Goal: Information Seeking & Learning: Learn about a topic

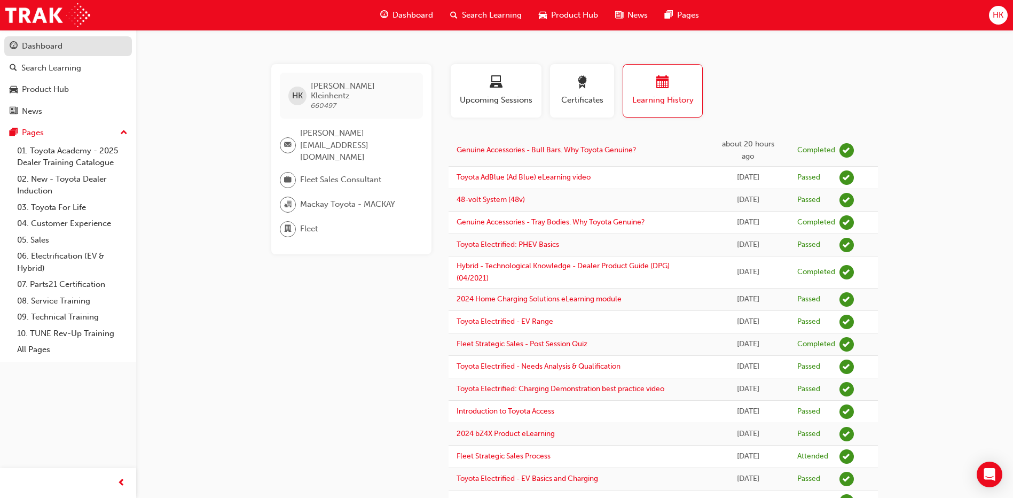
click at [53, 44] on div "Dashboard" at bounding box center [42, 46] width 41 height 12
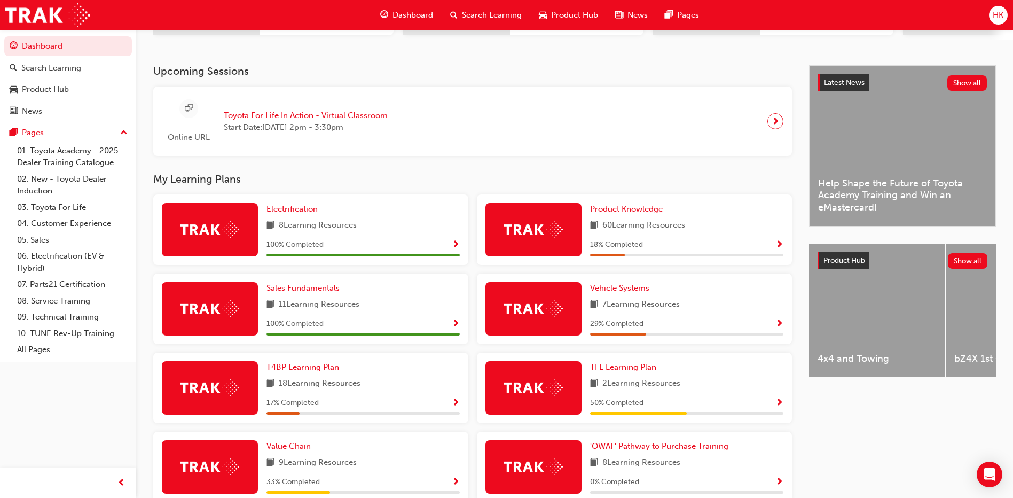
scroll to position [214, 0]
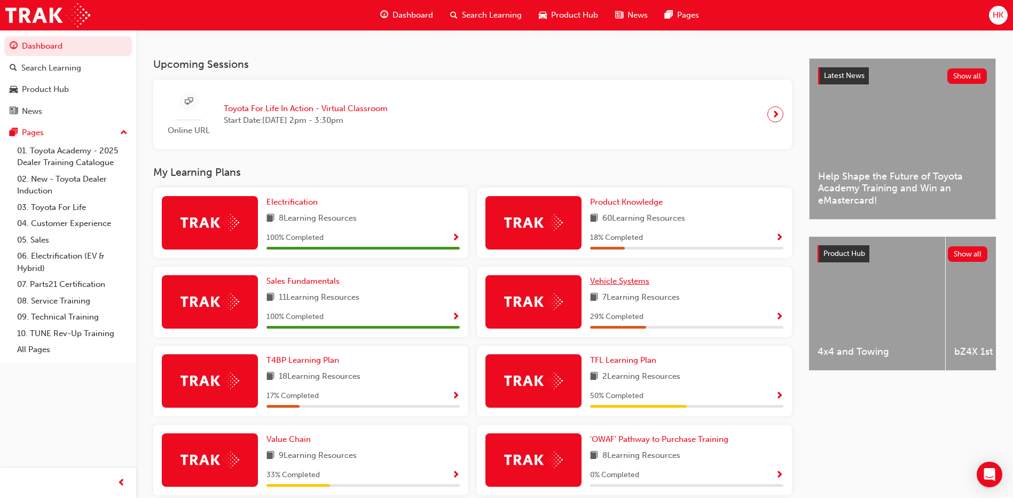
click at [625, 285] on span "Vehicle Systems" at bounding box center [619, 281] width 59 height 10
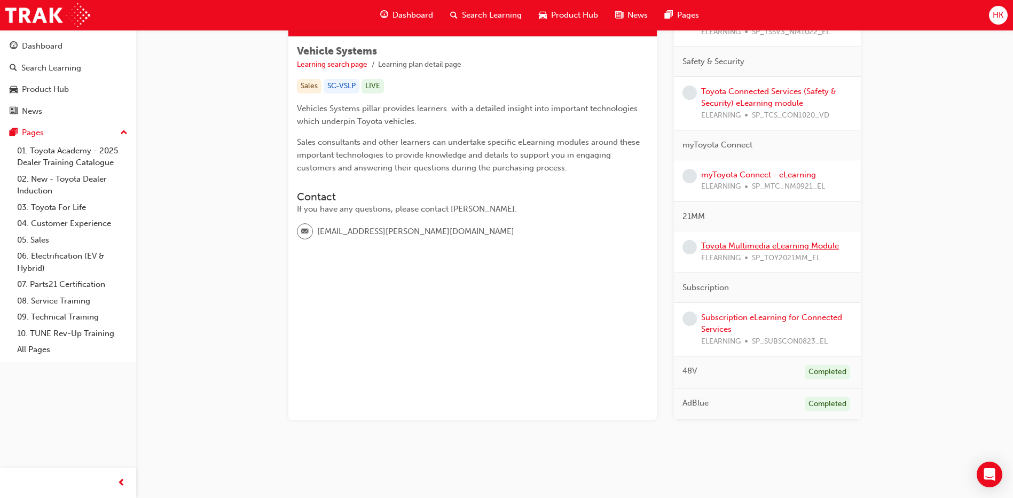
scroll to position [126, 0]
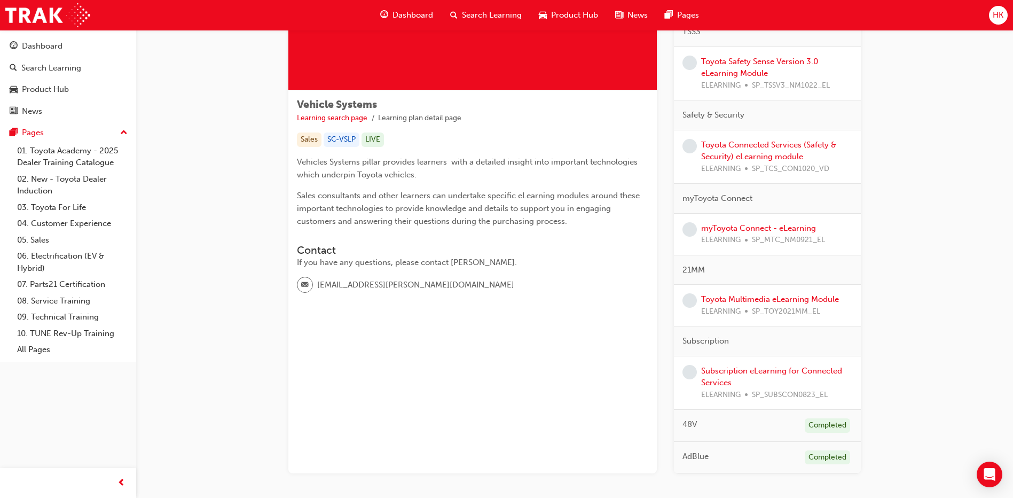
click at [998, 12] on span "HK" at bounding box center [998, 15] width 11 height 12
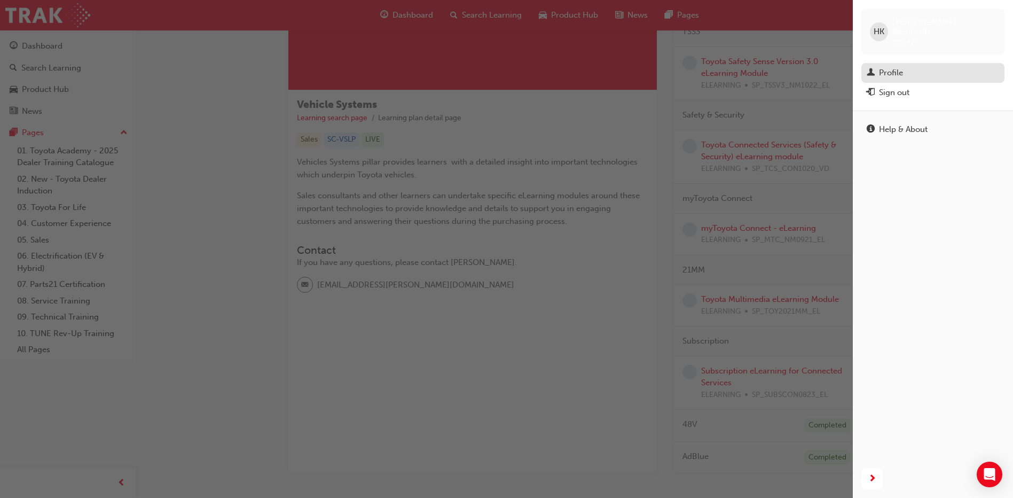
click at [895, 67] on div "Profile" at bounding box center [891, 73] width 24 height 12
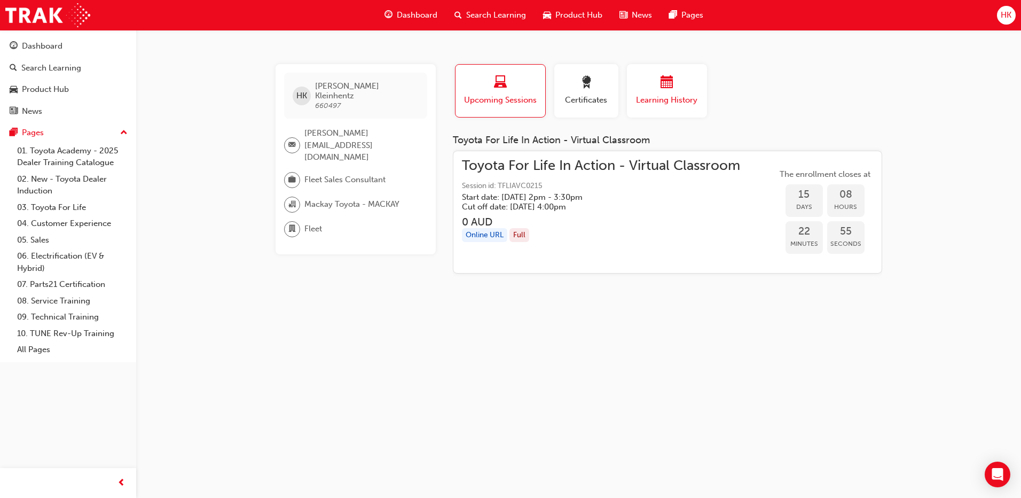
click at [673, 90] on span "calendar-icon" at bounding box center [667, 83] width 13 height 14
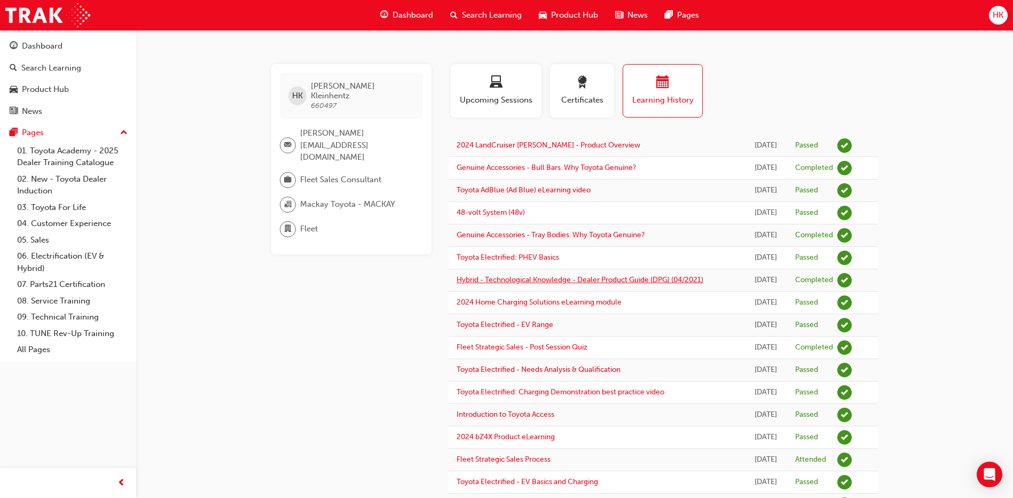
click at [664, 281] on link "Hybrid - Technological Knowledge - Dealer Product Guide (DPG) (04/2021)" at bounding box center [580, 279] width 247 height 9
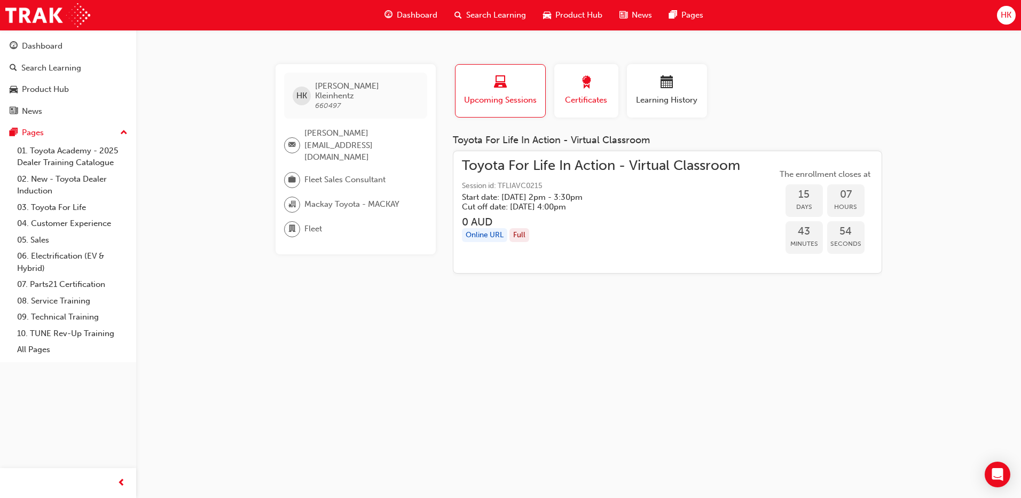
click at [595, 90] on div "button" at bounding box center [586, 84] width 48 height 17
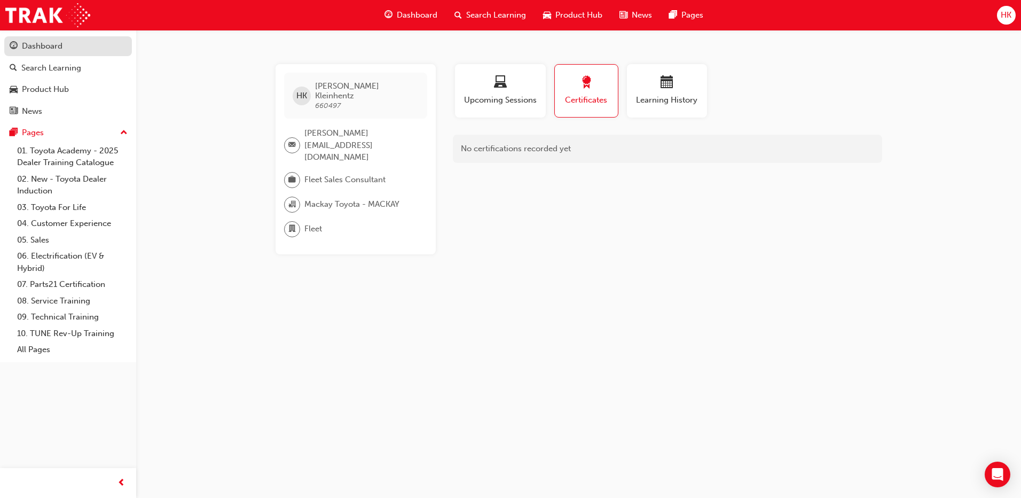
click at [33, 48] on div "Dashboard" at bounding box center [42, 46] width 41 height 12
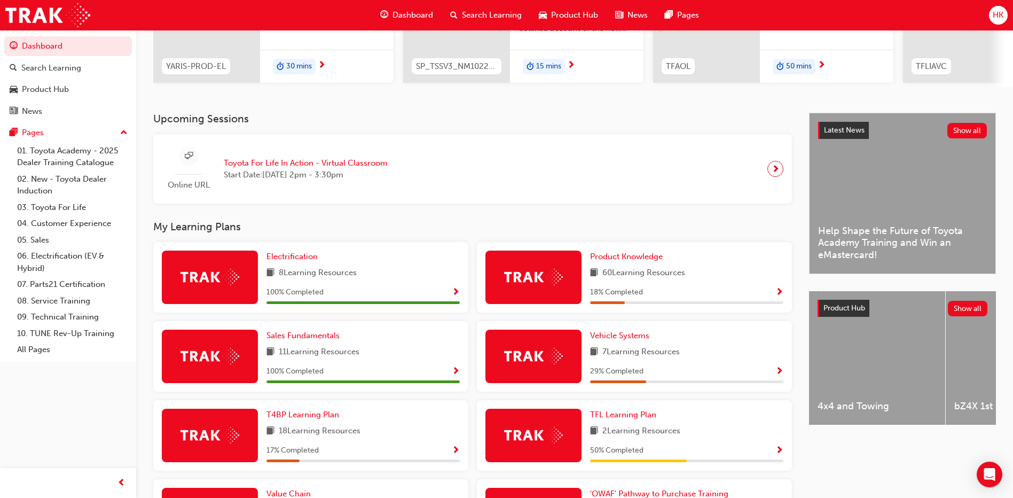
scroll to position [160, 0]
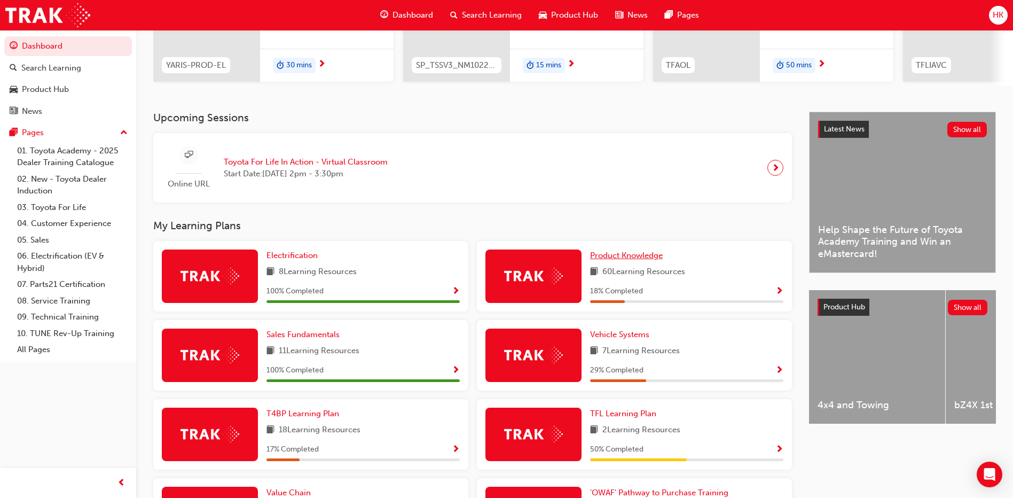
click at [642, 259] on span "Product Knowledge" at bounding box center [626, 256] width 73 height 10
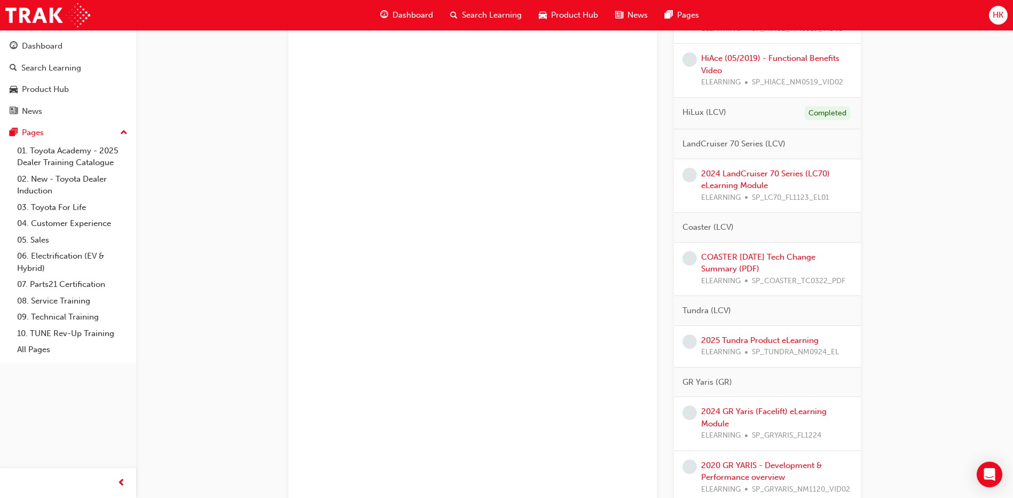
scroll to position [1977, 0]
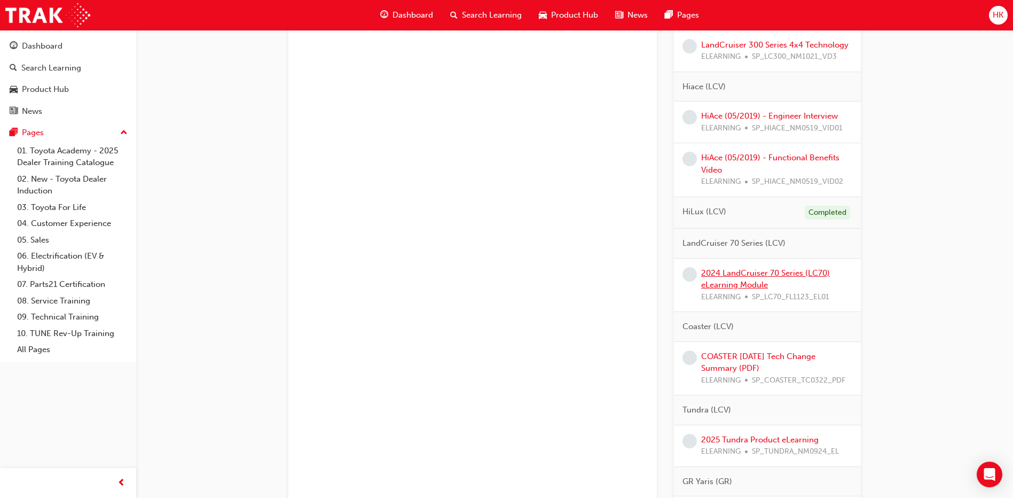
click at [748, 277] on link "2024 LandCruiser 70 Series (LC70) eLearning Module" at bounding box center [765, 279] width 129 height 22
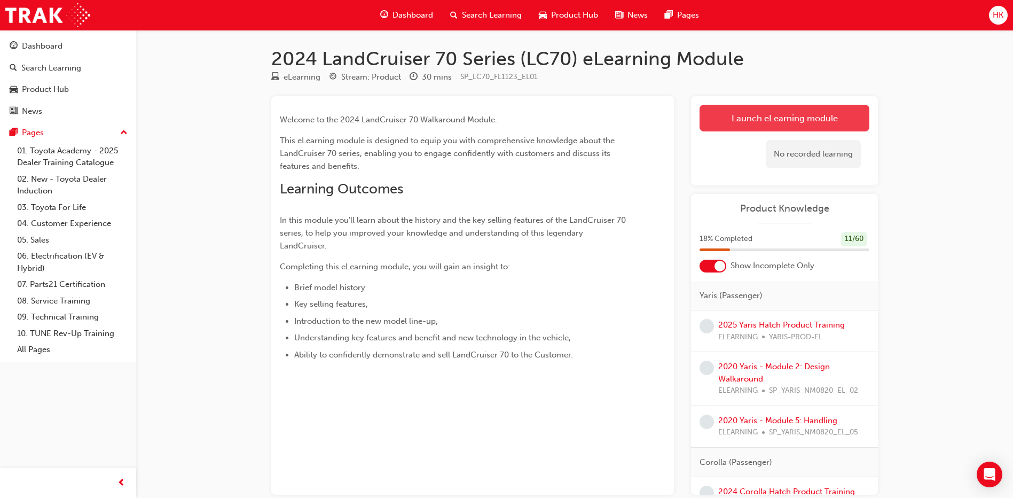
click at [787, 117] on link "Launch eLearning module" at bounding box center [785, 118] width 170 height 27
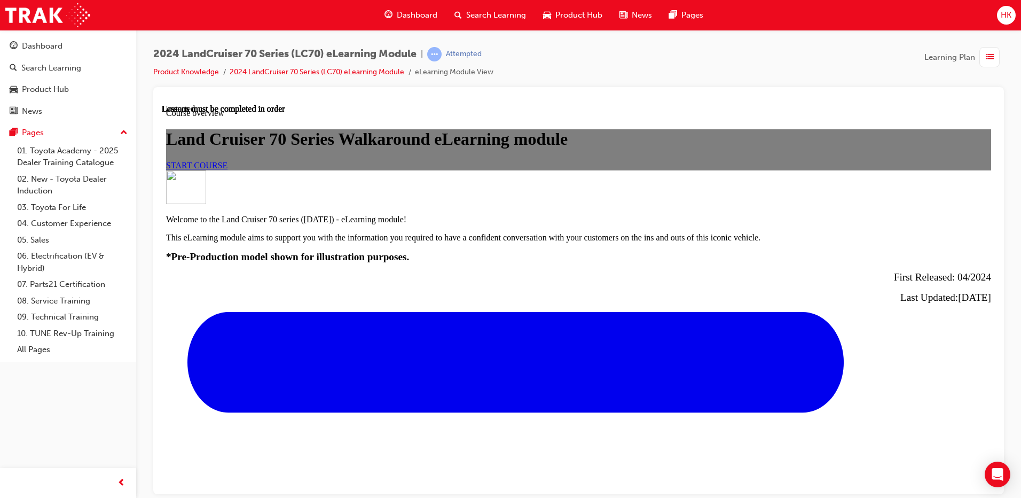
click at [228, 169] on span "START COURSE" at bounding box center [196, 164] width 61 height 9
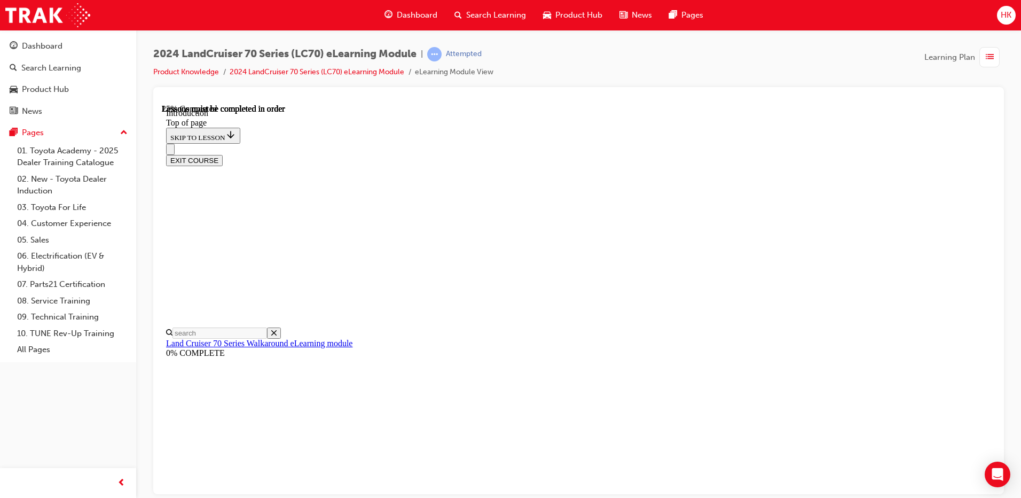
scroll to position [518, 0]
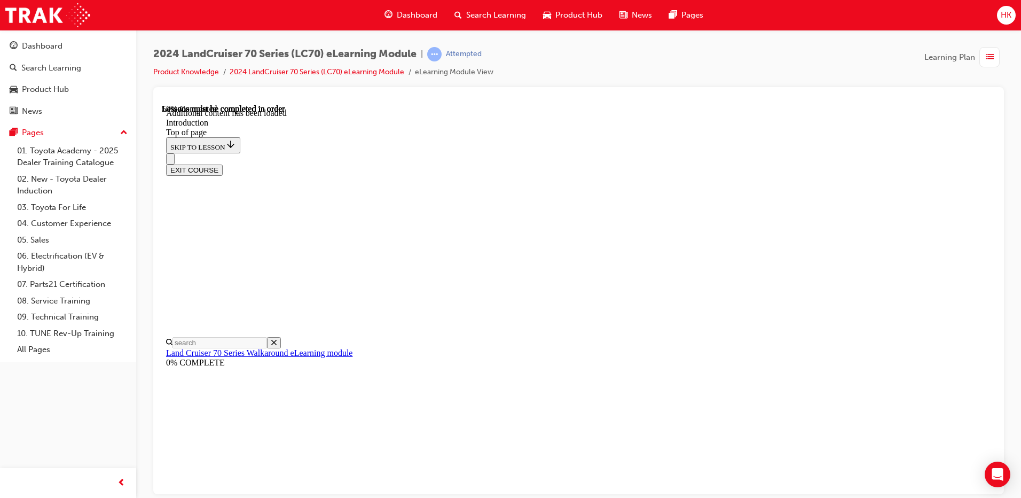
scroll to position [601, 0]
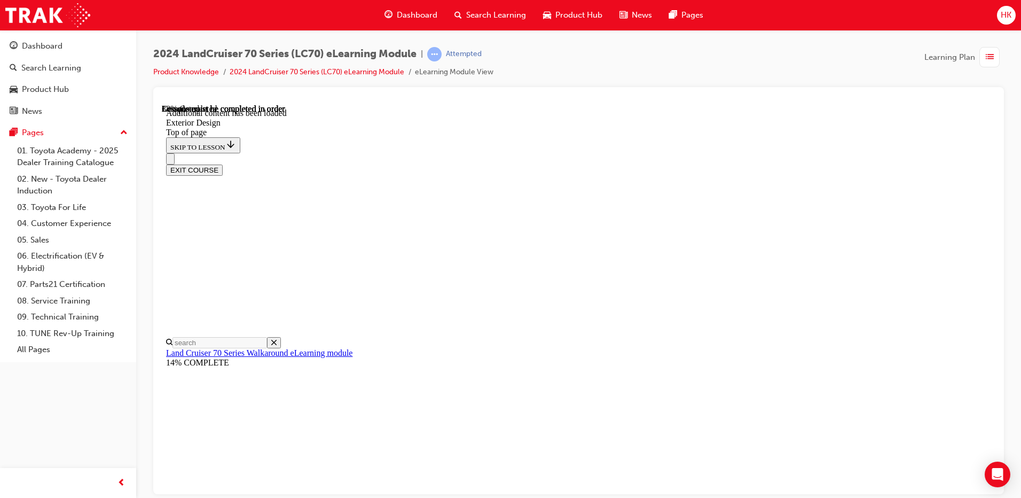
scroll to position [765, 0]
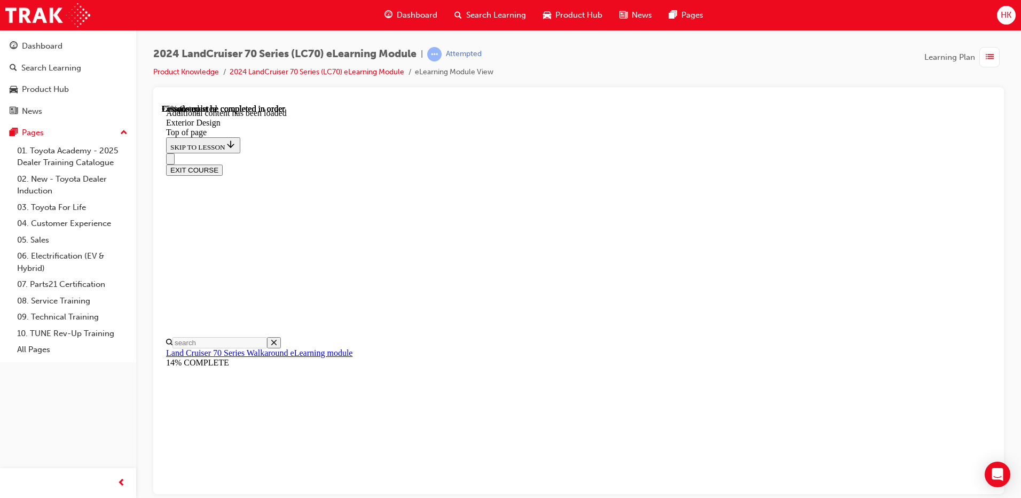
scroll to position [48, 0]
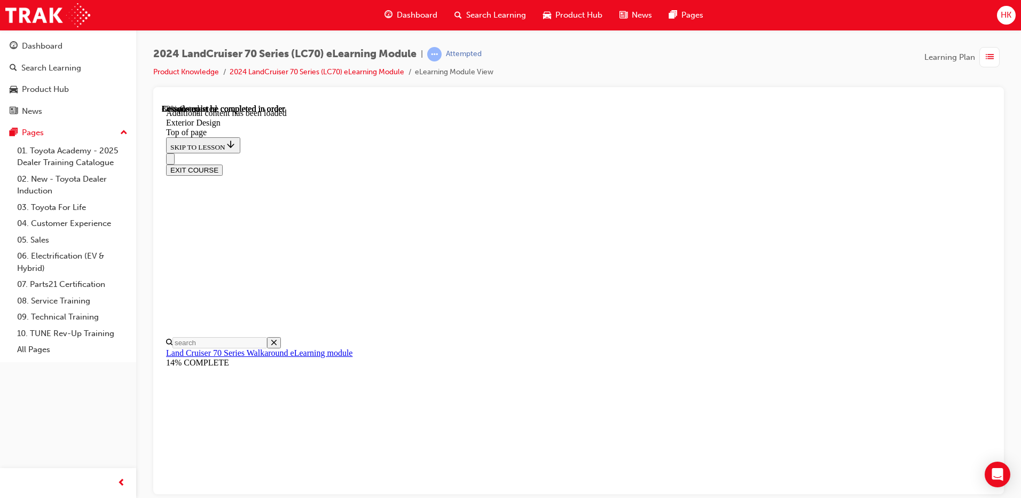
scroll to position [1146, 0]
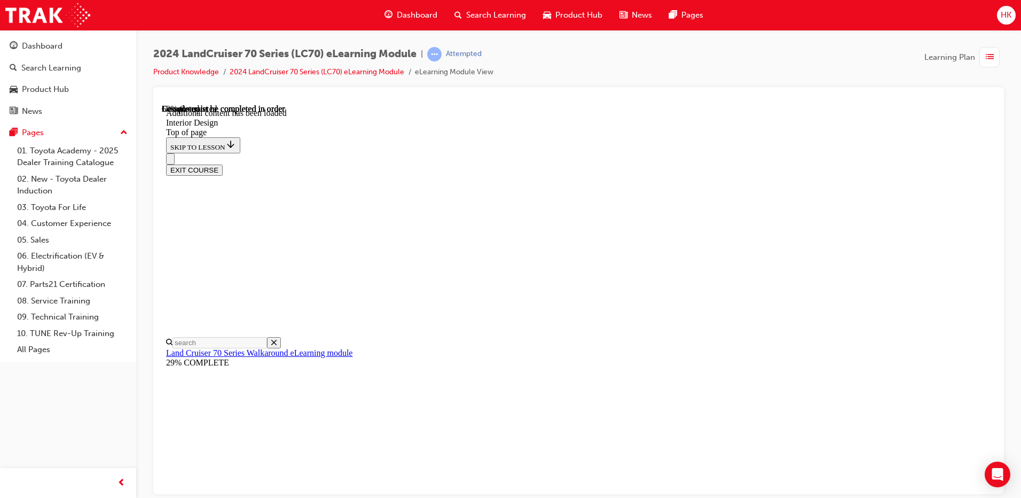
scroll to position [514, 0]
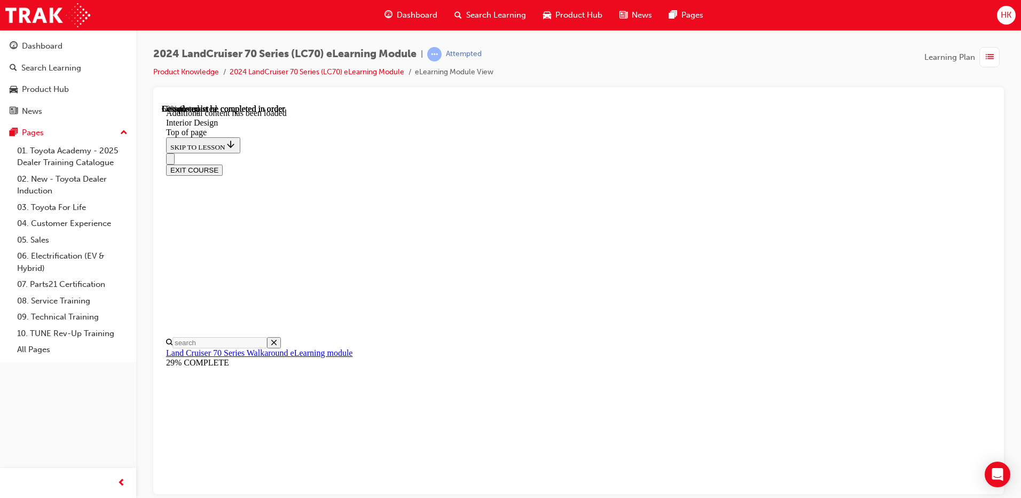
scroll to position [497, 0]
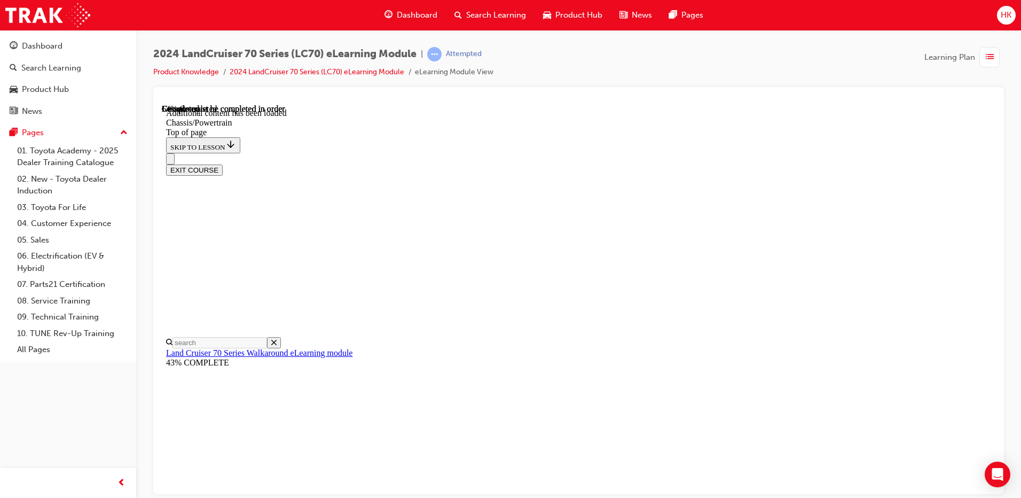
scroll to position [107, 0]
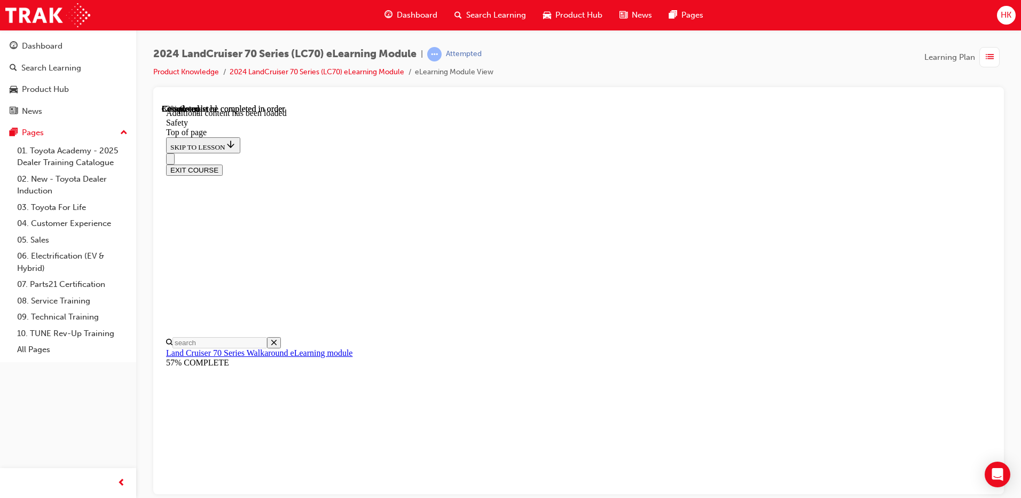
scroll to position [514, 0]
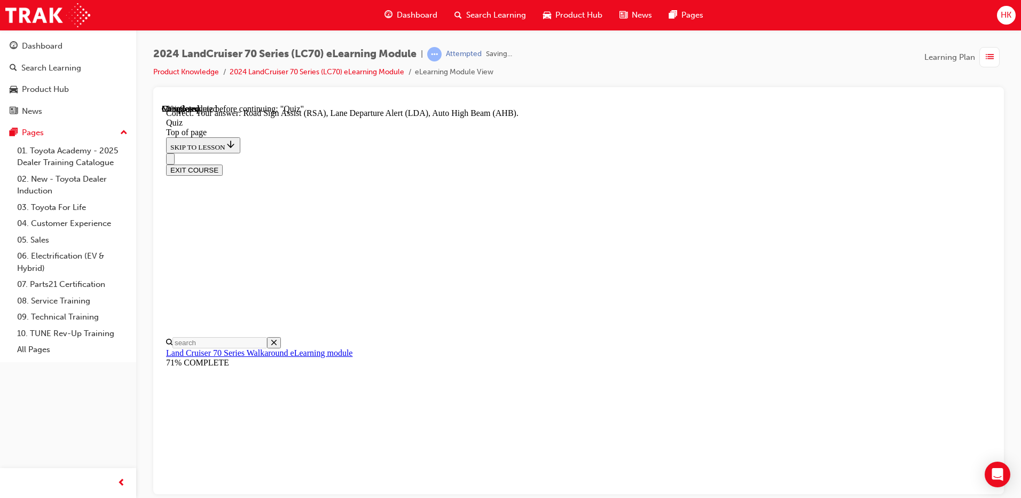
scroll to position [265, 0]
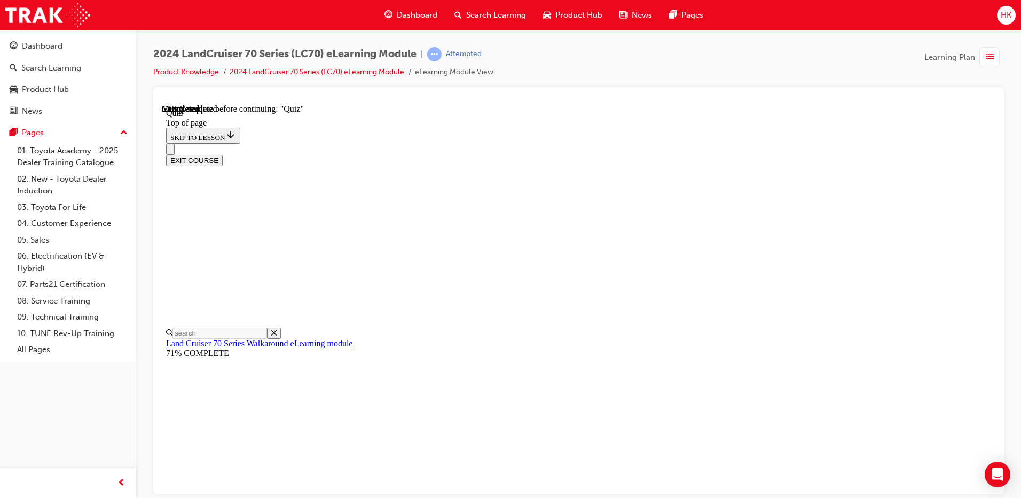
scroll to position [33, 0]
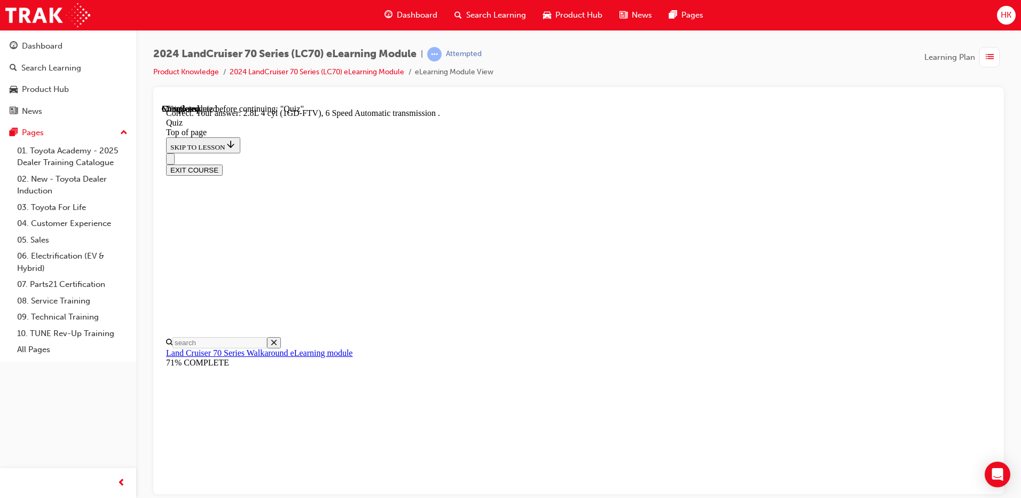
scroll to position [198, 0]
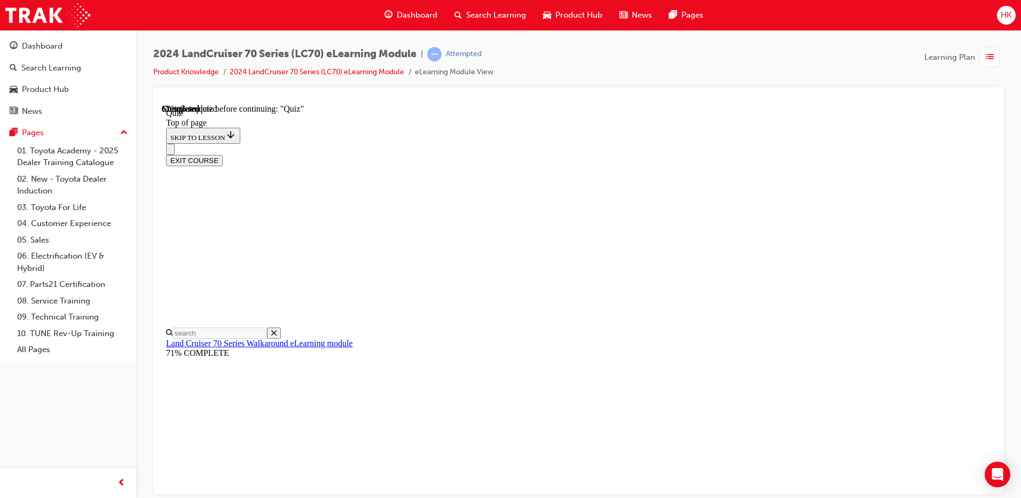
scroll to position [139, 0]
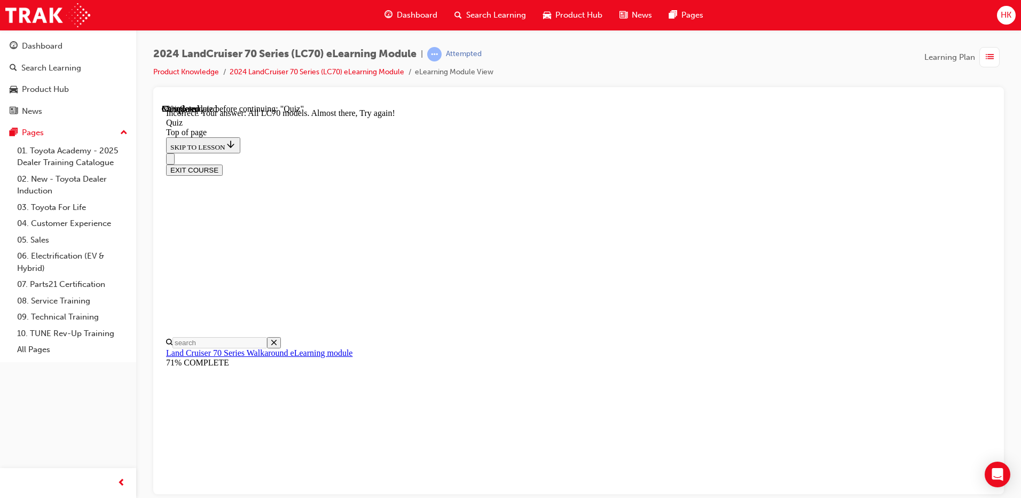
scroll to position [260, 0]
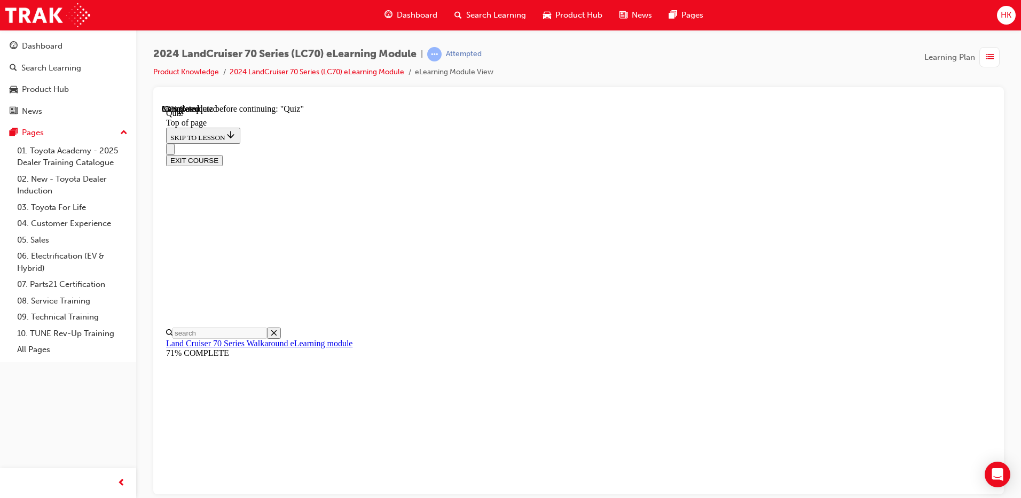
scroll to position [139, 0]
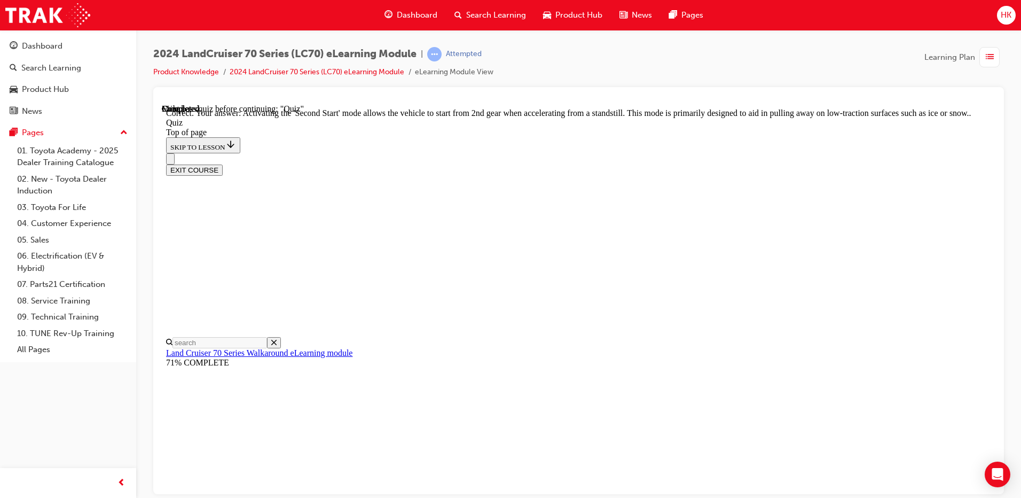
scroll to position [268, 0]
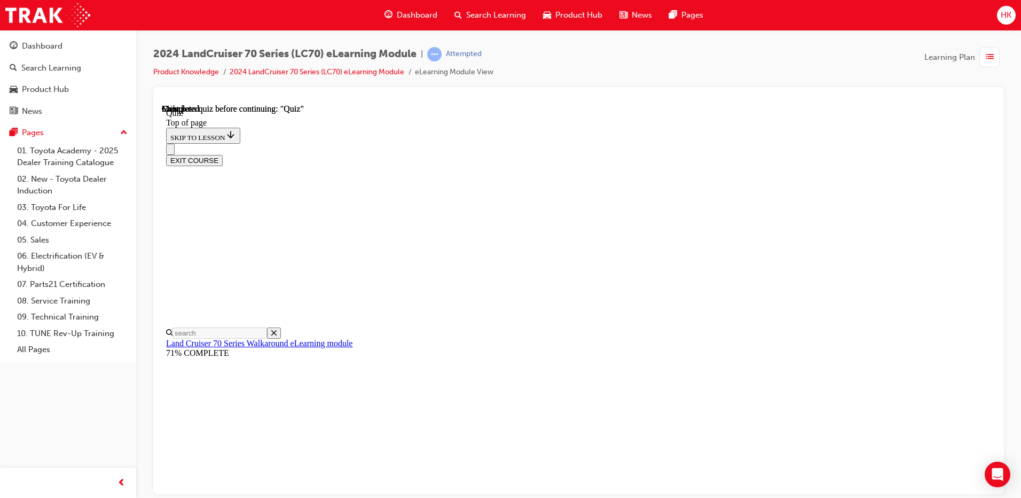
scroll to position [190, 0]
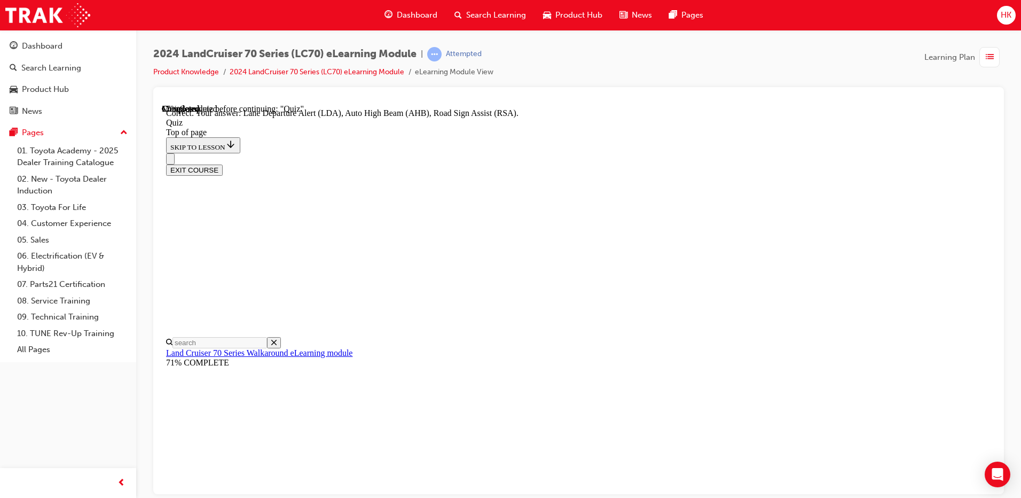
scroll to position [265, 0]
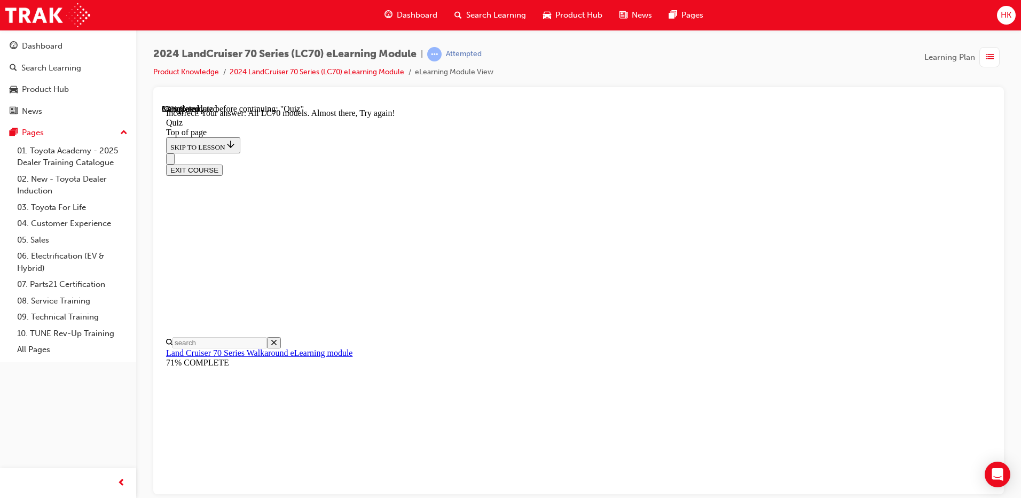
scroll to position [260, 0]
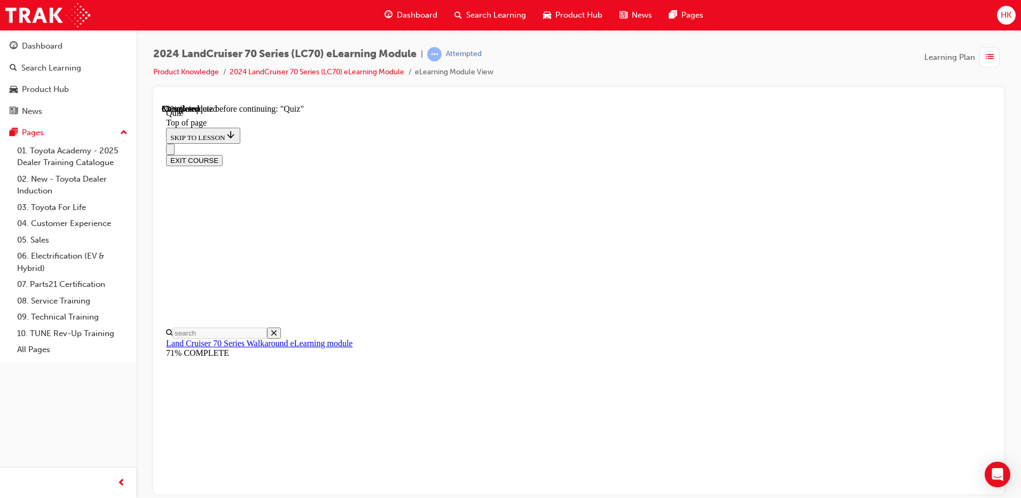
scroll to position [33, 0]
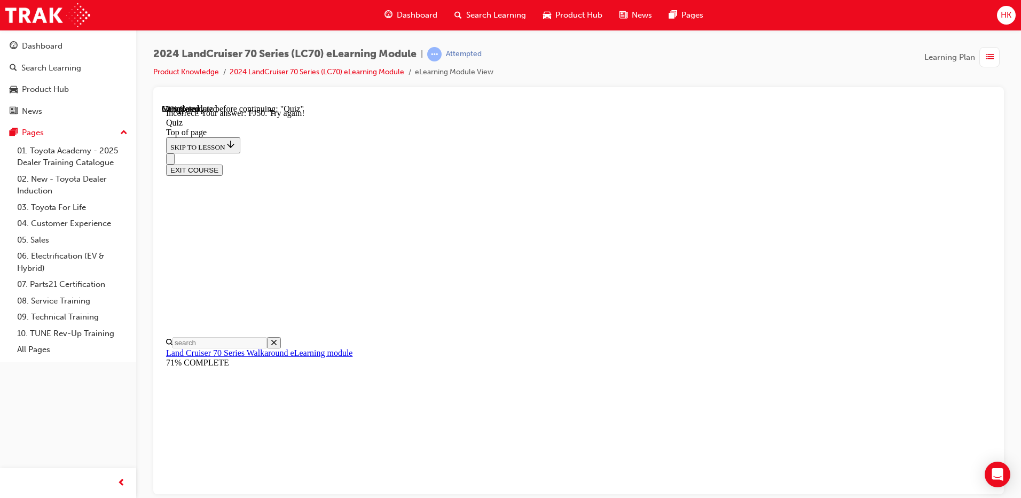
scroll to position [279, 0]
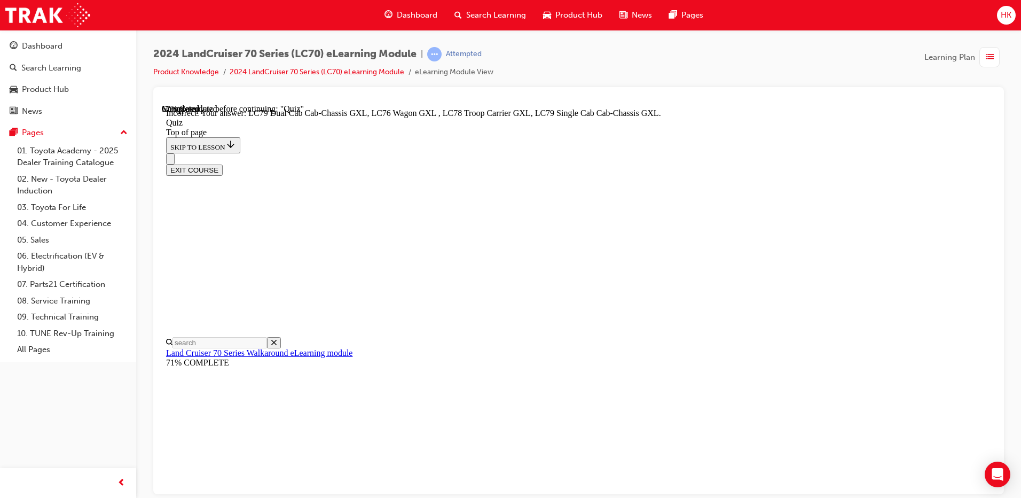
scroll to position [265, 0]
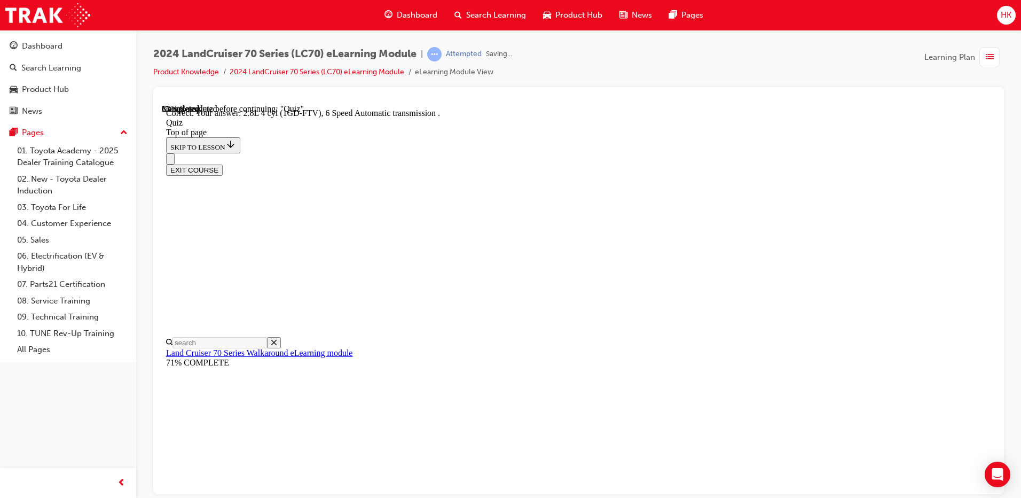
scroll to position [198, 0]
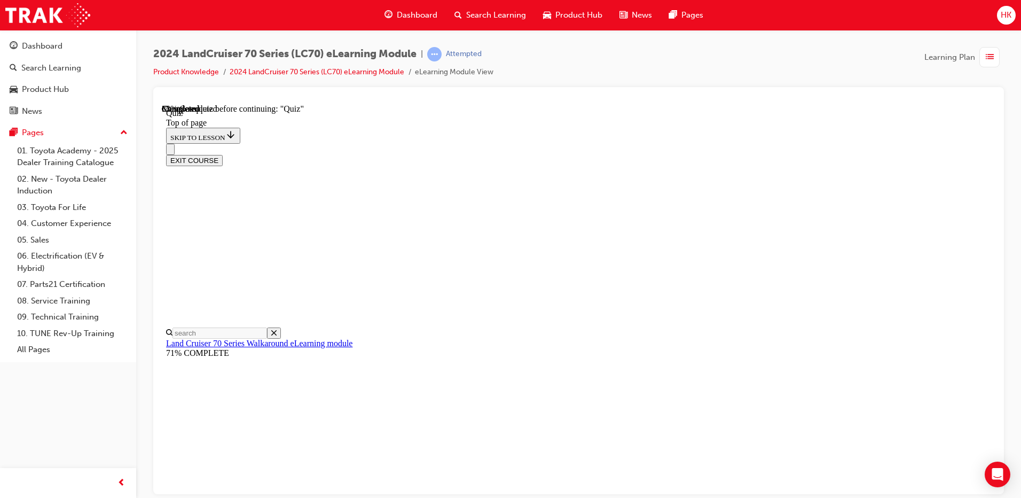
scroll to position [139, 0]
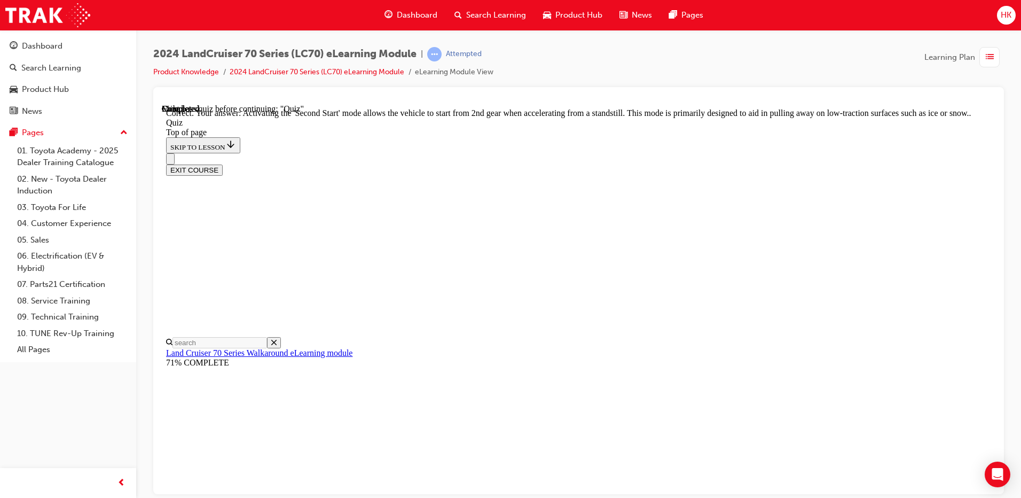
scroll to position [268, 0]
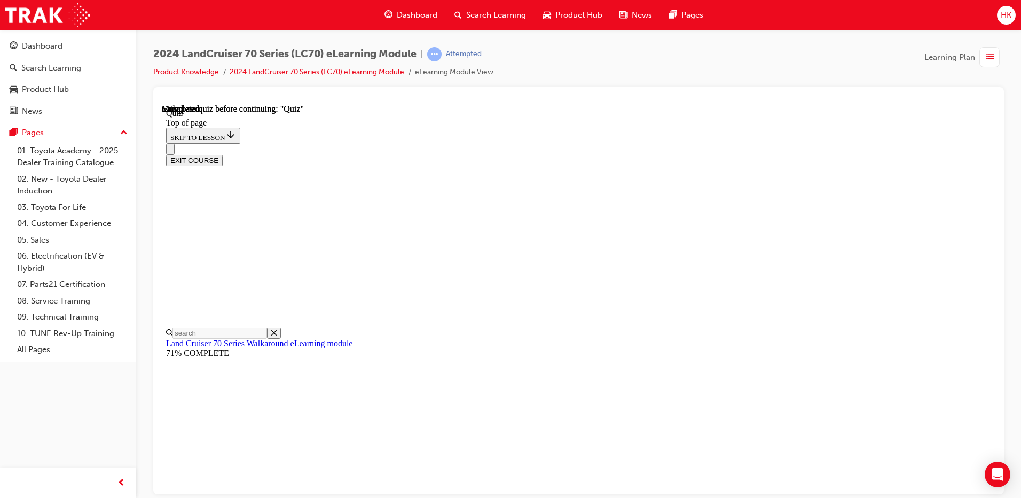
scroll to position [190, 0]
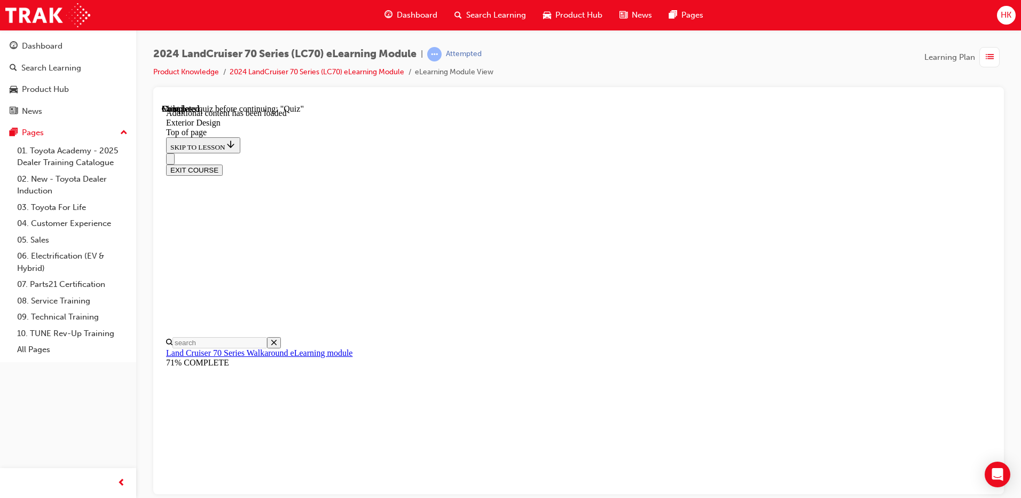
scroll to position [1208, 0]
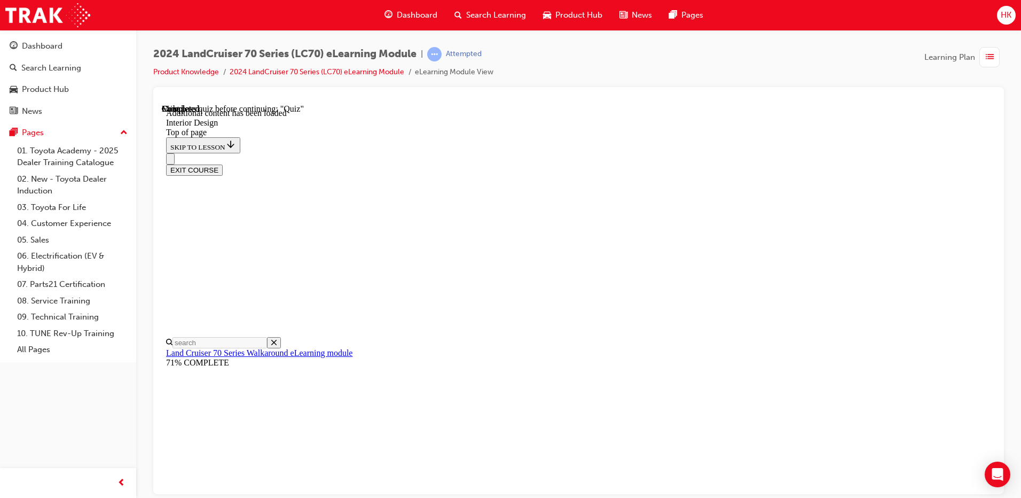
scroll to position [638, 0]
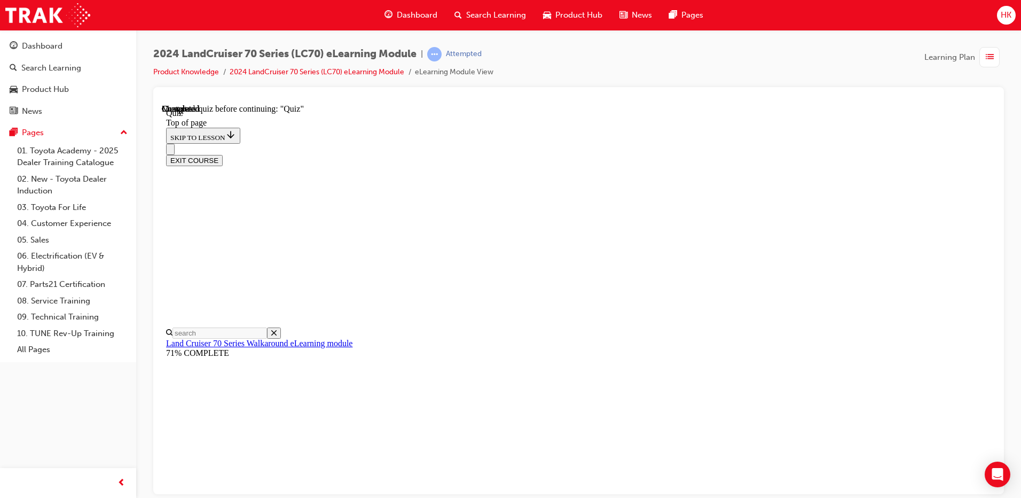
drag, startPoint x: 488, startPoint y: 274, endPoint x: 489, endPoint y: 285, distance: 10.8
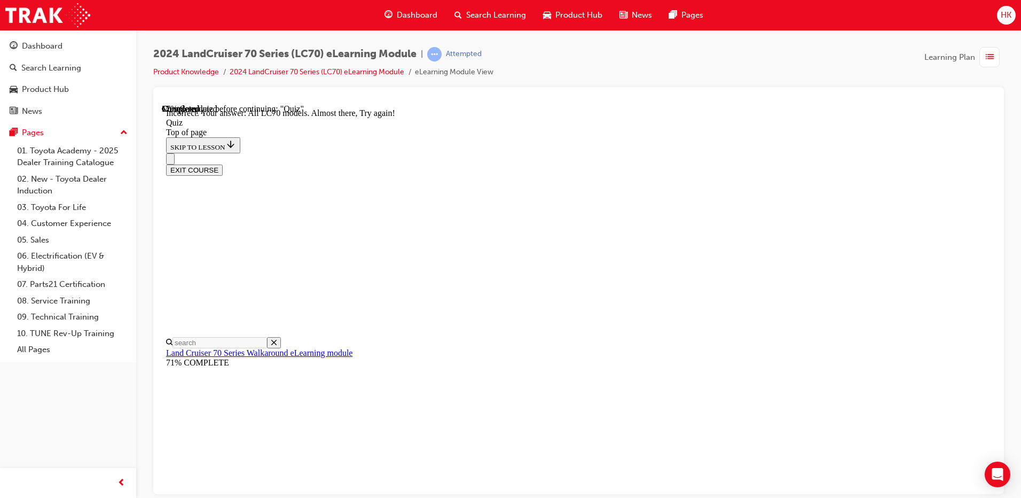
scroll to position [153, 0]
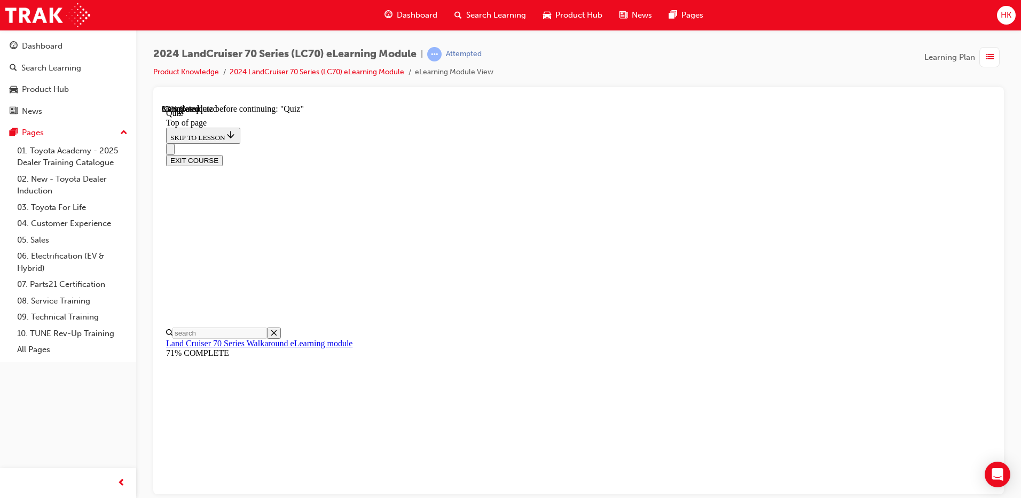
scroll to position [139, 0]
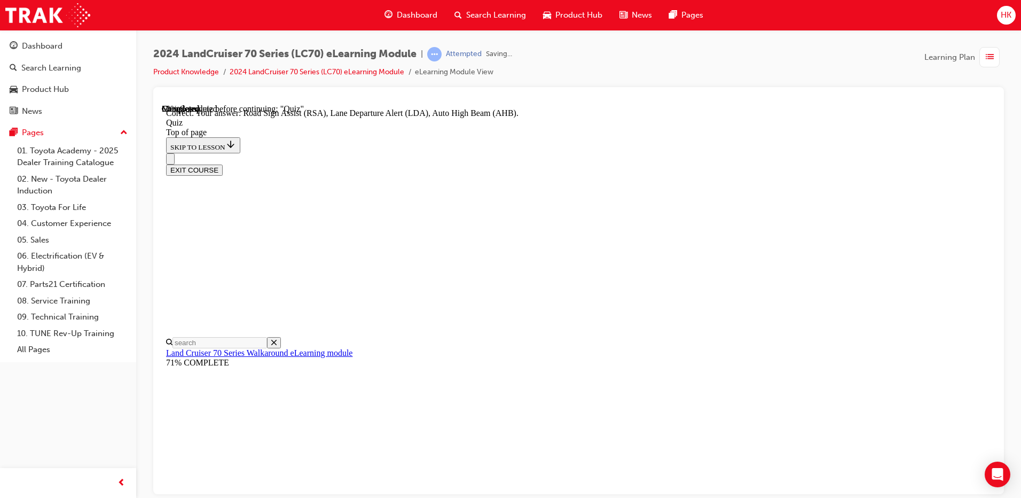
scroll to position [265, 0]
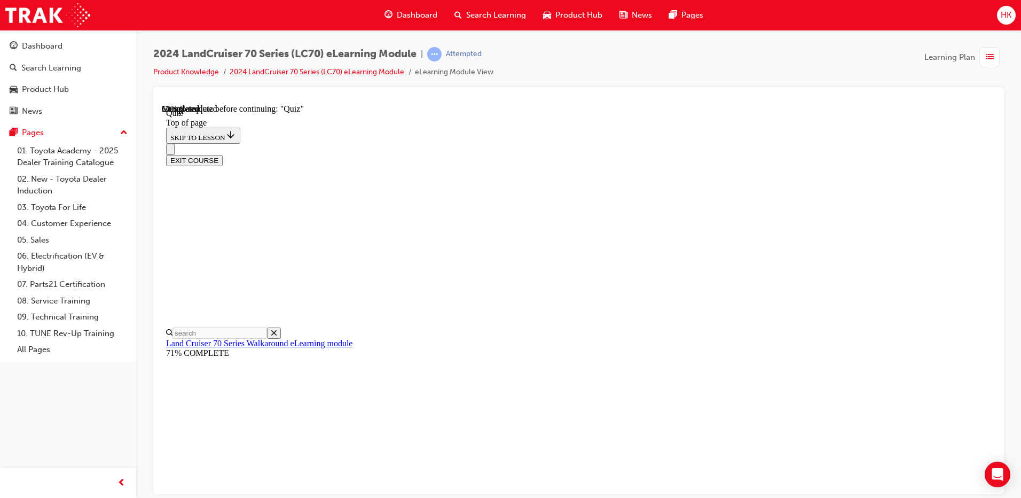
scroll to position [86, 0]
drag, startPoint x: 497, startPoint y: 247, endPoint x: 460, endPoint y: 213, distance: 49.9
drag, startPoint x: 460, startPoint y: 213, endPoint x: 507, endPoint y: 213, distance: 46.5
copy p "The redesign of the 2023 Land Cruiser 70 series was influenced by its predecess…"
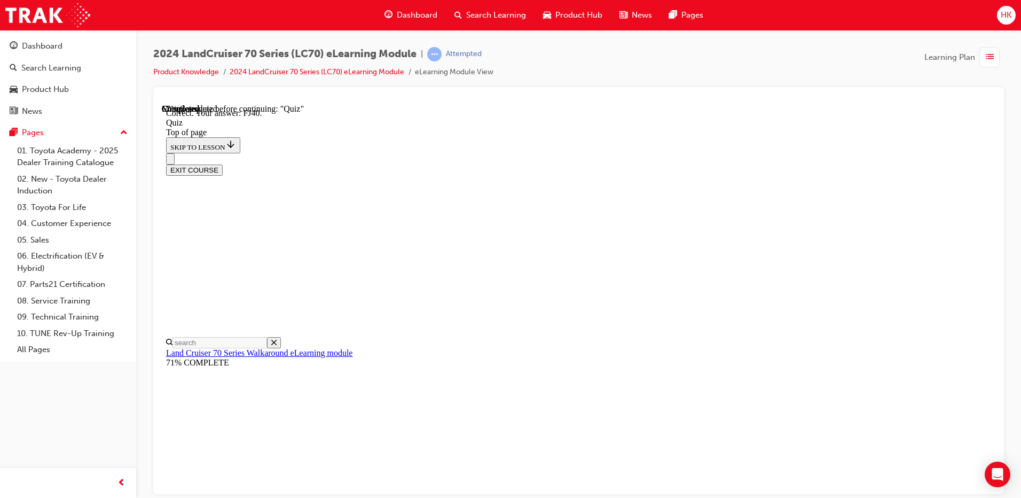
scroll to position [223, 0]
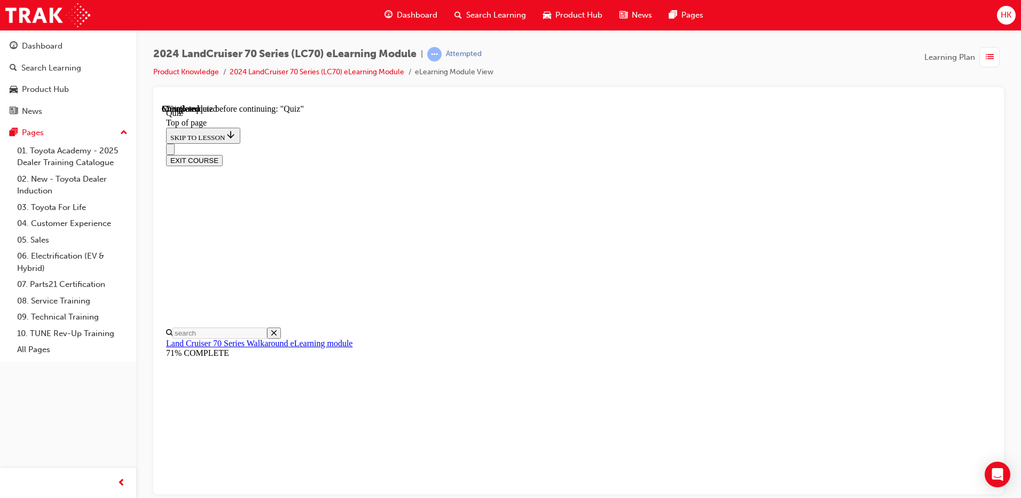
scroll to position [139, 0]
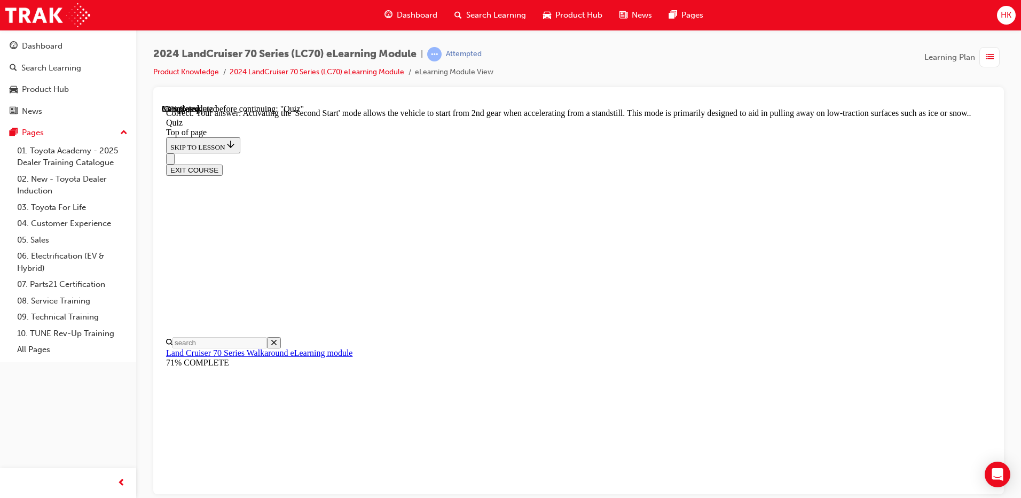
scroll to position [268, 0]
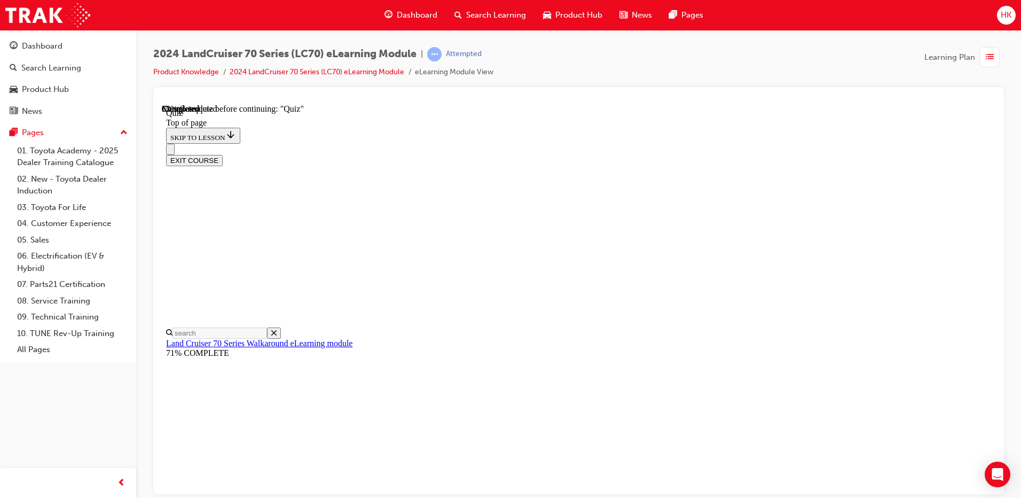
scroll to position [86, 0]
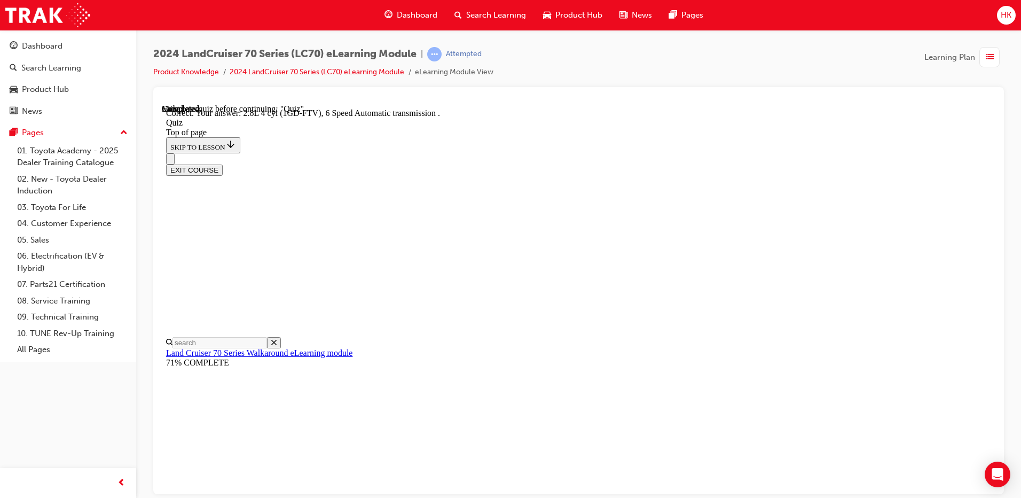
scroll to position [198, 0]
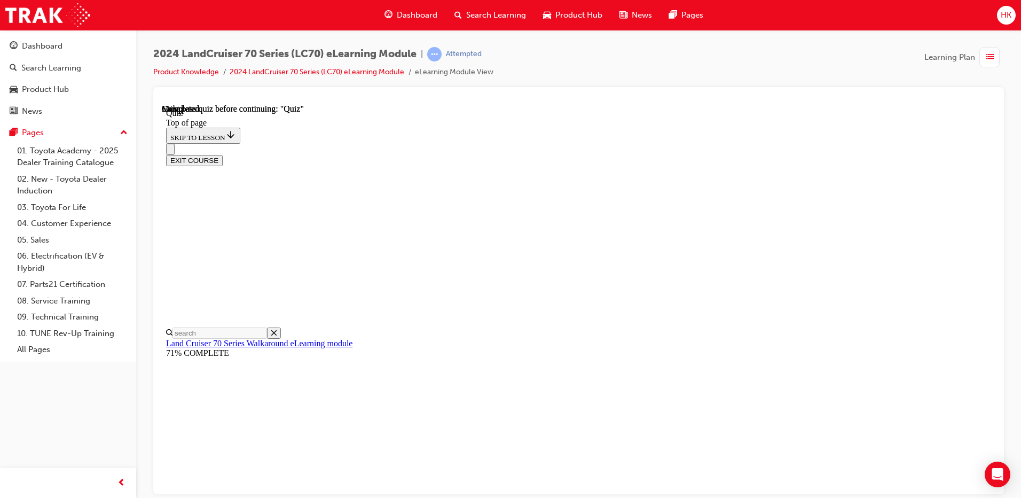
scroll to position [190, 0]
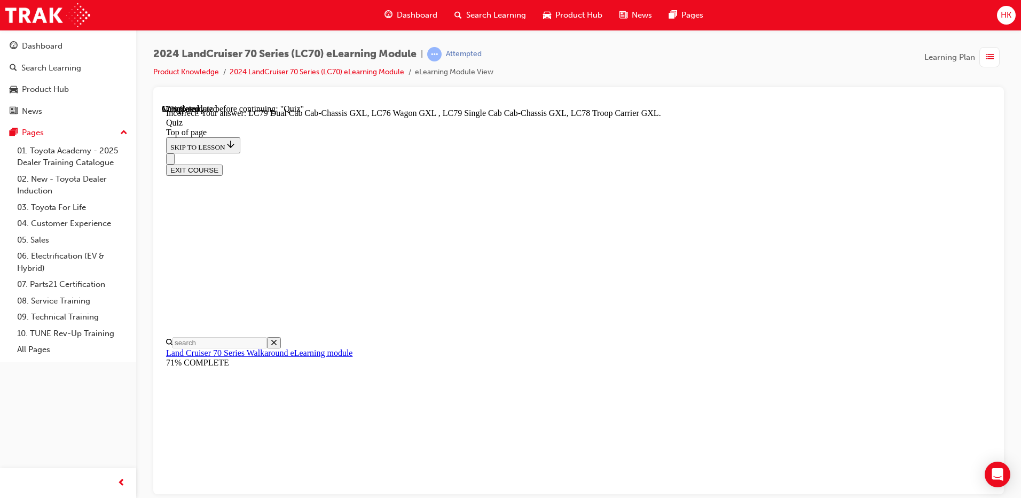
scroll to position [265, 0]
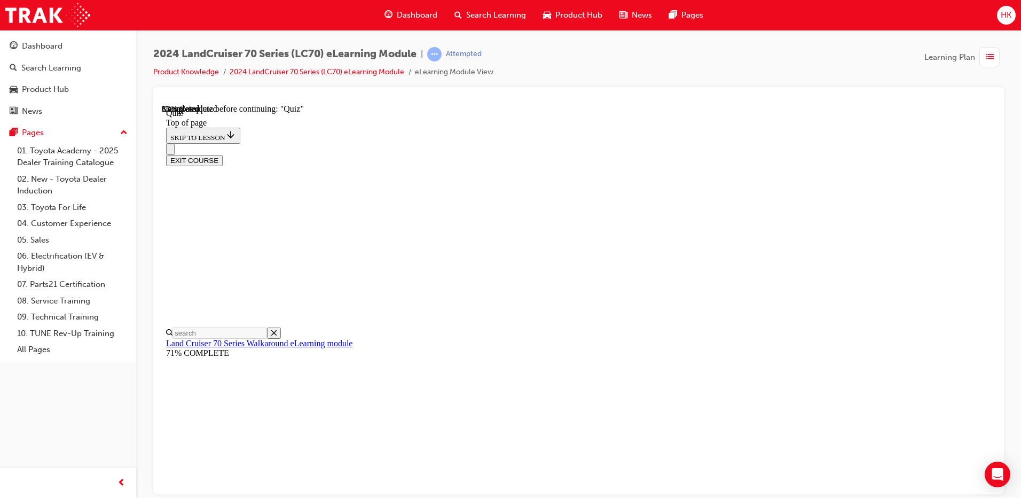
scroll to position [193, 0]
drag, startPoint x: 483, startPoint y: 292, endPoint x: 540, endPoint y: 346, distance: 78.2
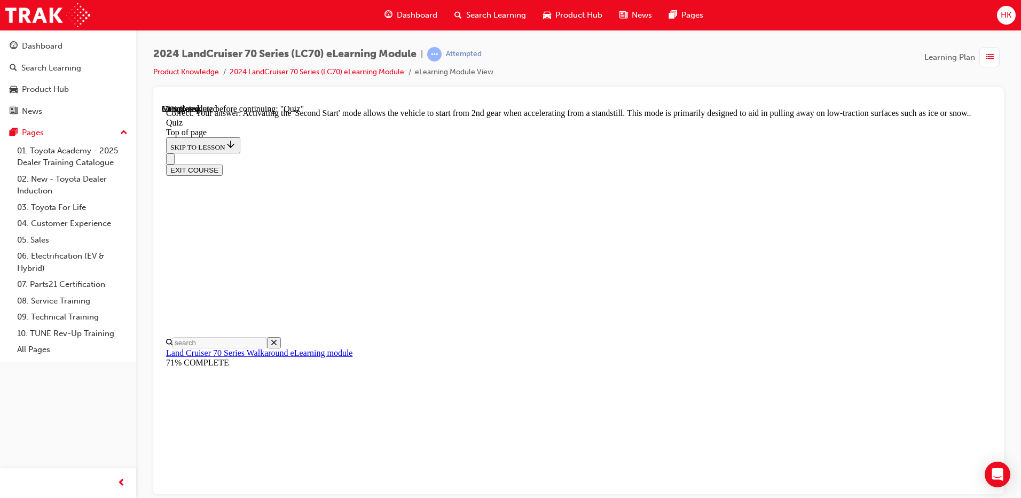
scroll to position [268, 0]
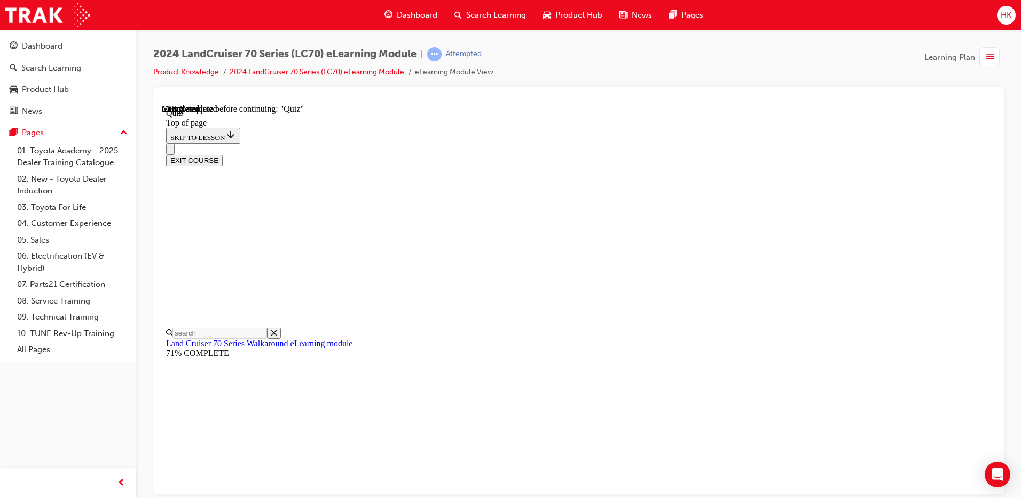
scroll to position [139, 0]
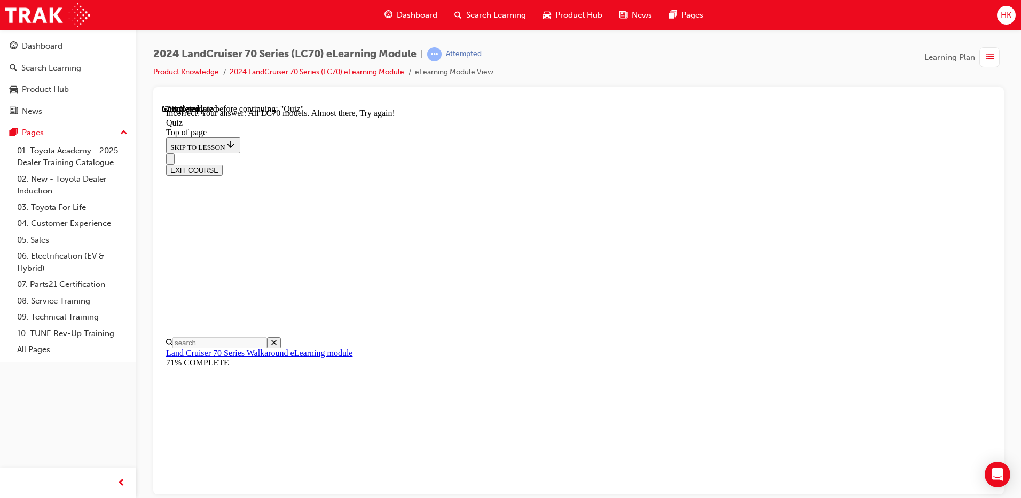
scroll to position [260, 0]
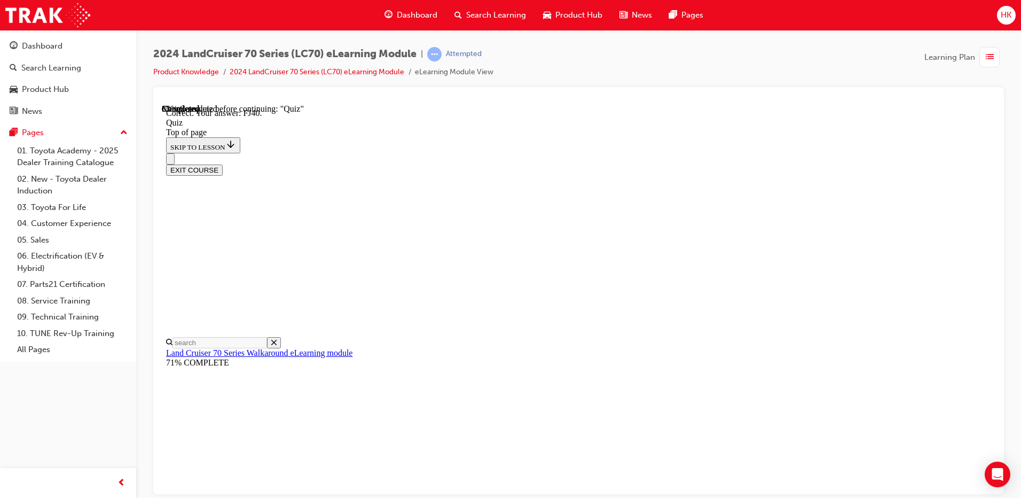
scroll to position [223, 0]
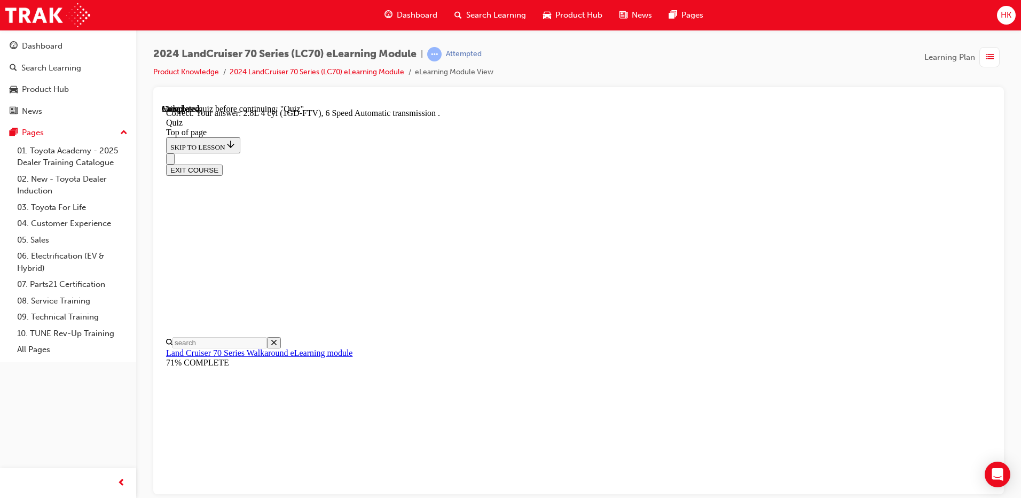
scroll to position [198, 0]
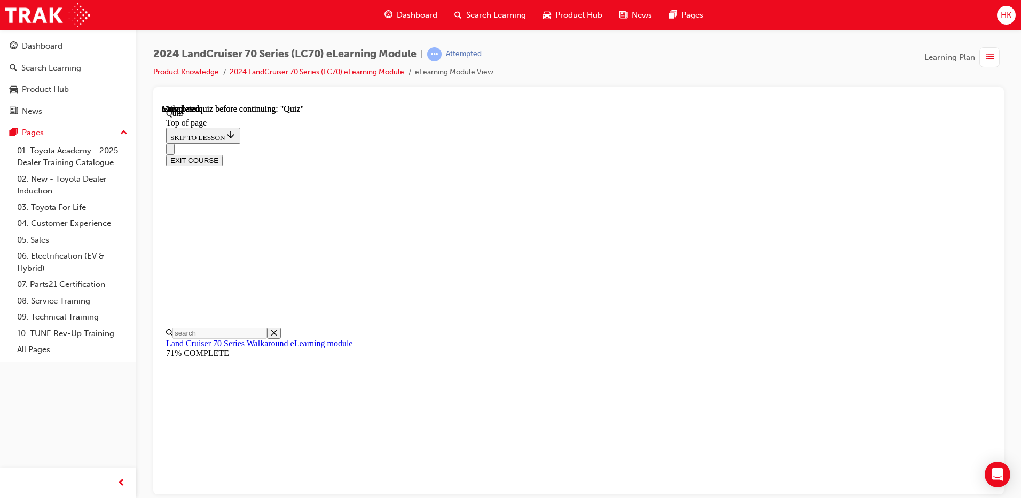
scroll to position [190, 0]
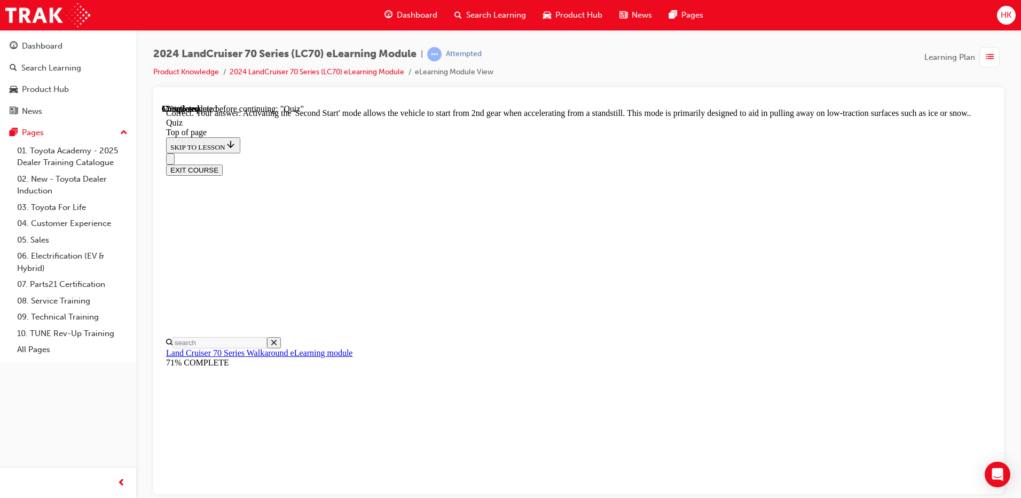
scroll to position [268, 0]
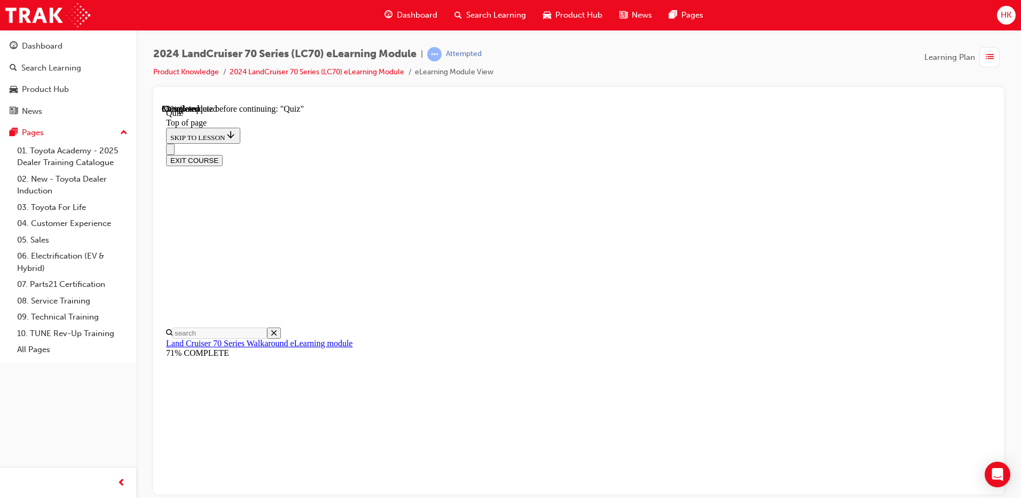
scroll to position [33, 0]
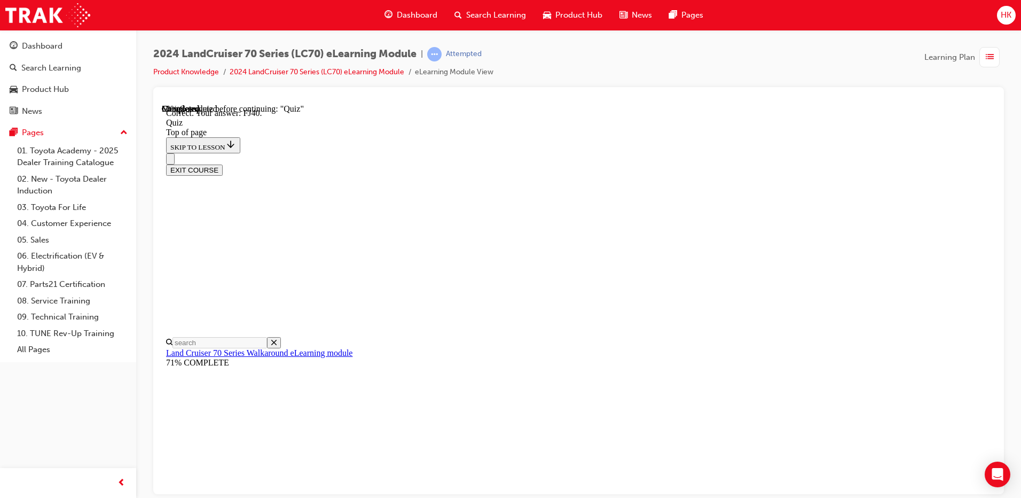
scroll to position [223, 0]
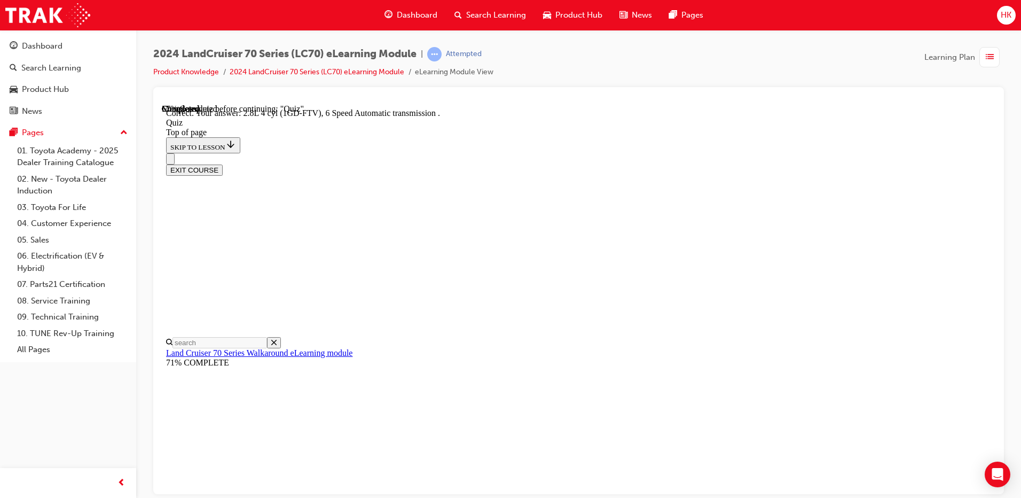
scroll to position [198, 0]
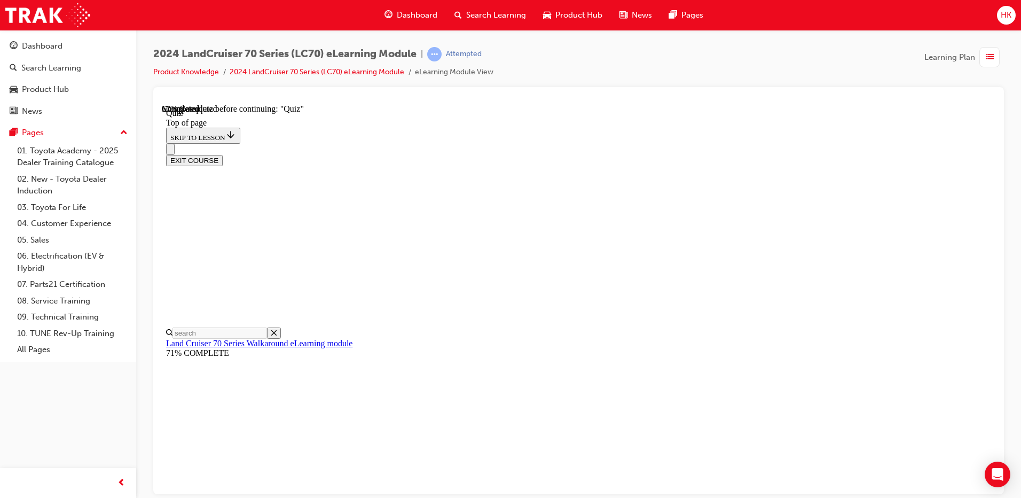
scroll to position [139, 0]
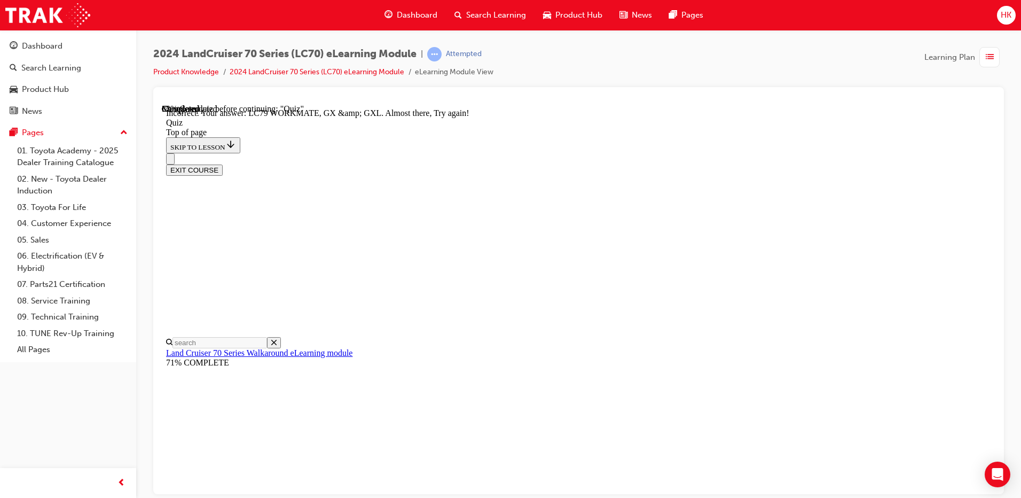
scroll to position [260, 0]
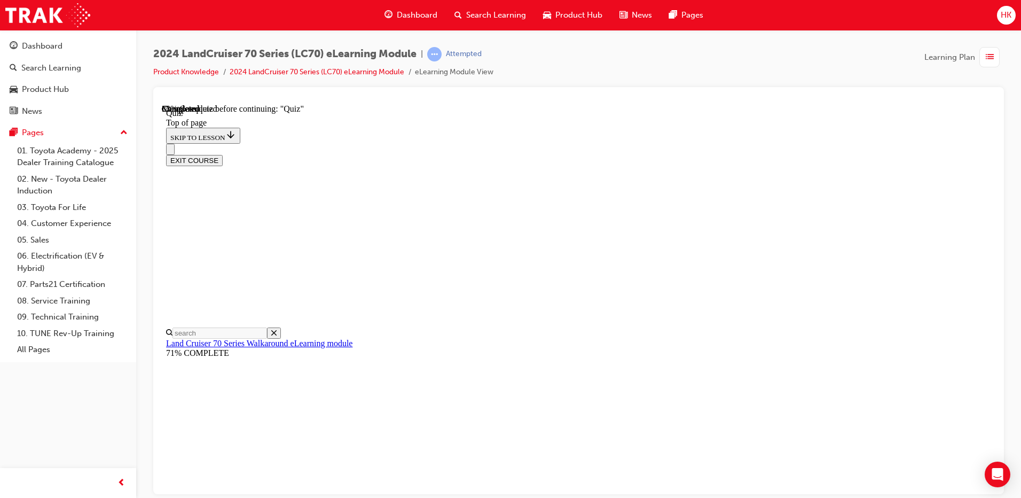
scroll to position [139, 0]
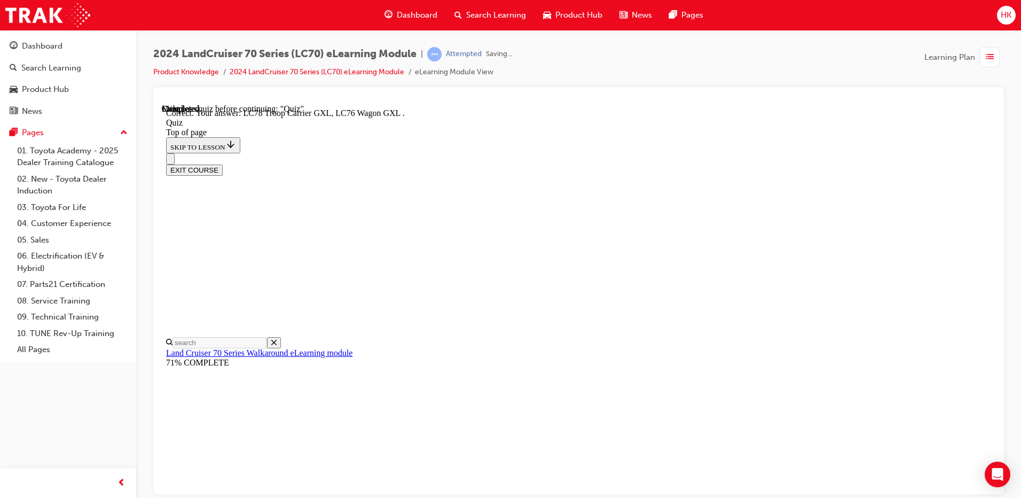
scroll to position [265, 0]
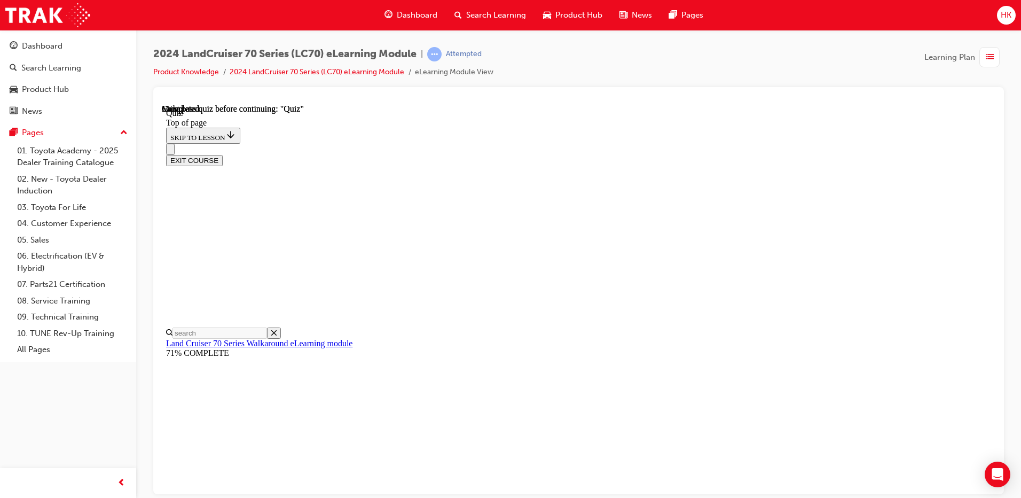
scroll to position [190, 0]
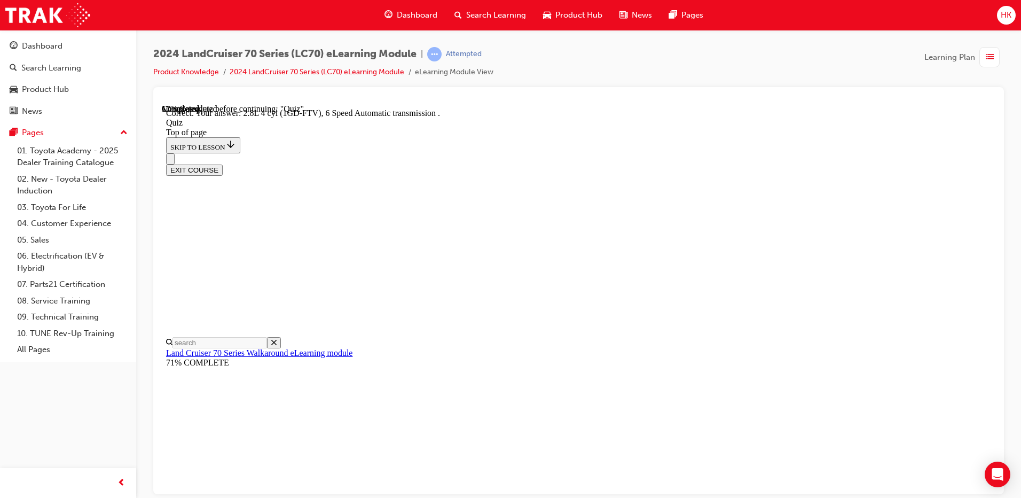
scroll to position [198, 0]
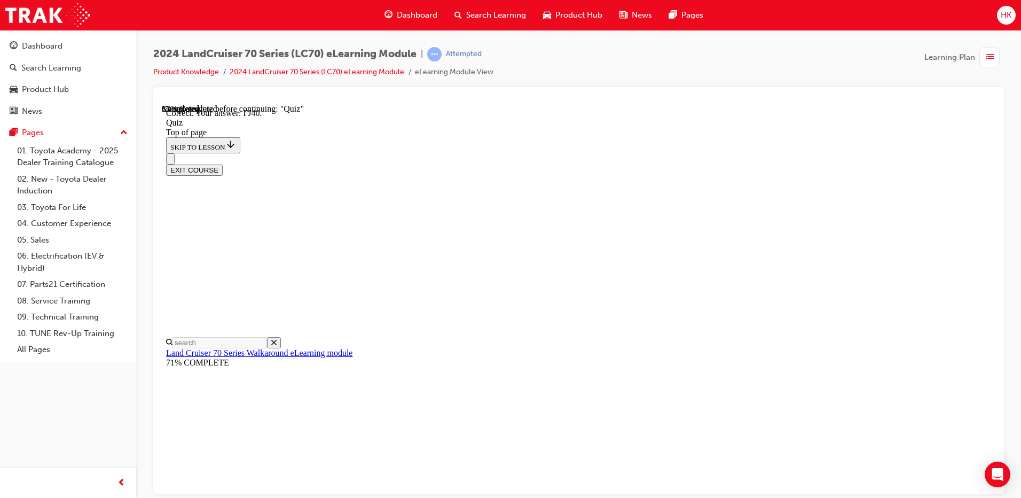
scroll to position [223, 0]
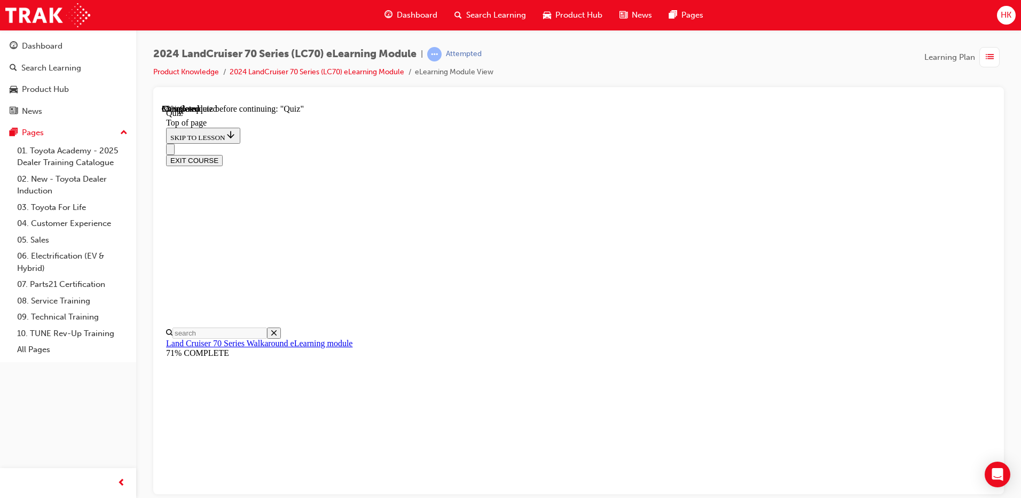
scroll to position [139, 0]
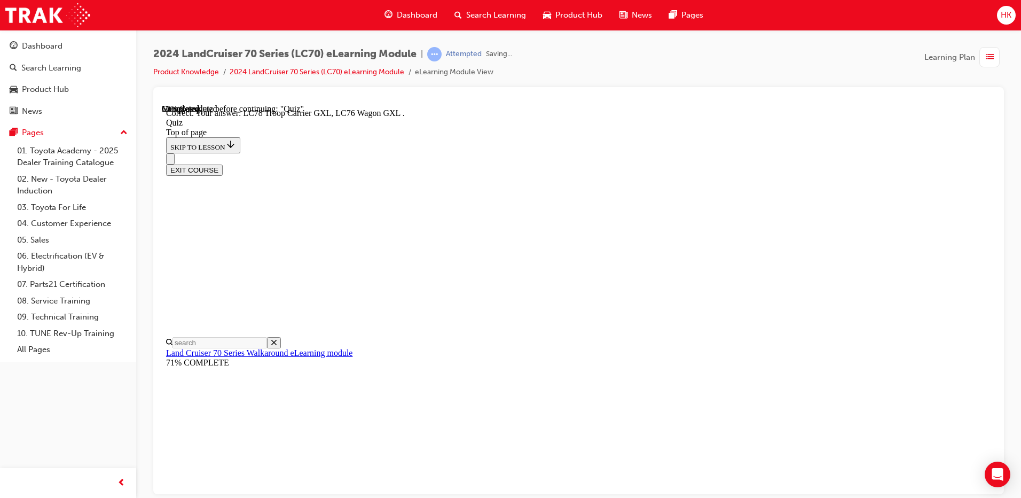
scroll to position [265, 0]
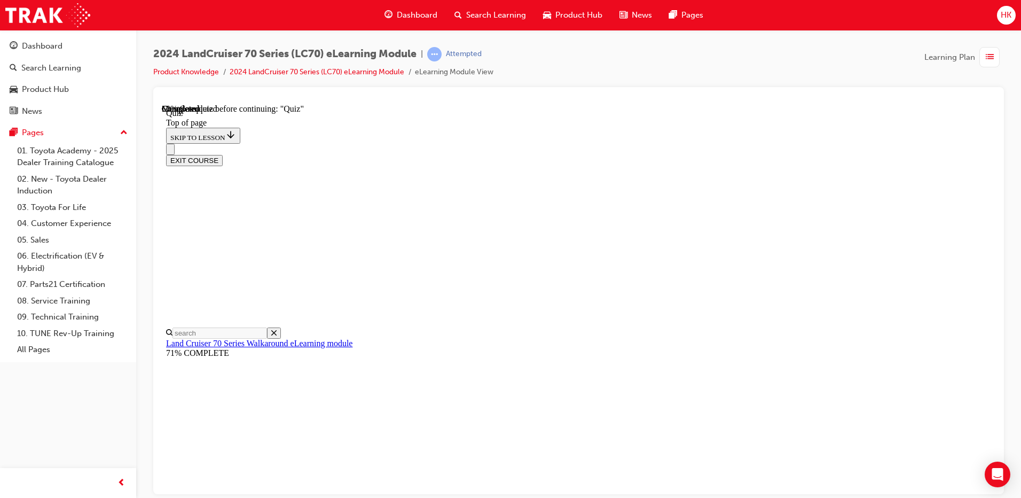
scroll to position [86, 0]
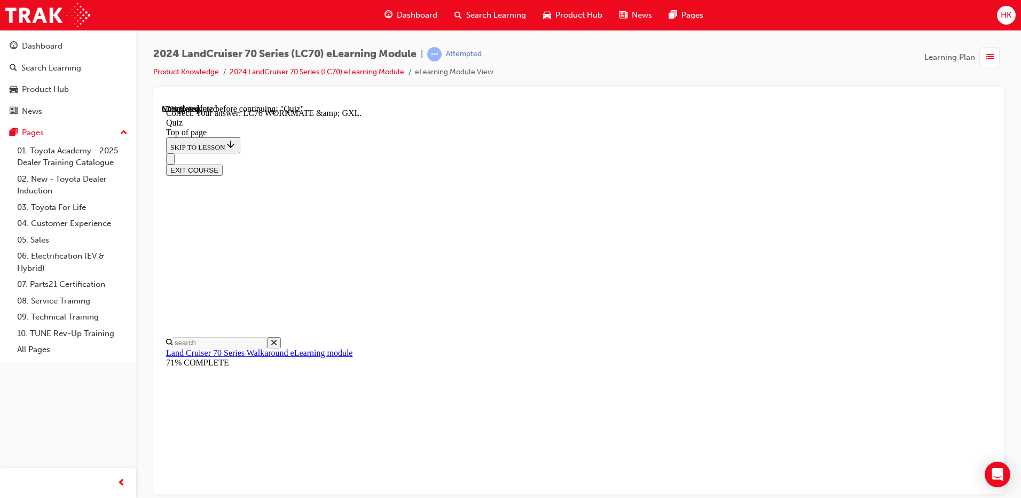
scroll to position [205, 0]
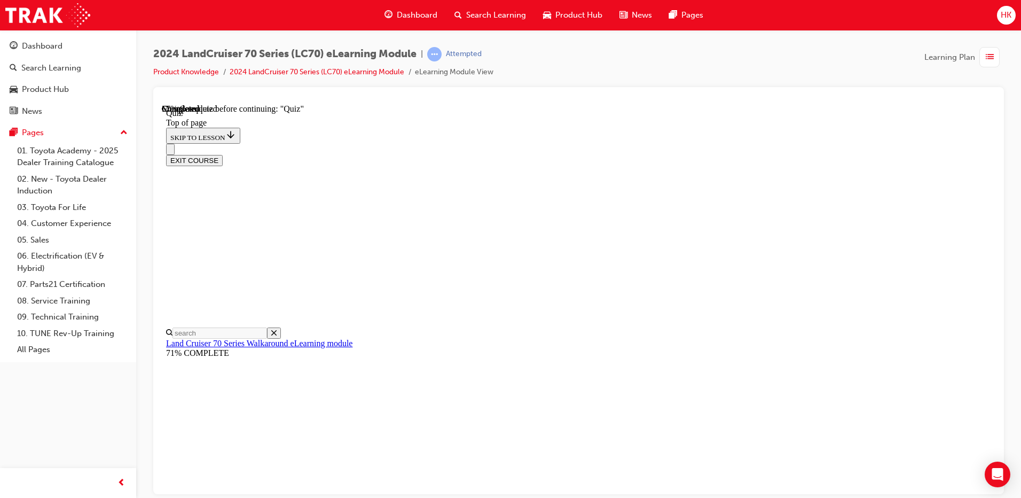
scroll to position [86, 0]
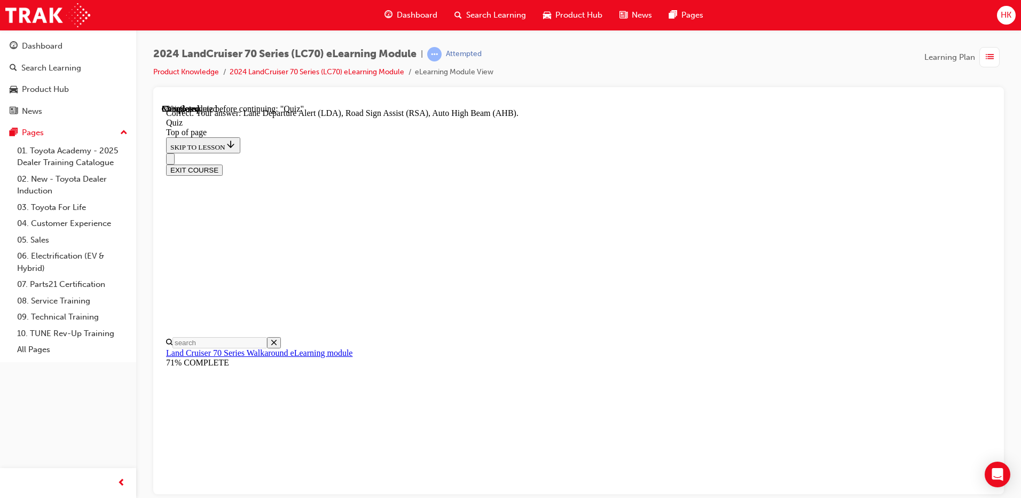
scroll to position [265, 0]
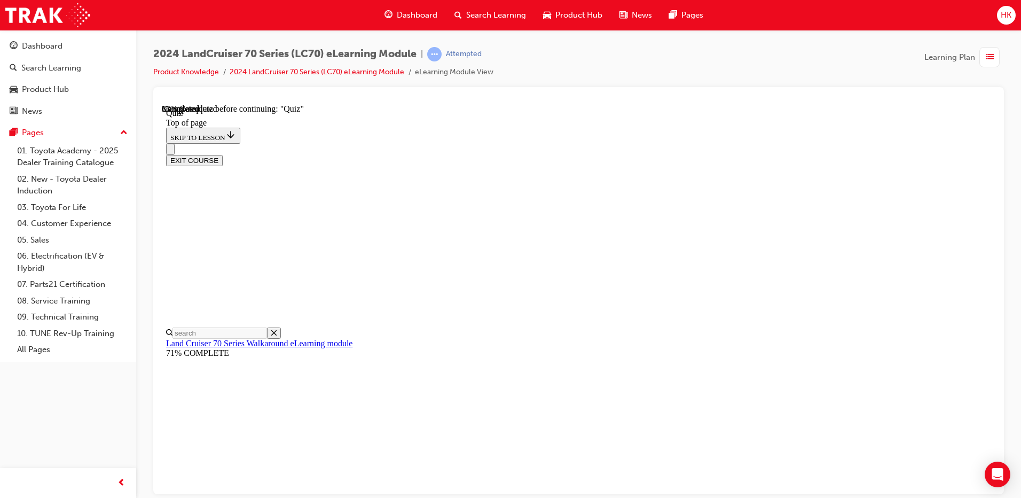
scroll to position [139, 0]
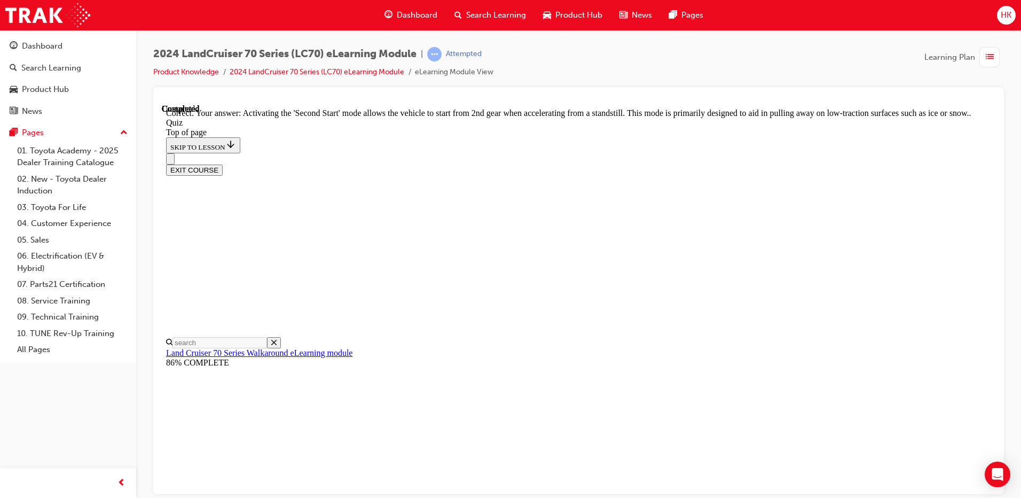
scroll to position [268, 0]
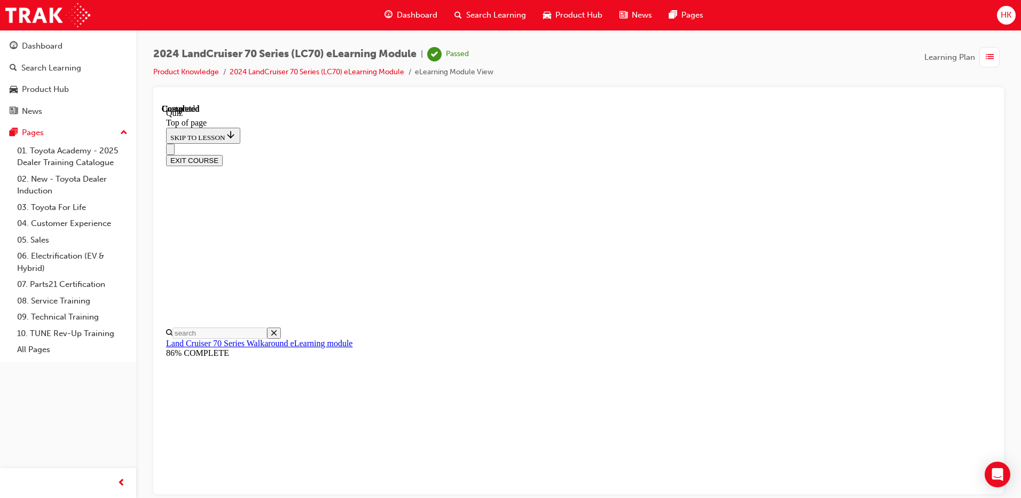
scroll to position [190, 0]
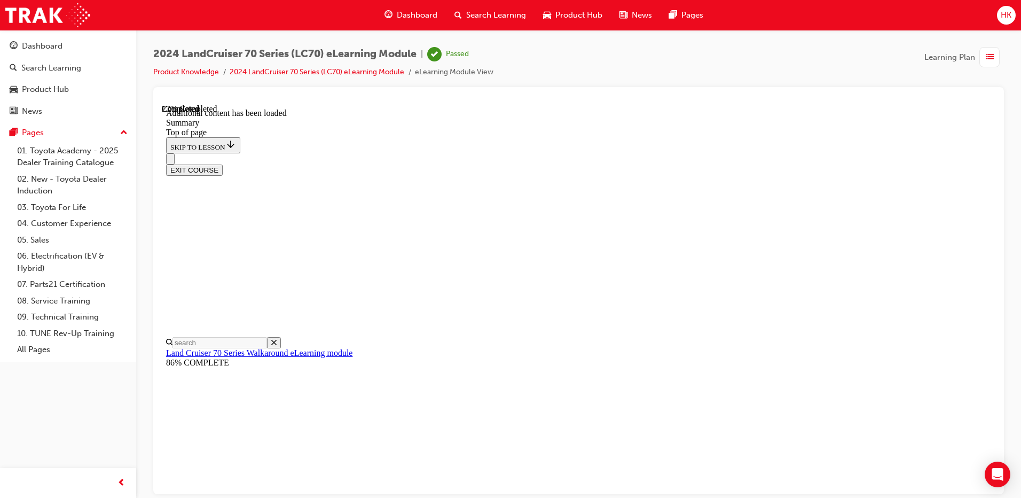
scroll to position [382, 0]
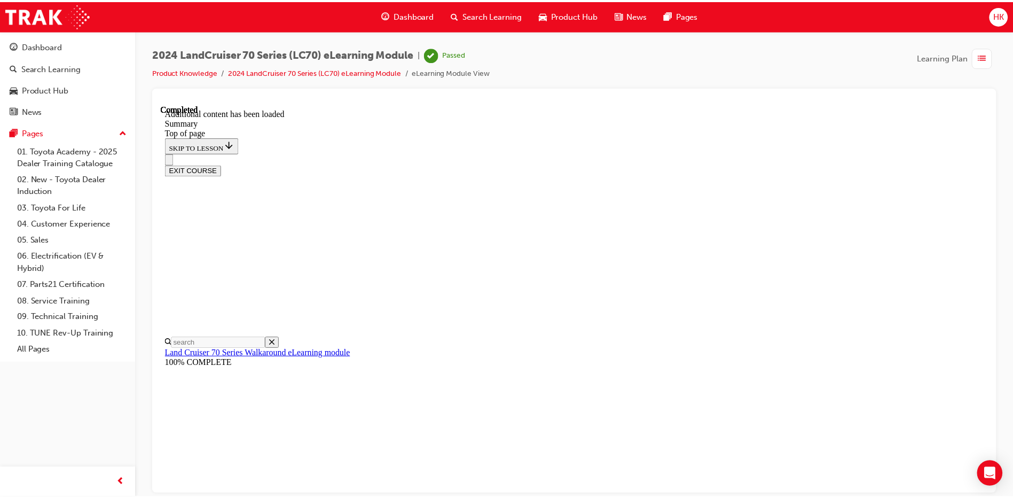
scroll to position [1182, 0]
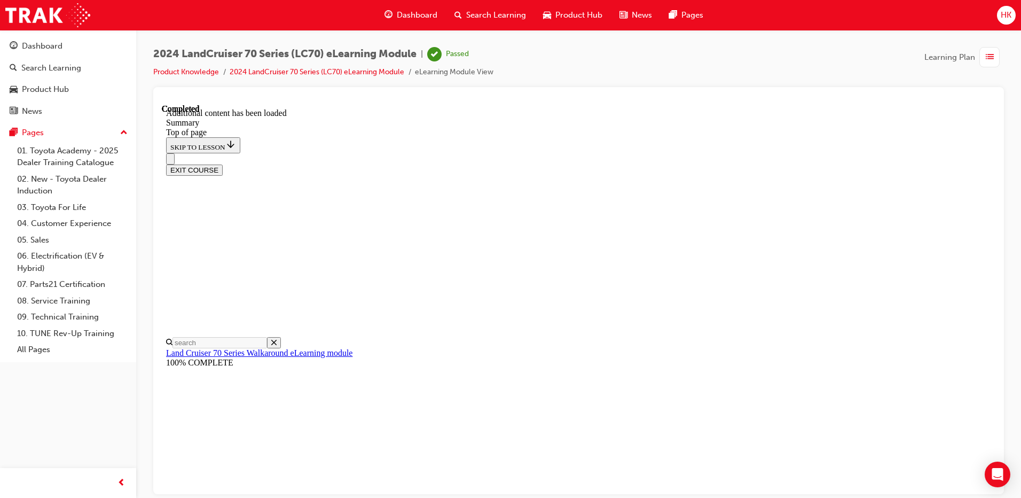
click at [415, 11] on span "Dashboard" at bounding box center [417, 15] width 41 height 12
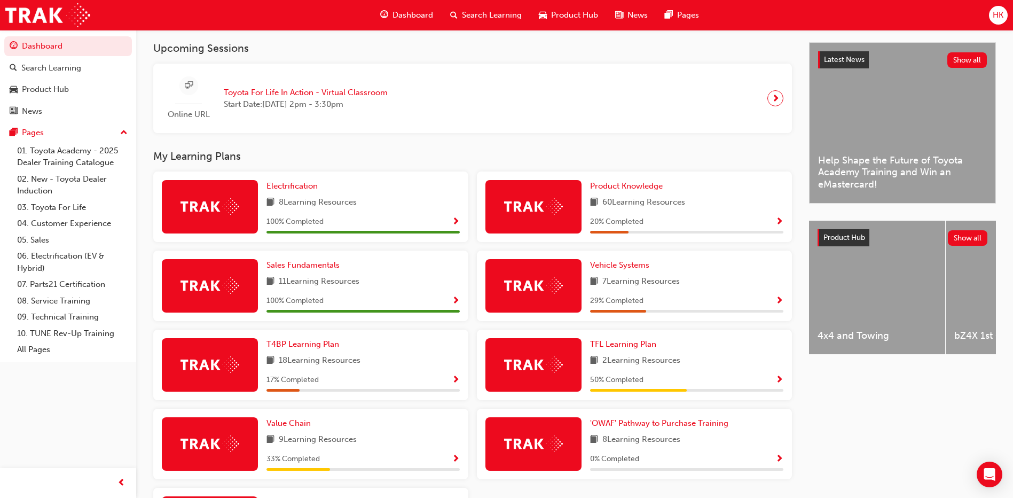
scroll to position [214, 0]
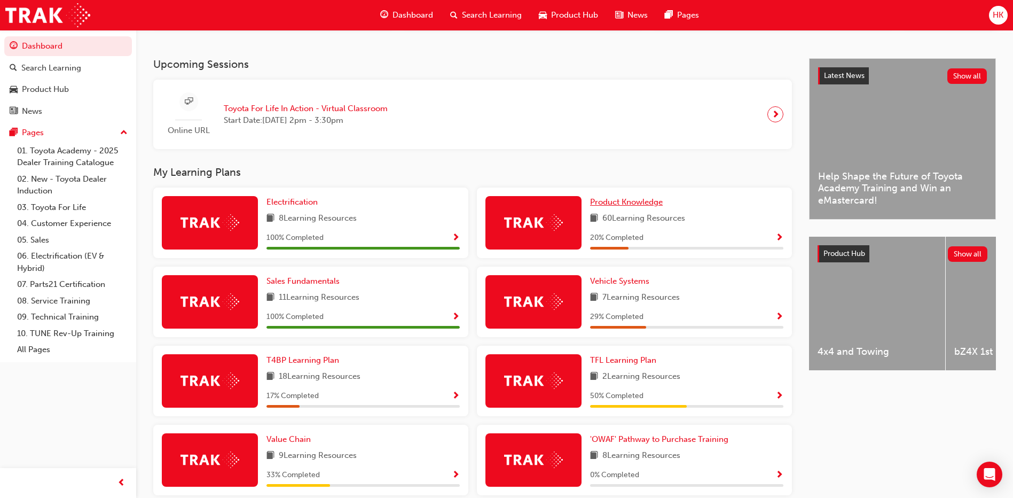
click at [627, 207] on span "Product Knowledge" at bounding box center [626, 202] width 73 height 10
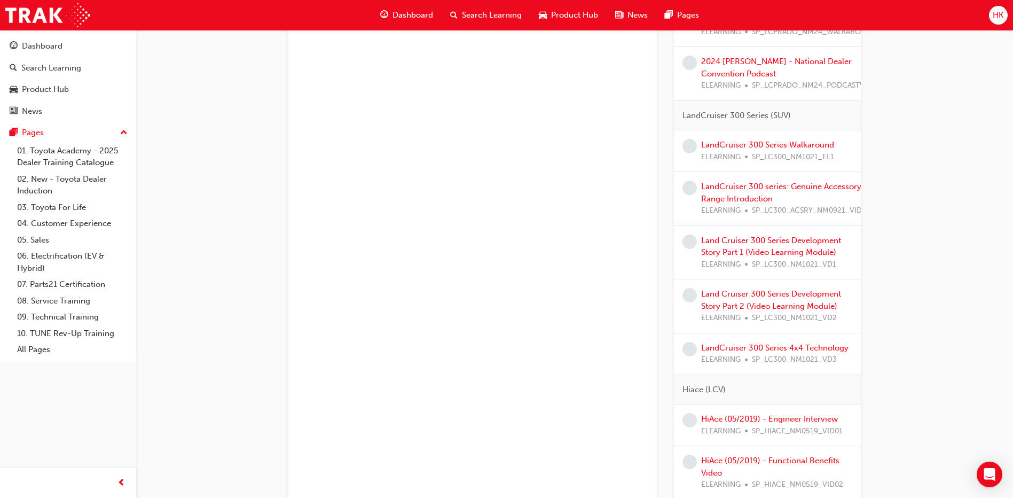
scroll to position [1656, 0]
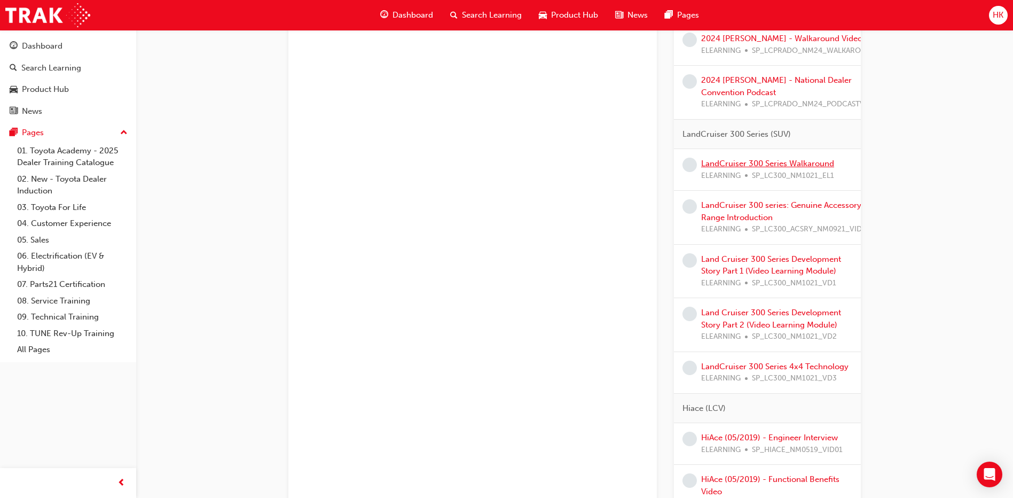
click at [719, 167] on link "LandCruiser 300 Series Walkaround" at bounding box center [767, 164] width 133 height 10
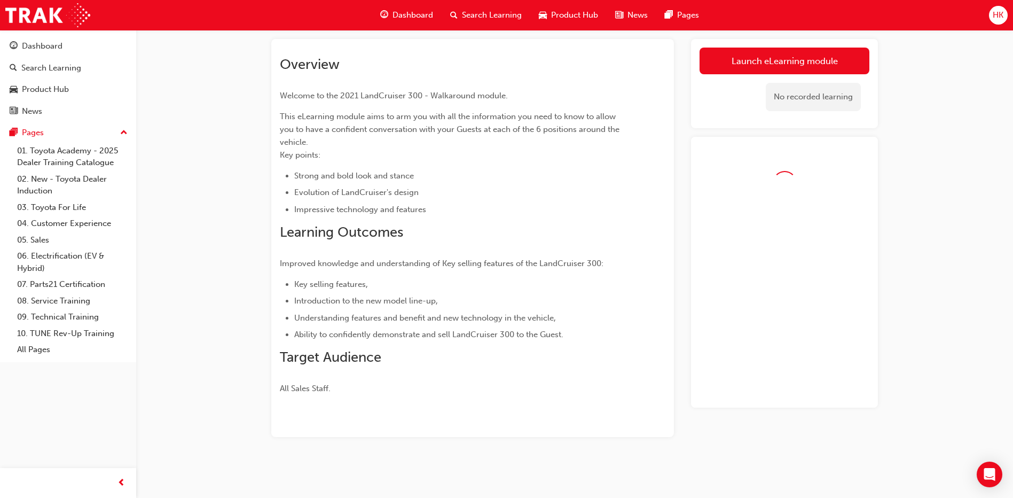
scroll to position [58, 0]
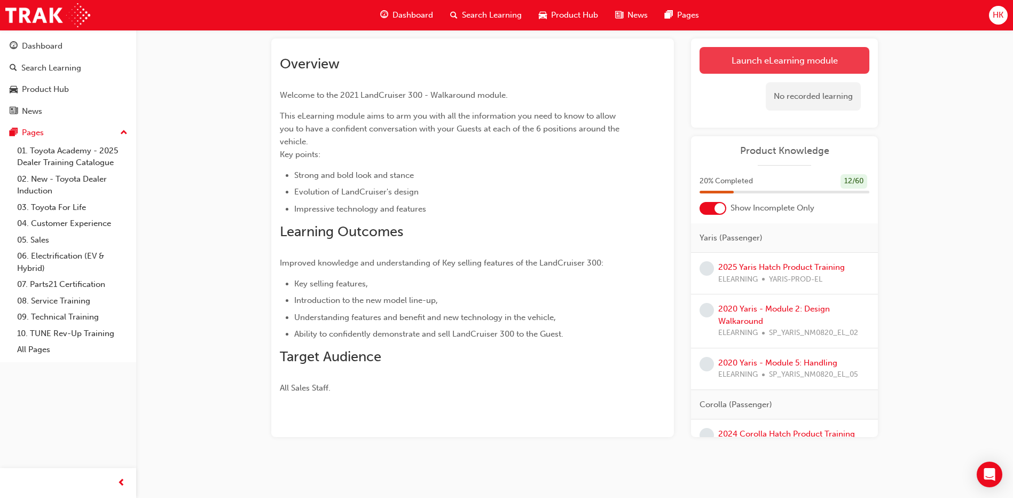
click at [780, 64] on link "Launch eLearning module" at bounding box center [785, 60] width 170 height 27
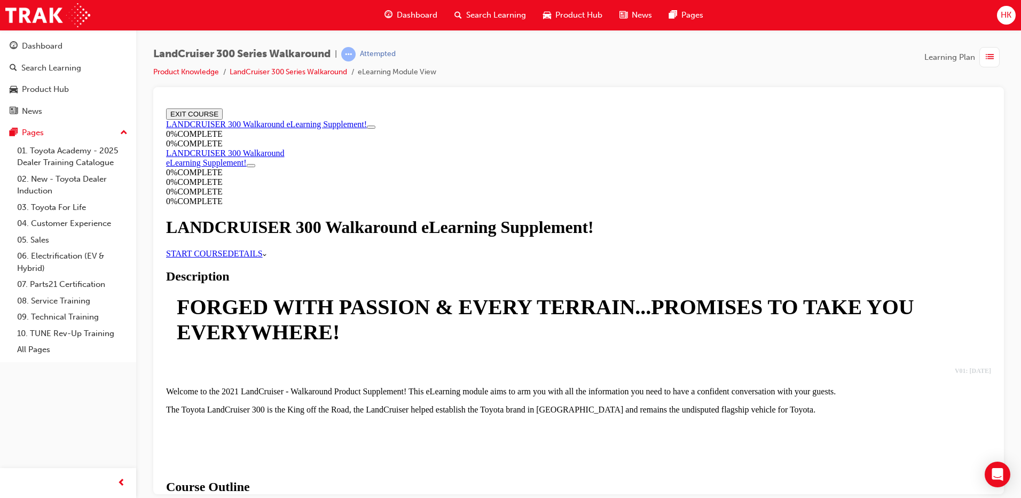
click at [228, 257] on link "START COURSE" at bounding box center [196, 252] width 61 height 9
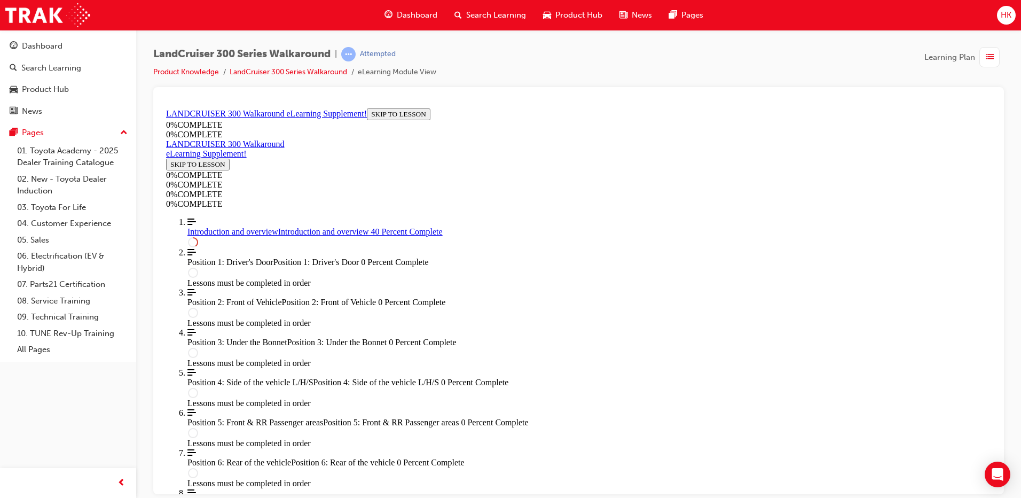
scroll to position [571, 0]
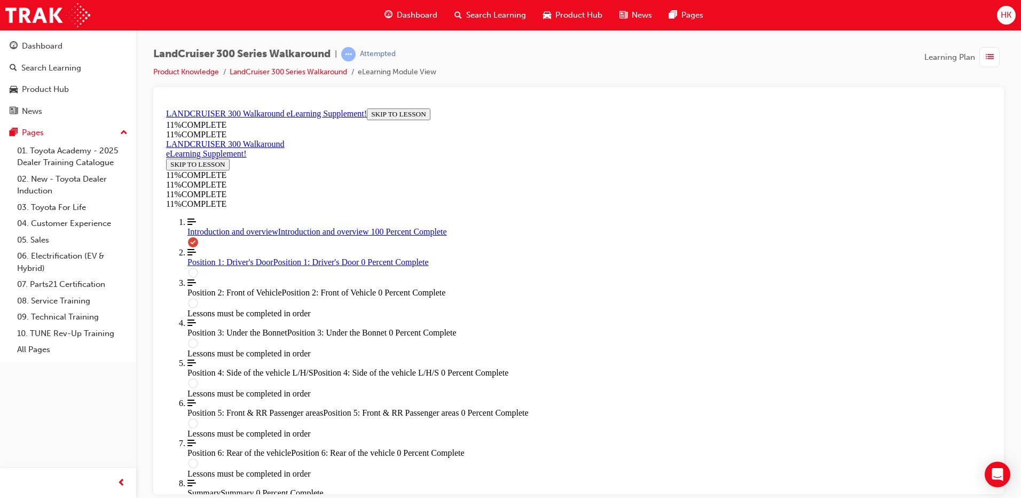
scroll to position [1351, 0]
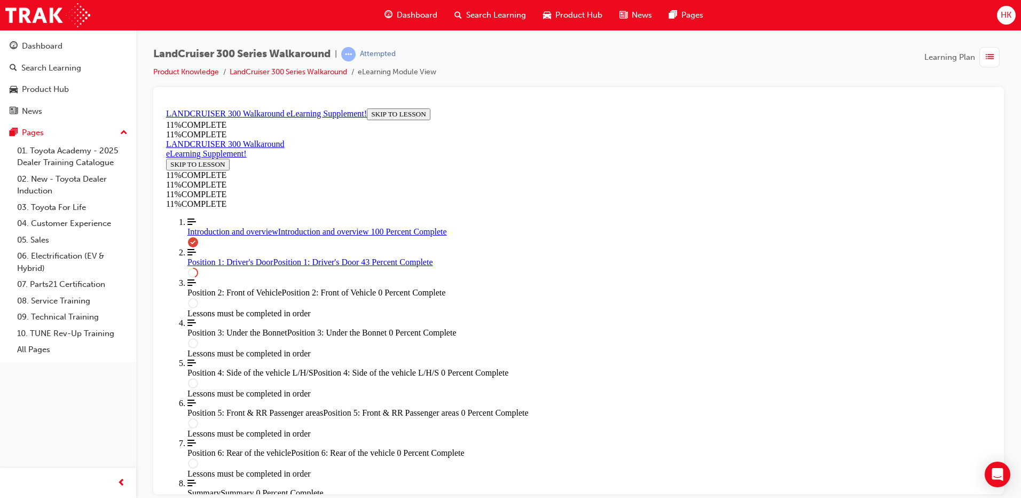
scroll to position [599, 0]
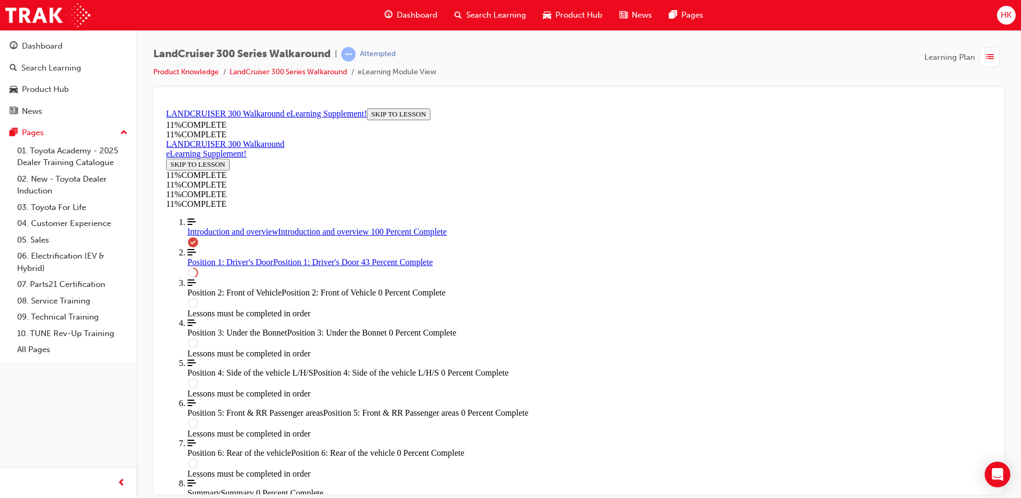
scroll to position [766, 0]
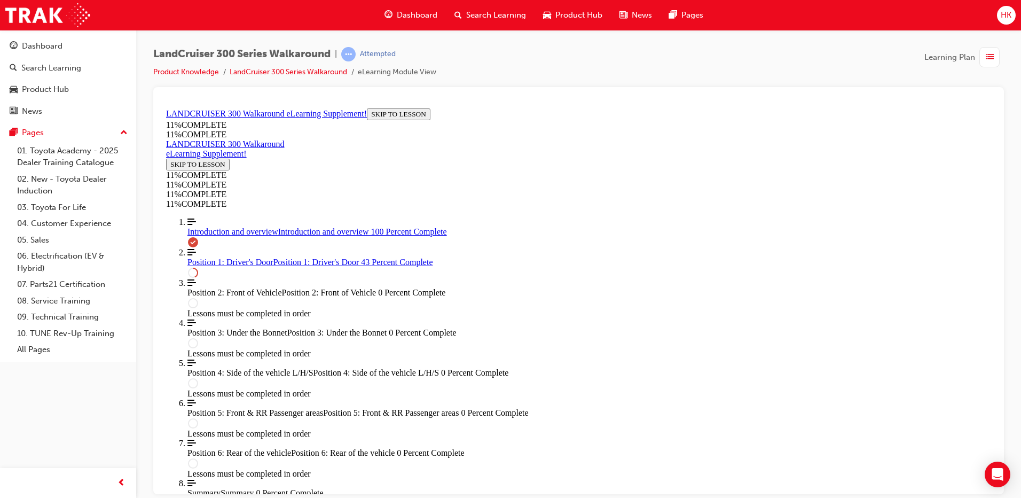
scroll to position [227, 0]
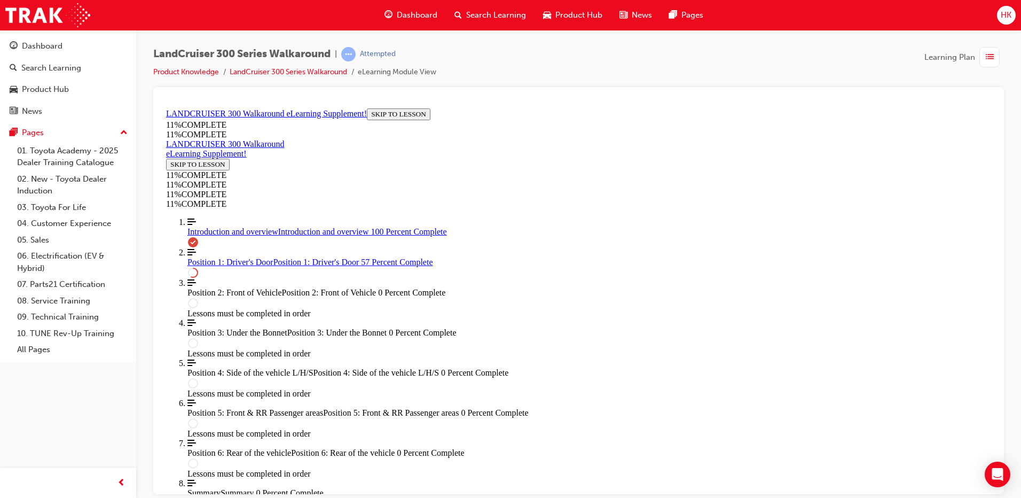
drag, startPoint x: 548, startPoint y: 348, endPoint x: 580, endPoint y: 240, distance: 113.2
drag, startPoint x: 545, startPoint y: 301, endPoint x: 584, endPoint y: 299, distance: 38.5
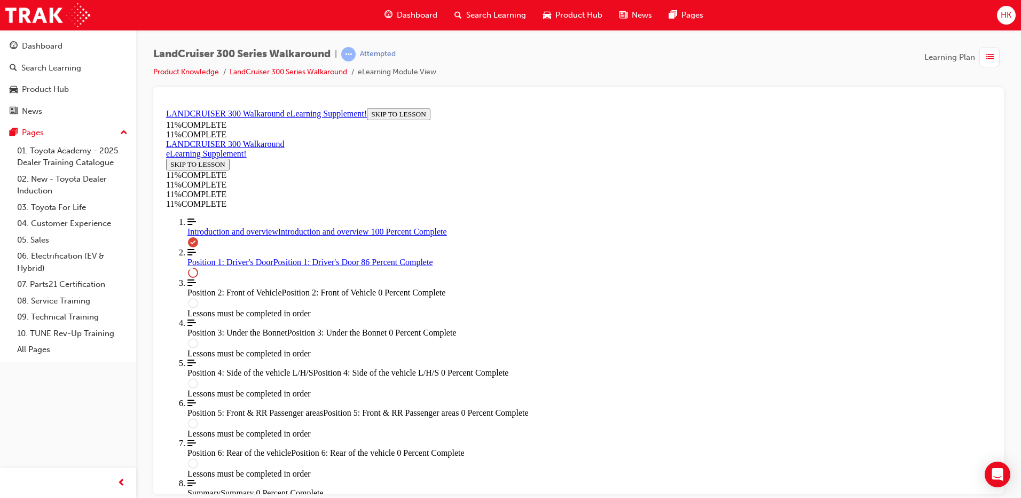
drag, startPoint x: 557, startPoint y: 347, endPoint x: 608, endPoint y: 348, distance: 50.8
drag, startPoint x: 567, startPoint y: 301, endPoint x: 608, endPoint y: 247, distance: 67.8
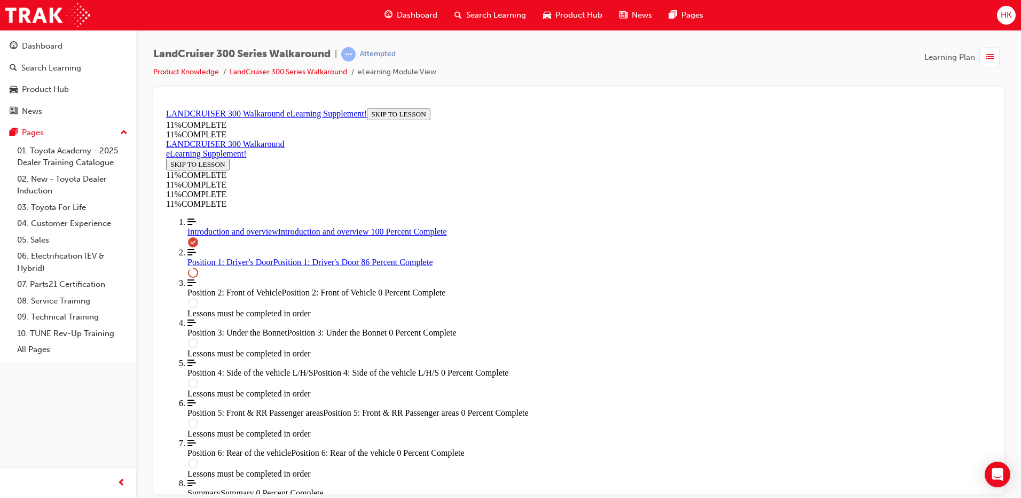
drag, startPoint x: 561, startPoint y: 301, endPoint x: 587, endPoint y: 299, distance: 25.8
drag, startPoint x: 564, startPoint y: 357, endPoint x: 592, endPoint y: 355, distance: 28.9
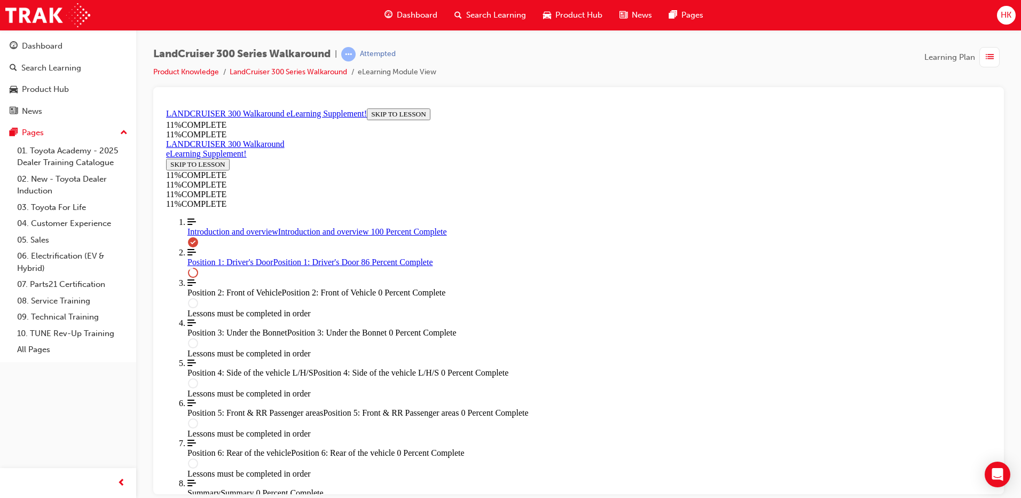
drag, startPoint x: 573, startPoint y: 244, endPoint x: 605, endPoint y: 295, distance: 59.7
drag, startPoint x: 558, startPoint y: 242, endPoint x: 585, endPoint y: 242, distance: 27.2
drag, startPoint x: 554, startPoint y: 351, endPoint x: 595, endPoint y: 351, distance: 40.6
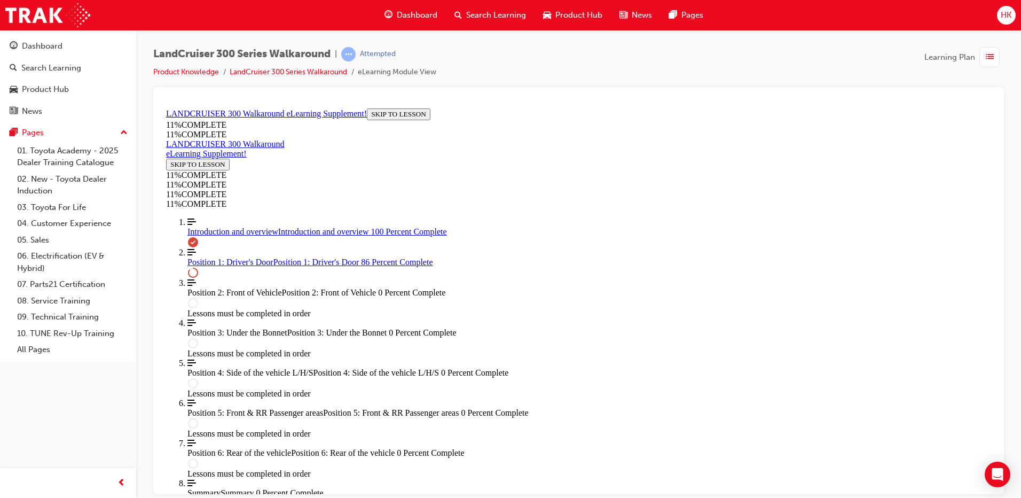
drag, startPoint x: 544, startPoint y: 248, endPoint x: 572, endPoint y: 248, distance: 27.2
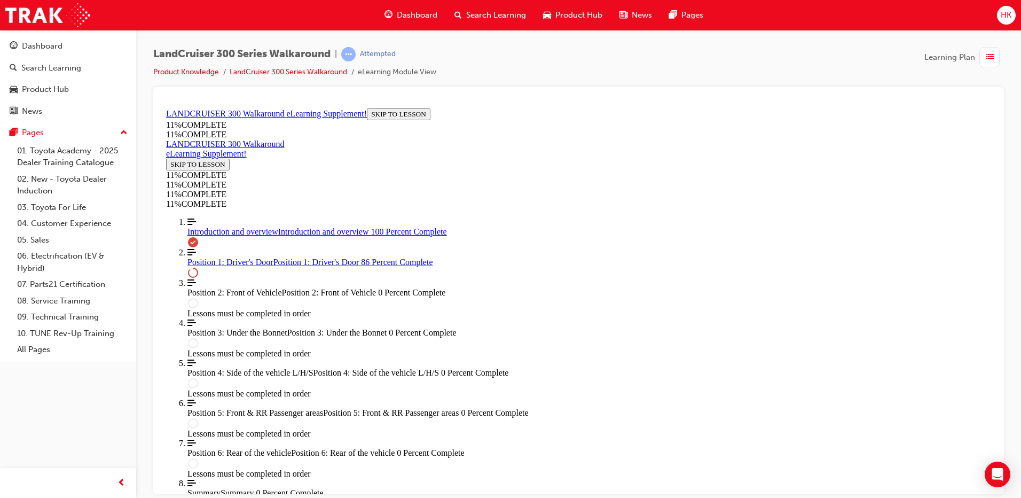
drag, startPoint x: 552, startPoint y: 349, endPoint x: 589, endPoint y: 290, distance: 69.4
drag, startPoint x: 558, startPoint y: 342, endPoint x: 583, endPoint y: 341, distance: 25.1
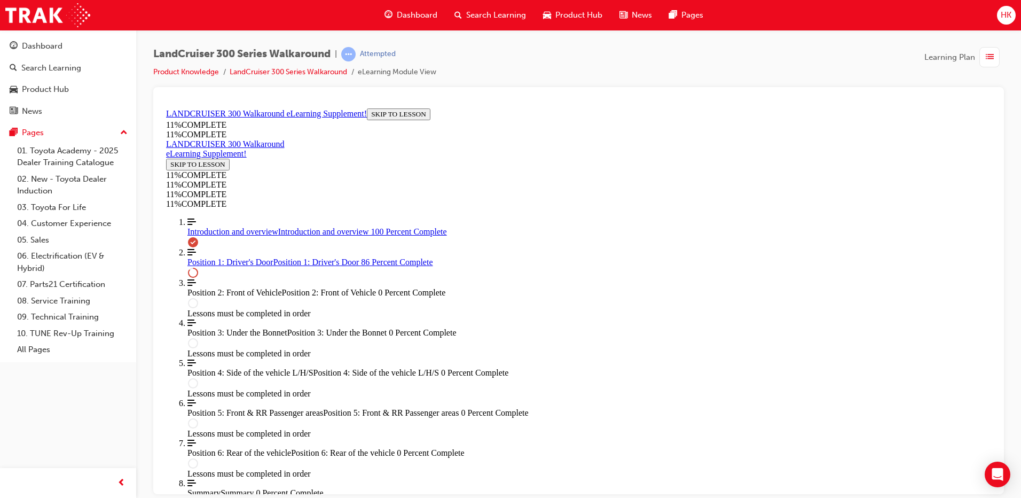
drag, startPoint x: 541, startPoint y: 294, endPoint x: 576, endPoint y: 343, distance: 60.0
drag, startPoint x: 554, startPoint y: 302, endPoint x: 591, endPoint y: 249, distance: 64.9
drag, startPoint x: 563, startPoint y: 300, endPoint x: 593, endPoint y: 298, distance: 30.0
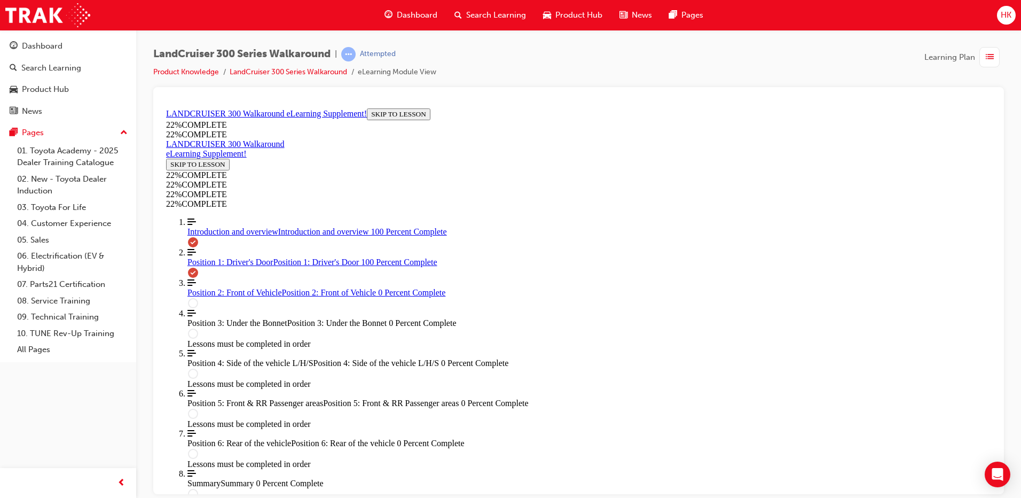
scroll to position [1626, 0]
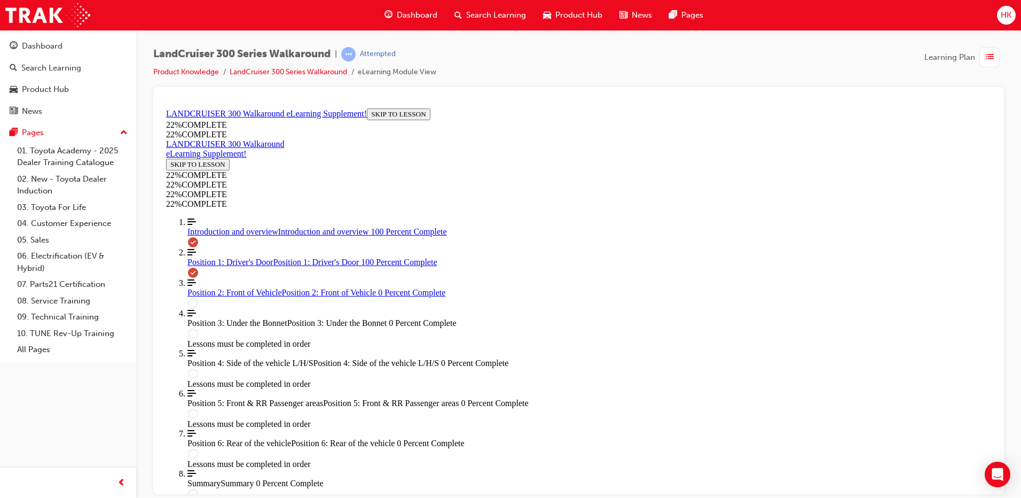
scroll to position [1754, 0]
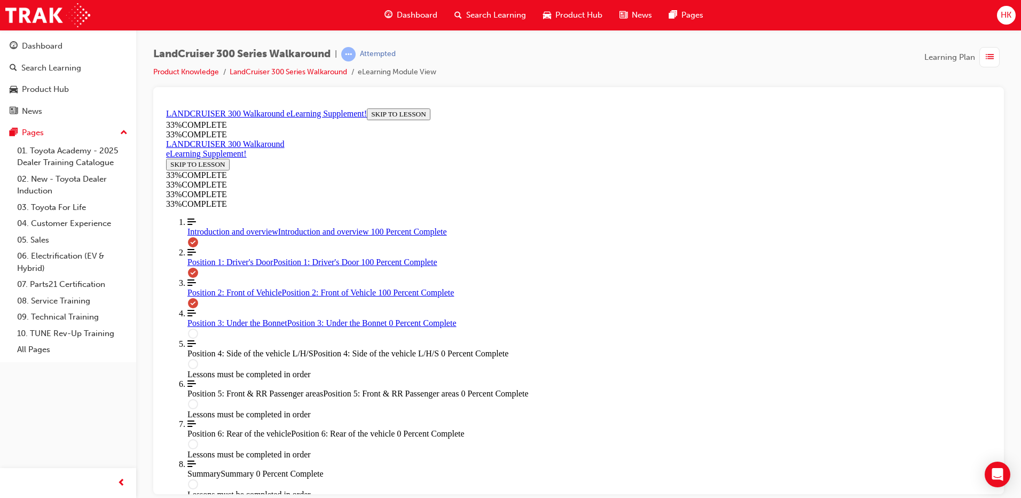
scroll to position [1411, 0]
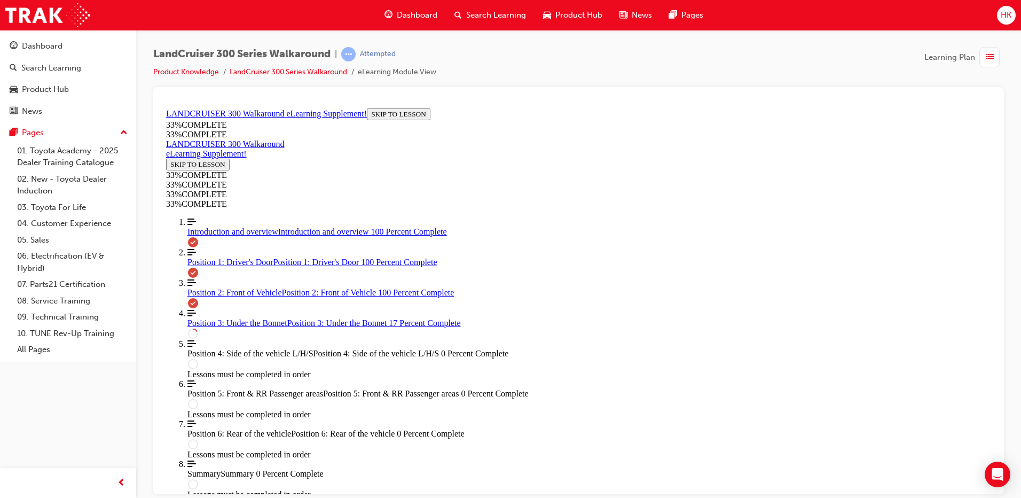
scroll to position [624, 0]
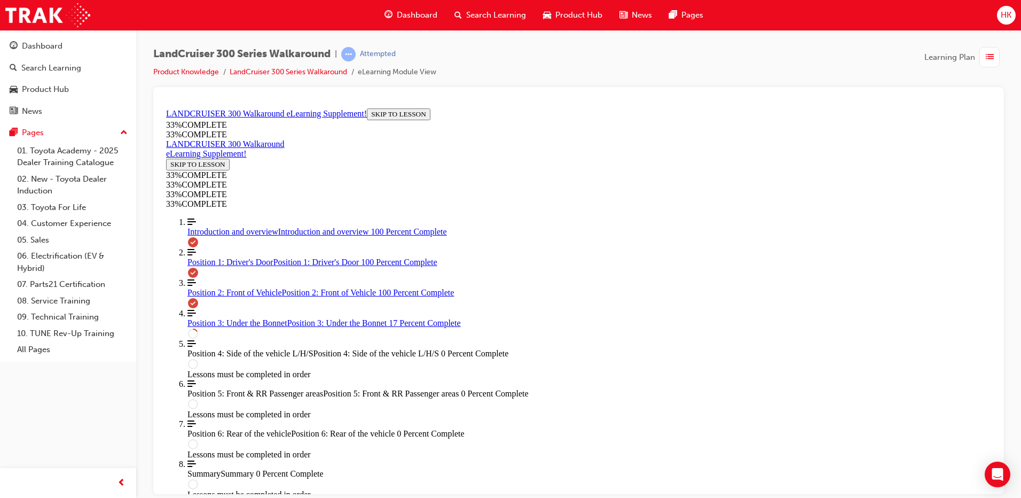
scroll to position [361, 0]
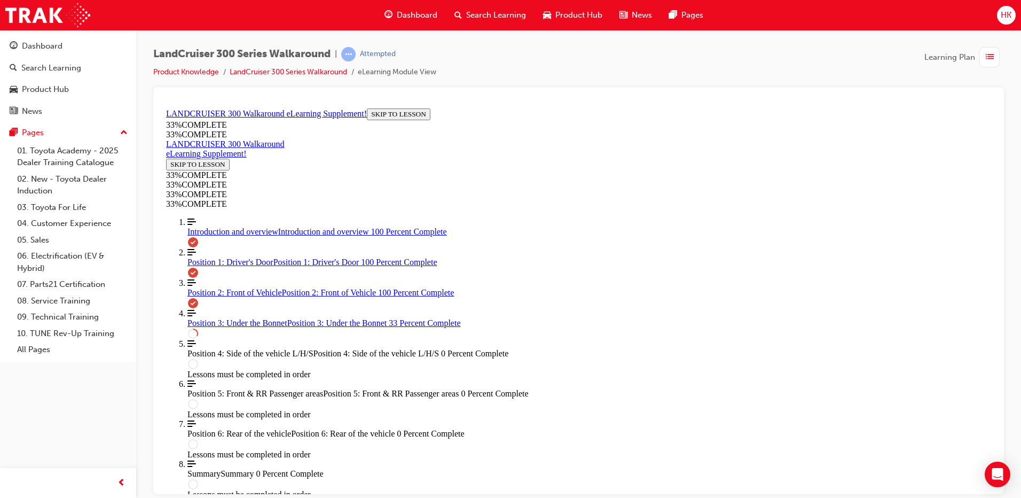
scroll to position [682, 0]
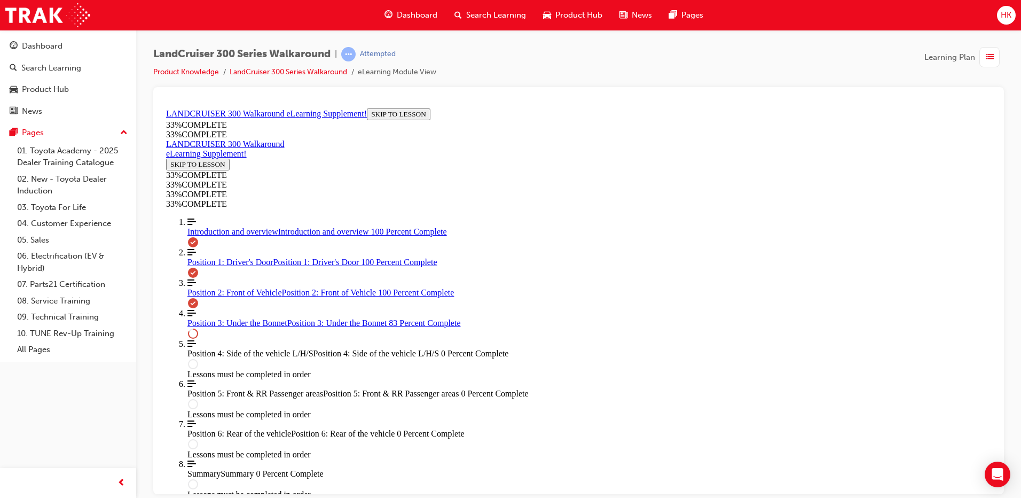
scroll to position [1490, 0]
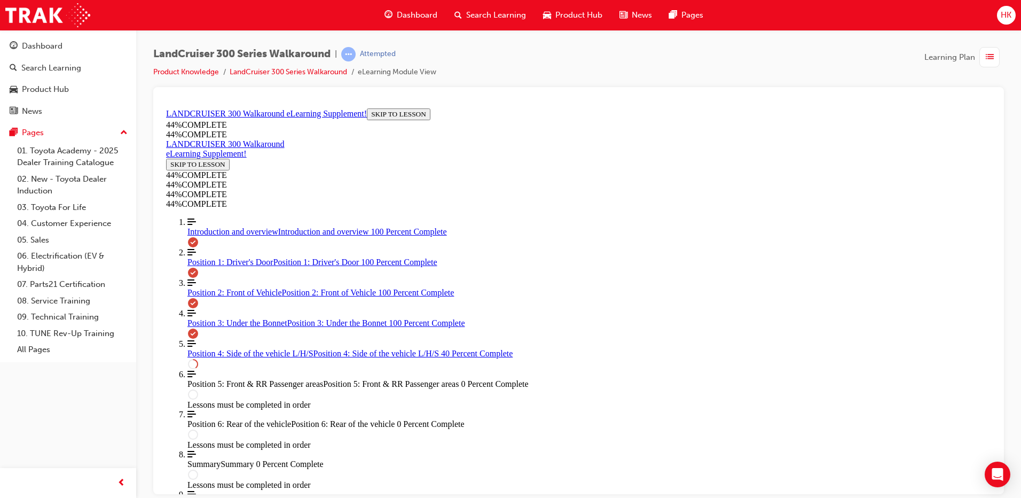
scroll to position [0, 0]
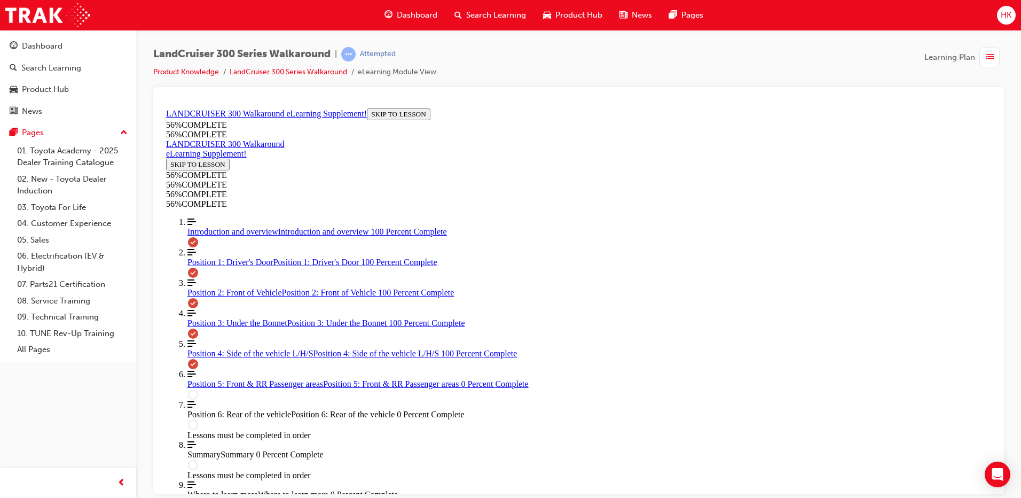
scroll to position [1180, 0]
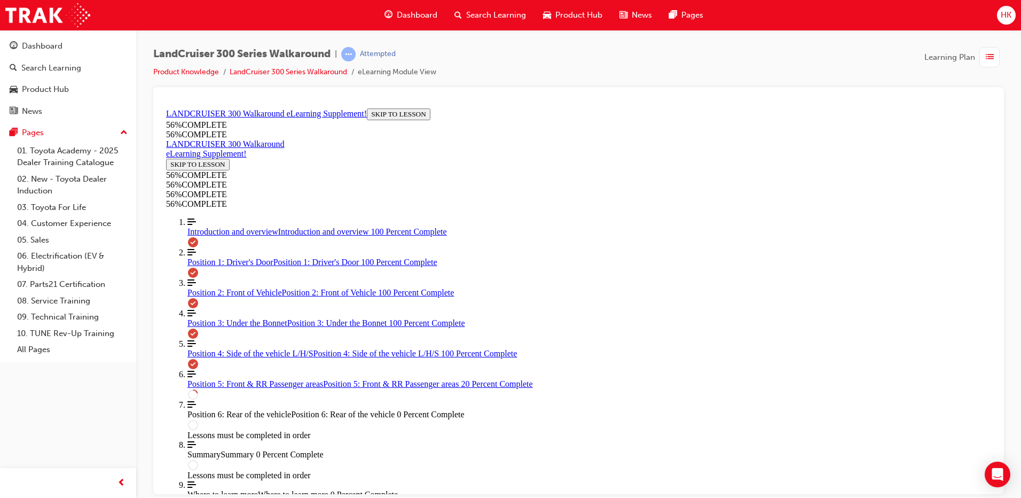
scroll to position [223, 0]
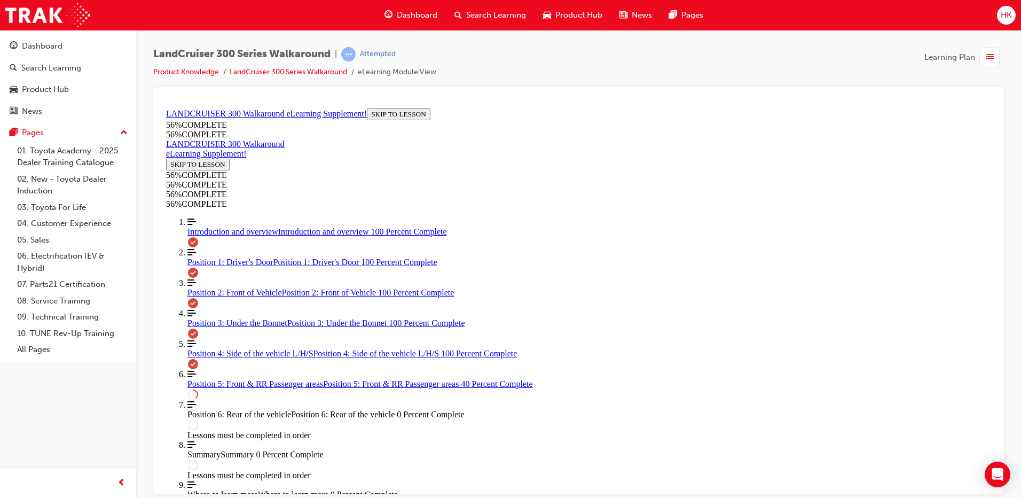
scroll to position [98, 0]
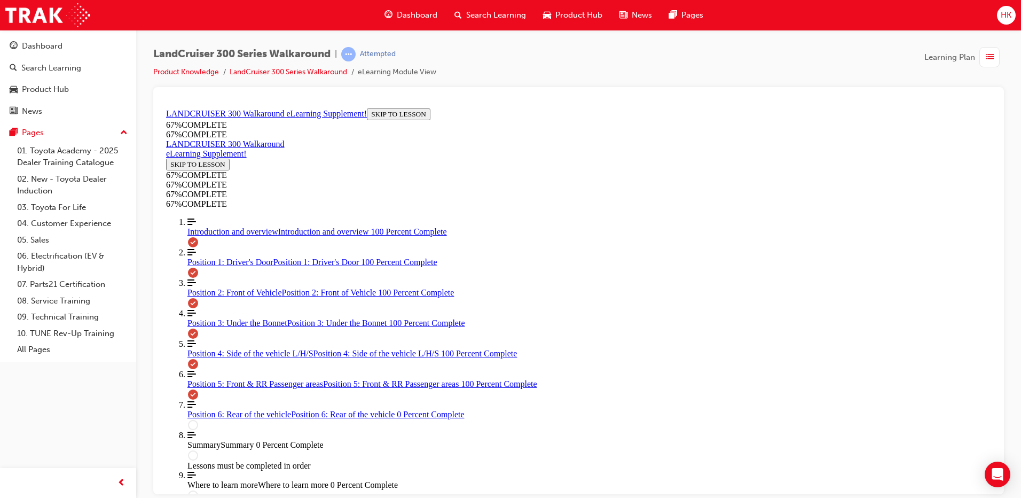
scroll to position [1031, 0]
drag, startPoint x: 582, startPoint y: 366, endPoint x: 607, endPoint y: 228, distance: 140.5
drag, startPoint x: 550, startPoint y: 367, endPoint x: 589, endPoint y: 367, distance: 39.0
drag, startPoint x: 548, startPoint y: 318, endPoint x: 574, endPoint y: 318, distance: 26.7
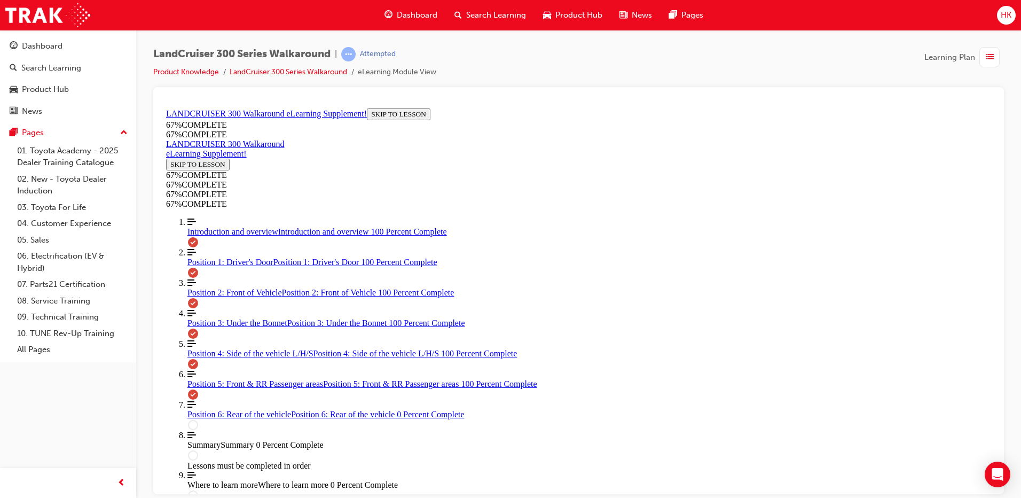
drag, startPoint x: 543, startPoint y: 280, endPoint x: 583, endPoint y: 279, distance: 40.6
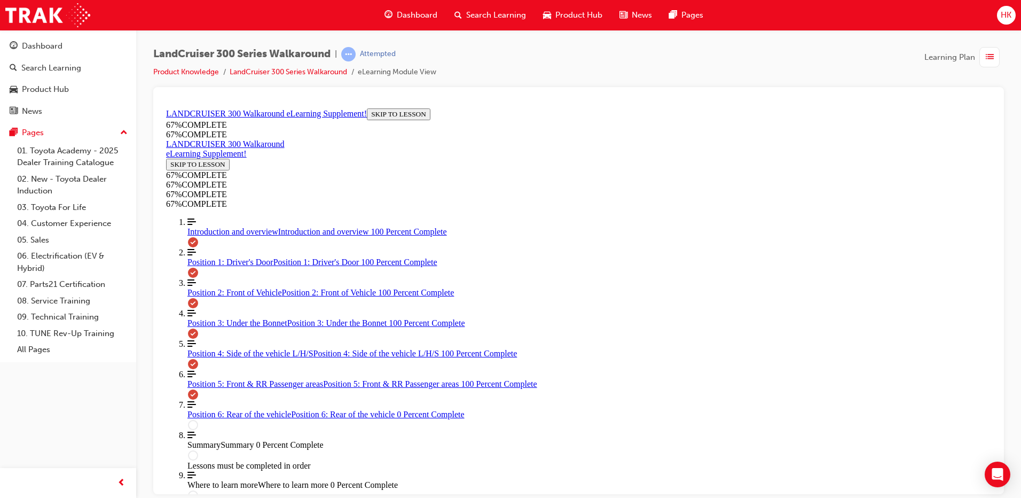
drag, startPoint x: 518, startPoint y: 243, endPoint x: 557, endPoint y: 288, distance: 60.3
drag, startPoint x: 535, startPoint y: 337, endPoint x: 577, endPoint y: 201, distance: 141.6
drag, startPoint x: 541, startPoint y: 333, endPoint x: 576, endPoint y: 331, distance: 35.3
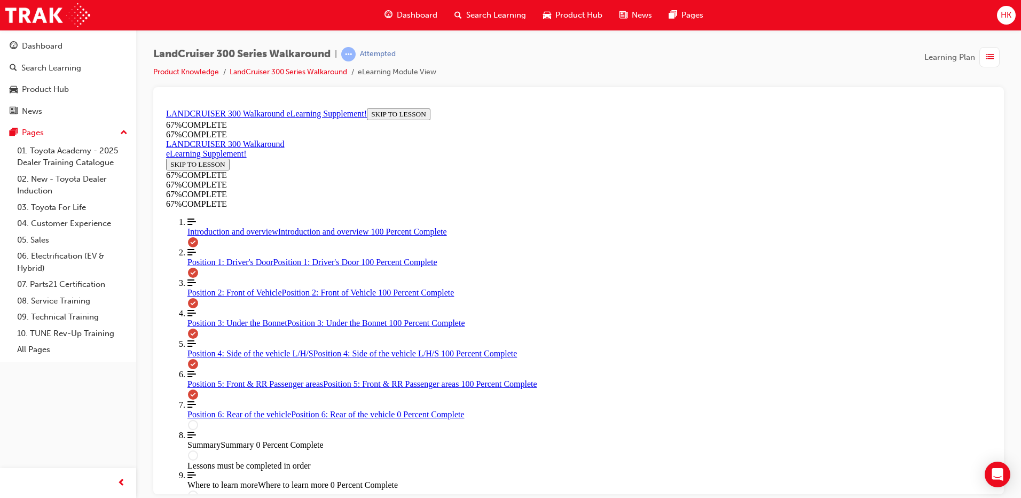
drag, startPoint x: 559, startPoint y: 243, endPoint x: 581, endPoint y: 243, distance: 21.9
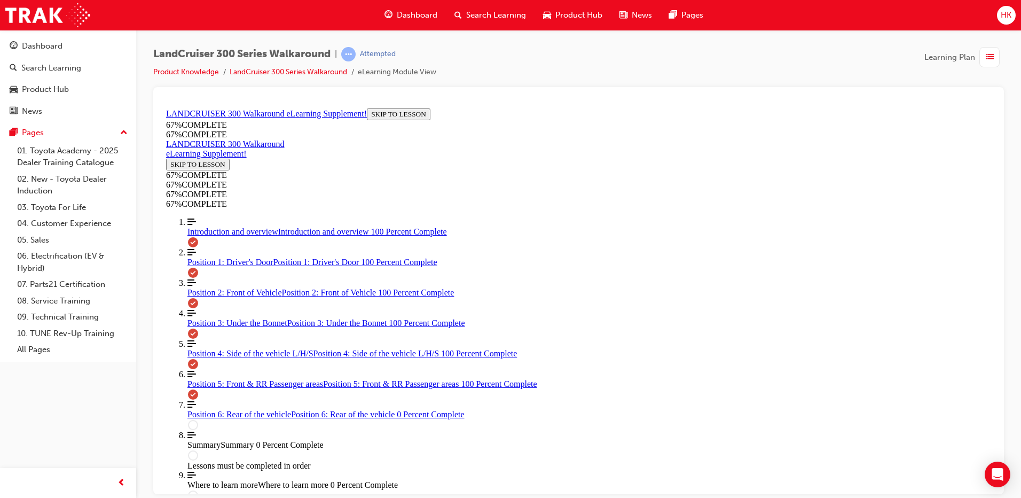
drag, startPoint x: 537, startPoint y: 332, endPoint x: 570, endPoint y: 197, distance: 139.0
drag, startPoint x: 565, startPoint y: 242, endPoint x: 601, endPoint y: 289, distance: 59.4
drag, startPoint x: 544, startPoint y: 244, endPoint x: 579, endPoint y: 245, distance: 35.3
drag, startPoint x: 576, startPoint y: 244, endPoint x: 580, endPoint y: 339, distance: 95.2
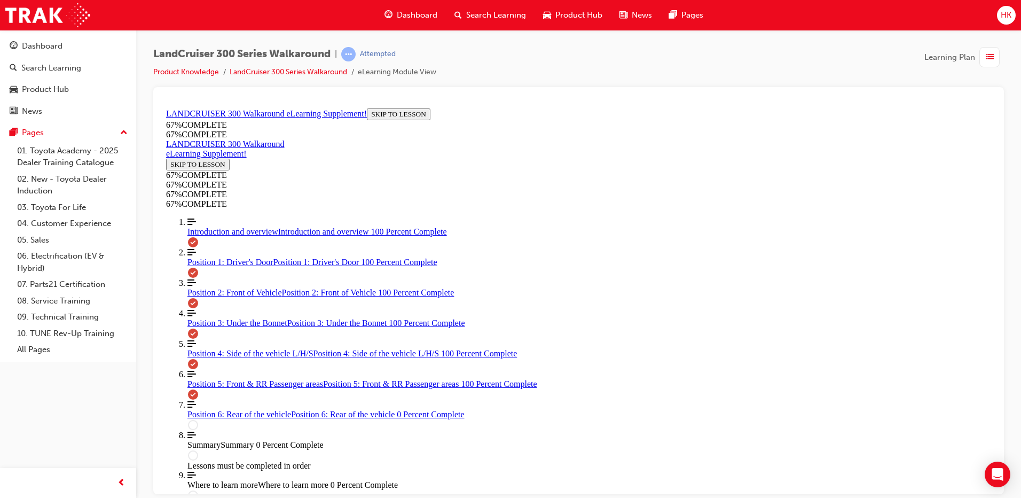
drag, startPoint x: 527, startPoint y: 240, endPoint x: 572, endPoint y: 247, distance: 45.4
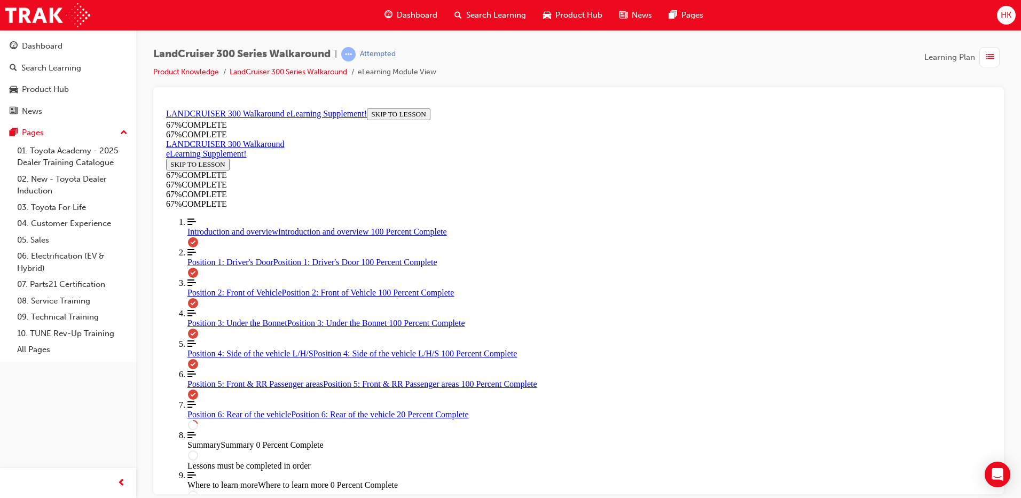
scroll to position [304, 0]
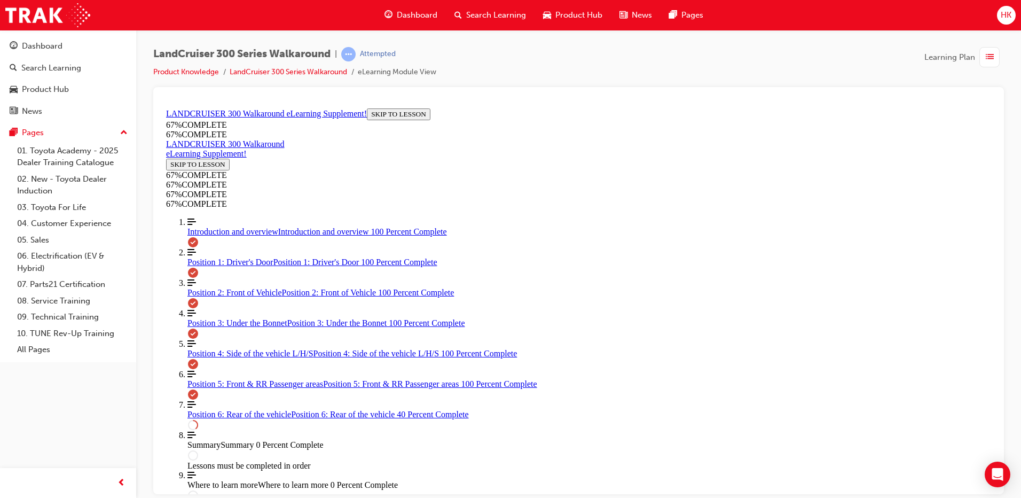
scroll to position [320, 0]
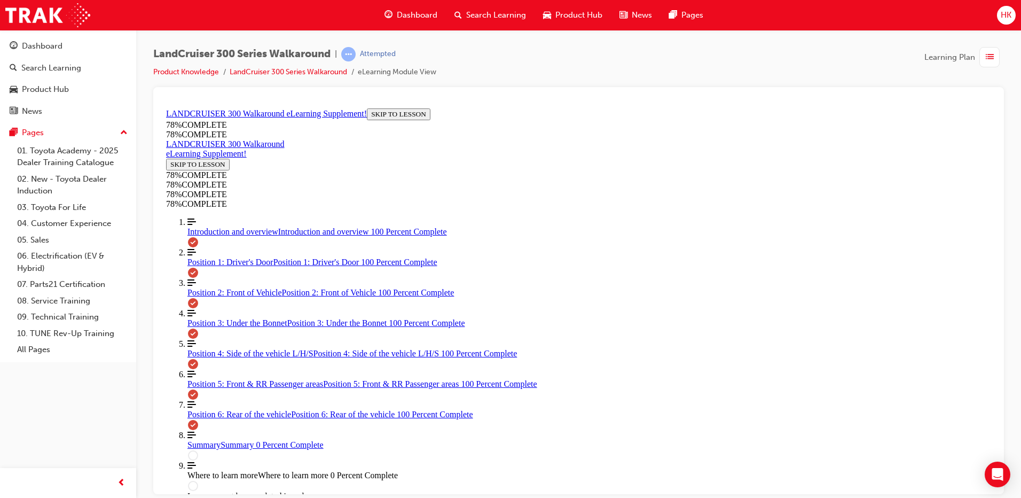
scroll to position [1109, 0]
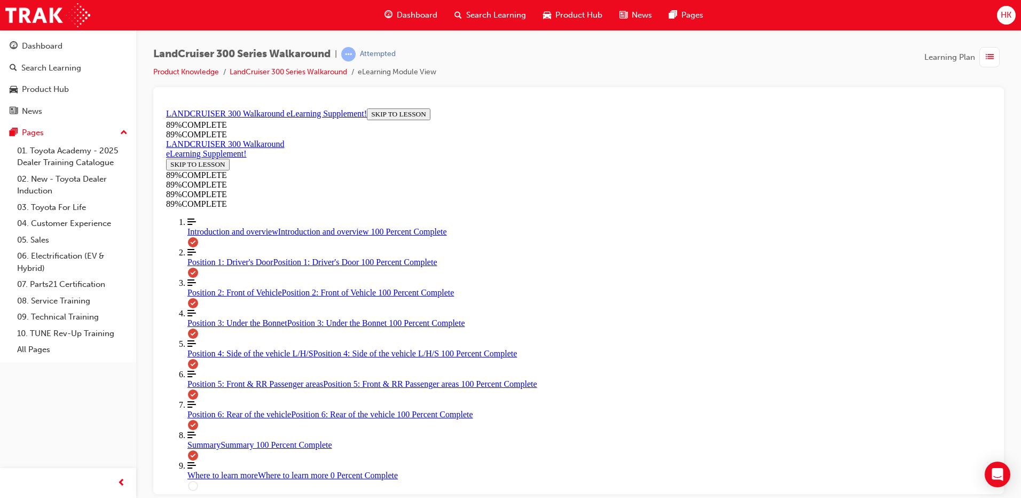
scroll to position [832, 0]
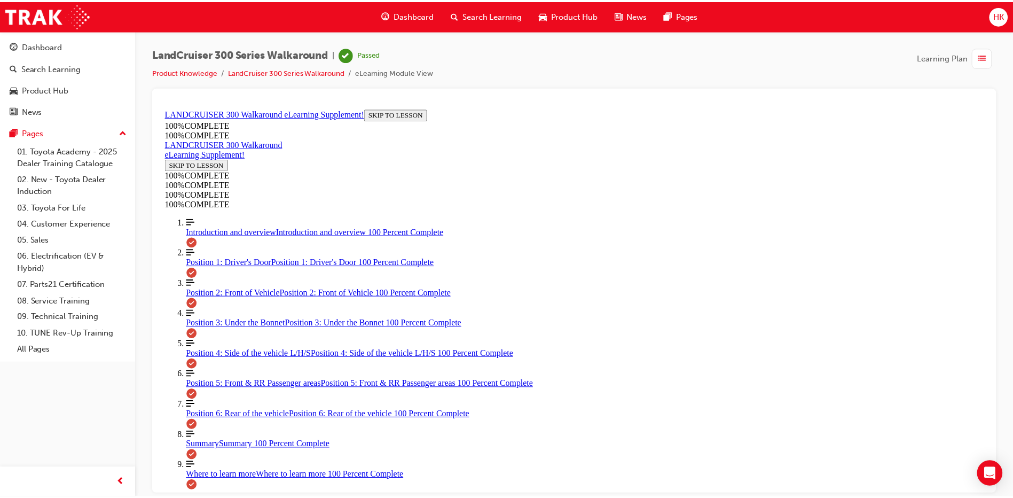
scroll to position [255, 0]
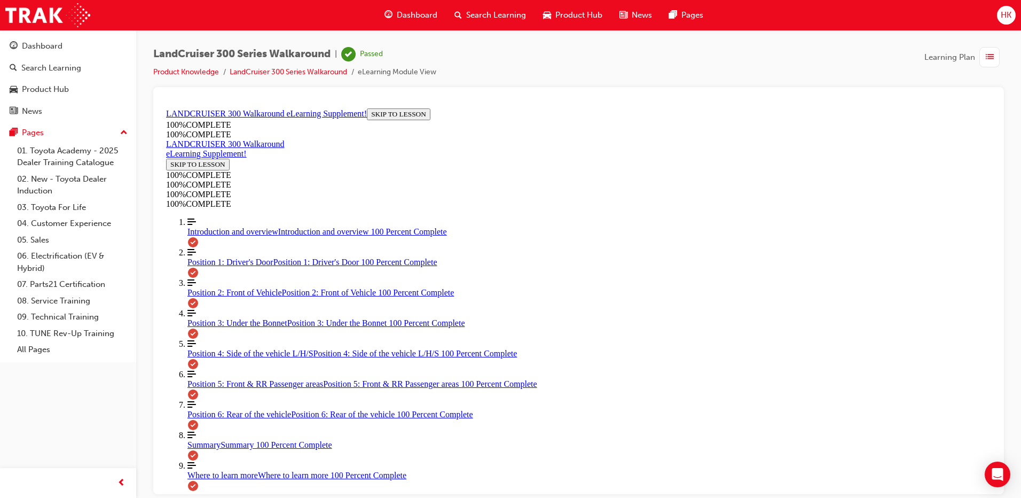
click at [1008, 13] on span "HK" at bounding box center [1006, 15] width 11 height 12
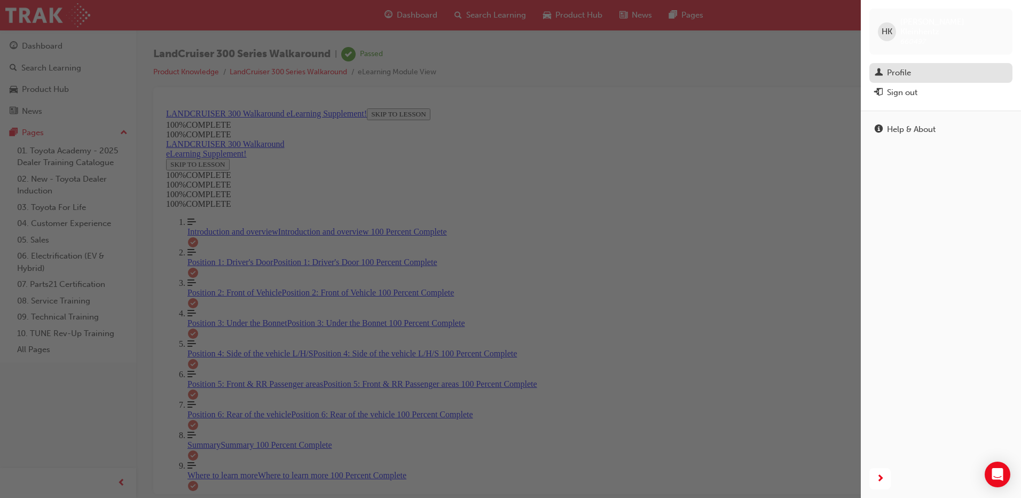
click at [901, 67] on div "Profile" at bounding box center [899, 73] width 24 height 12
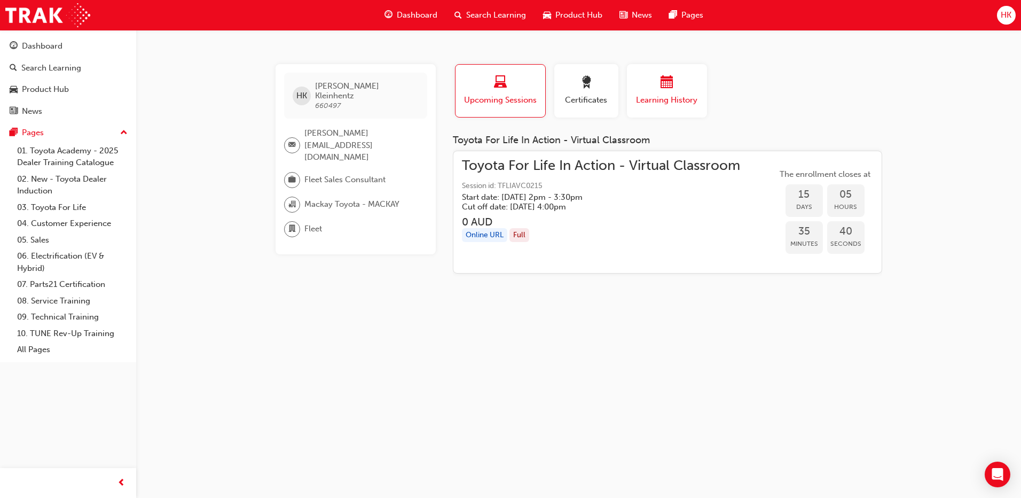
click at [677, 85] on div "button" at bounding box center [667, 84] width 64 height 17
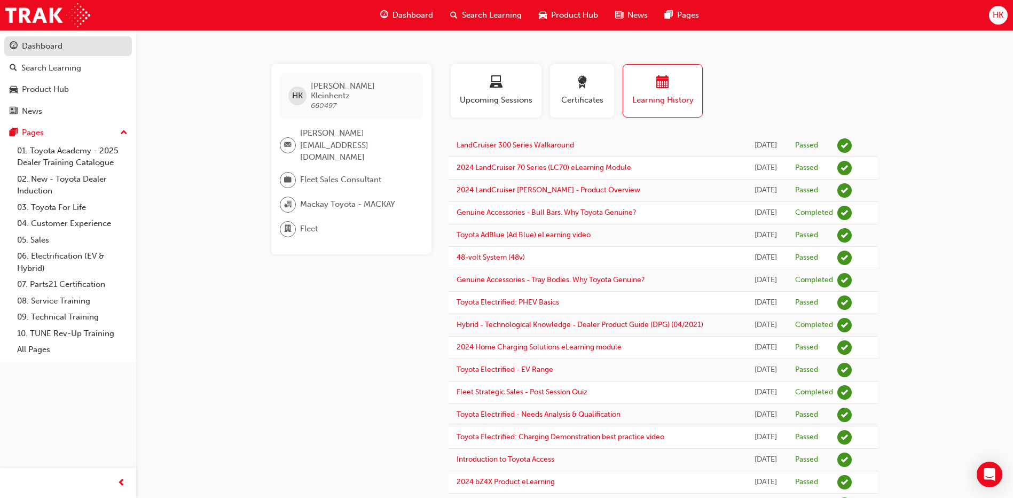
click at [63, 48] on div "Dashboard" at bounding box center [68, 46] width 117 height 13
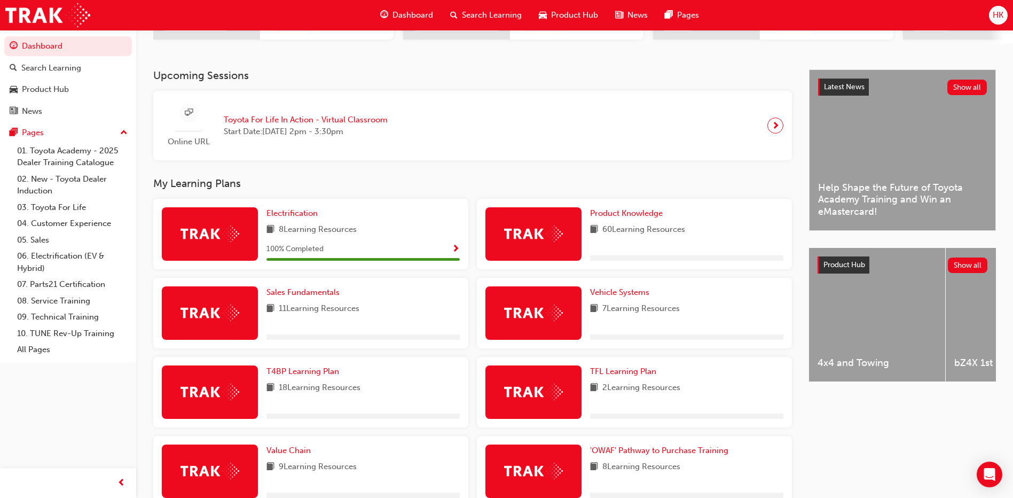
scroll to position [214, 0]
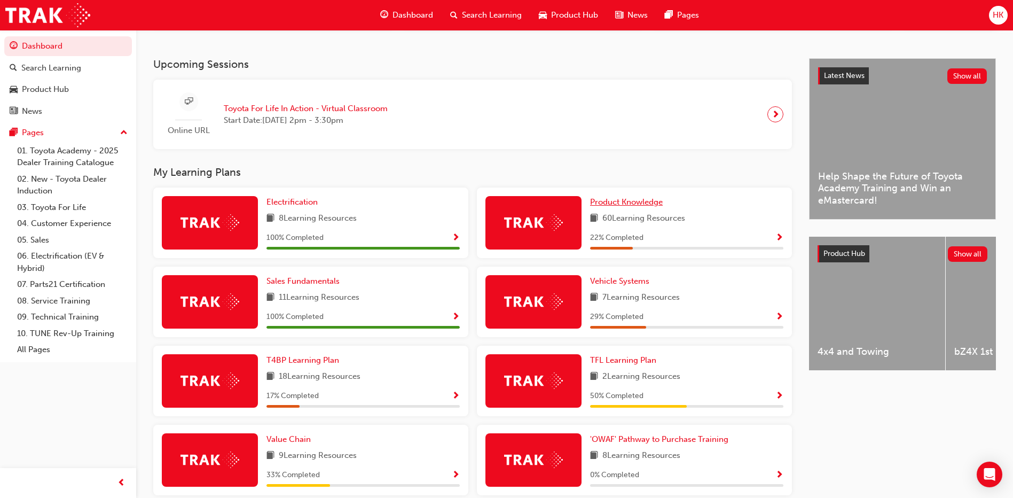
click at [636, 205] on span "Product Knowledge" at bounding box center [626, 202] width 73 height 10
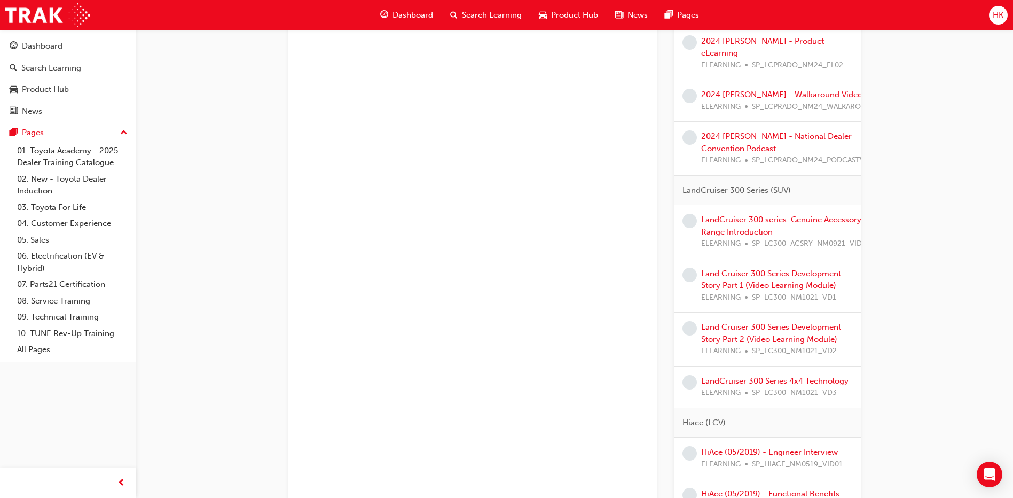
scroll to position [1602, 0]
click at [733, 230] on link "LandCruiser 300 series: Genuine Accessory Range Introduction" at bounding box center [781, 223] width 160 height 22
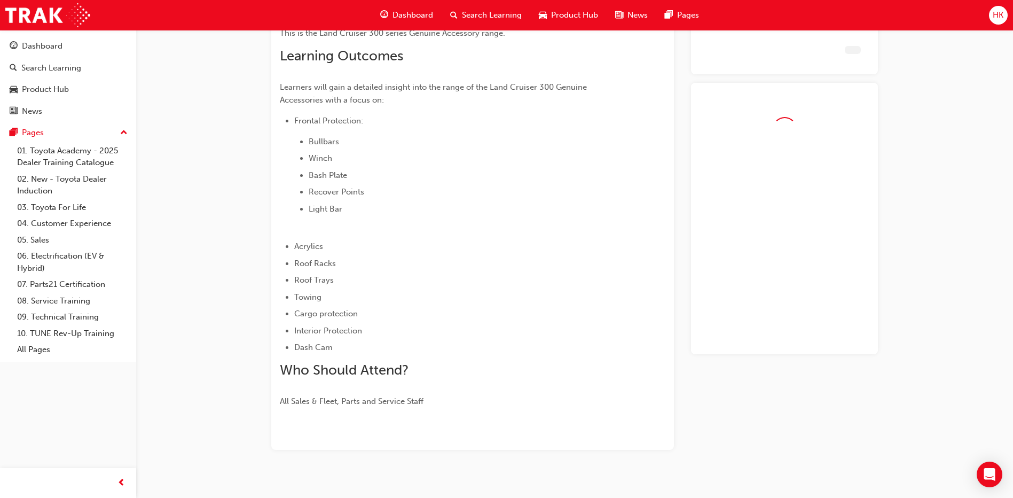
scroll to position [238, 0]
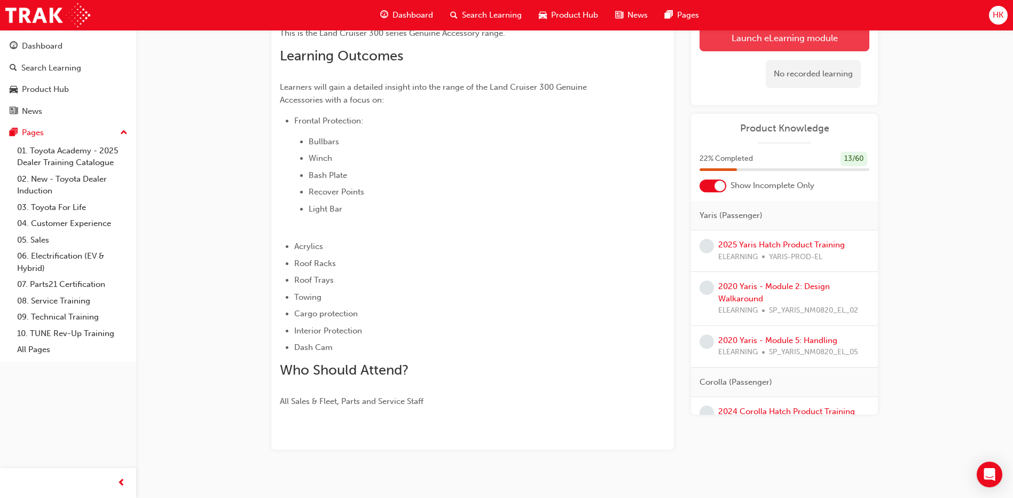
click at [777, 39] on link "Launch eLearning module" at bounding box center [785, 38] width 170 height 27
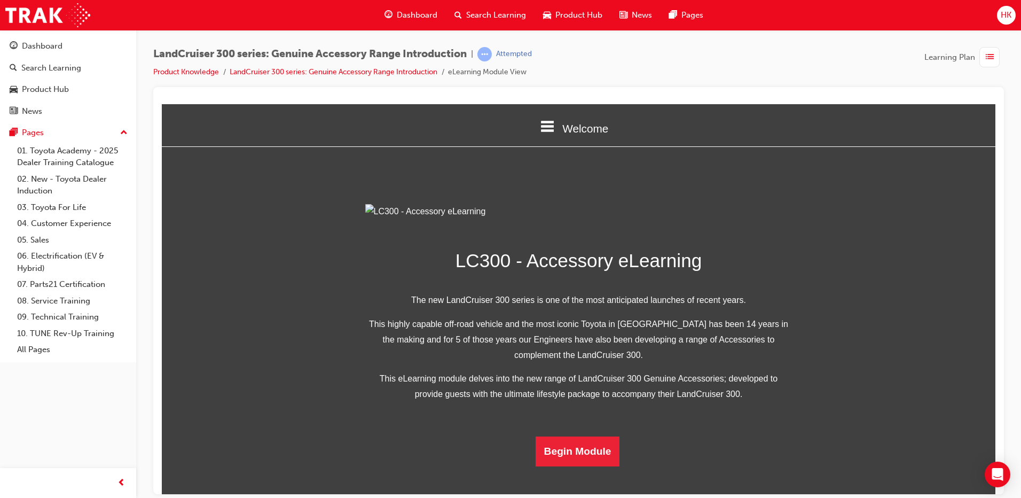
scroll to position [197, 0]
click at [573, 466] on button "Begin Module" at bounding box center [578, 451] width 84 height 30
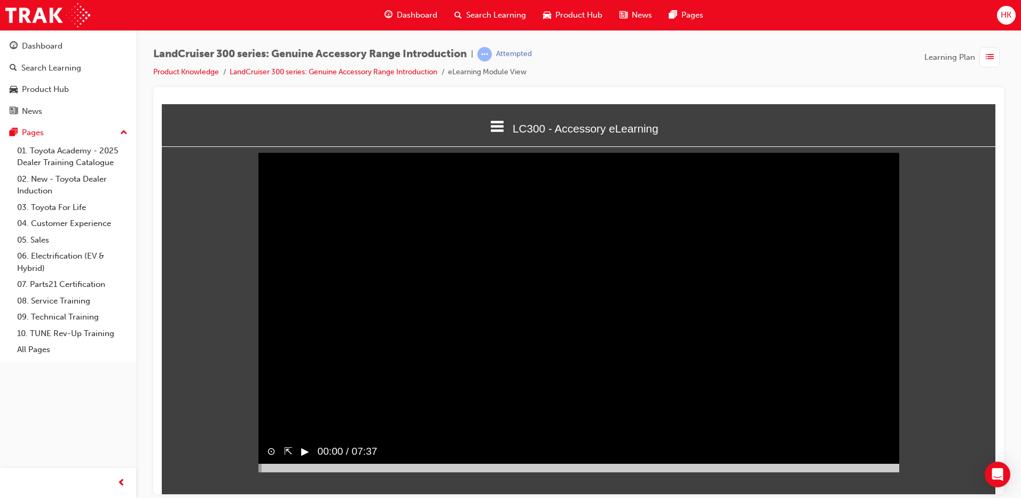
click at [306, 459] on button "▶︎" at bounding box center [305, 450] width 8 height 15
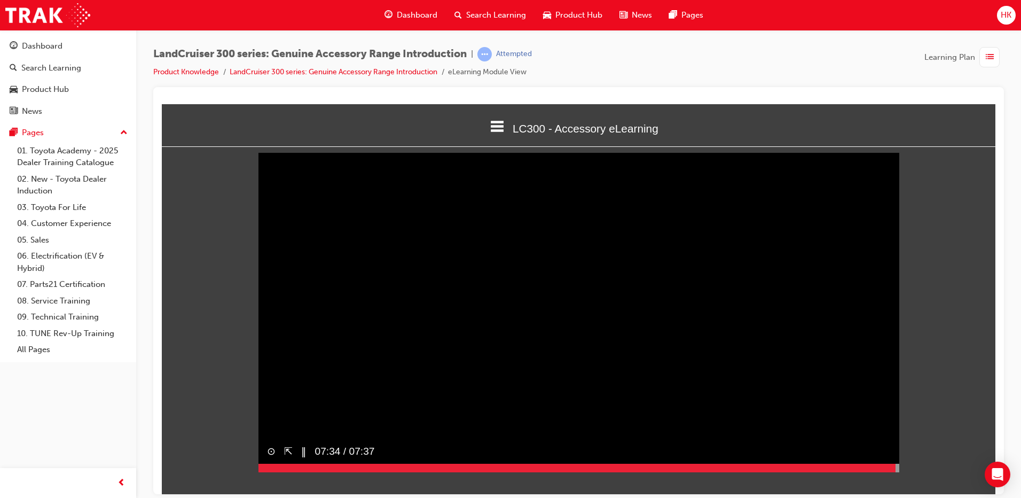
click at [200, 326] on div "Sorry, your browser does not support embedded videos. Download Instead ⊙ ⇱ ‖ 07…" at bounding box center [579, 311] width 834 height 312
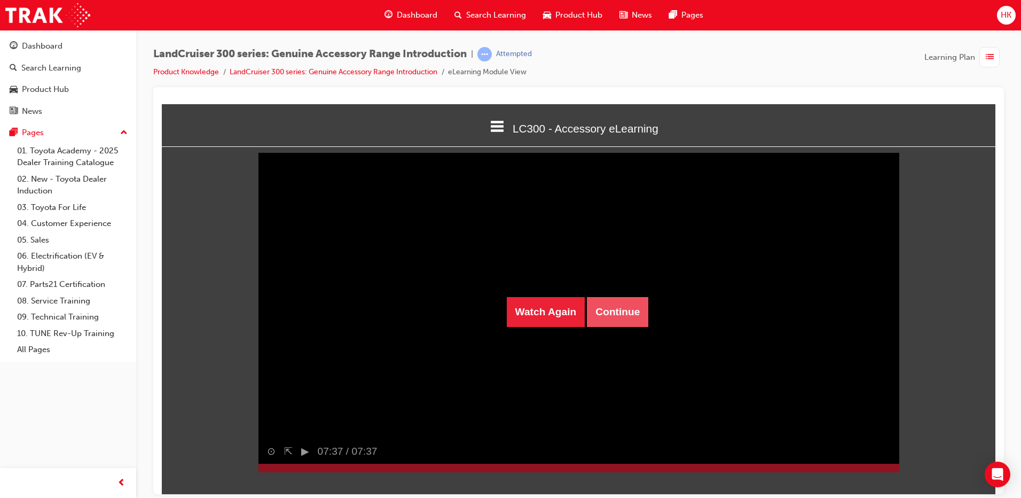
click at [621, 309] on button "Continue" at bounding box center [617, 311] width 61 height 30
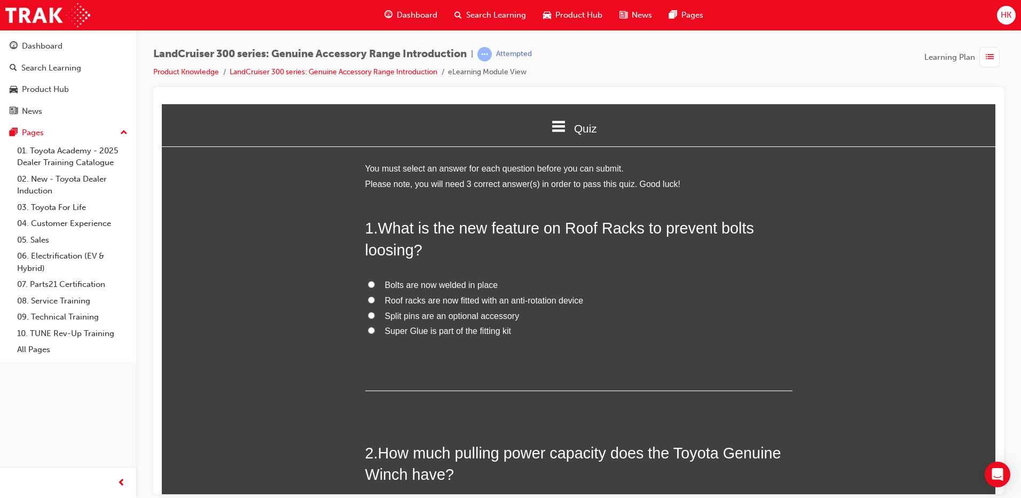
click at [368, 299] on input "Roof racks are now fitted with an anti-rotation device" at bounding box center [371, 299] width 7 height 7
radio input "true"
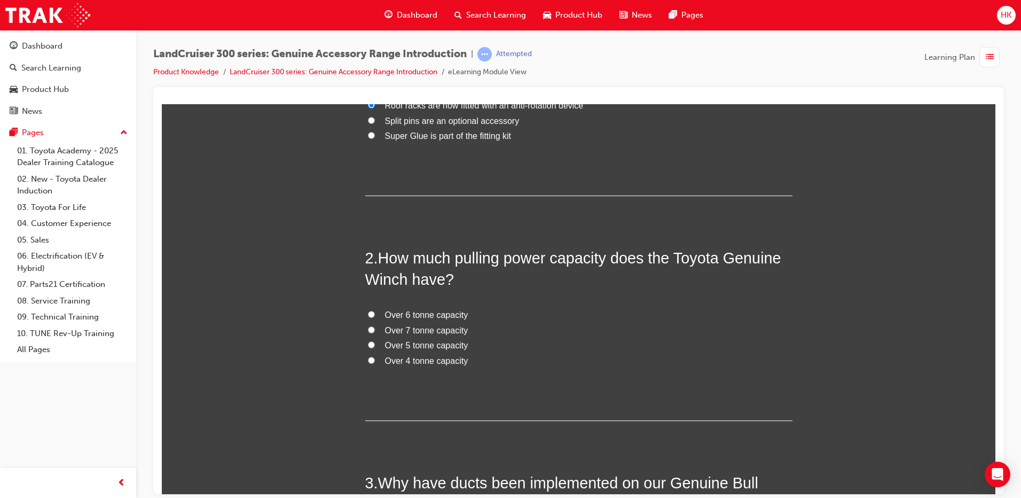
scroll to position [214, 0]
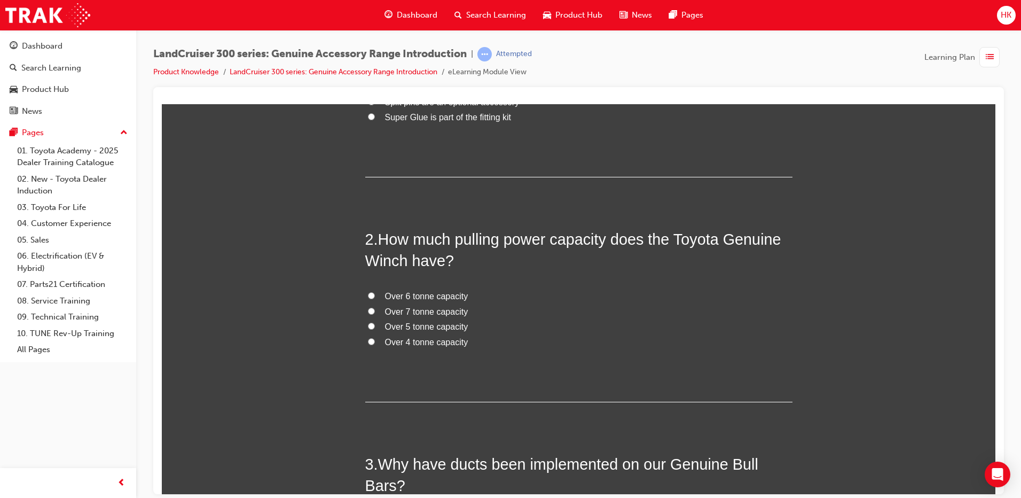
click at [368, 342] on input "Over 4 tonne capacity" at bounding box center [371, 341] width 7 height 7
radio input "true"
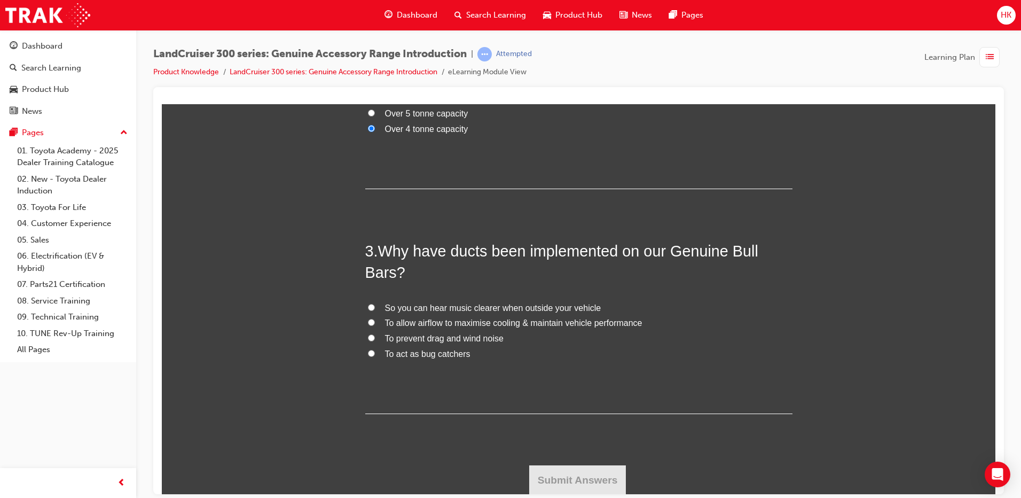
scroll to position [427, 0]
click at [368, 322] on input "To allow airflow to maximise cooling & maintain vehicle performance" at bounding box center [371, 321] width 7 height 7
radio input "true"
click at [579, 488] on button "Submit Answers" at bounding box center [577, 479] width 97 height 30
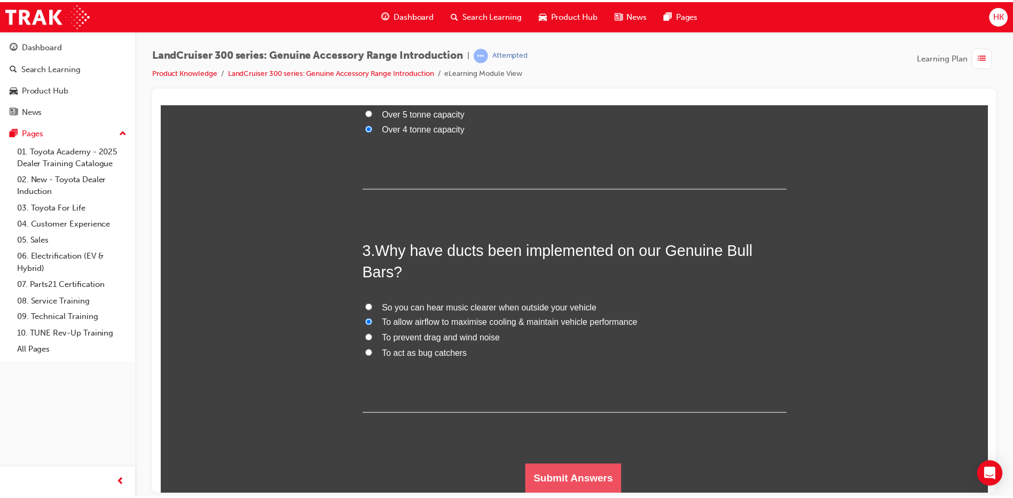
scroll to position [0, 0]
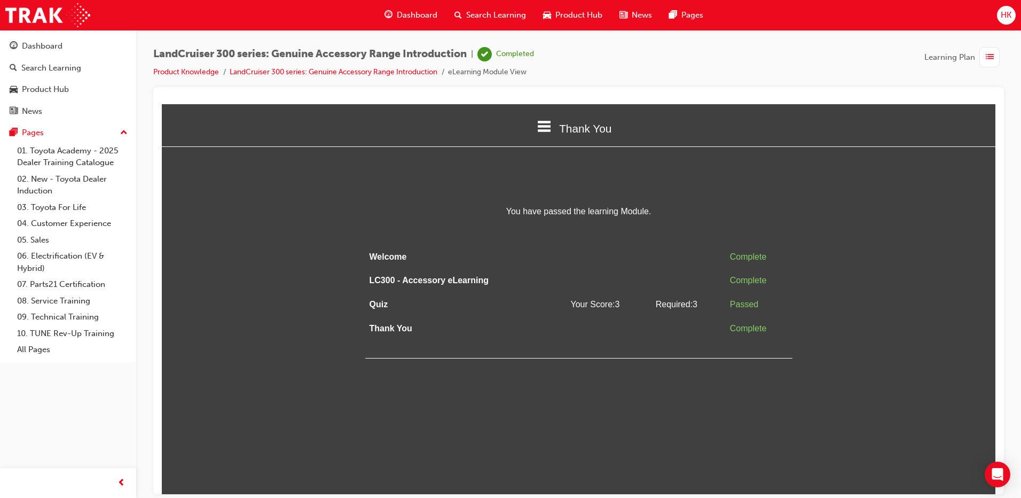
click at [1007, 18] on span "HK" at bounding box center [1006, 15] width 11 height 12
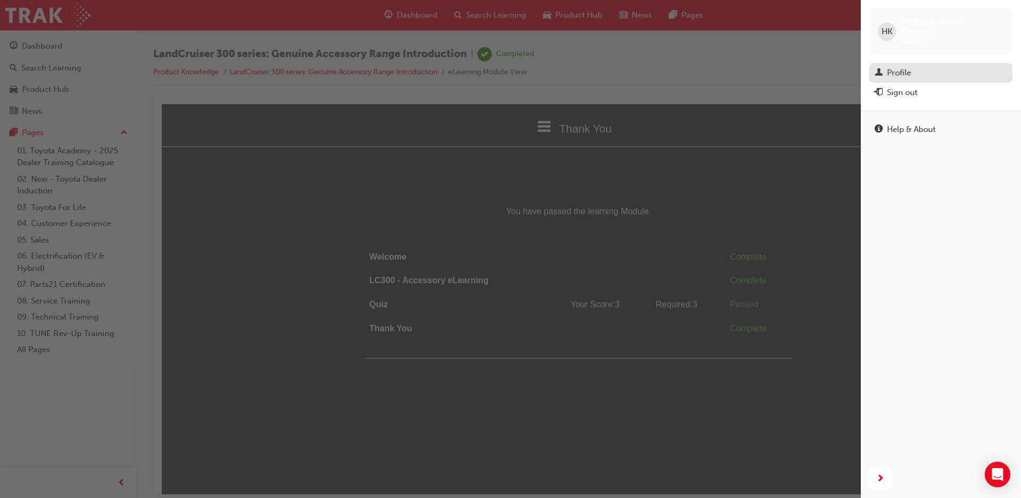
click at [905, 67] on div "Profile" at bounding box center [899, 73] width 24 height 12
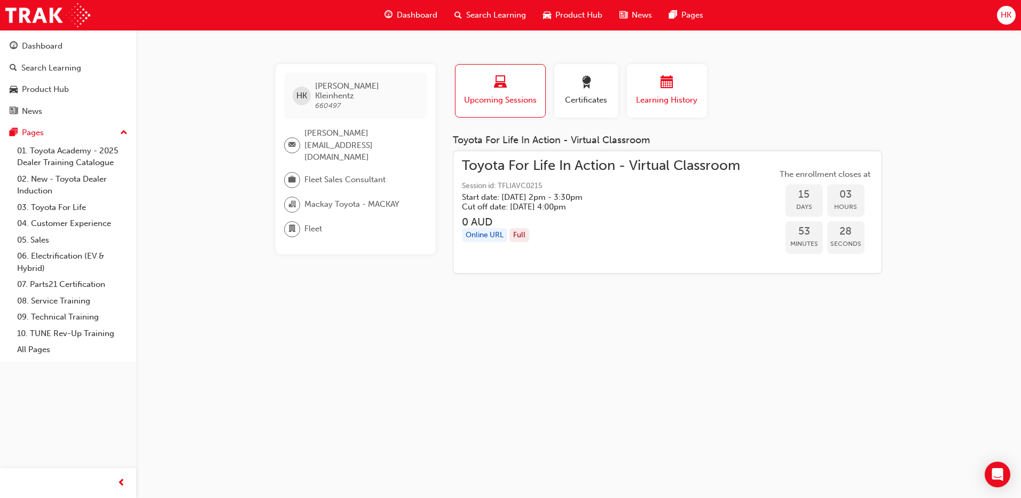
click at [668, 81] on span "calendar-icon" at bounding box center [667, 83] width 13 height 14
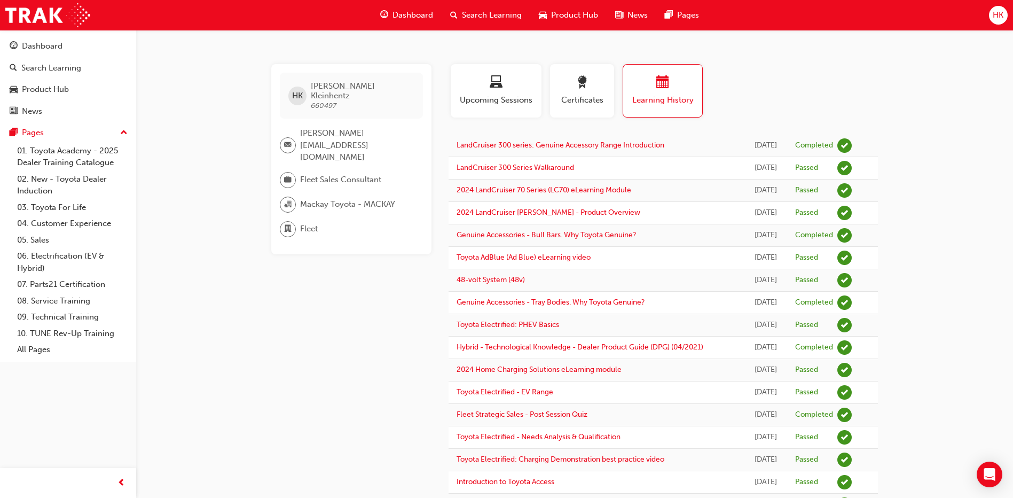
click at [405, 13] on span "Dashboard" at bounding box center [413, 15] width 41 height 12
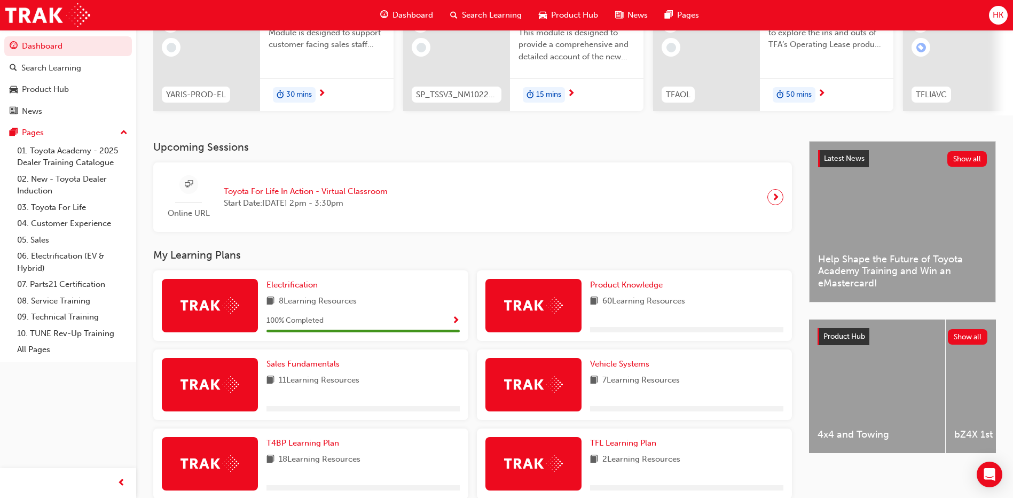
scroll to position [160, 0]
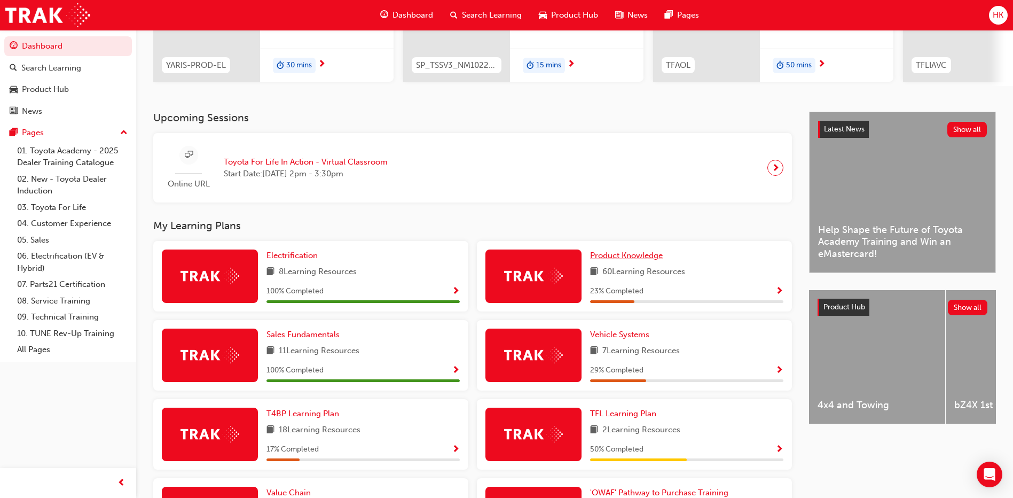
click at [646, 258] on span "Product Knowledge" at bounding box center [626, 256] width 73 height 10
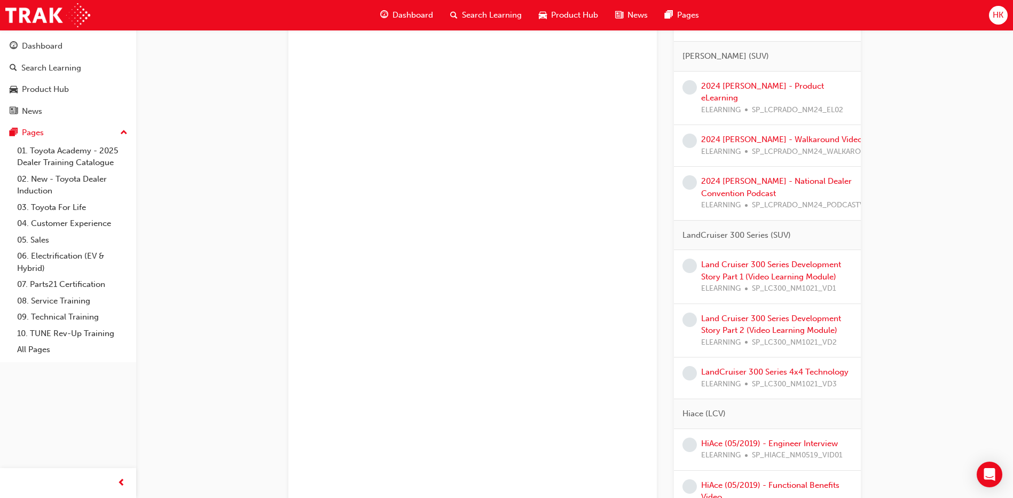
scroll to position [1602, 0]
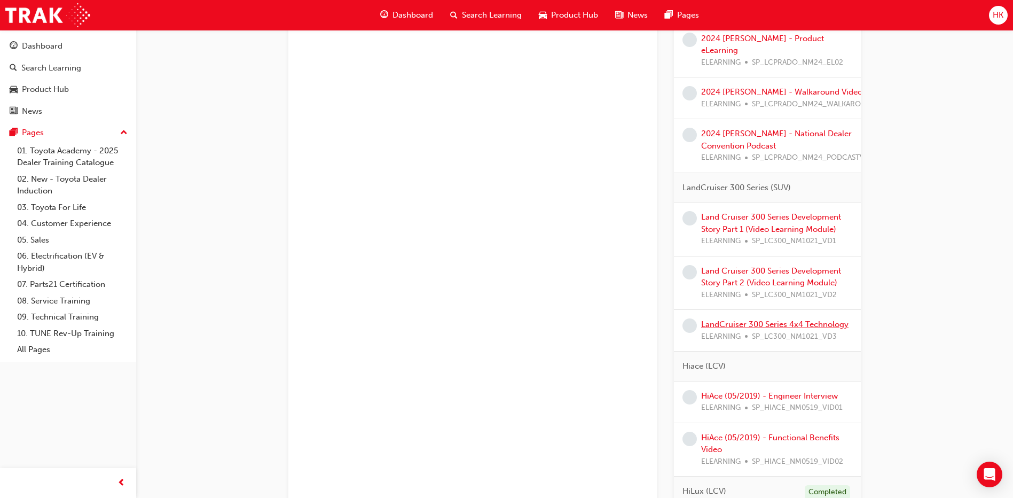
click at [770, 324] on link "LandCruiser 300 Series 4x4 Technology" at bounding box center [774, 324] width 147 height 10
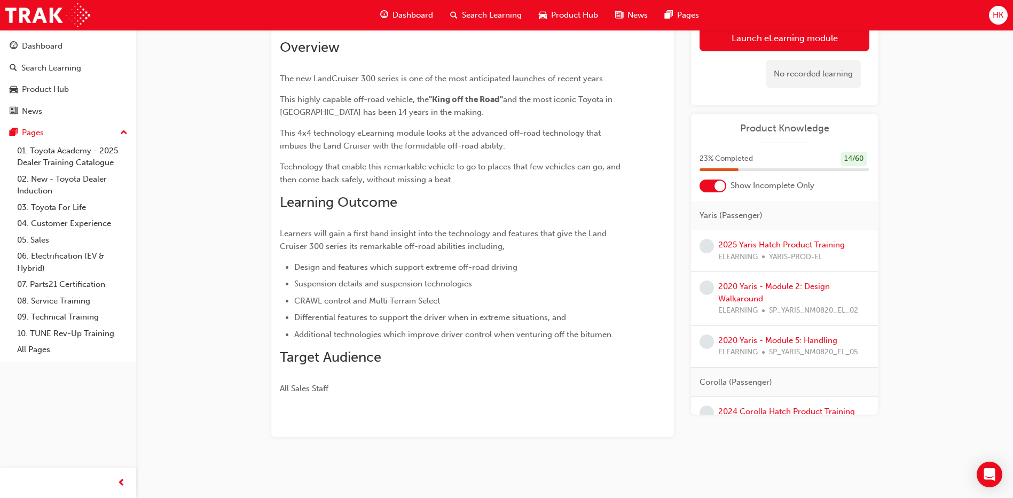
scroll to position [151, 0]
click at [785, 40] on button "Launch eLearning module" at bounding box center [785, 38] width 170 height 27
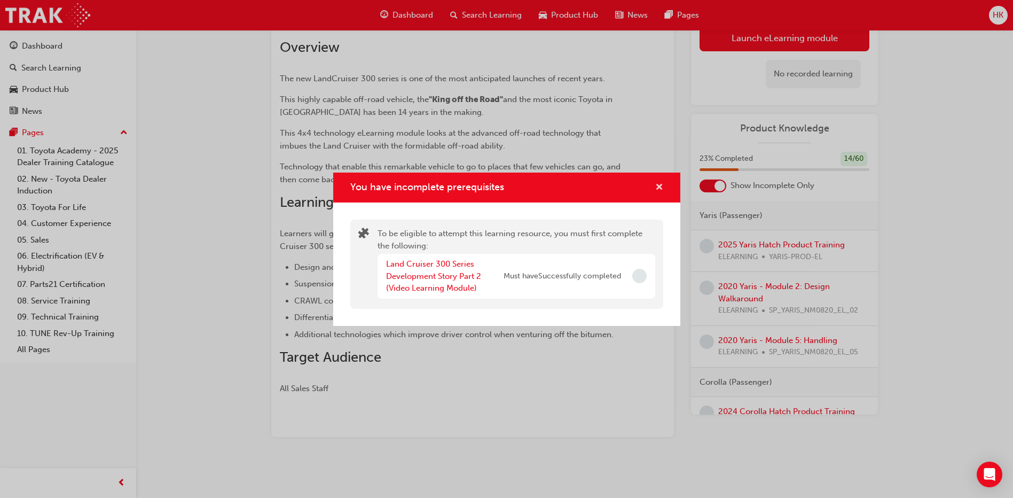
click at [659, 185] on span "cross-icon" at bounding box center [659, 188] width 8 height 10
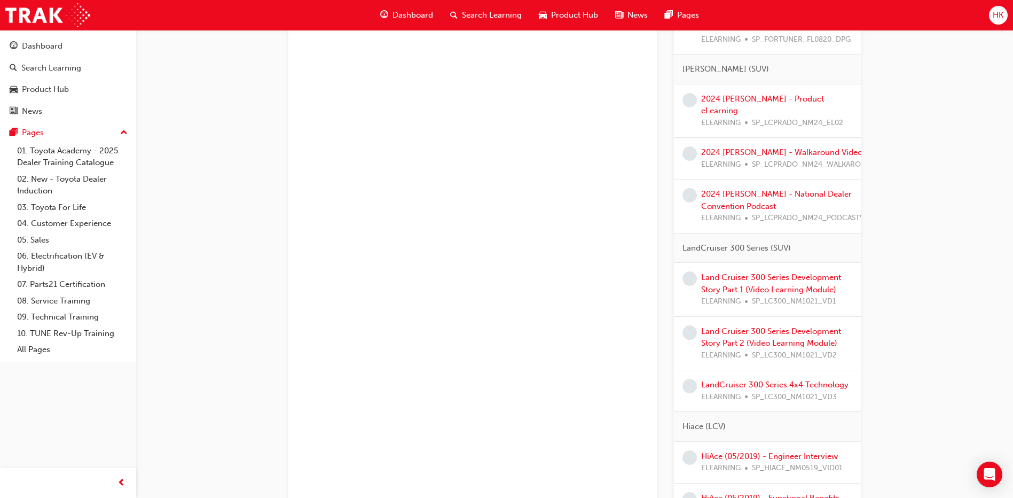
scroll to position [1549, 0]
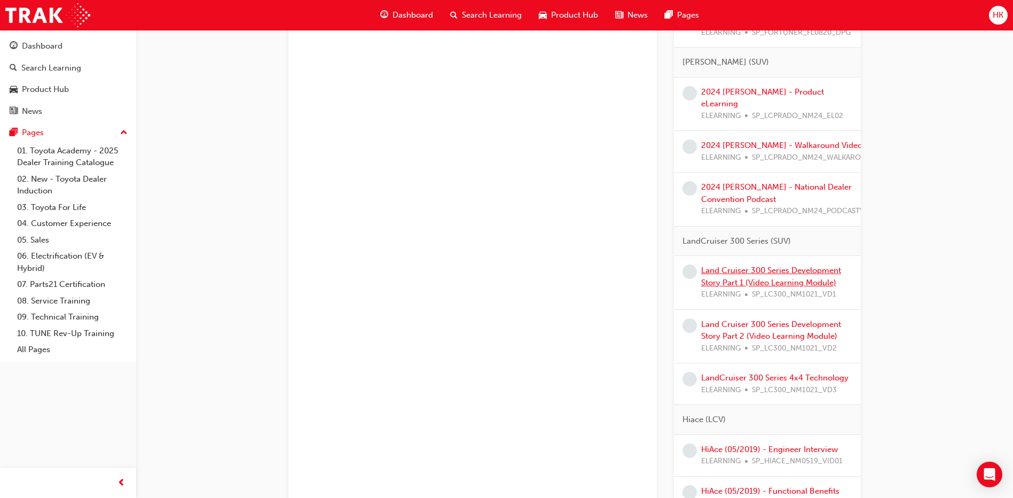
click at [745, 272] on link "Land Cruiser 300 Series Development Story Part 1 (Video Learning Module)" at bounding box center [771, 276] width 140 height 22
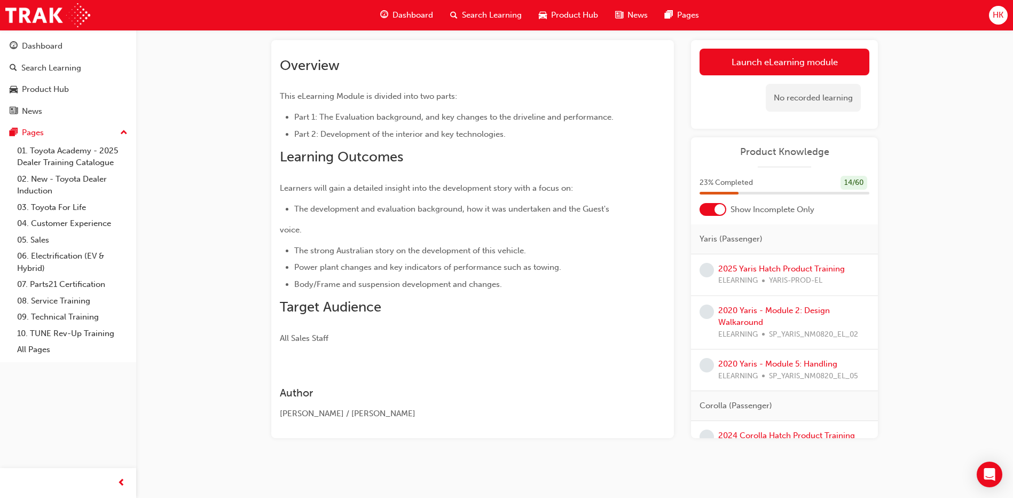
scroll to position [81, 0]
click at [808, 62] on link "Launch eLearning module" at bounding box center [785, 61] width 170 height 27
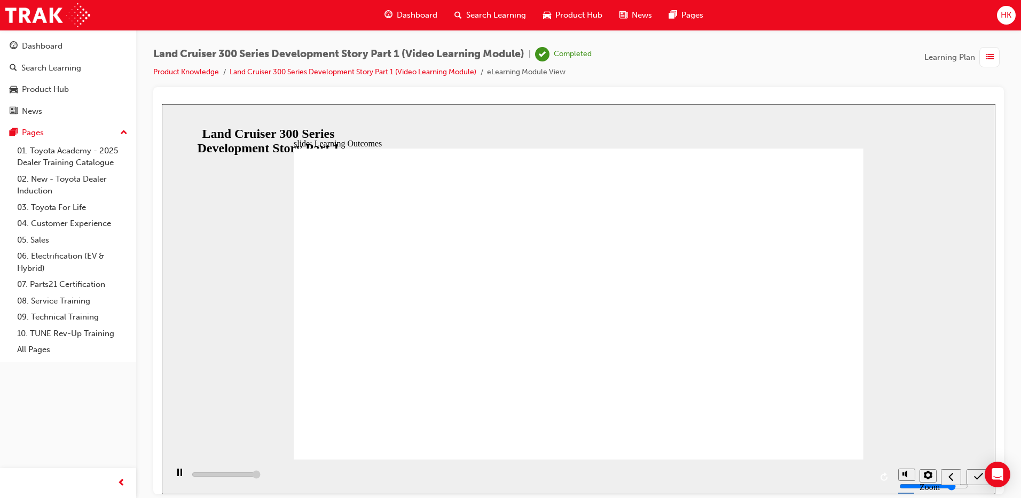
type input "13000"
click at [21, 48] on div "Dashboard" at bounding box center [68, 46] width 117 height 13
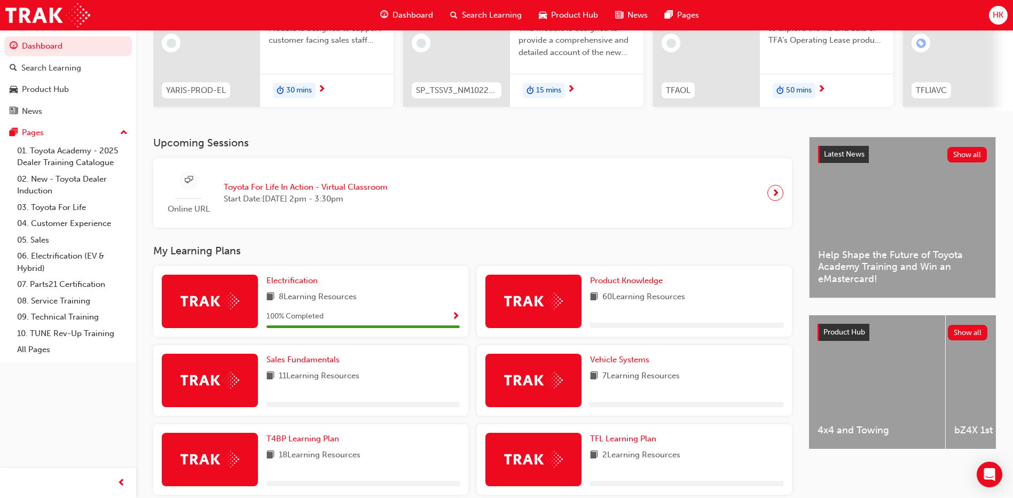
scroll to position [160, 0]
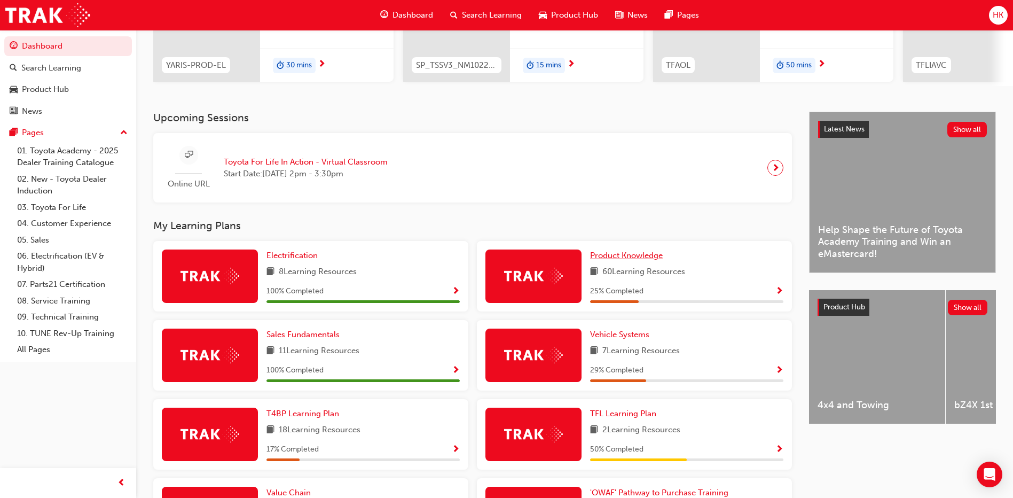
click at [643, 259] on span "Product Knowledge" at bounding box center [626, 256] width 73 height 10
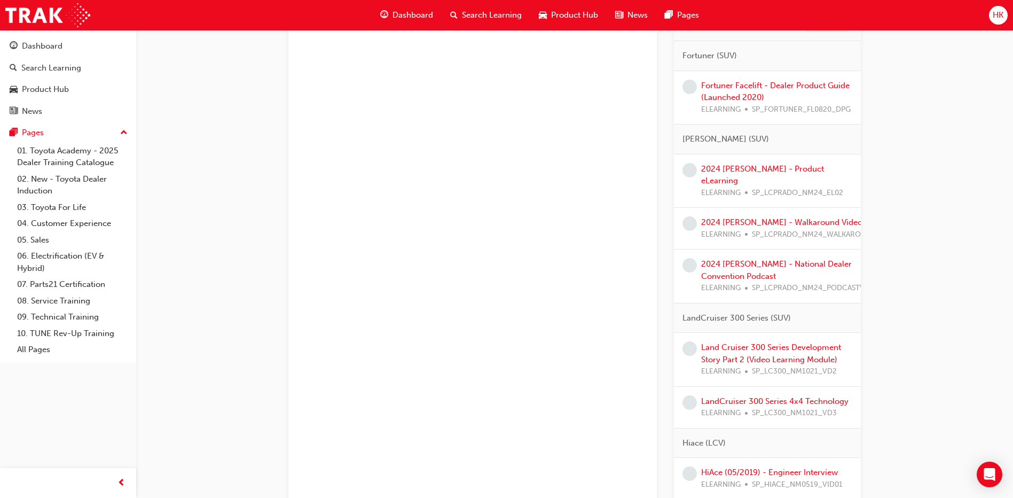
scroll to position [1496, 0]
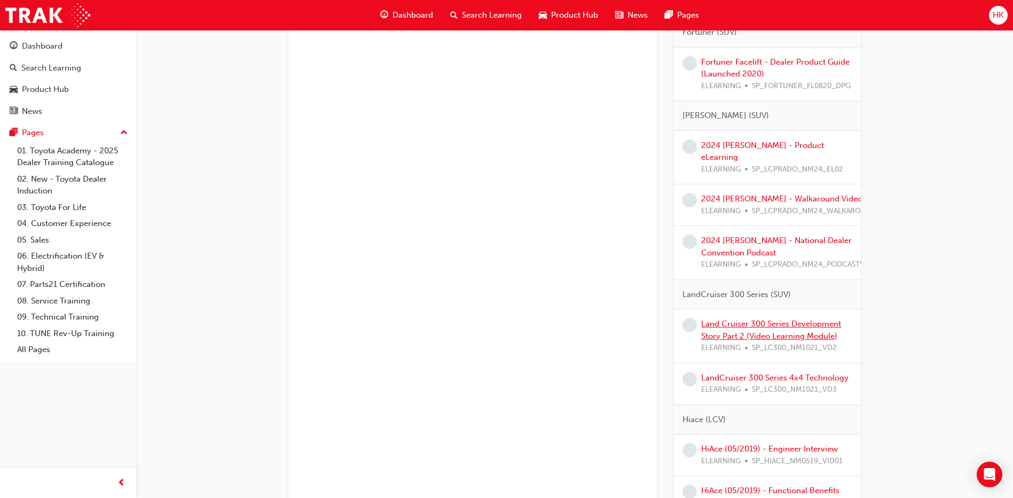
click at [763, 326] on link "Land Cruiser 300 Series Development Story Part 2 (Video Learning Module)" at bounding box center [771, 330] width 140 height 22
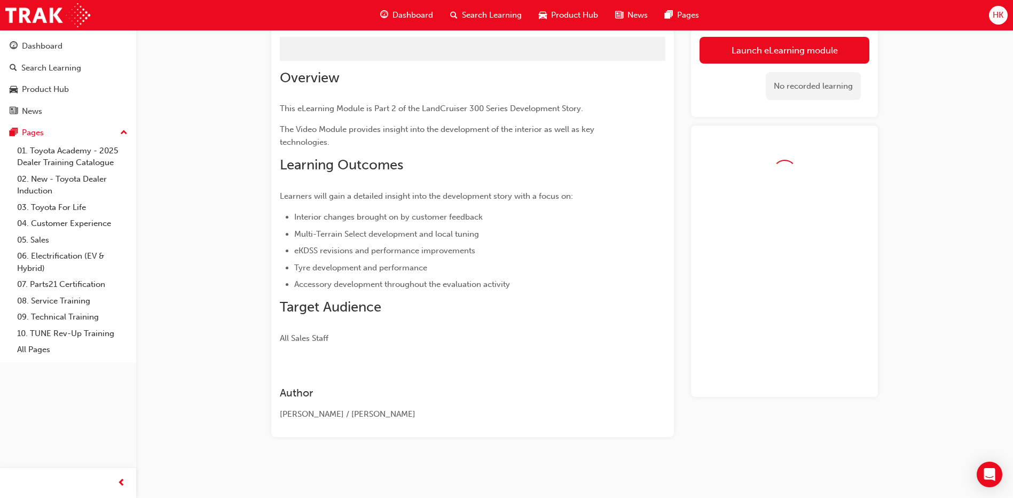
scroll to position [107, 0]
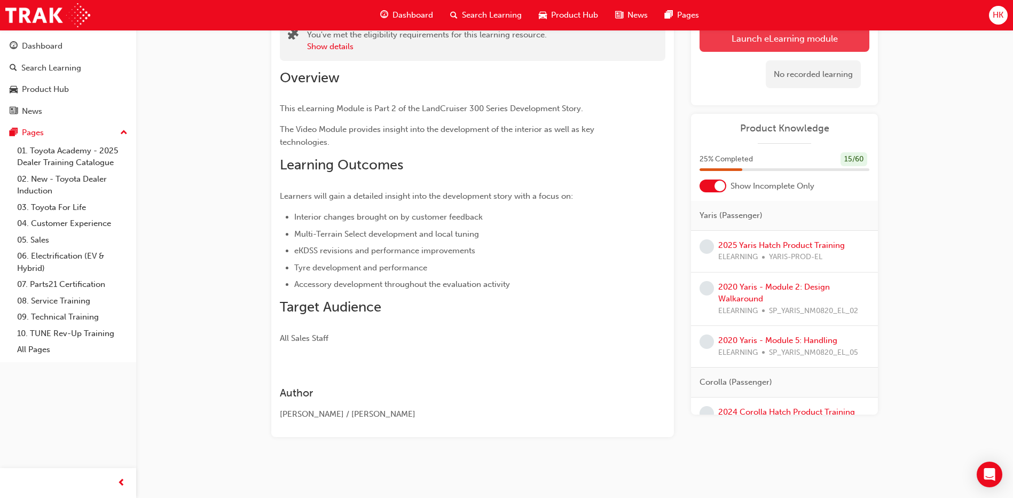
click at [775, 40] on link "Launch eLearning module" at bounding box center [785, 38] width 170 height 27
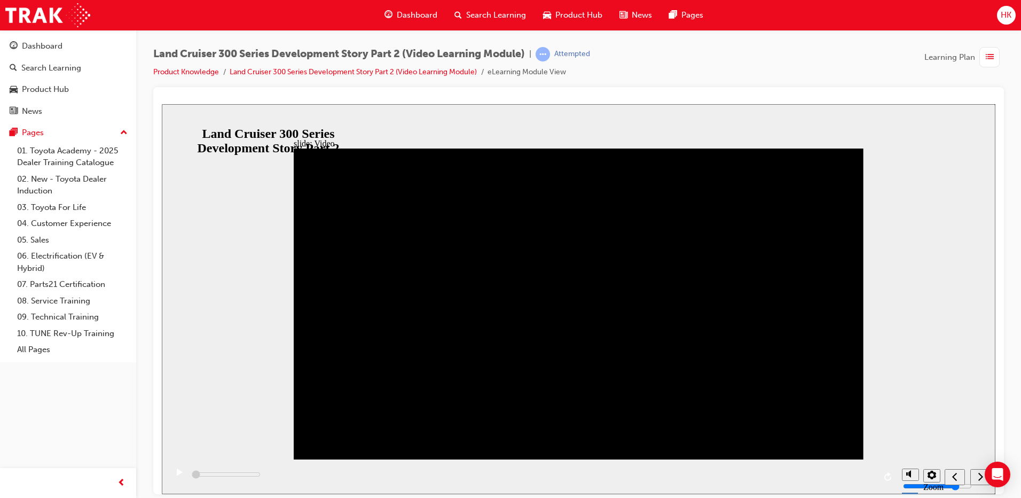
click at [177, 475] on icon "play/pause" at bounding box center [180, 471] width 6 height 7
click at [979, 477] on icon "next" at bounding box center [980, 476] width 5 height 10
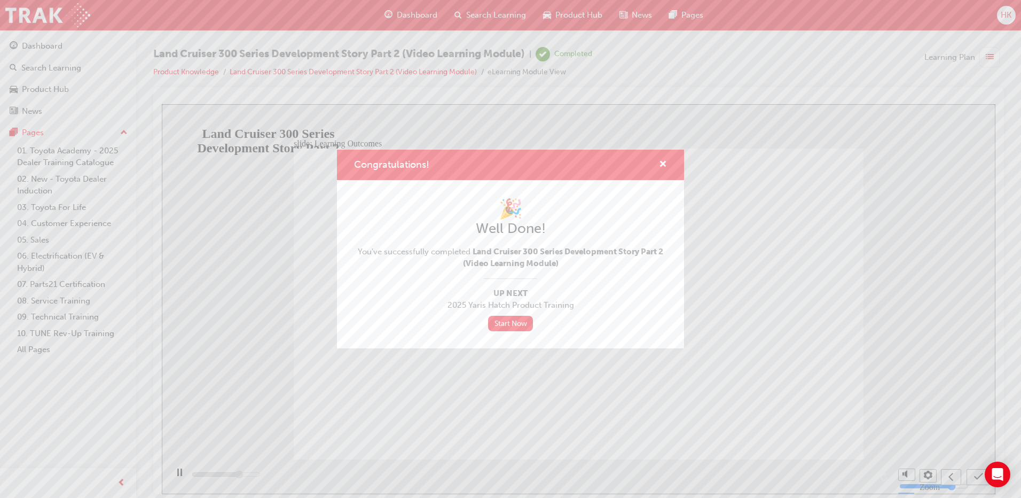
type input "9300"
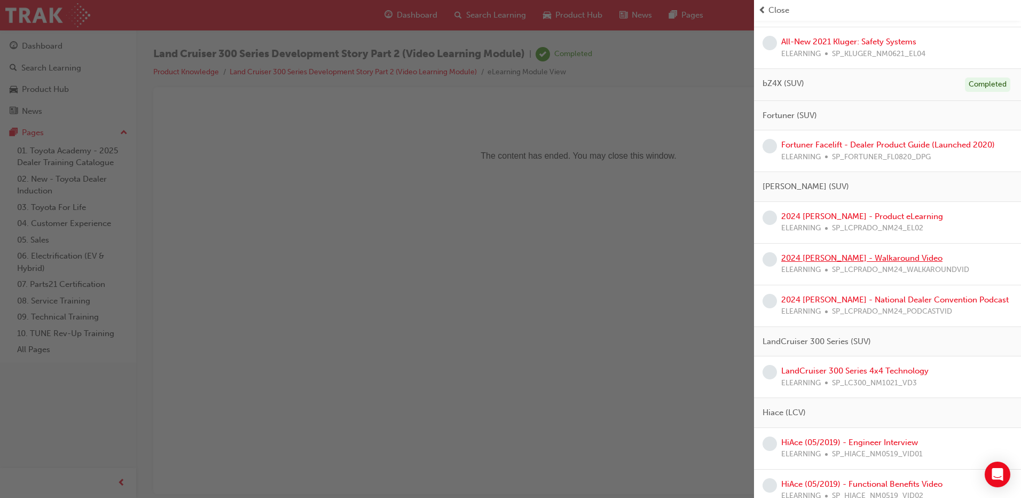
scroll to position [1442, 0]
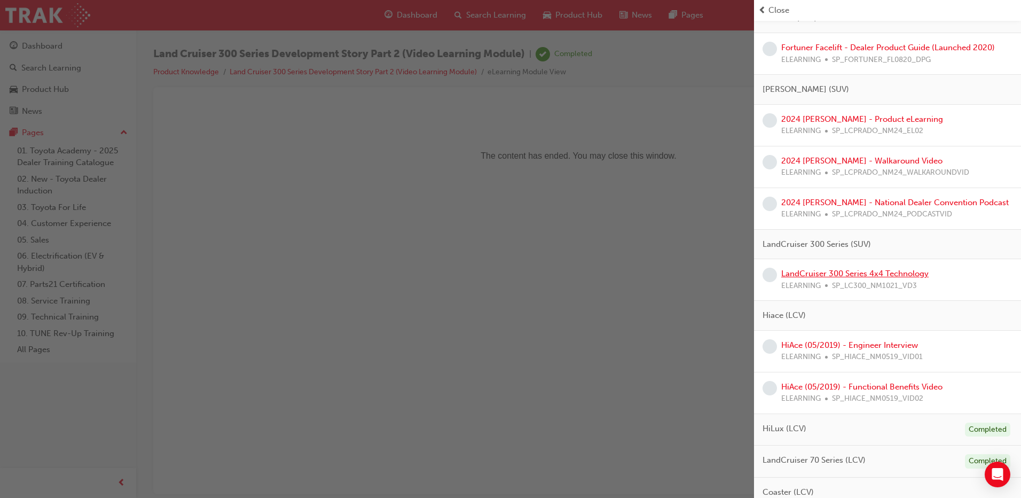
click at [846, 275] on link "LandCruiser 300 Series 4x4 Technology" at bounding box center [854, 274] width 147 height 10
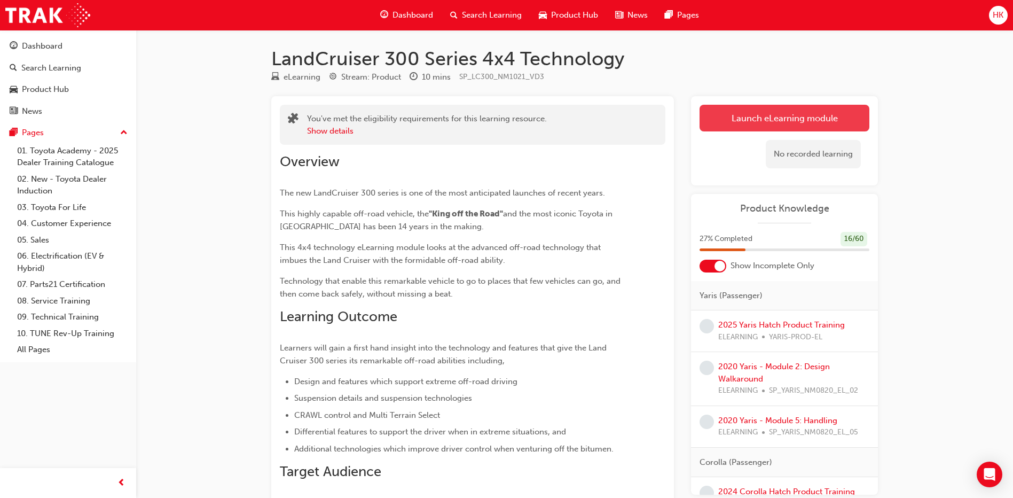
click at [791, 119] on link "Launch eLearning module" at bounding box center [785, 118] width 170 height 27
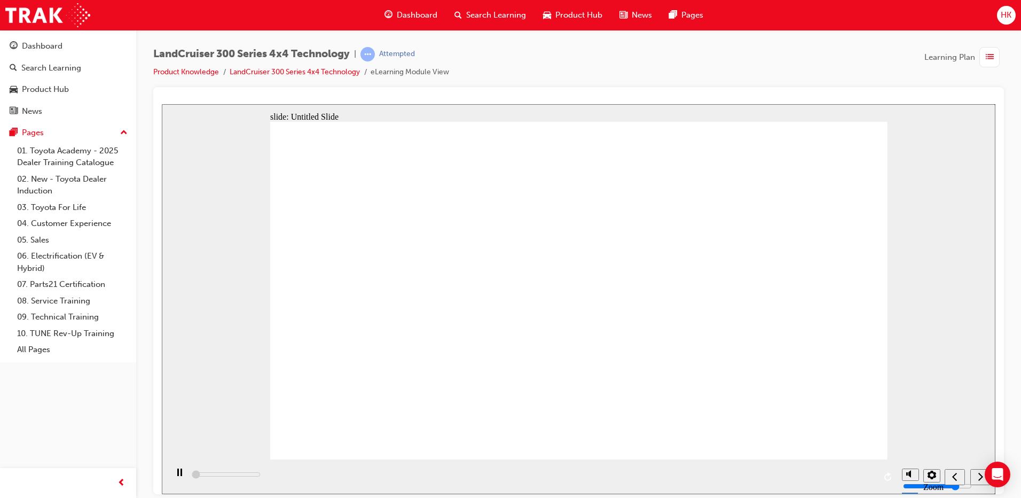
click at [212, 364] on div "slide: Untitled Slide Video_Icon_Digital_System_RGB_REV.png Click to play video…" at bounding box center [579, 299] width 834 height 390
click at [177, 475] on icon "play/pause" at bounding box center [179, 471] width 5 height 7
click at [177, 475] on icon "play/pause" at bounding box center [180, 471] width 6 height 7
click at [979, 478] on icon "next" at bounding box center [980, 476] width 5 height 10
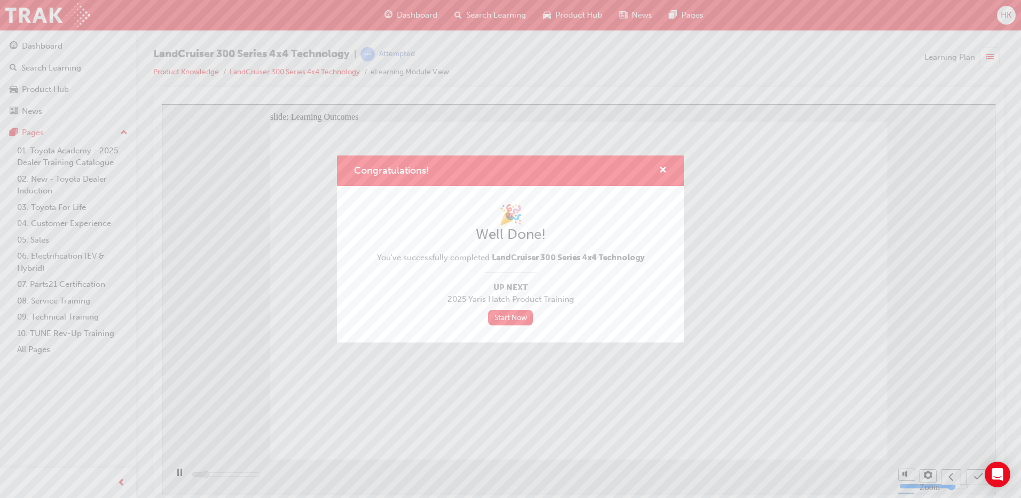
type input "2100"
click at [664, 167] on span "cross-icon" at bounding box center [663, 171] width 8 height 10
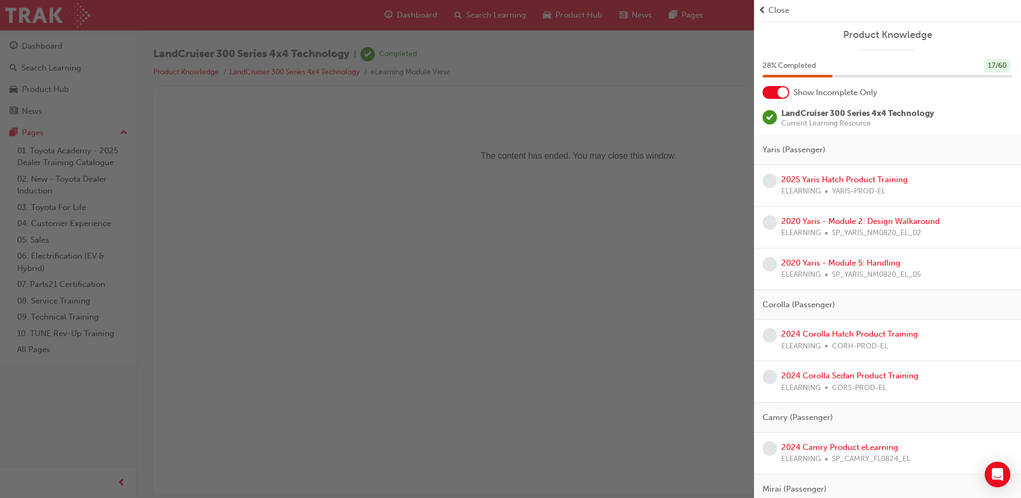
click at [607, 114] on div "button" at bounding box center [377, 249] width 754 height 498
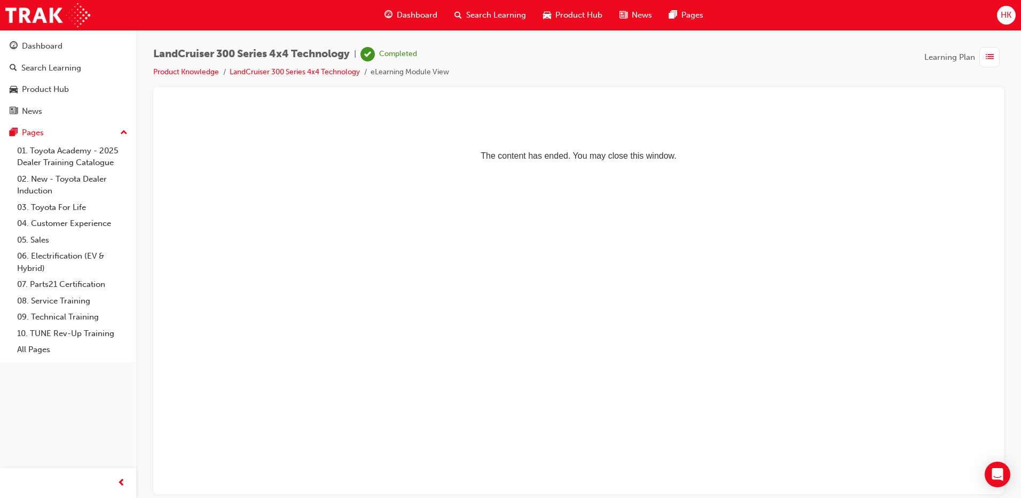
click at [1006, 18] on span "HK" at bounding box center [1006, 15] width 11 height 12
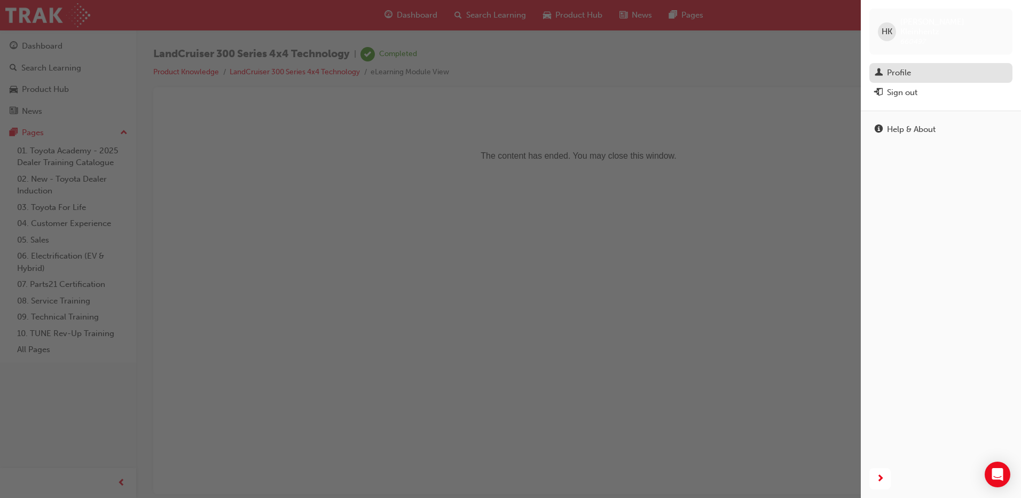
click at [905, 67] on div "Profile" at bounding box center [899, 73] width 24 height 12
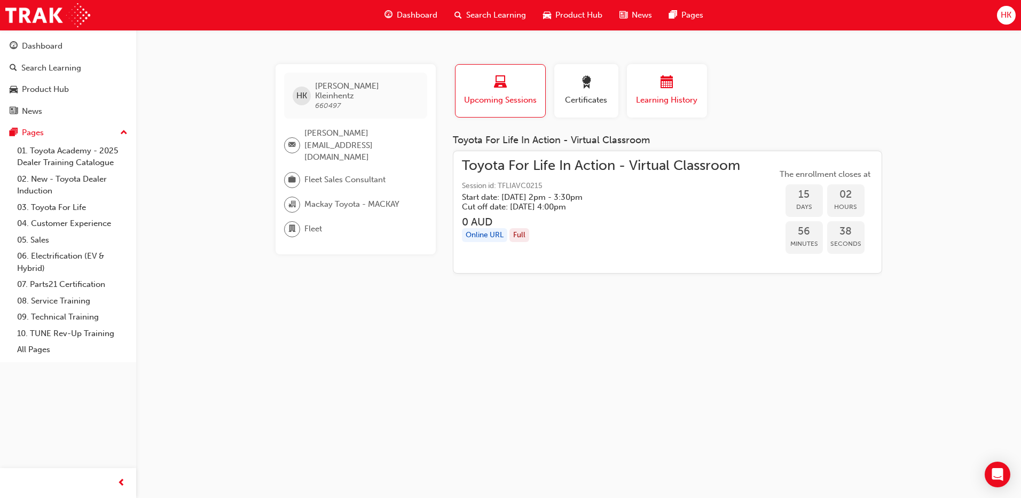
click at [662, 87] on span "calendar-icon" at bounding box center [667, 83] width 13 height 14
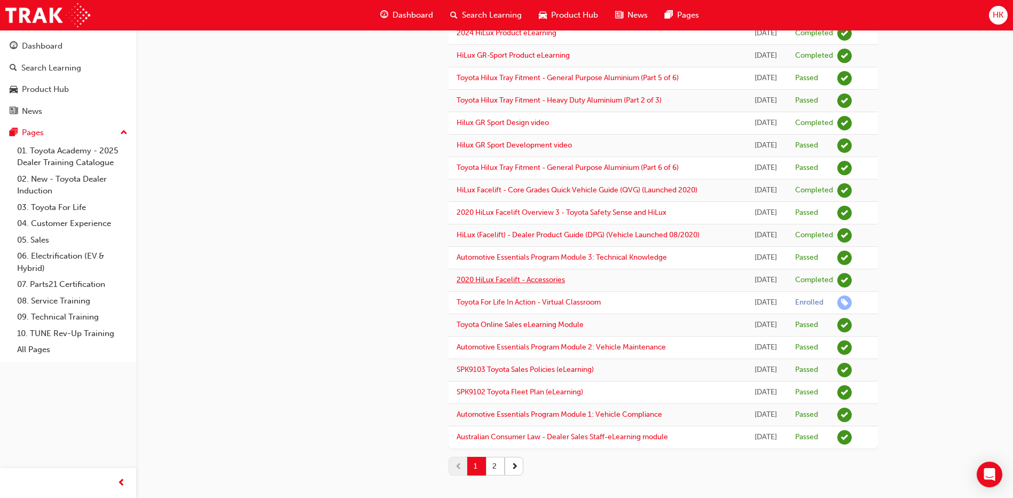
scroll to position [820, 0]
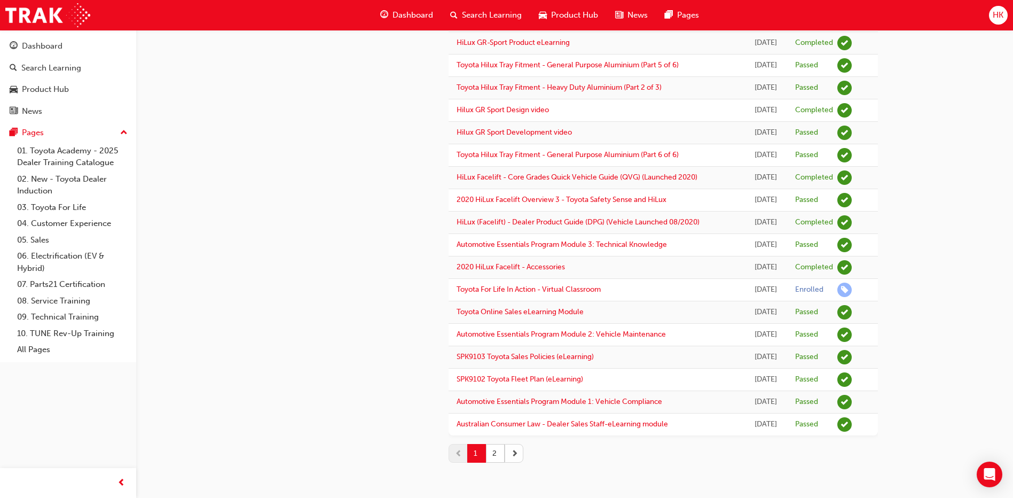
click at [514, 455] on span "next-icon" at bounding box center [514, 453] width 7 height 11
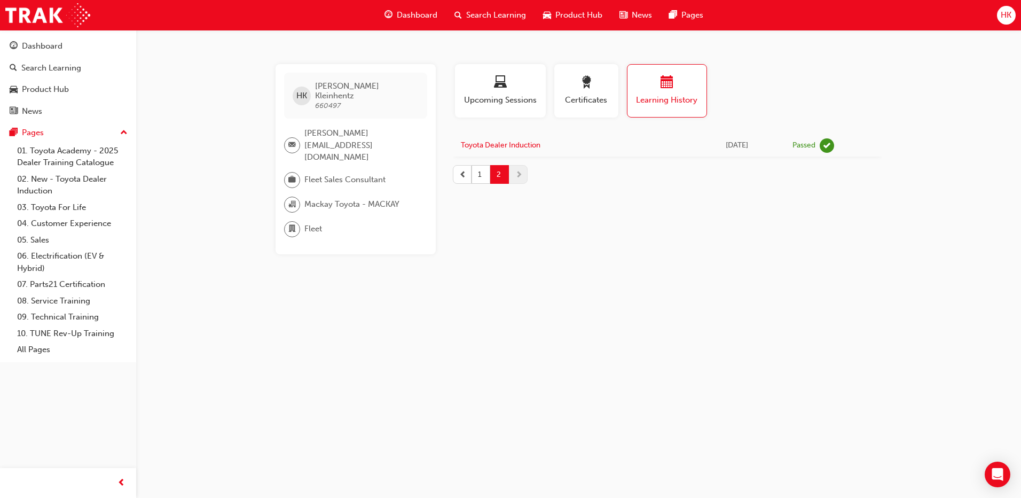
click at [462, 173] on span "prev-icon" at bounding box center [462, 174] width 7 height 11
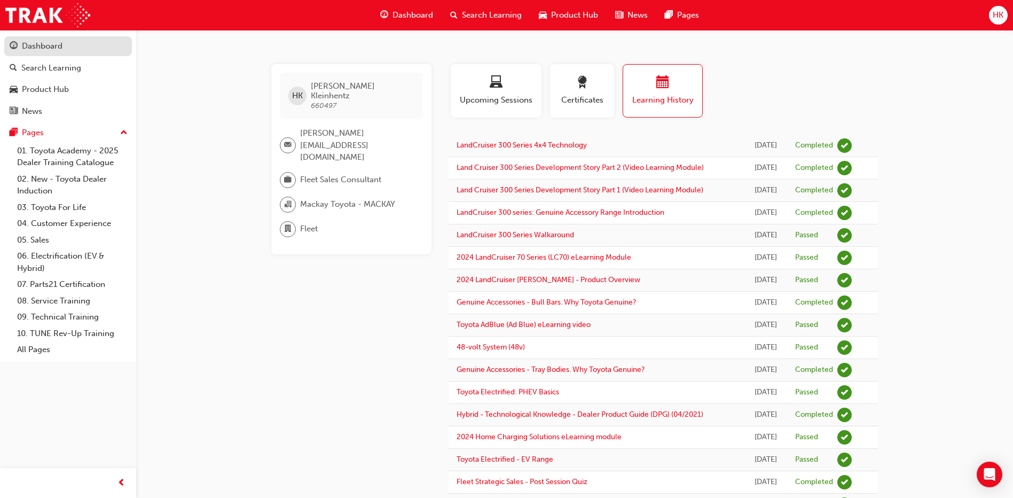
click at [40, 45] on div "Dashboard" at bounding box center [42, 46] width 41 height 12
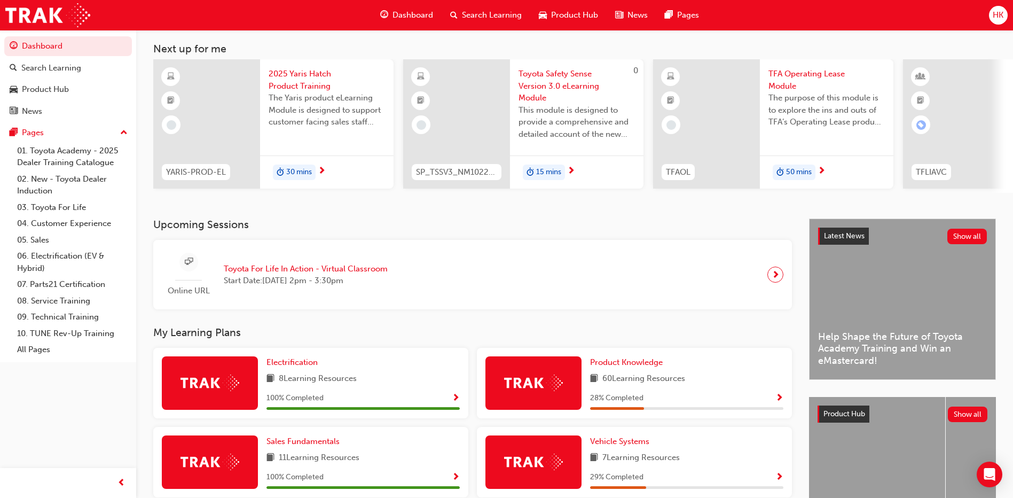
scroll to position [107, 0]
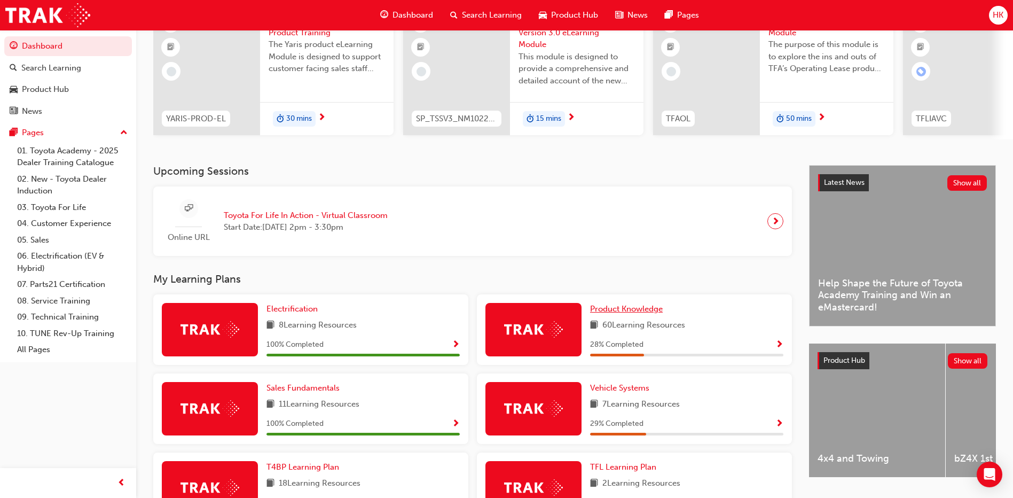
click at [628, 314] on span "Product Knowledge" at bounding box center [626, 309] width 73 height 10
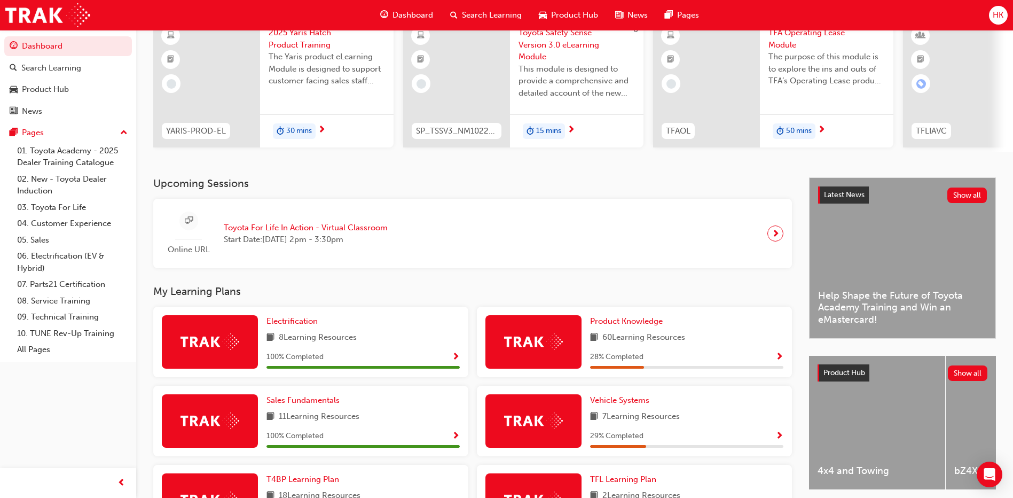
scroll to position [214, 0]
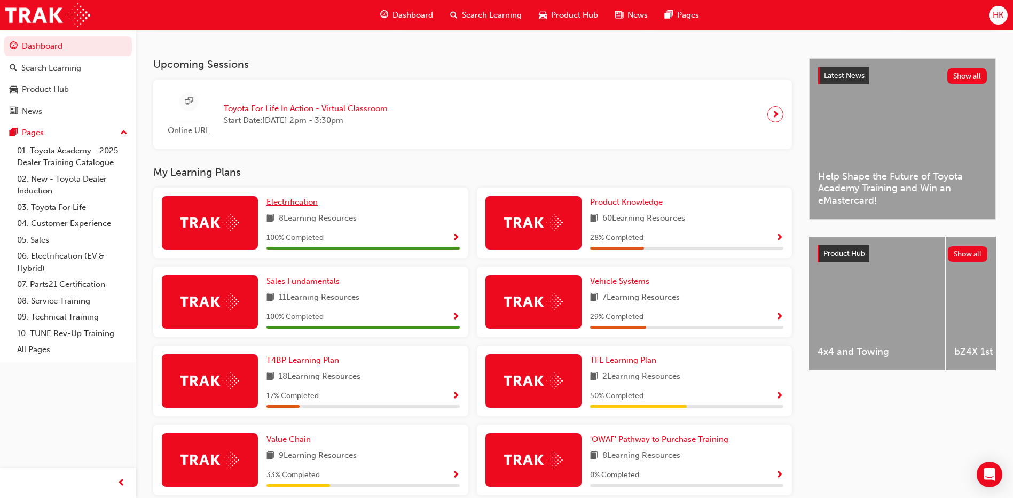
click at [292, 204] on span "Electrification" at bounding box center [292, 202] width 51 height 10
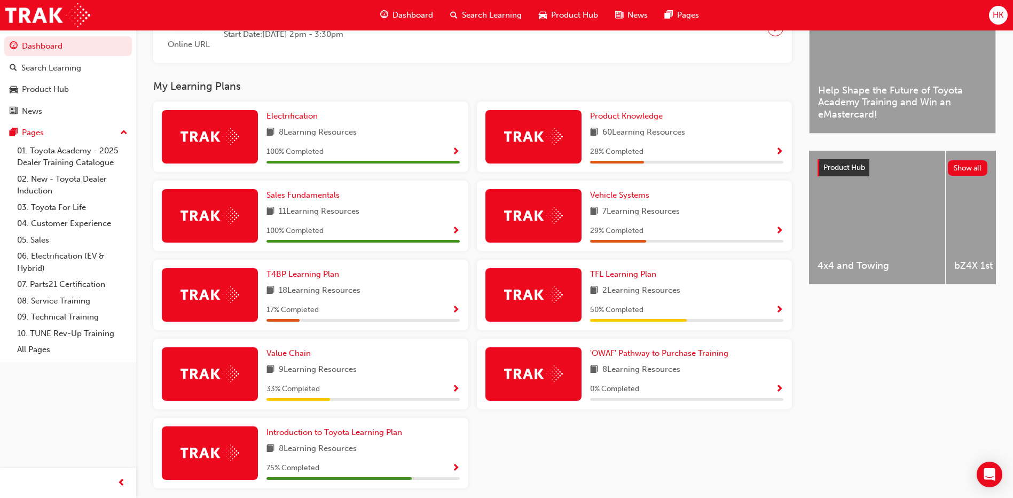
scroll to position [320, 0]
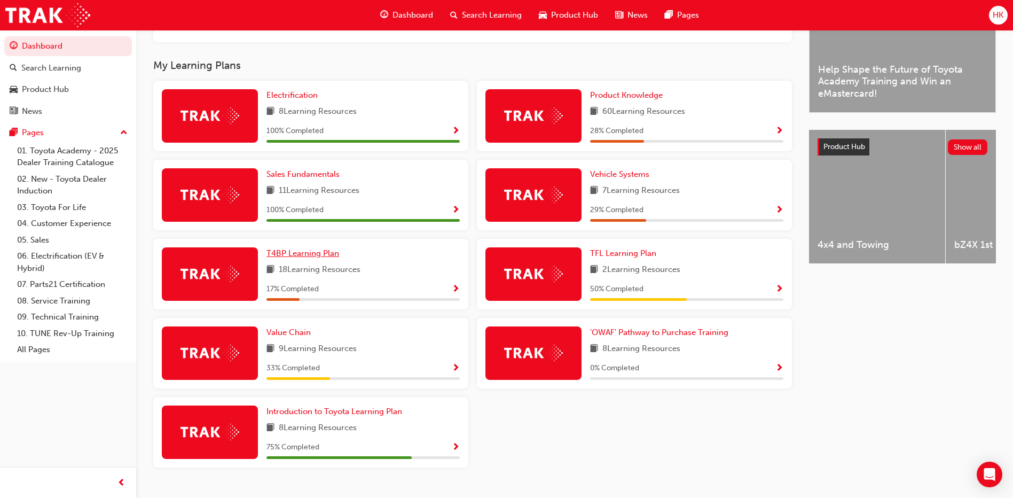
click at [299, 257] on span "T4BP Learning Plan" at bounding box center [303, 253] width 73 height 10
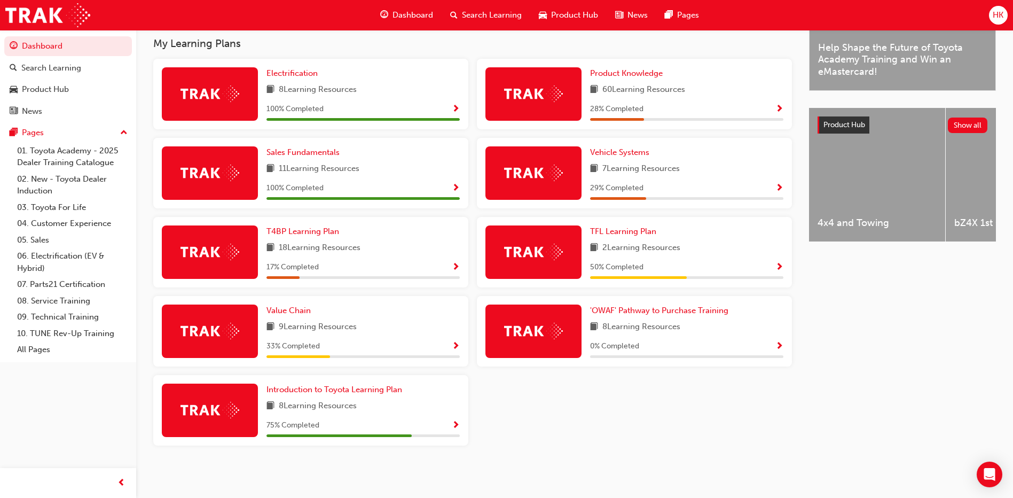
scroll to position [347, 0]
click at [329, 388] on span "Introduction to Toyota Learning Plan" at bounding box center [335, 390] width 136 height 10
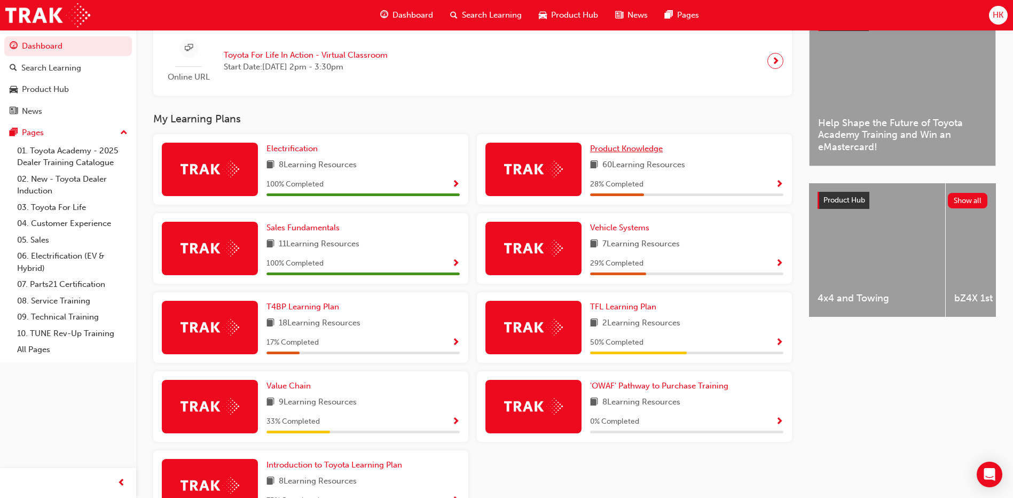
scroll to position [320, 0]
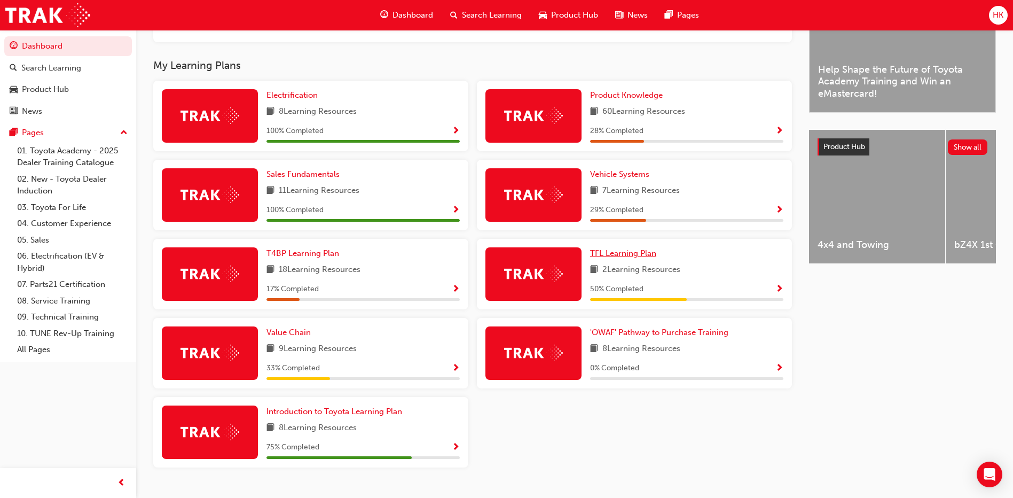
click at [639, 258] on span "TFL Learning Plan" at bounding box center [623, 253] width 66 height 10
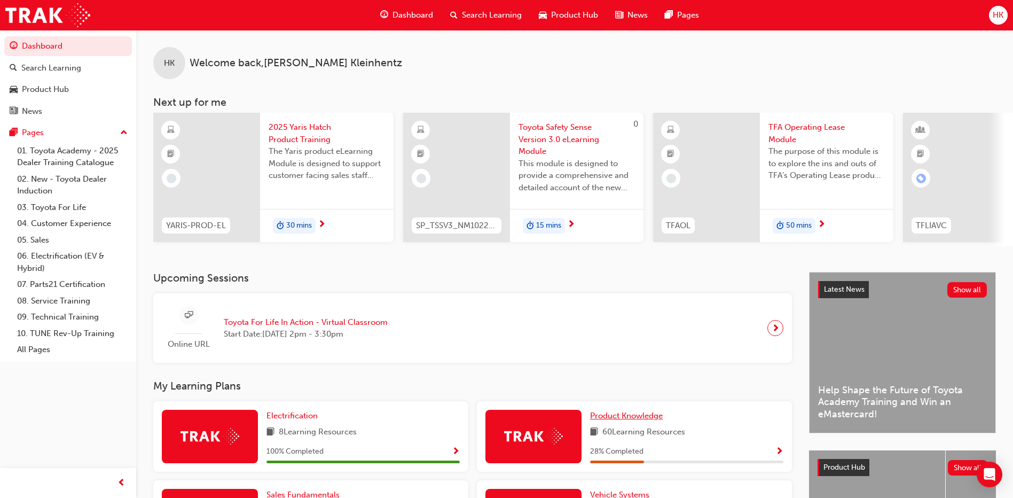
click at [607, 420] on span "Product Knowledge" at bounding box center [626, 416] width 73 height 10
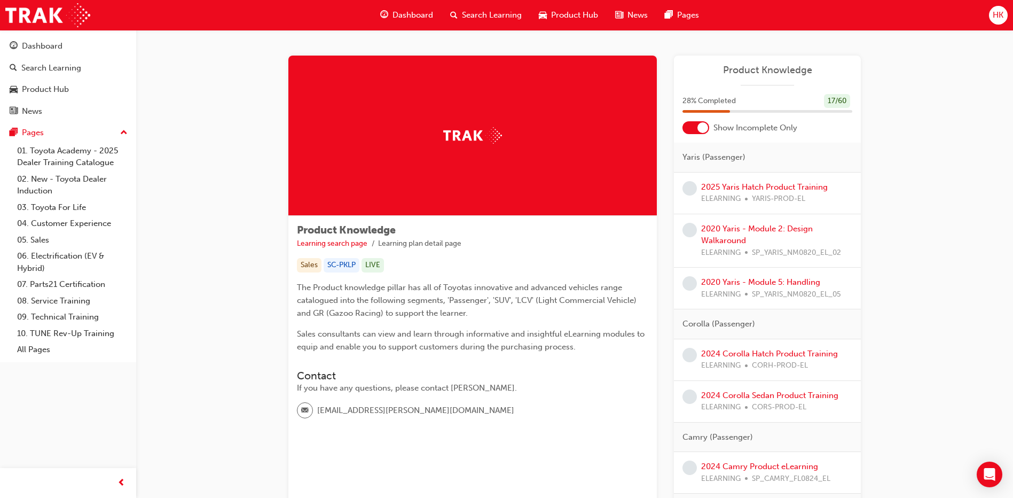
click at [997, 9] on span "HK" at bounding box center [998, 15] width 11 height 12
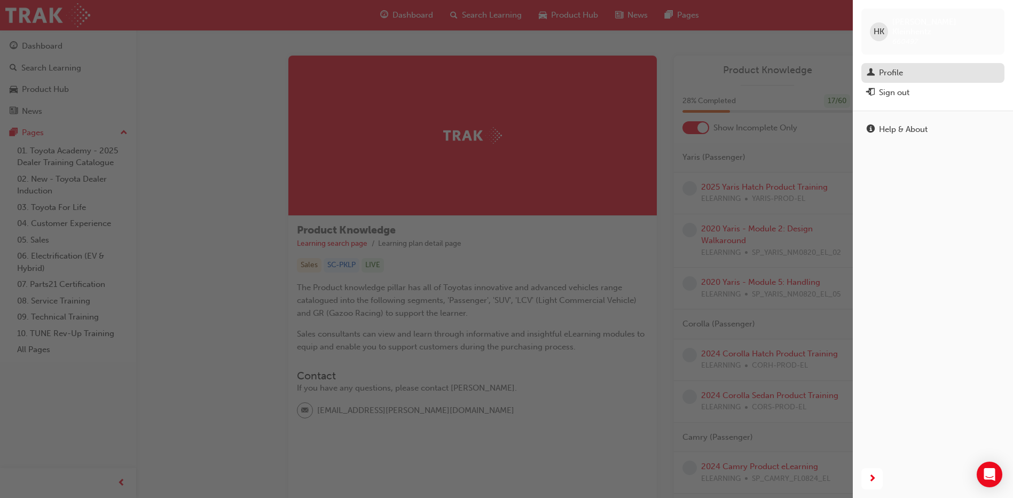
click at [893, 67] on div "Profile" at bounding box center [891, 73] width 24 height 12
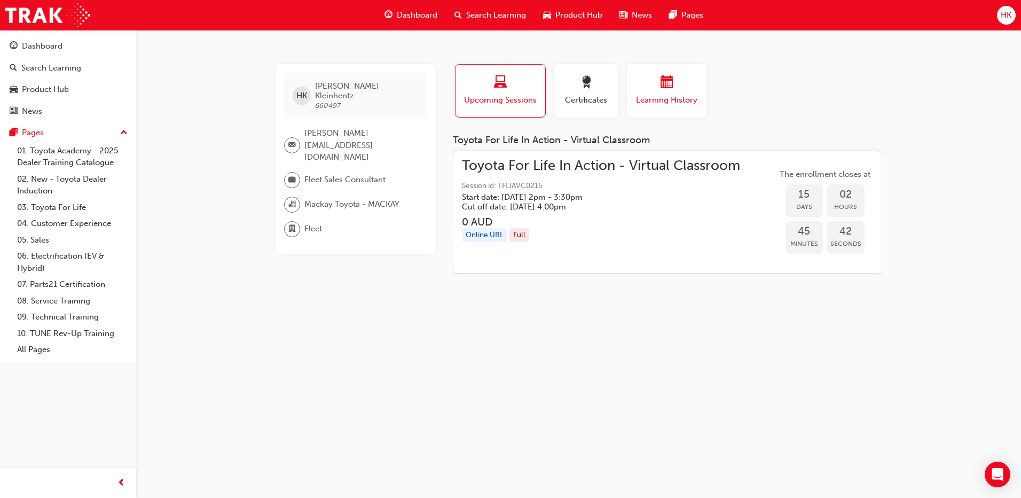
click at [675, 91] on div "button" at bounding box center [667, 84] width 64 height 17
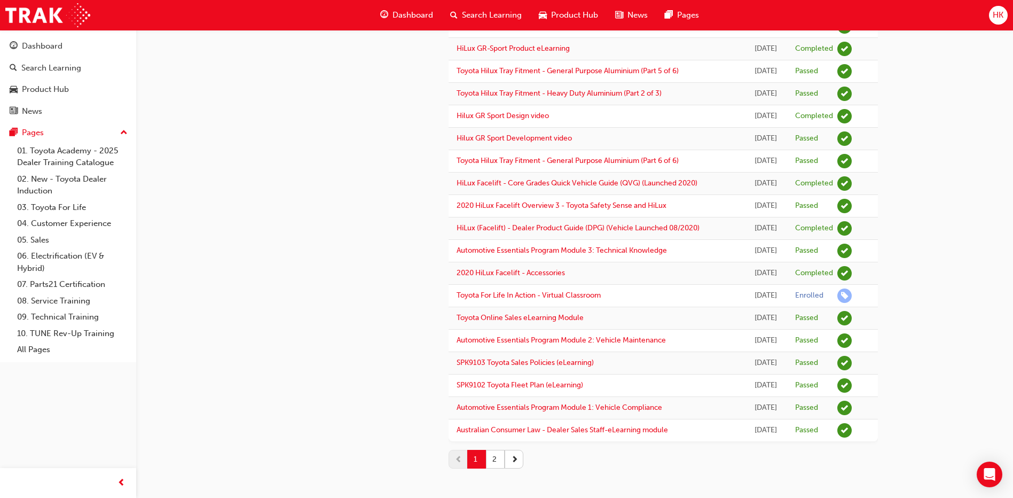
scroll to position [820, 0]
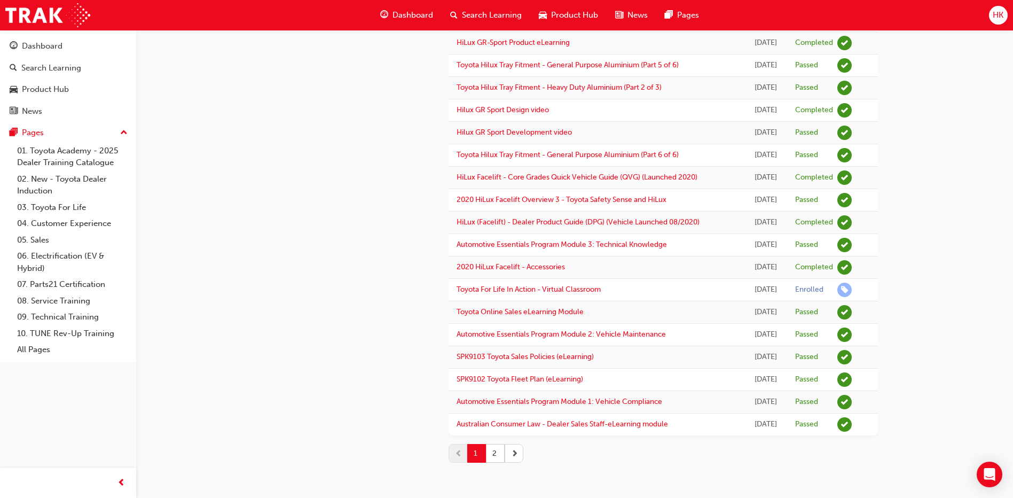
click at [513, 452] on span "next-icon" at bounding box center [514, 453] width 7 height 11
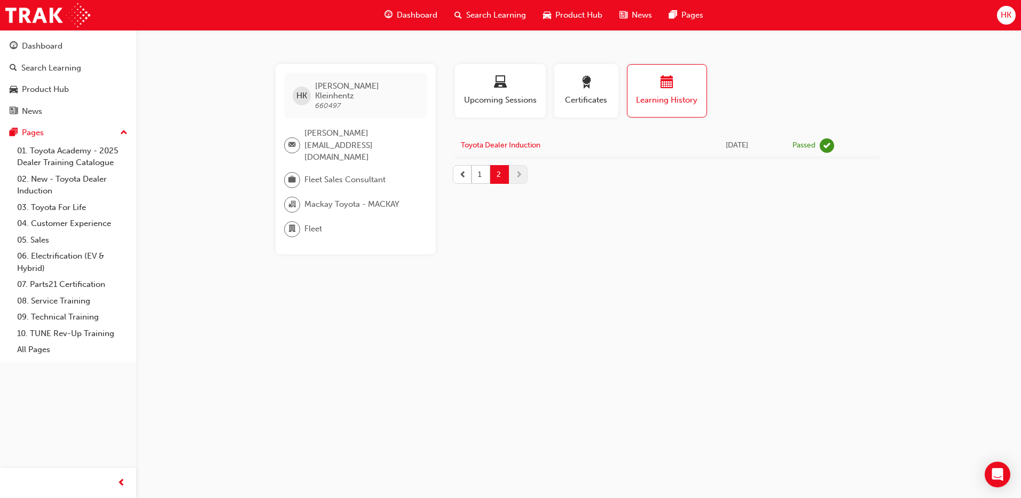
click at [463, 171] on span "prev-icon" at bounding box center [462, 174] width 7 height 11
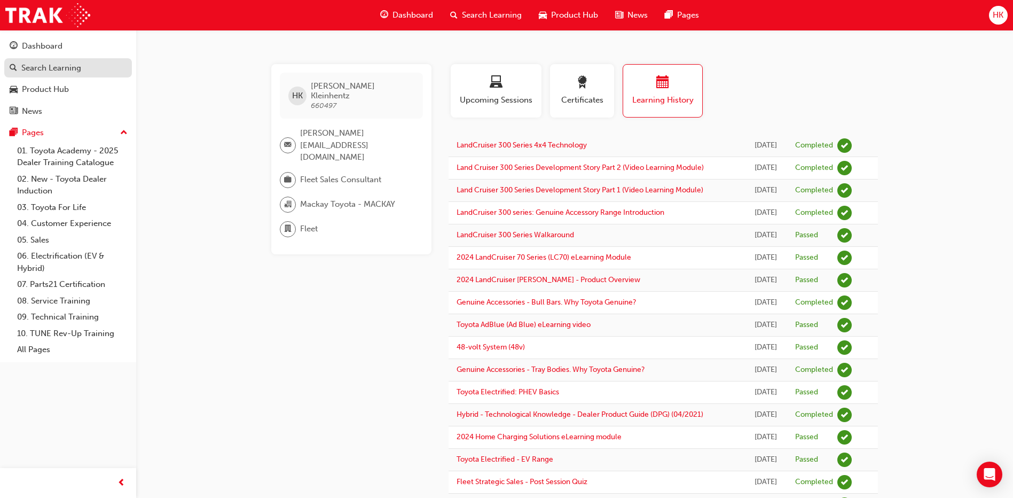
click at [38, 64] on div "Search Learning" at bounding box center [51, 68] width 60 height 12
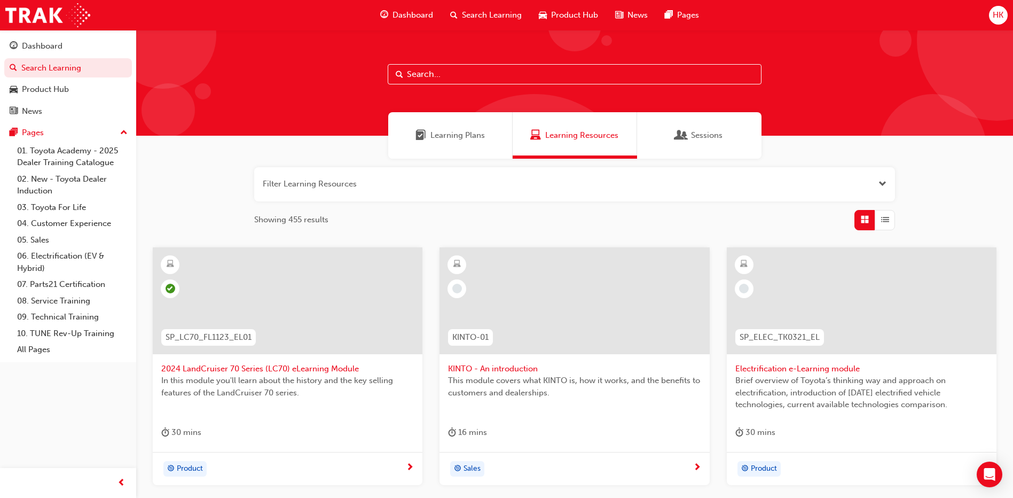
click at [421, 72] on input "text" at bounding box center [575, 74] width 374 height 20
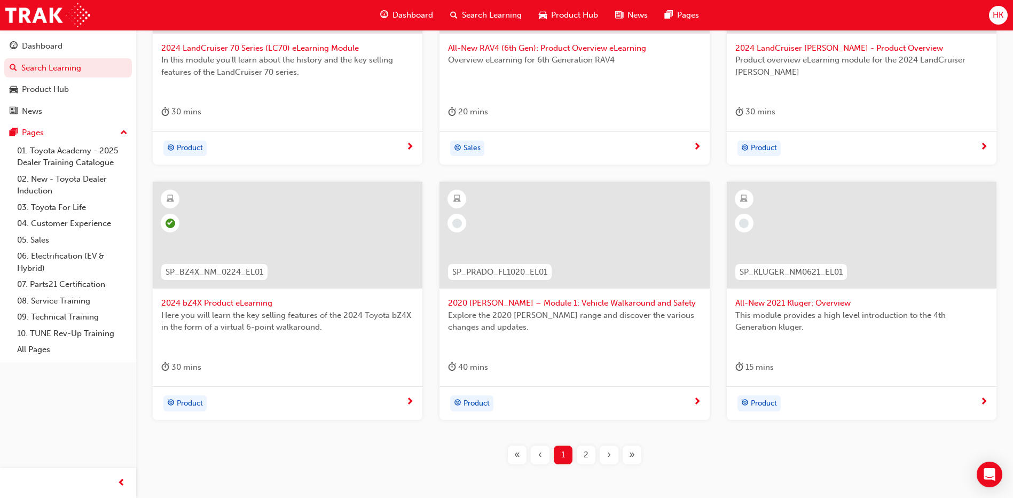
scroll to position [373, 0]
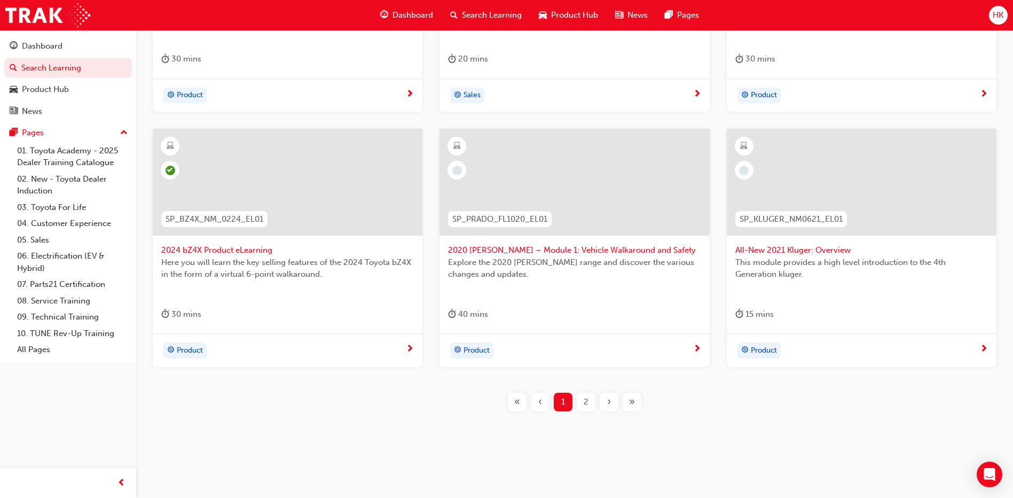
type input "el01"
click at [593, 400] on div "2" at bounding box center [586, 402] width 19 height 19
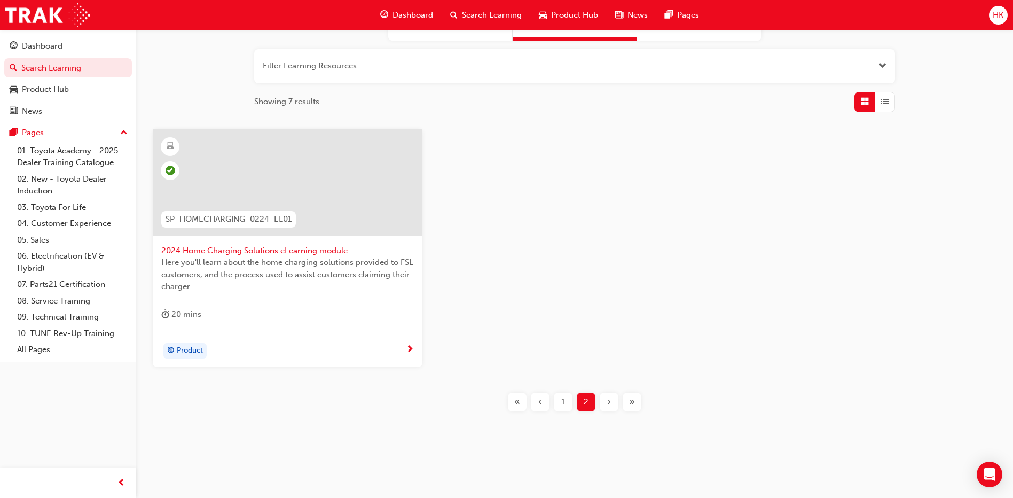
click at [221, 251] on span "2024 Home Charging Solutions eLearning module" at bounding box center [287, 251] width 253 height 12
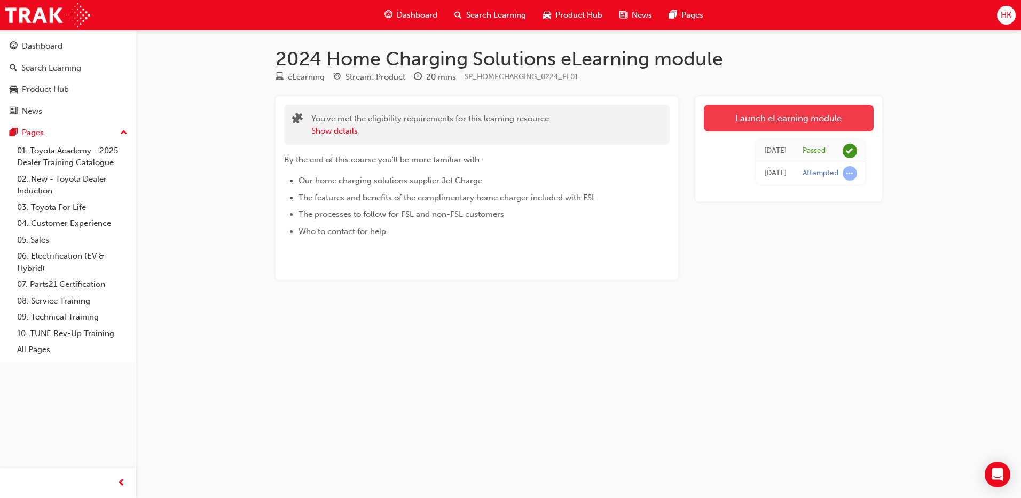
click at [791, 116] on link "Launch eLearning module" at bounding box center [789, 118] width 170 height 27
click at [831, 118] on link "Launch eLearning module" at bounding box center [789, 118] width 170 height 27
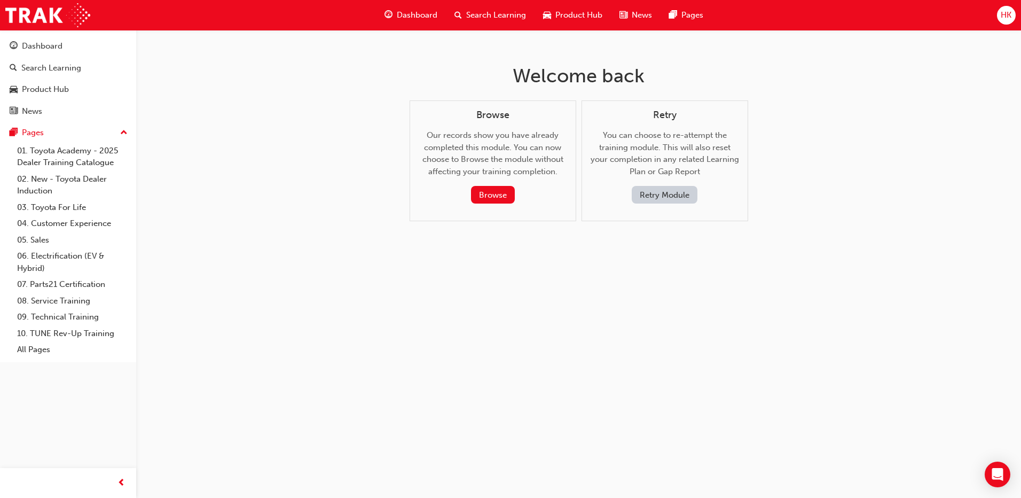
click at [652, 197] on button "Retry Module" at bounding box center [665, 195] width 66 height 18
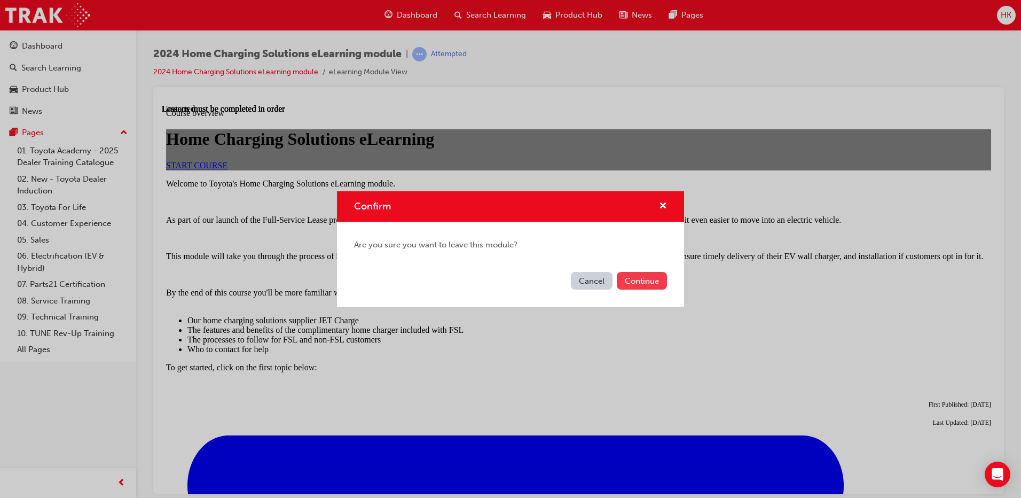
click at [650, 284] on button "Continue" at bounding box center [642, 281] width 50 height 18
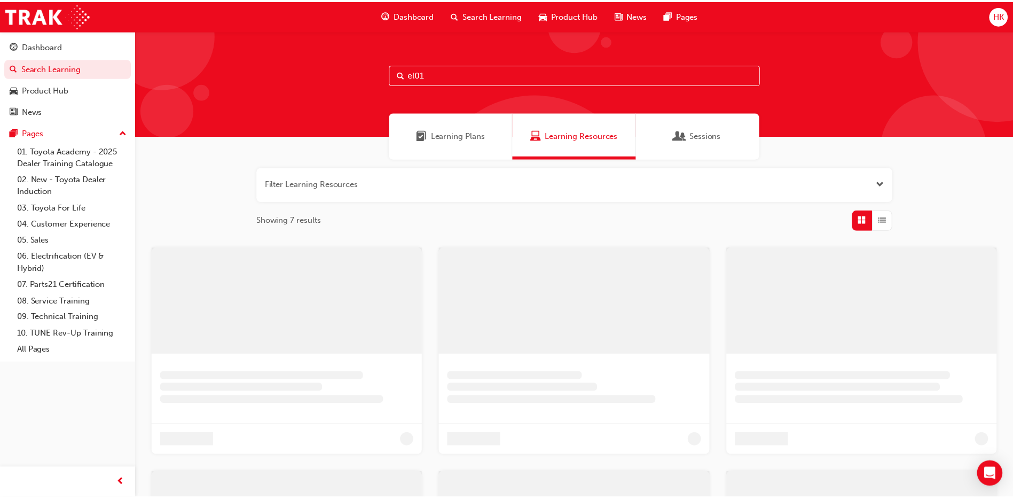
scroll to position [118, 0]
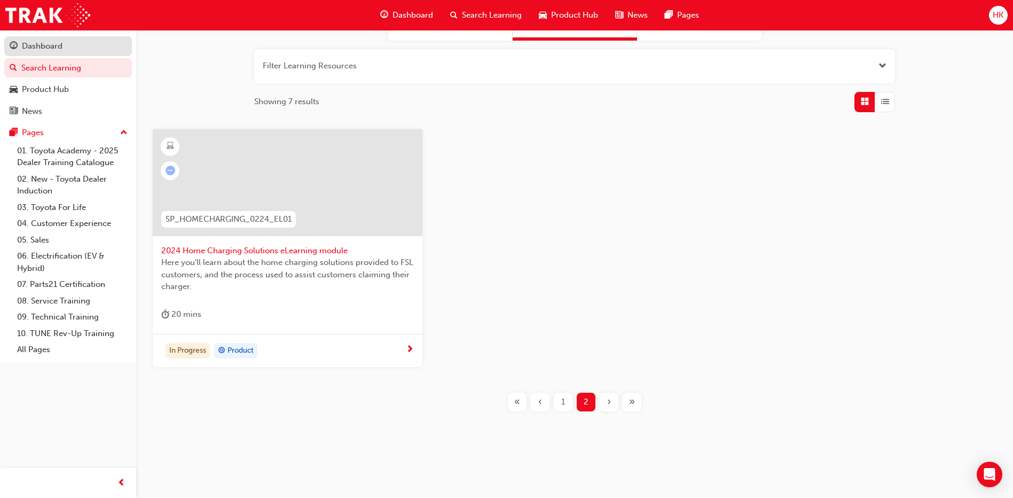
click at [30, 49] on div "Dashboard" at bounding box center [42, 46] width 41 height 12
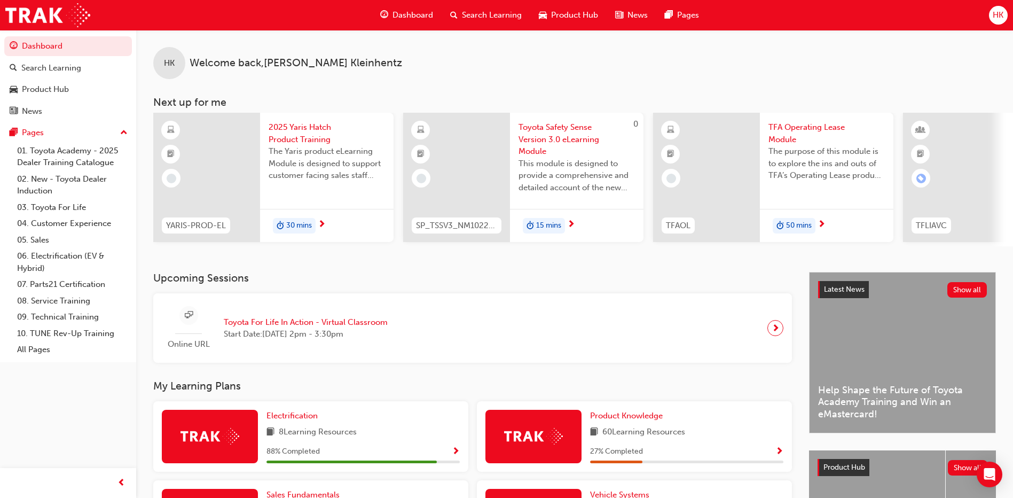
click at [999, 16] on span "HK" at bounding box center [998, 15] width 11 height 12
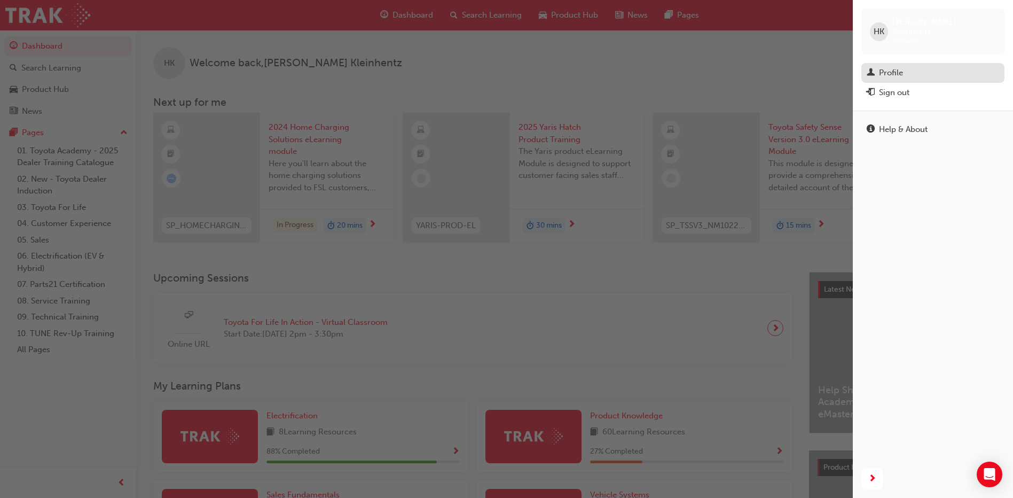
click at [897, 67] on div "Profile" at bounding box center [891, 73] width 24 height 12
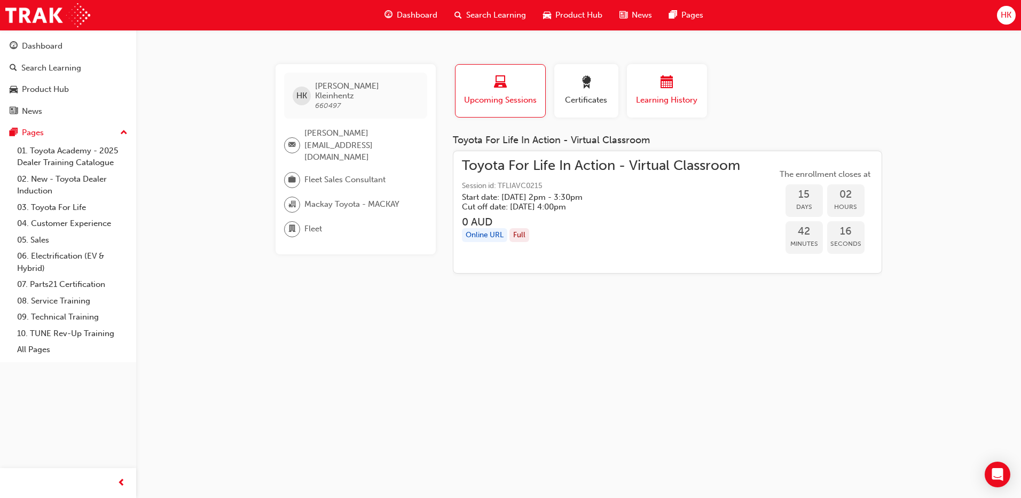
click at [662, 90] on span "calendar-icon" at bounding box center [667, 83] width 13 height 14
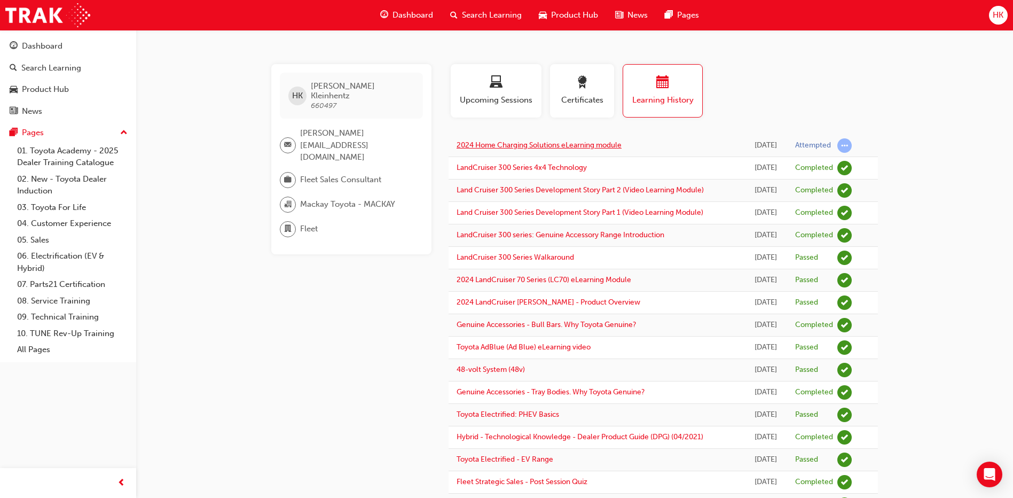
click at [584, 144] on link "2024 Home Charging Solutions eLearning module" at bounding box center [539, 144] width 165 height 9
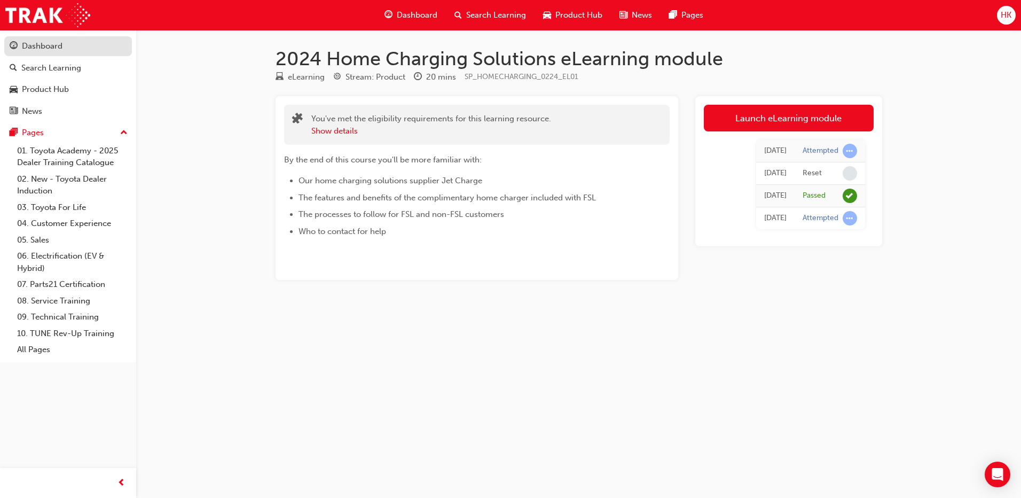
click at [51, 44] on div "Dashboard" at bounding box center [42, 46] width 41 height 12
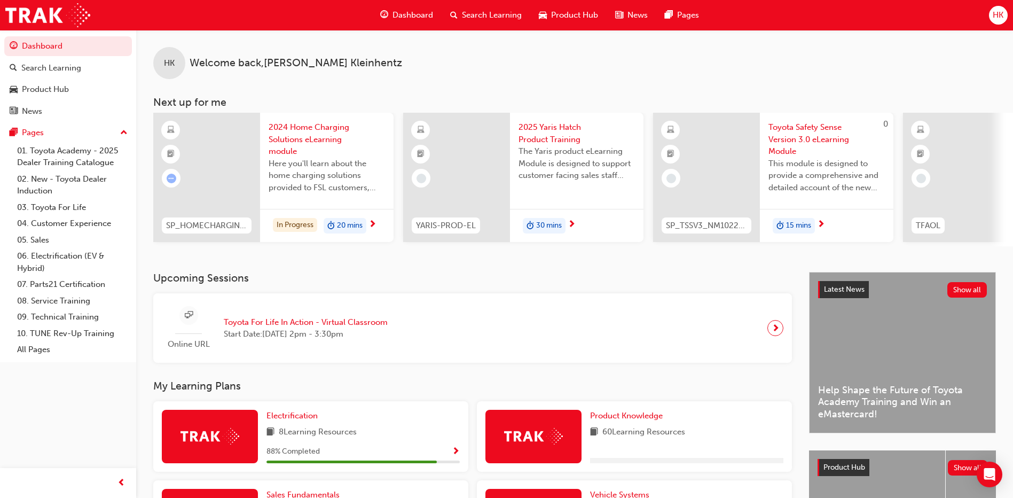
click at [1001, 13] on span "HK" at bounding box center [998, 15] width 11 height 12
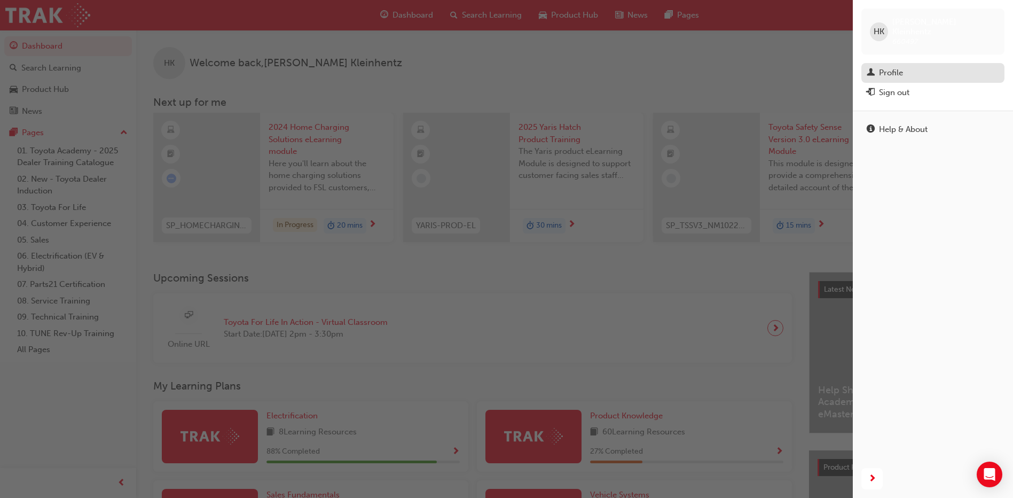
click at [888, 67] on div "Profile" at bounding box center [891, 73] width 24 height 12
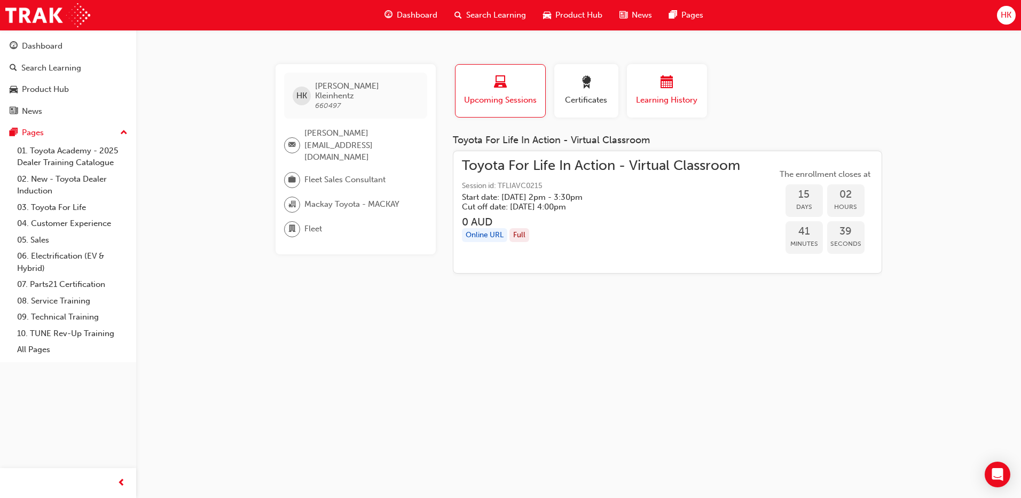
click at [678, 87] on div "button" at bounding box center [667, 84] width 64 height 17
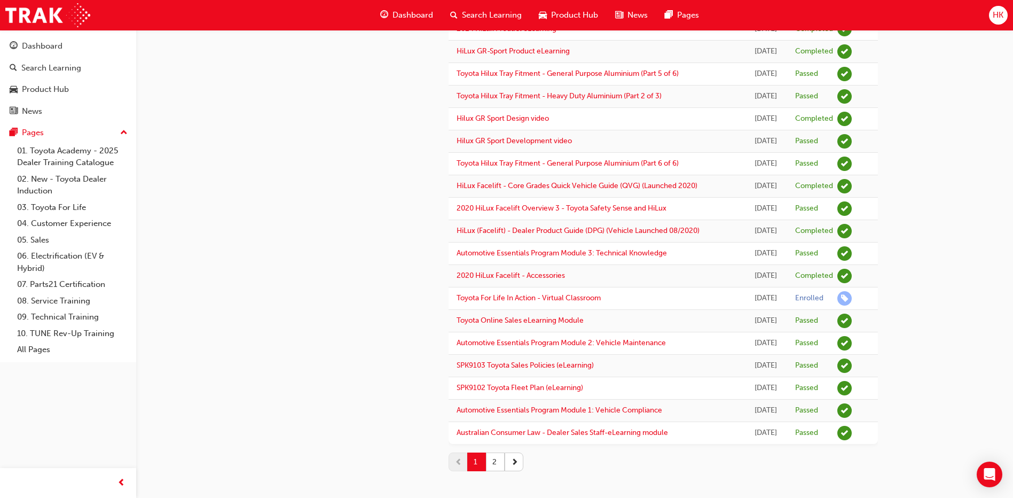
scroll to position [820, 0]
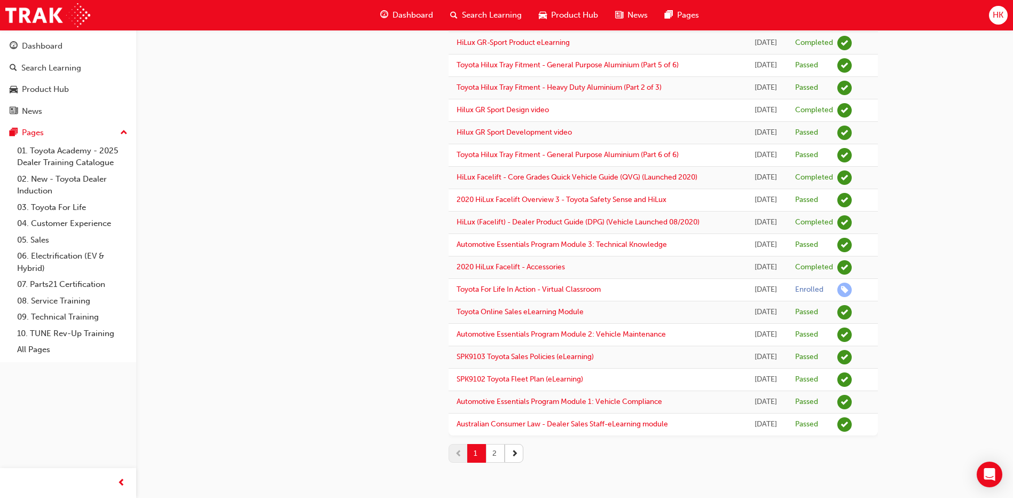
click at [496, 452] on button "2" at bounding box center [495, 453] width 19 height 19
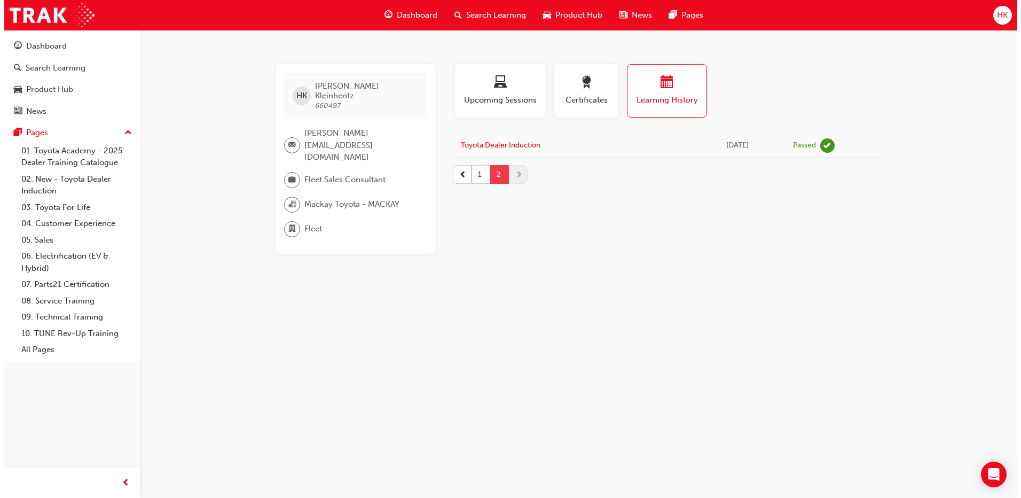
scroll to position [0, 0]
click at [460, 176] on span "prev-icon" at bounding box center [462, 174] width 7 height 11
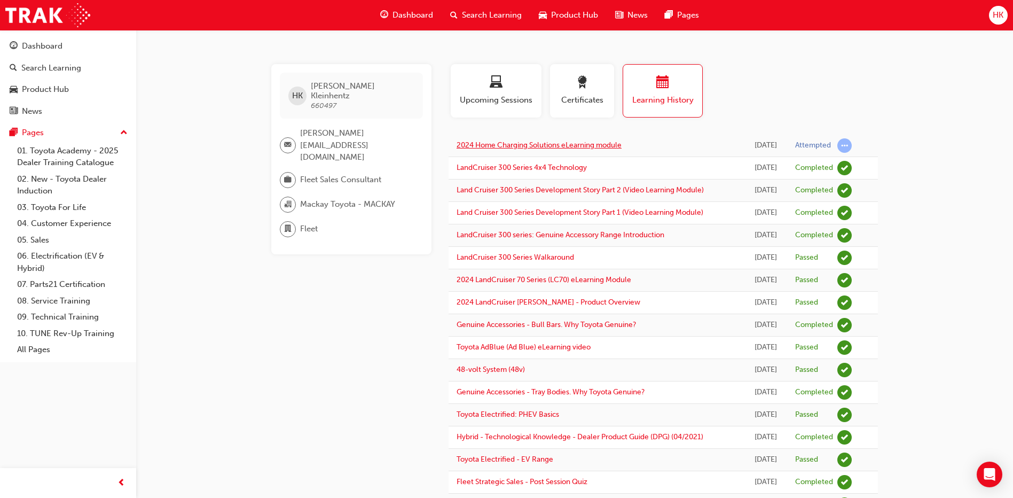
click at [515, 146] on link "2024 Home Charging Solutions eLearning module" at bounding box center [539, 144] width 165 height 9
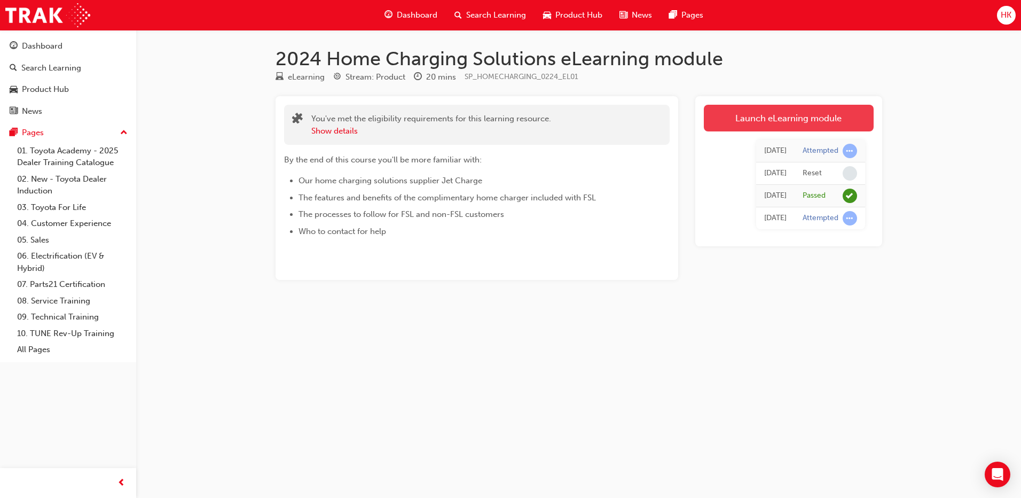
click at [788, 111] on link "Launch eLearning module" at bounding box center [789, 118] width 170 height 27
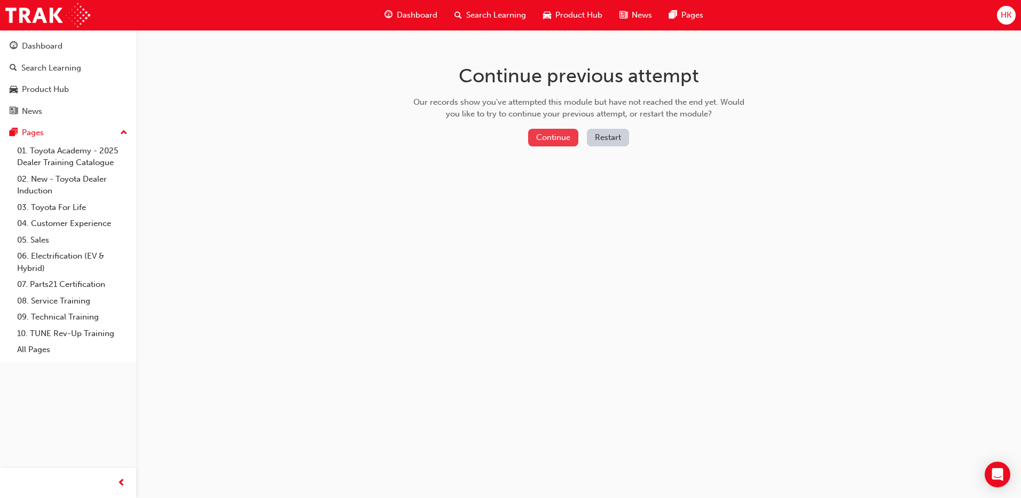
click at [535, 138] on button "Continue" at bounding box center [553, 138] width 50 height 18
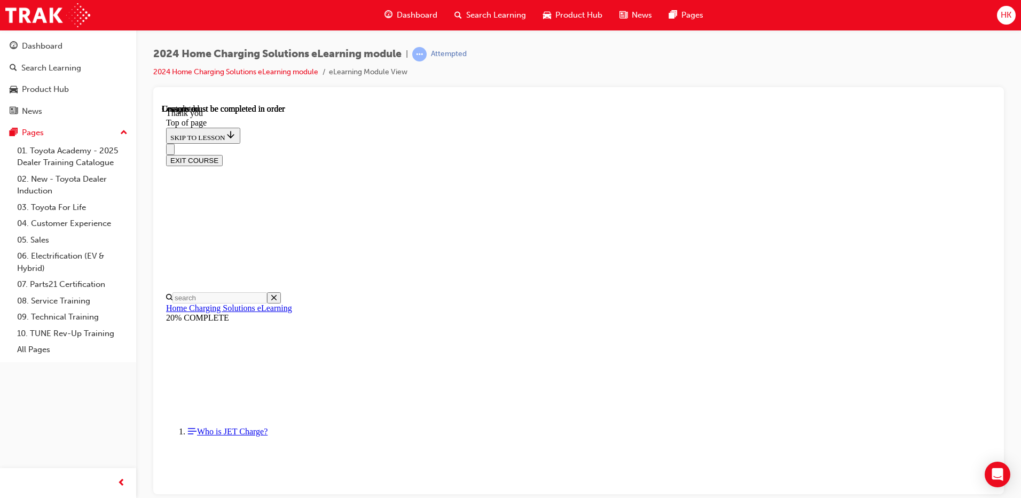
scroll to position [309, 0]
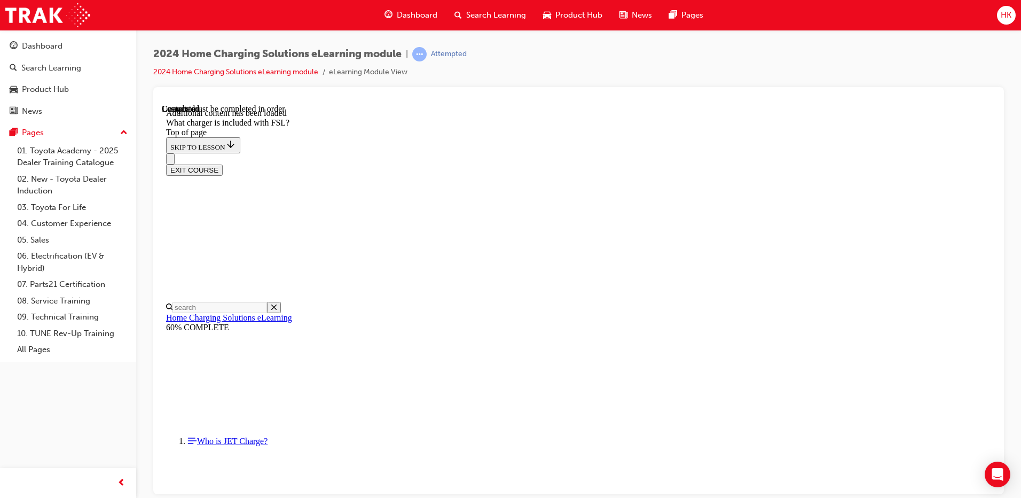
scroll to position [1393, 0]
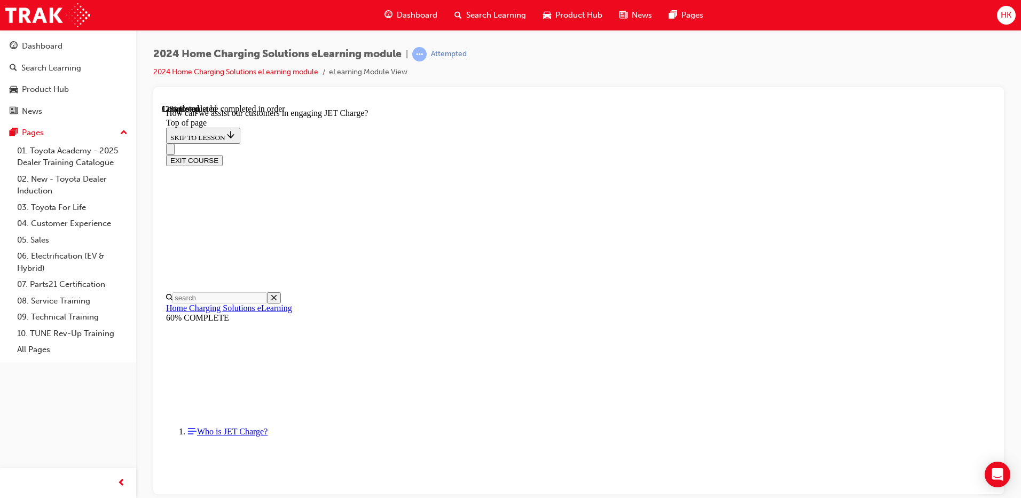
scroll to position [193, 0]
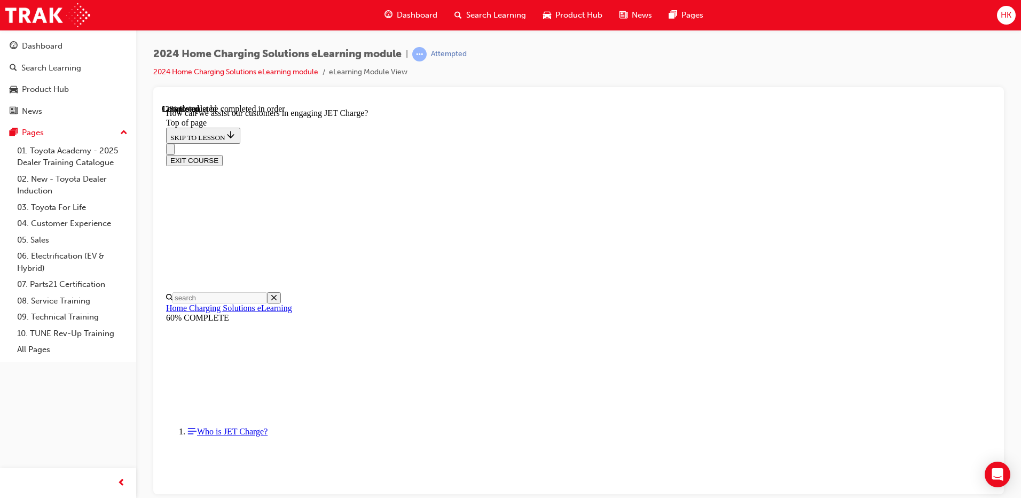
scroll to position [888, 0]
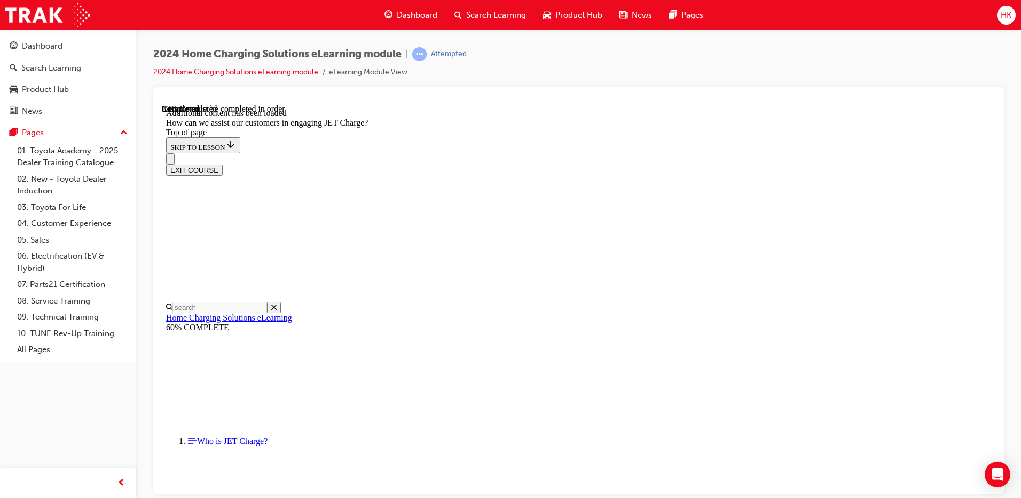
scroll to position [2308, 0]
drag, startPoint x: 542, startPoint y: 432, endPoint x: 574, endPoint y: 323, distance: 113.6
drag, startPoint x: 544, startPoint y: 388, endPoint x: 584, endPoint y: 283, distance: 112.8
drag, startPoint x: 555, startPoint y: 222, endPoint x: 582, endPoint y: 222, distance: 26.7
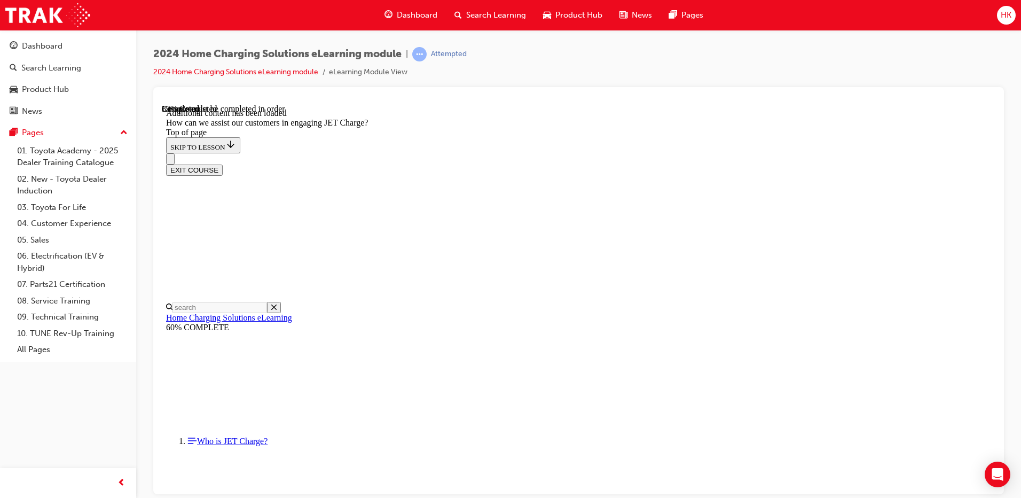
drag, startPoint x: 550, startPoint y: 432, endPoint x: 587, endPoint y: 380, distance: 64.0
drag, startPoint x: 587, startPoint y: 380, endPoint x: 583, endPoint y: 429, distance: 49.8
drag, startPoint x: 576, startPoint y: 378, endPoint x: 625, endPoint y: 374, distance: 48.8
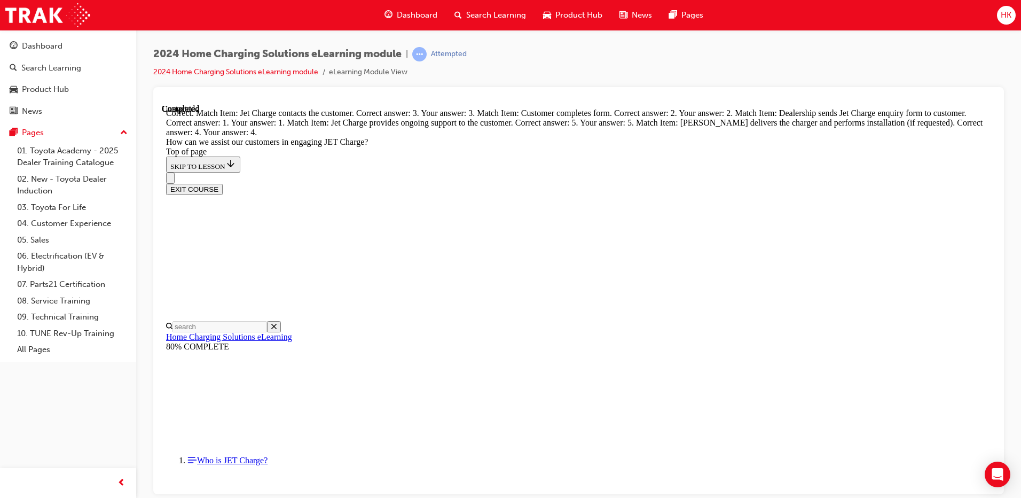
scroll to position [2748, 0]
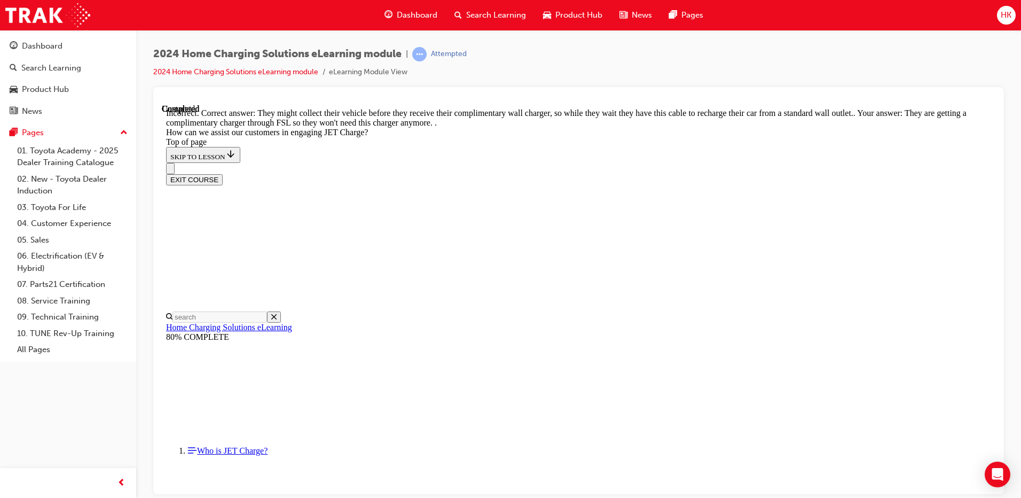
scroll to position [2919, 0]
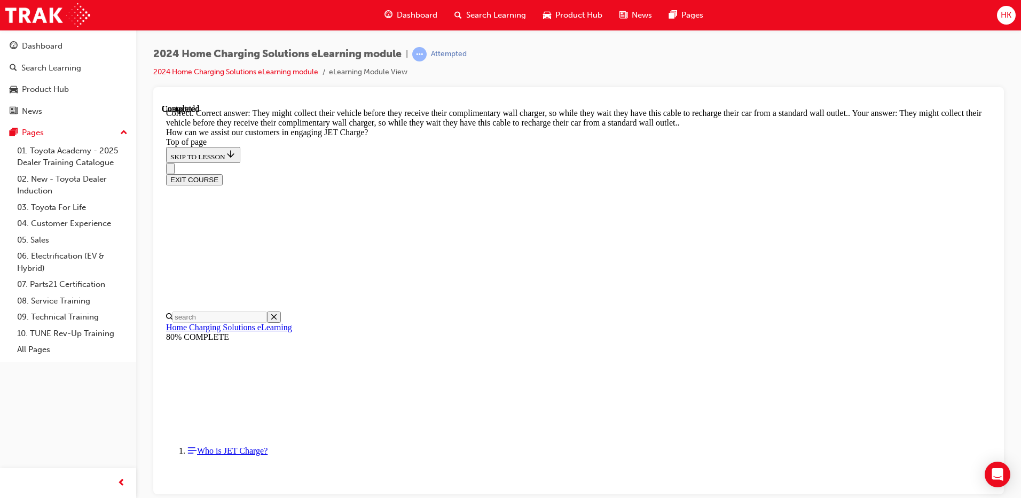
scroll to position [2936, 0]
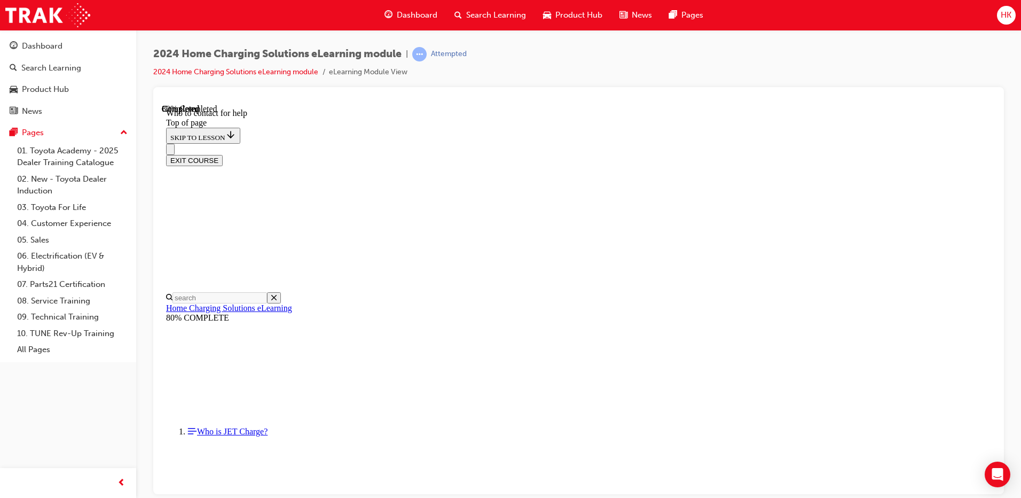
scroll to position [1233, 0]
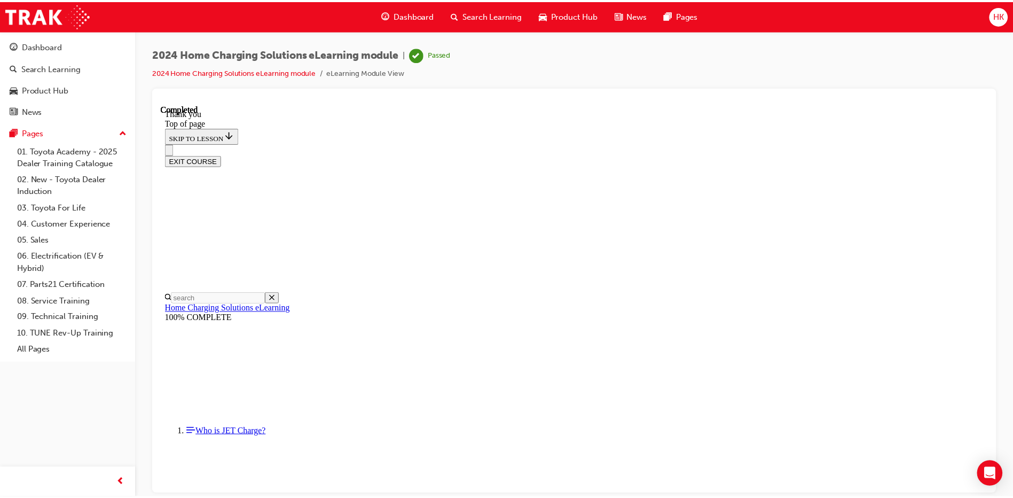
scroll to position [309, 0]
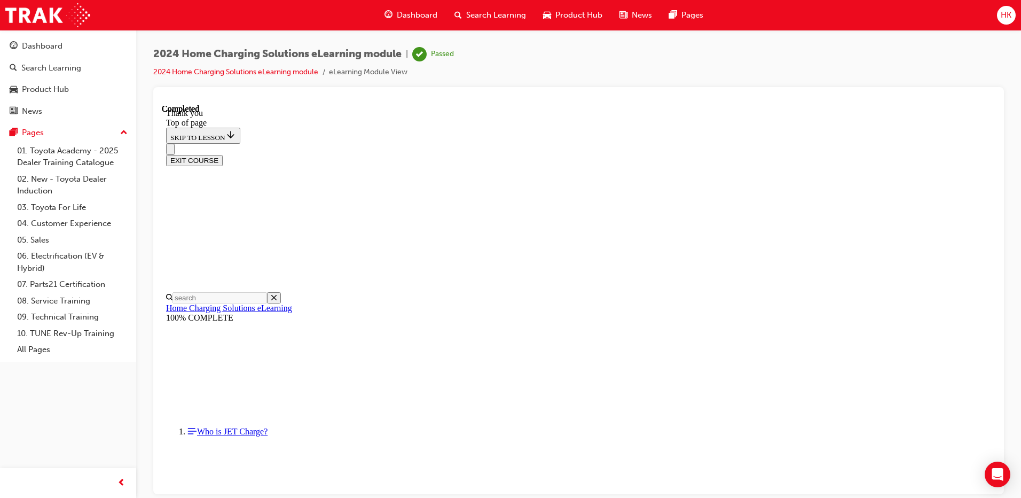
click at [1009, 12] on span "HK" at bounding box center [1006, 15] width 11 height 12
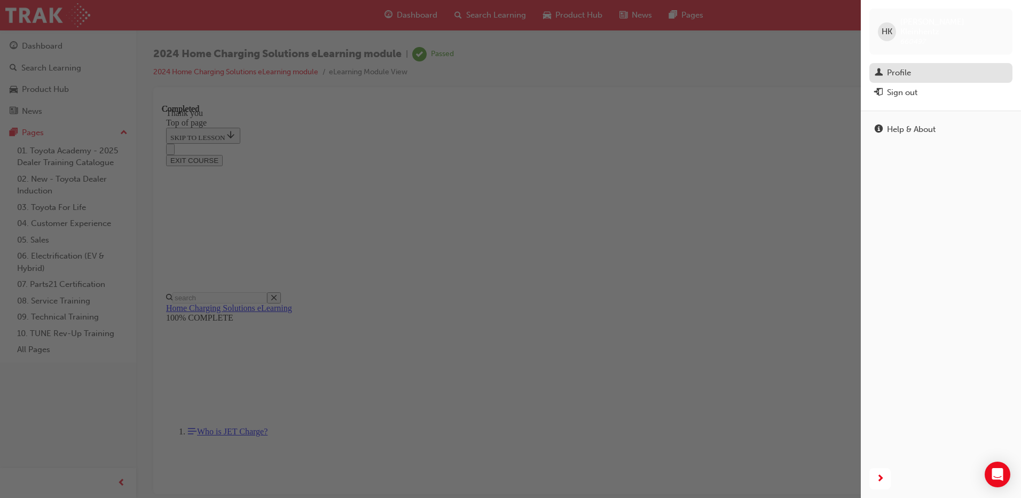
click at [904, 67] on div "Profile" at bounding box center [899, 73] width 24 height 12
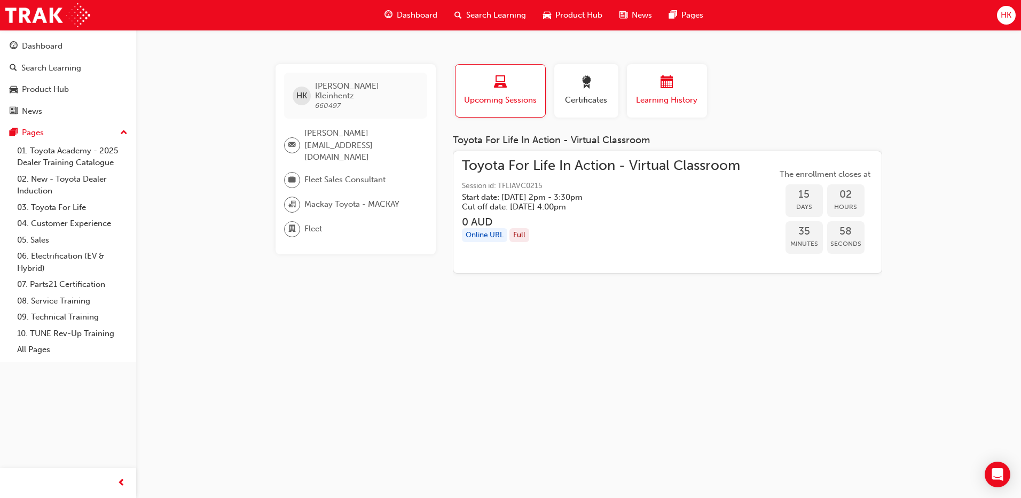
click at [667, 79] on span "calendar-icon" at bounding box center [667, 83] width 13 height 14
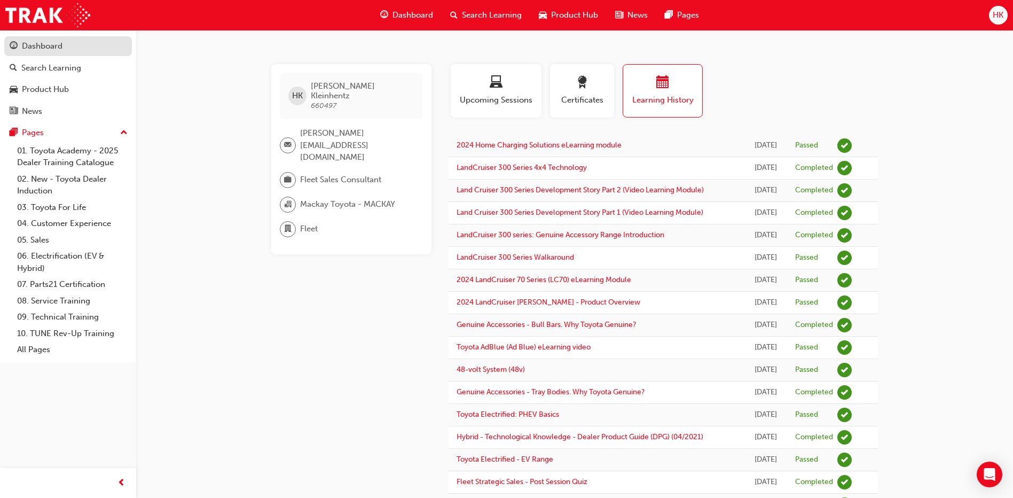
click at [38, 51] on div "Dashboard" at bounding box center [42, 46] width 41 height 12
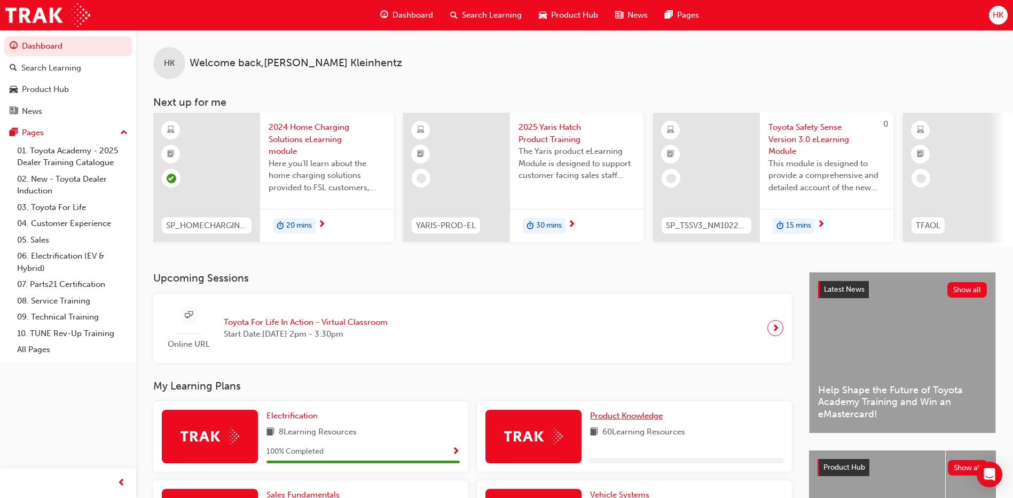
click at [624, 420] on span "Product Knowledge" at bounding box center [626, 416] width 73 height 10
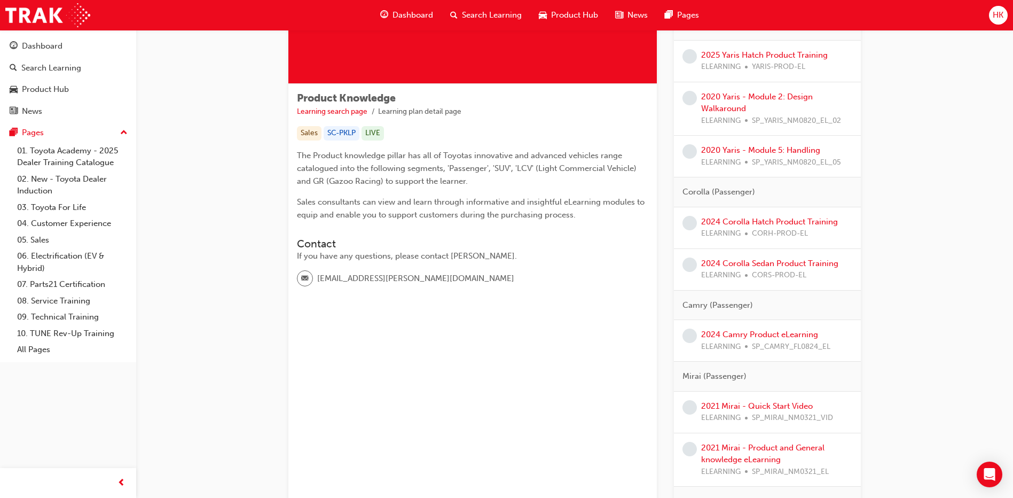
scroll to position [160, 0]
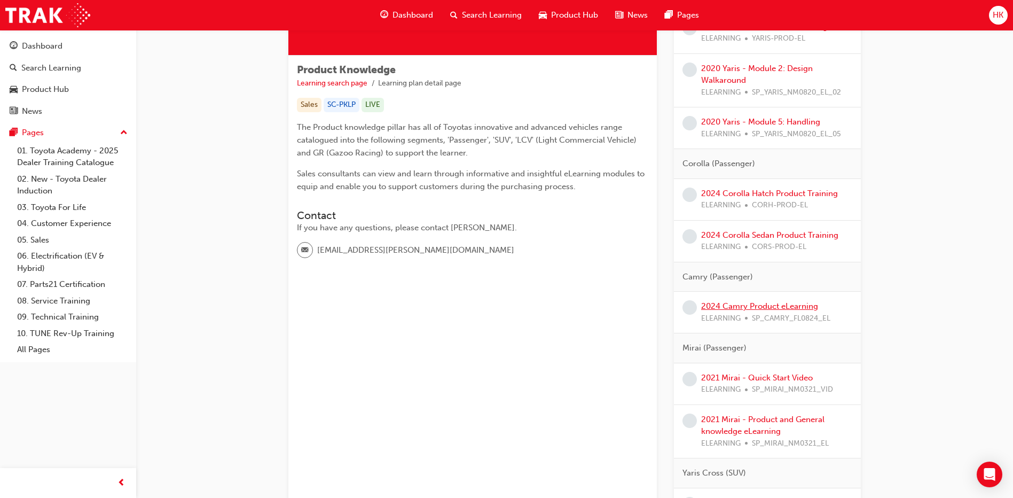
click at [738, 306] on link "2024 Camry Product eLearning" at bounding box center [759, 306] width 117 height 10
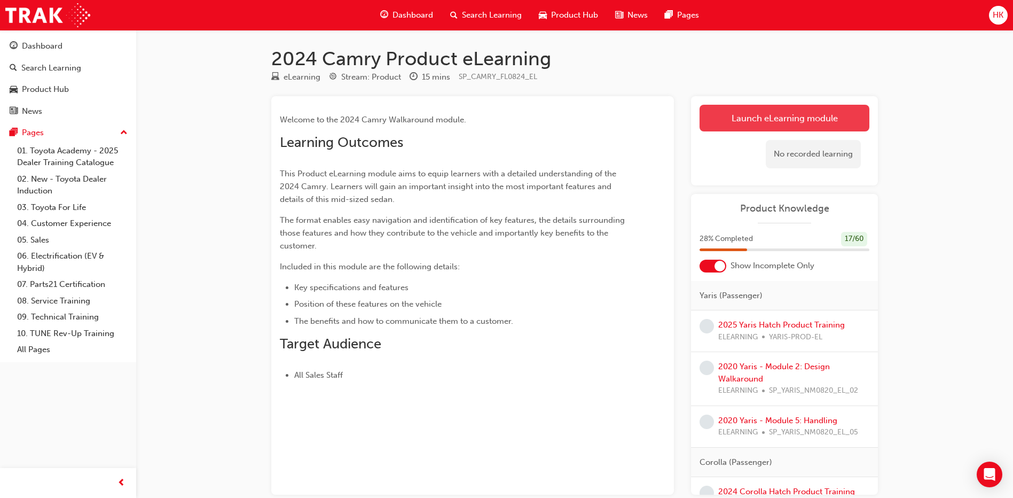
click at [768, 119] on link "Launch eLearning module" at bounding box center [785, 118] width 170 height 27
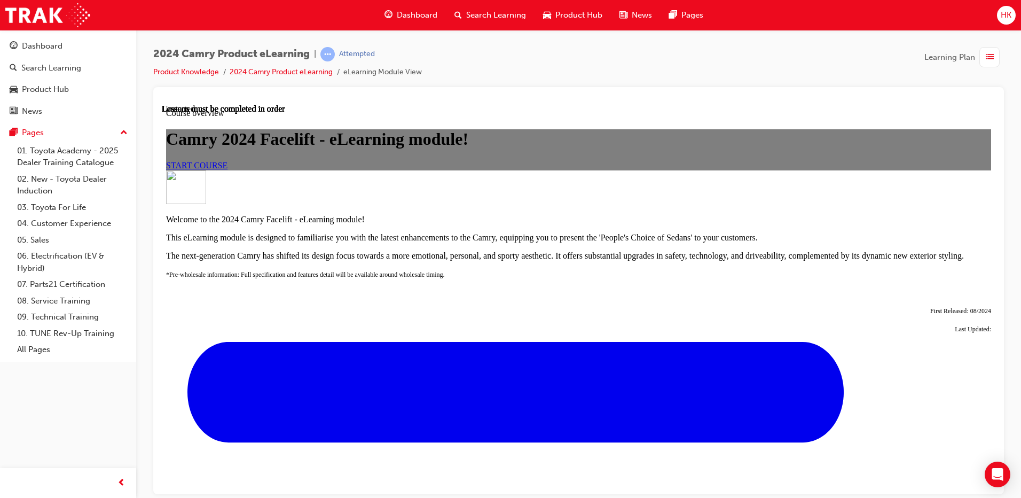
scroll to position [53, 0]
click at [598, 58] on div "2024 Camry Product eLearning | Attempted Product Knowledge 2024 Camry Product e…" at bounding box center [578, 67] width 851 height 40
click at [228, 169] on span "START COURSE" at bounding box center [196, 164] width 61 height 9
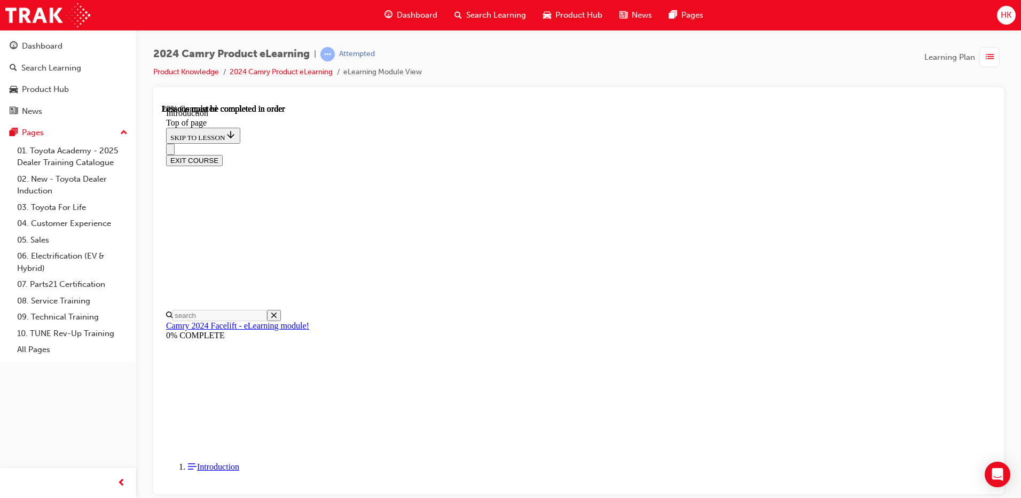
scroll to position [312, 0]
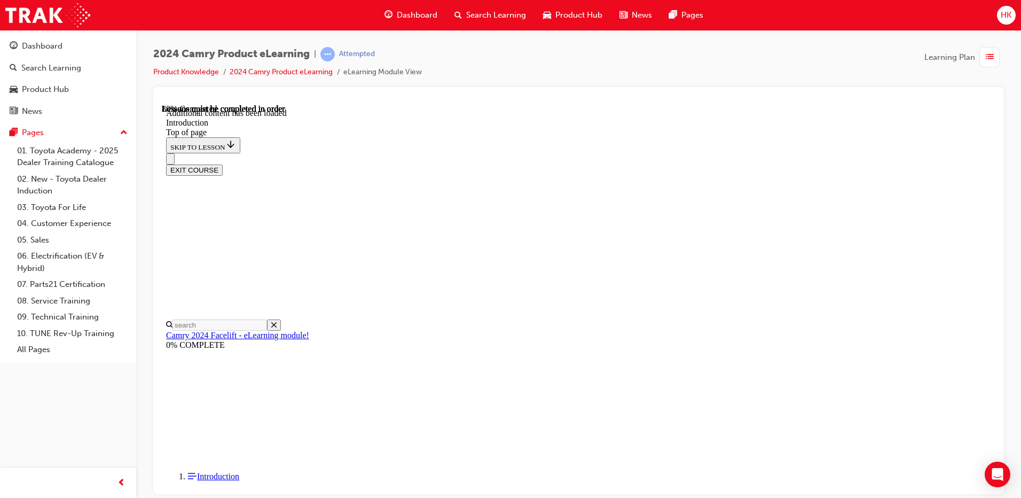
scroll to position [1314, 0]
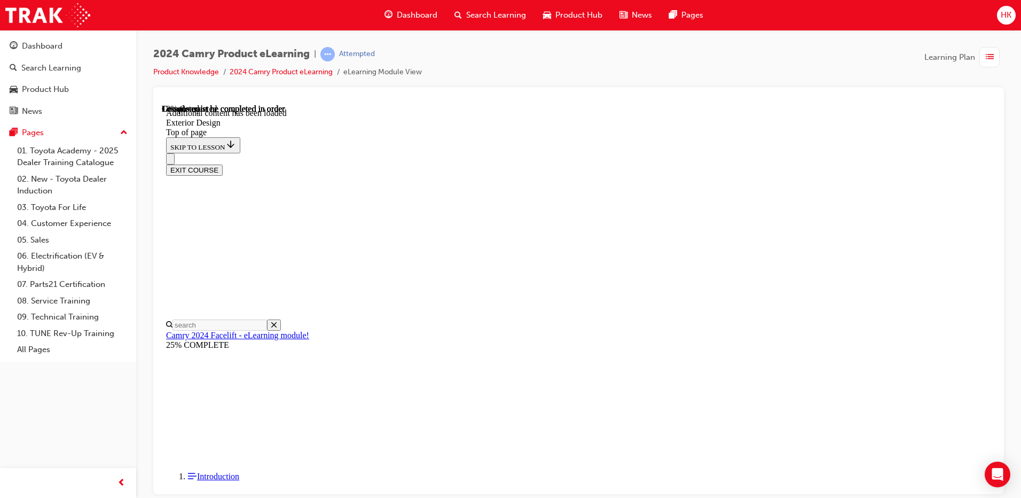
scroll to position [407, 0]
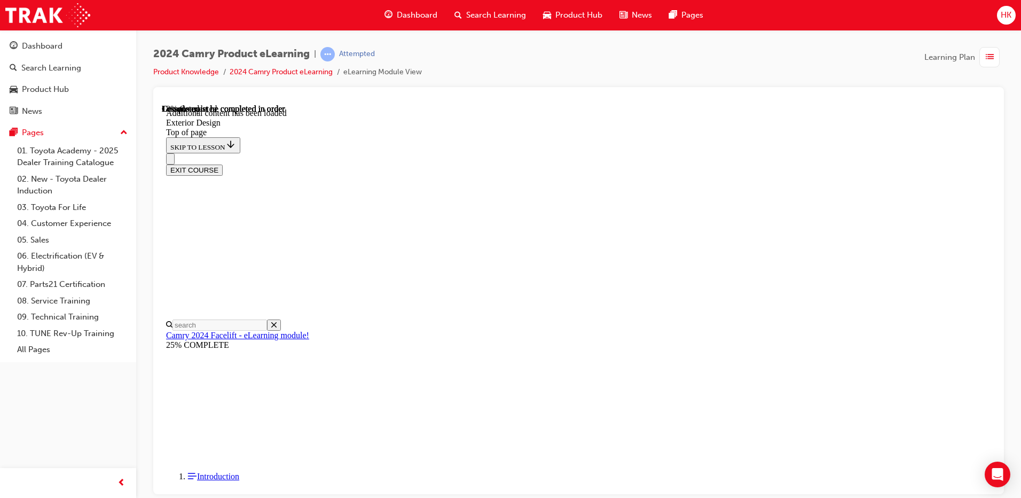
scroll to position [781, 0]
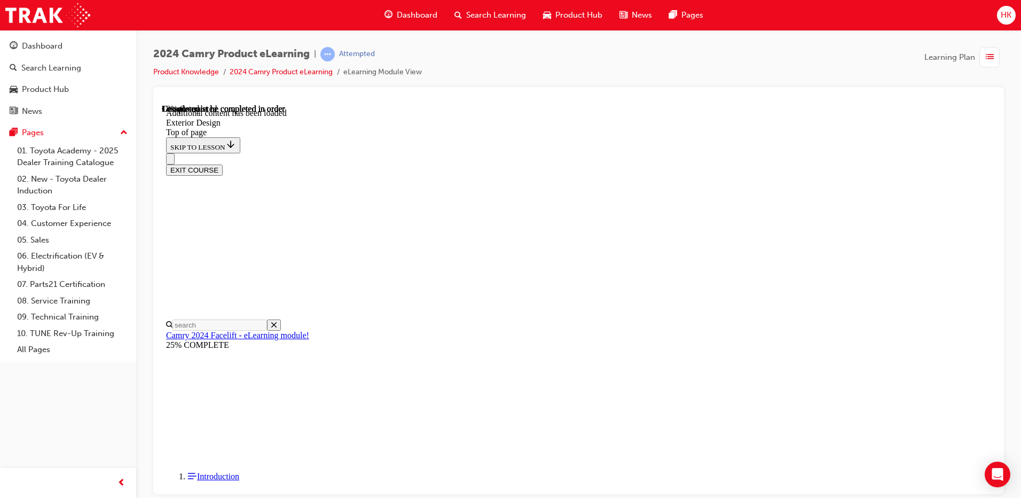
scroll to position [160, 0]
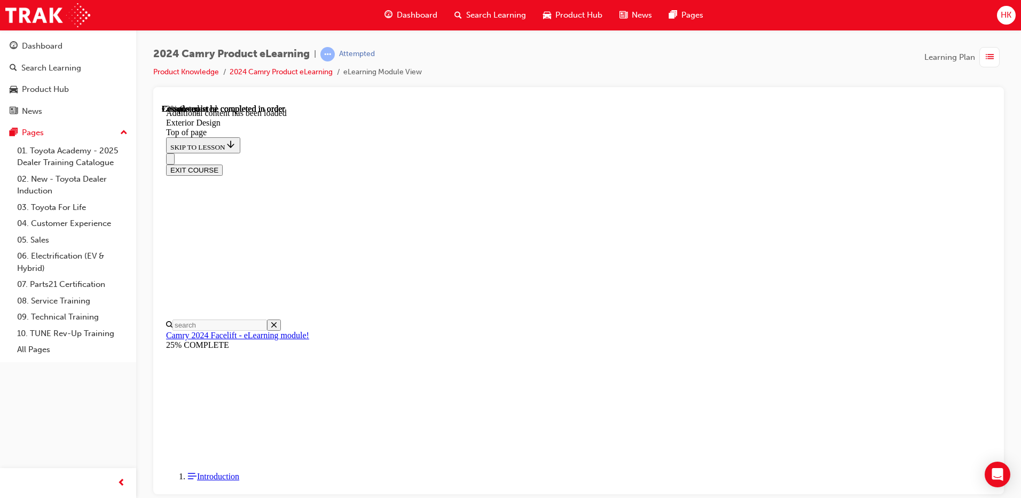
scroll to position [275, 0]
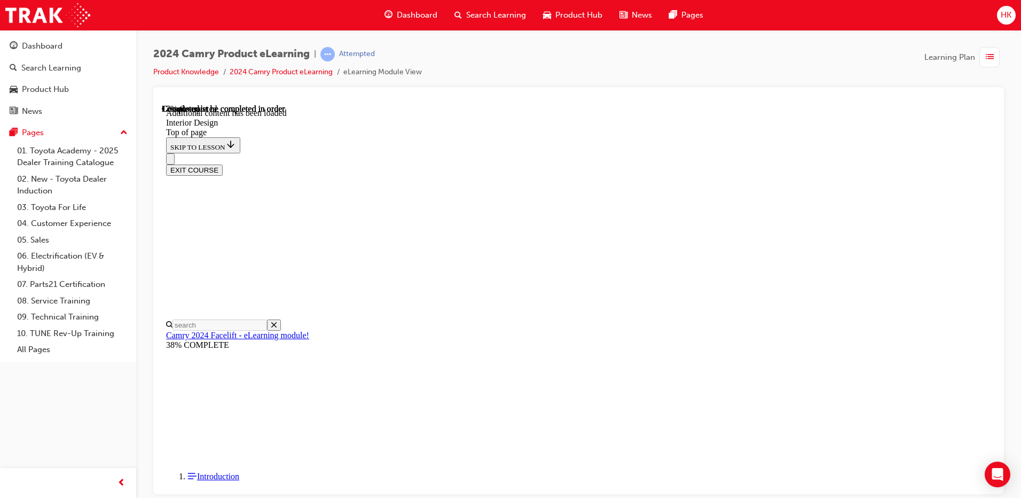
scroll to position [300, 0]
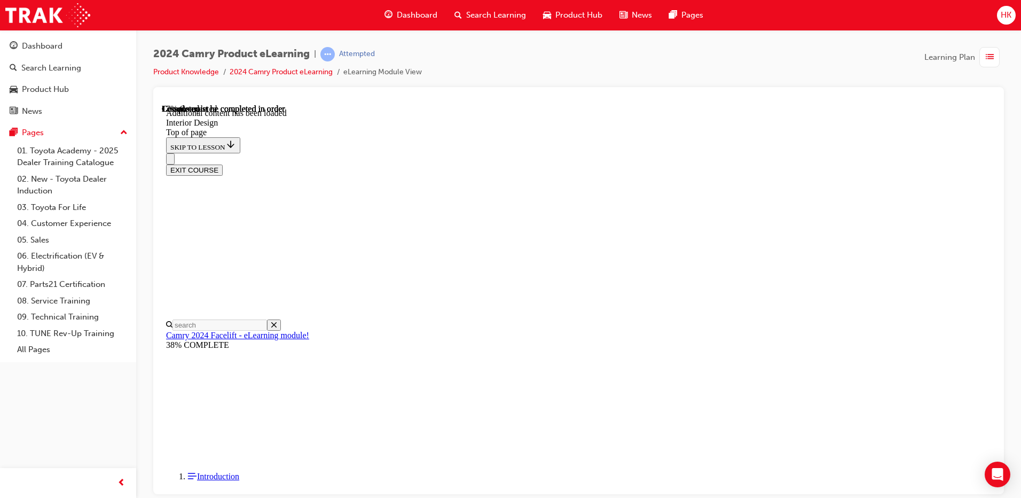
scroll to position [310, 0]
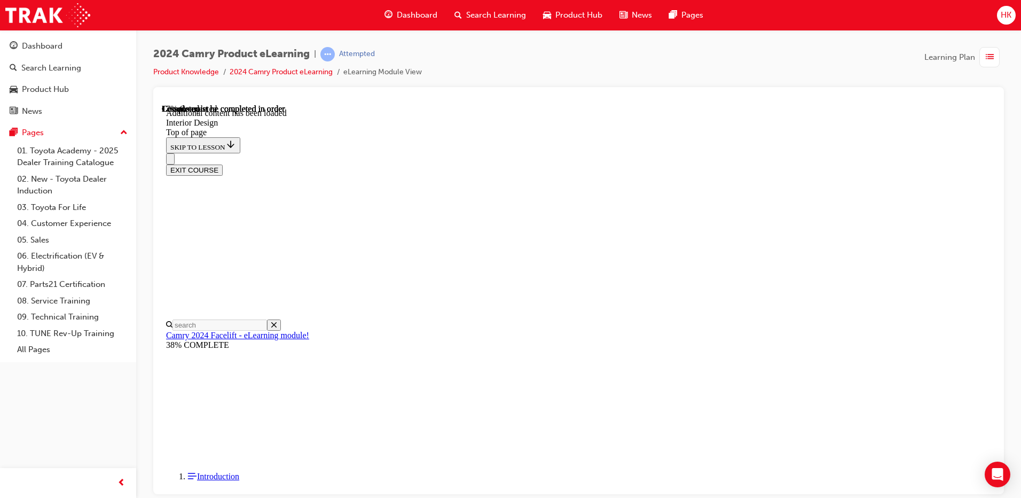
scroll to position [214, 0]
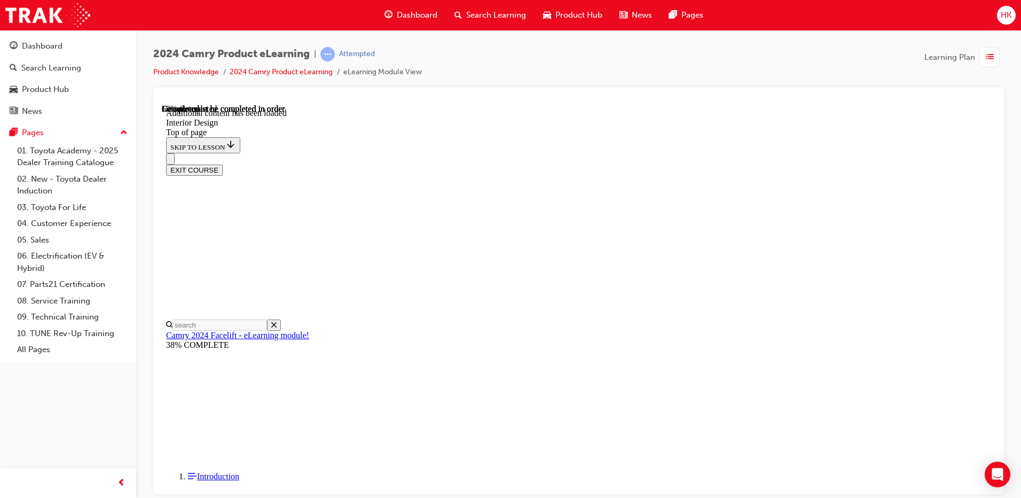
scroll to position [44, 0]
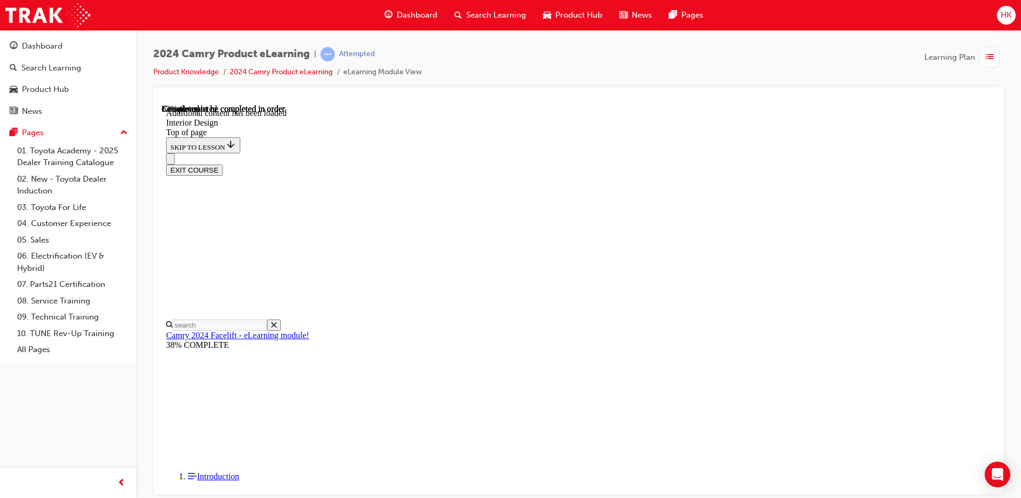
scroll to position [345, 0]
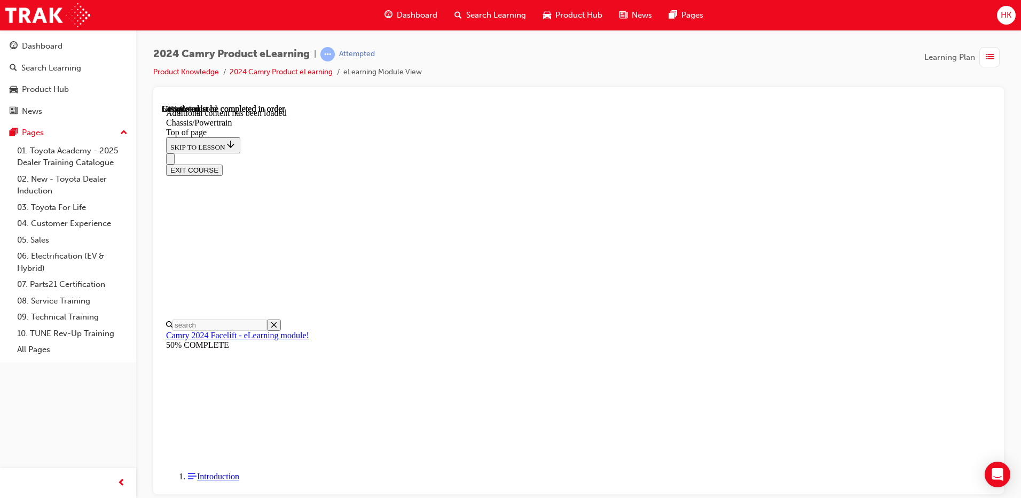
scroll to position [119, 0]
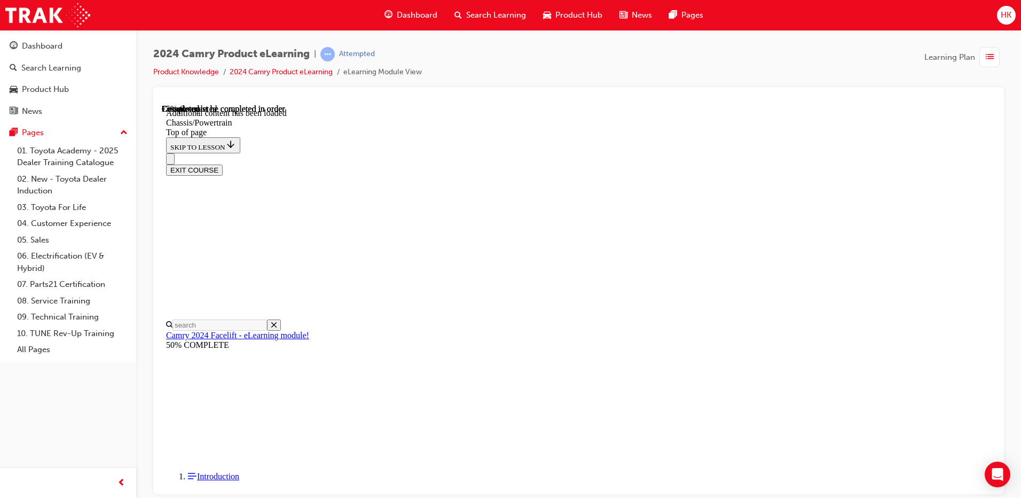
scroll to position [1299, 0]
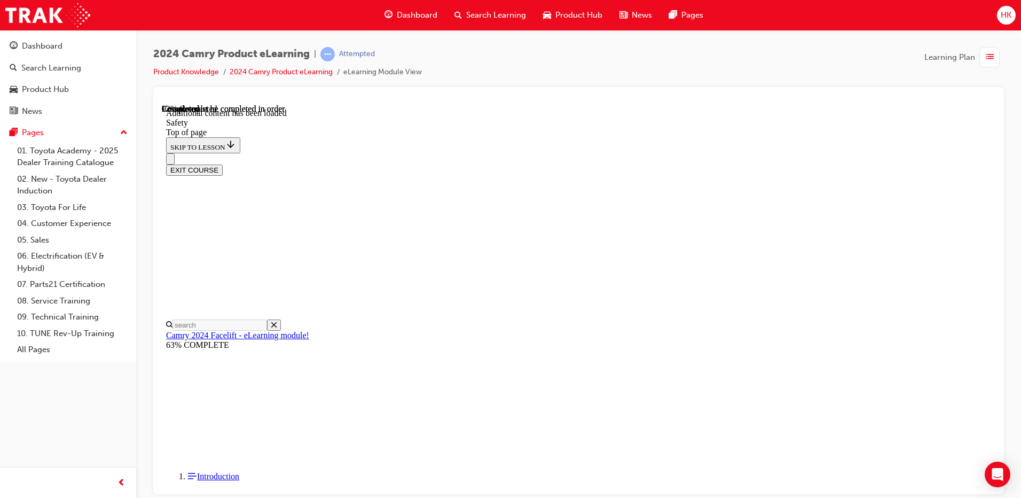
scroll to position [2231, 0]
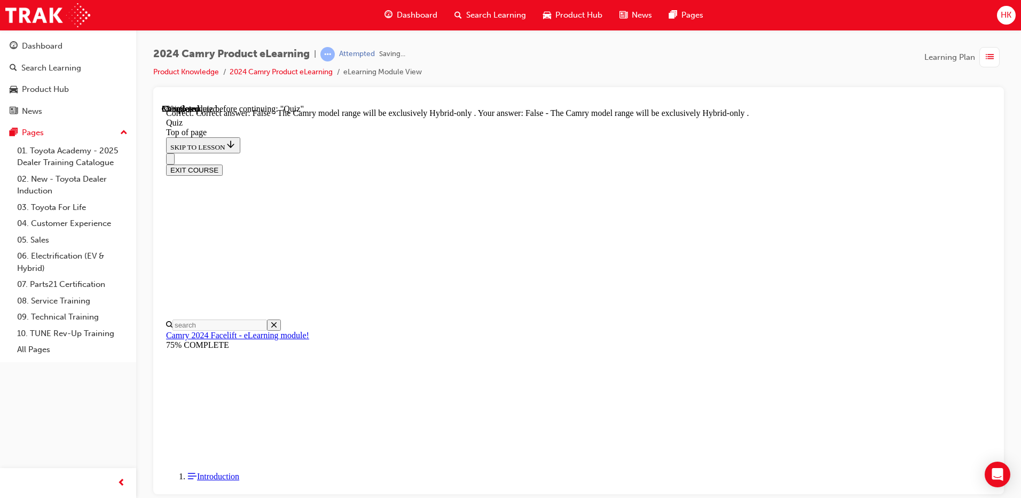
scroll to position [129, 0]
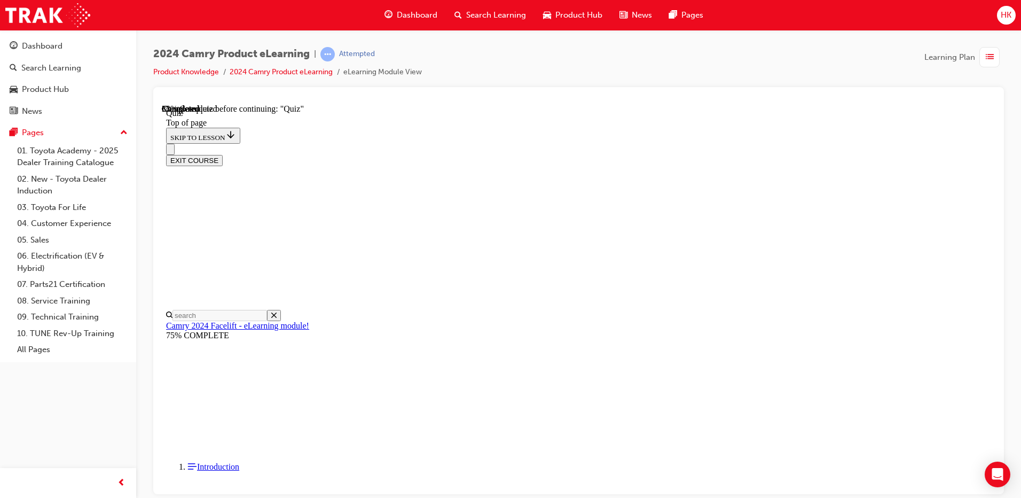
scroll to position [193, 0]
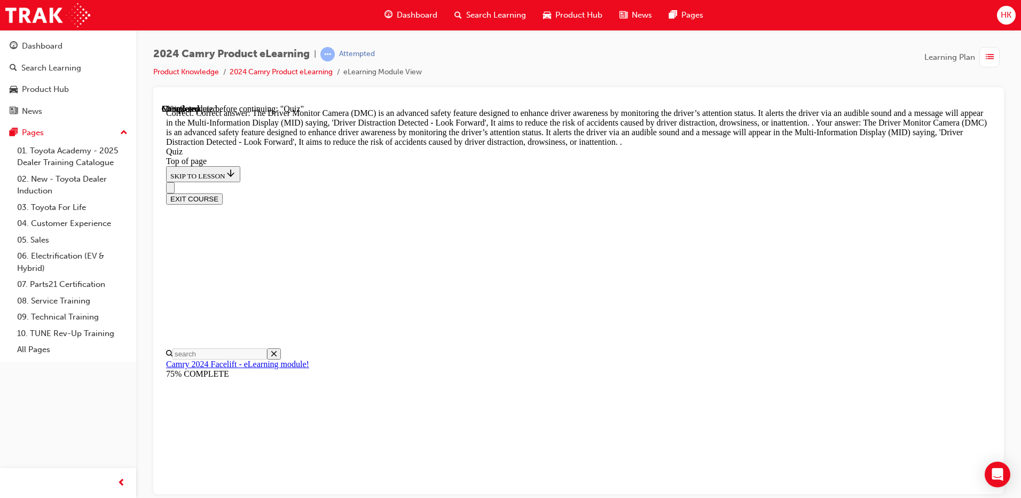
scroll to position [340, 0]
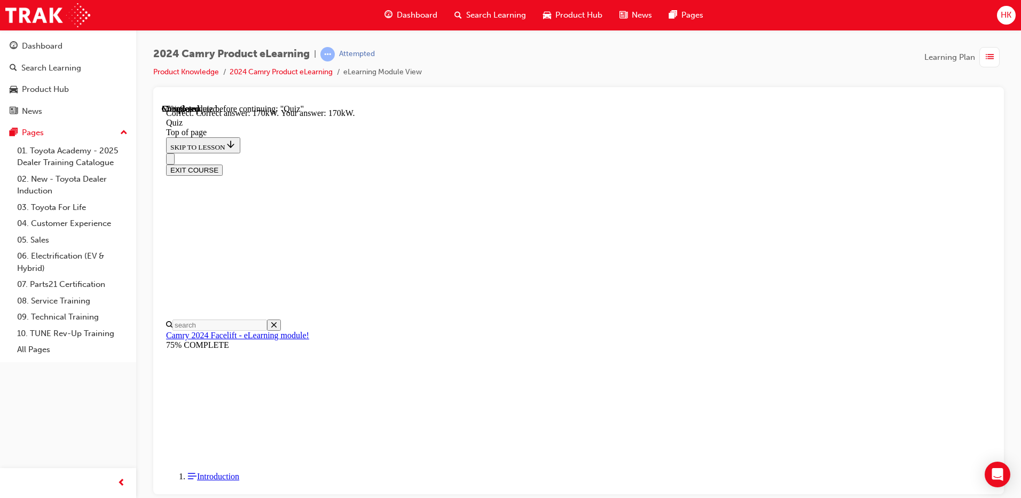
scroll to position [222, 0]
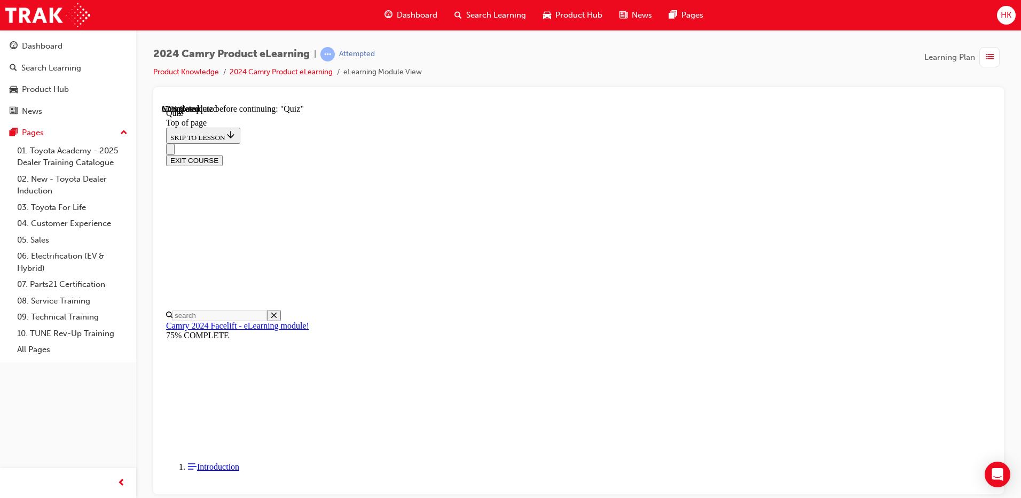
scroll to position [139, 0]
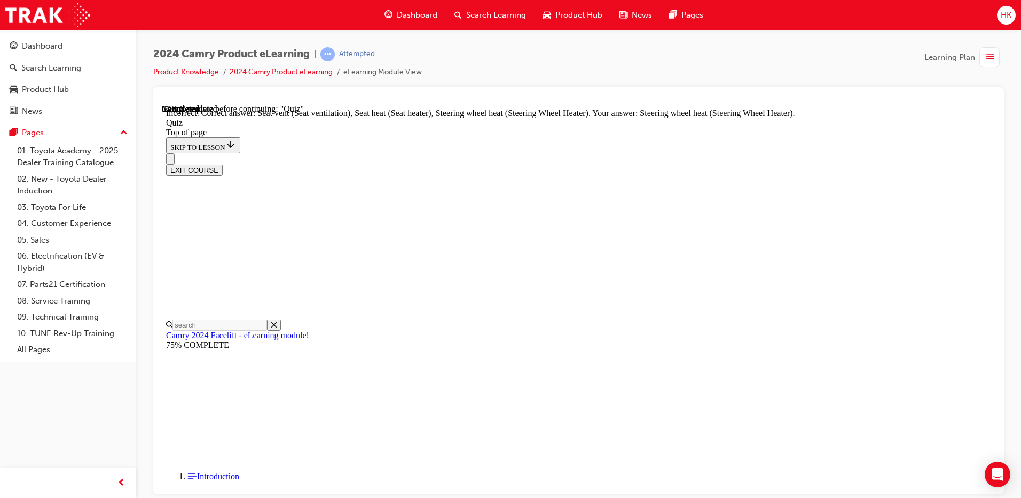
scroll to position [222, 0]
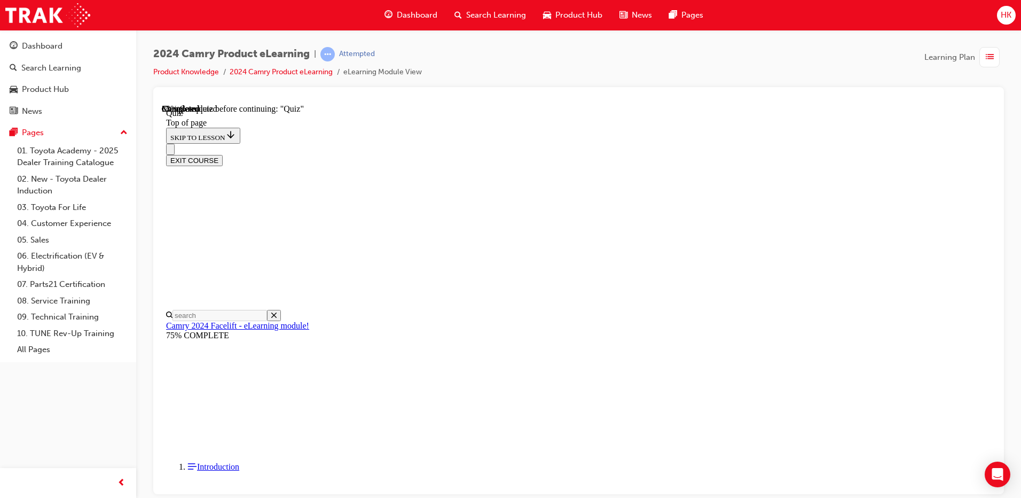
scroll to position [33, 0]
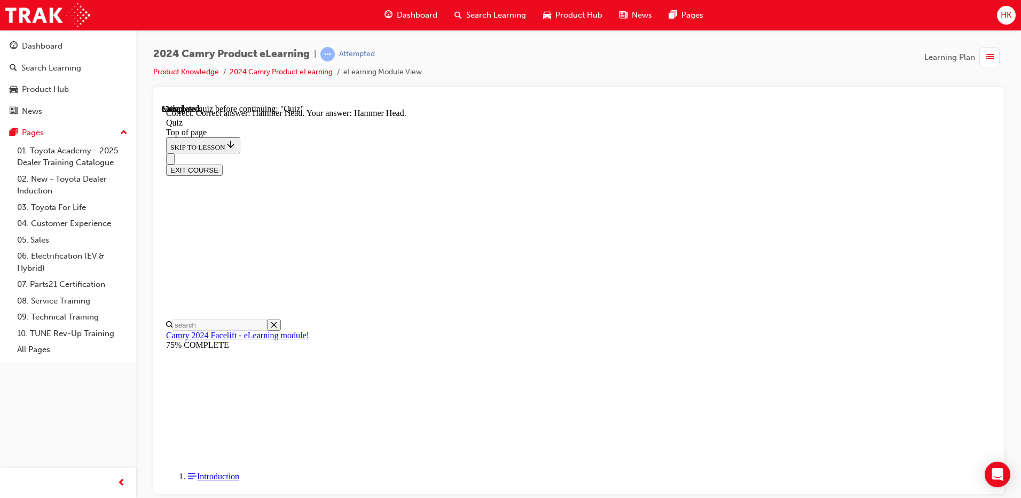
scroll to position [204, 0]
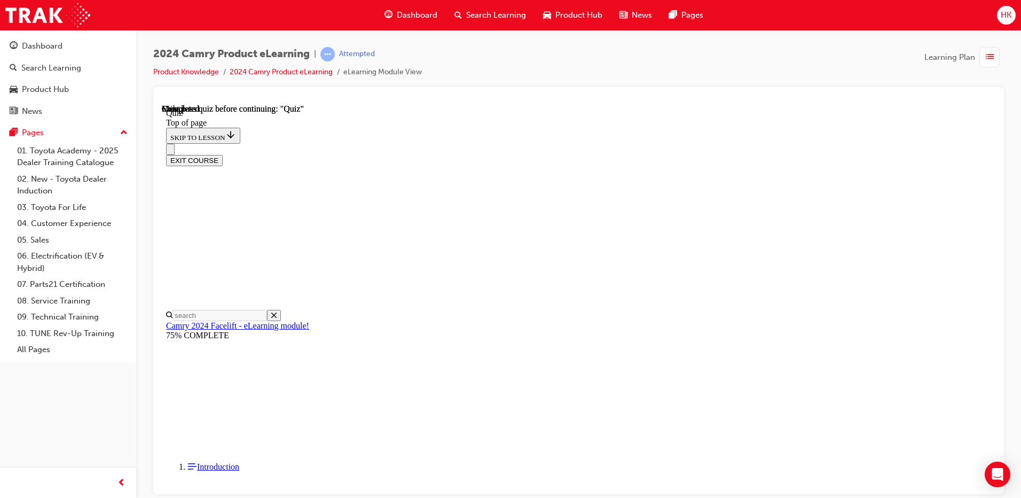
scroll to position [190, 0]
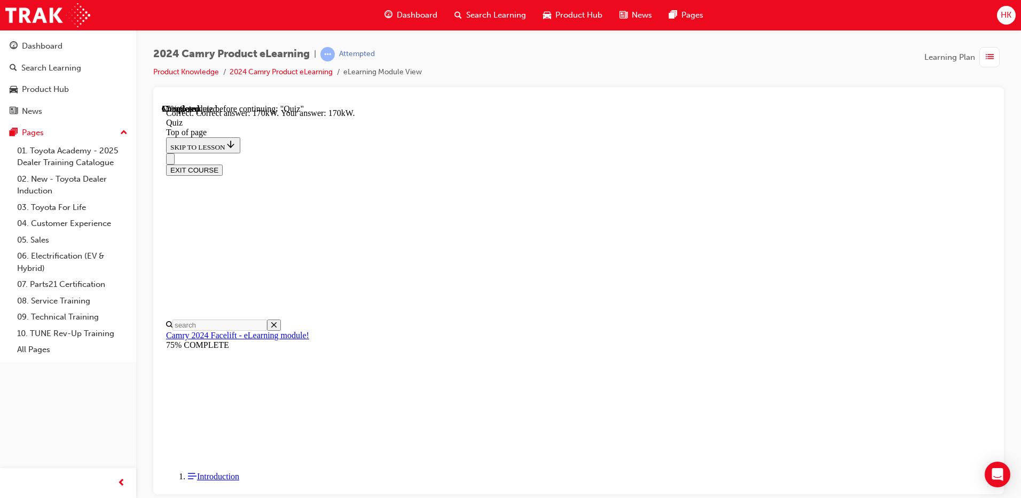
scroll to position [222, 0]
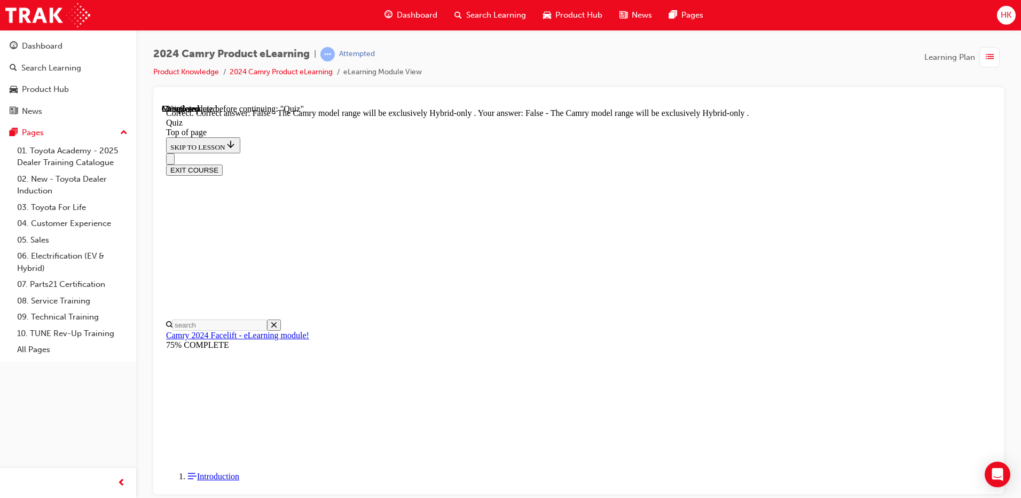
scroll to position [129, 0]
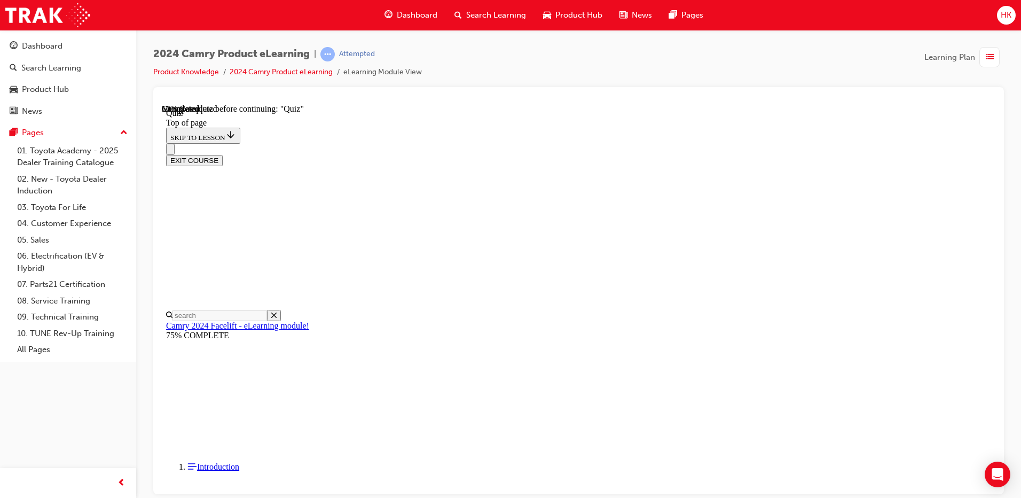
scroll to position [139, 0]
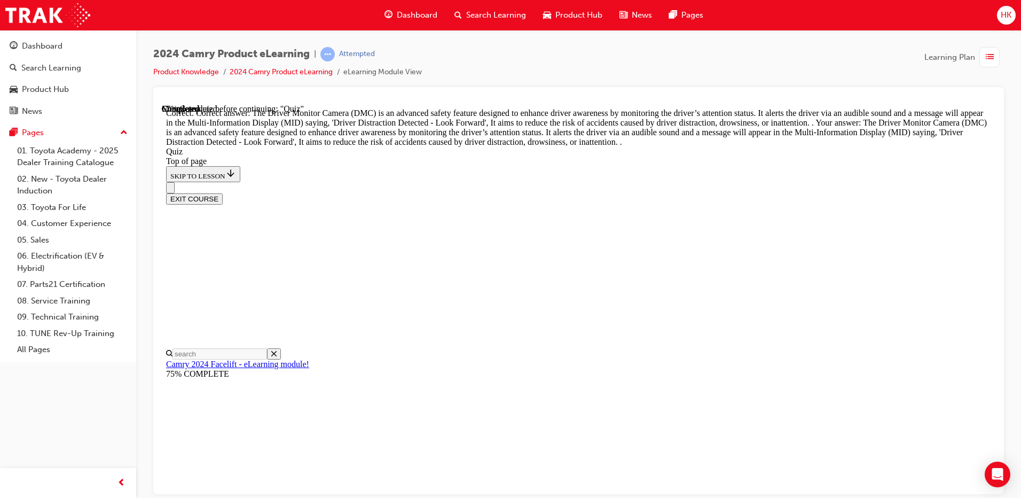
scroll to position [340, 0]
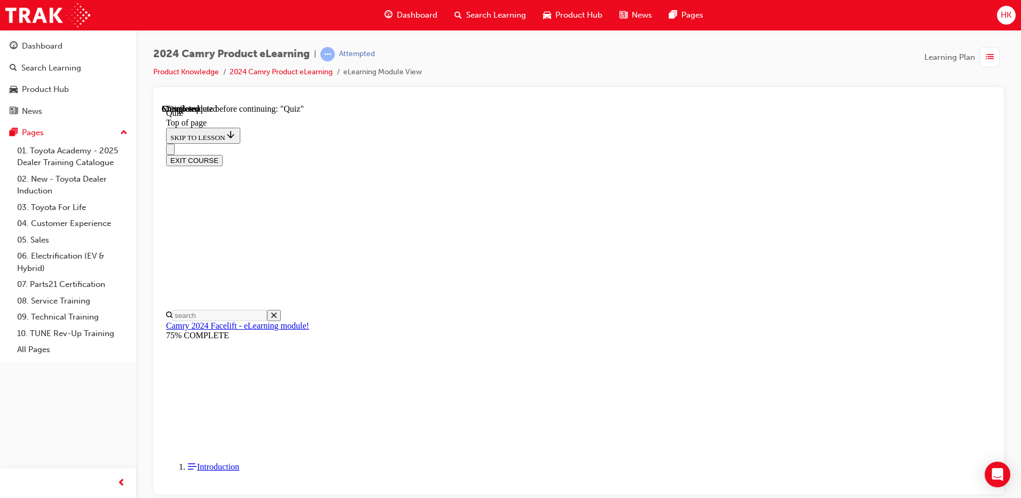
scroll to position [86, 0]
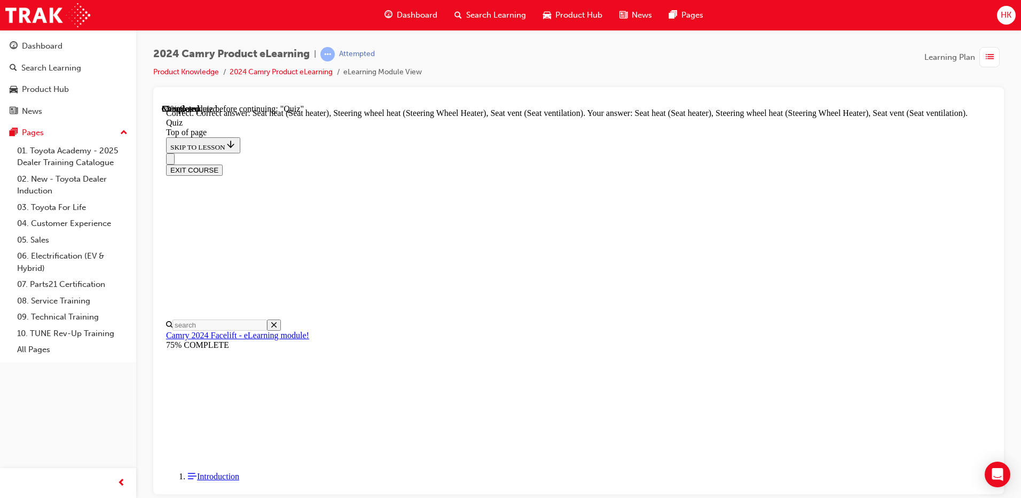
scroll to position [222, 0]
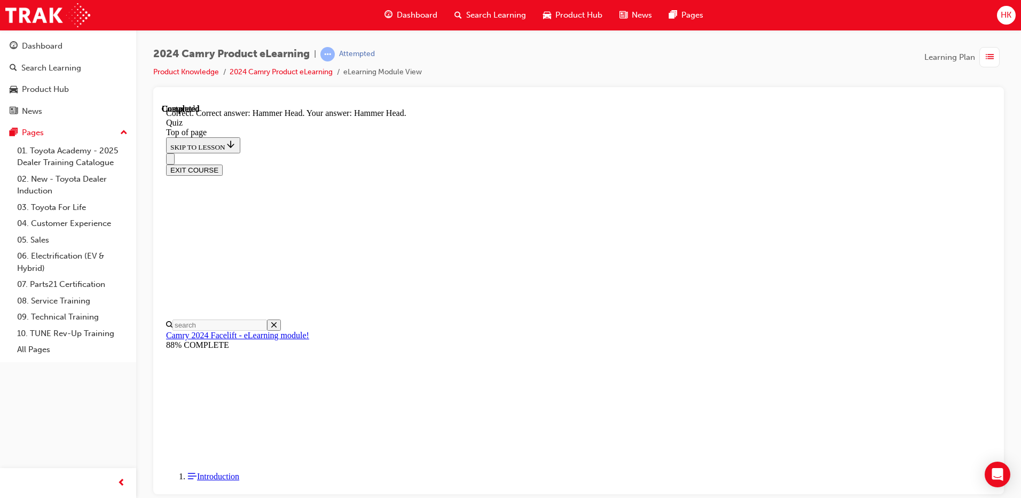
scroll to position [204, 0]
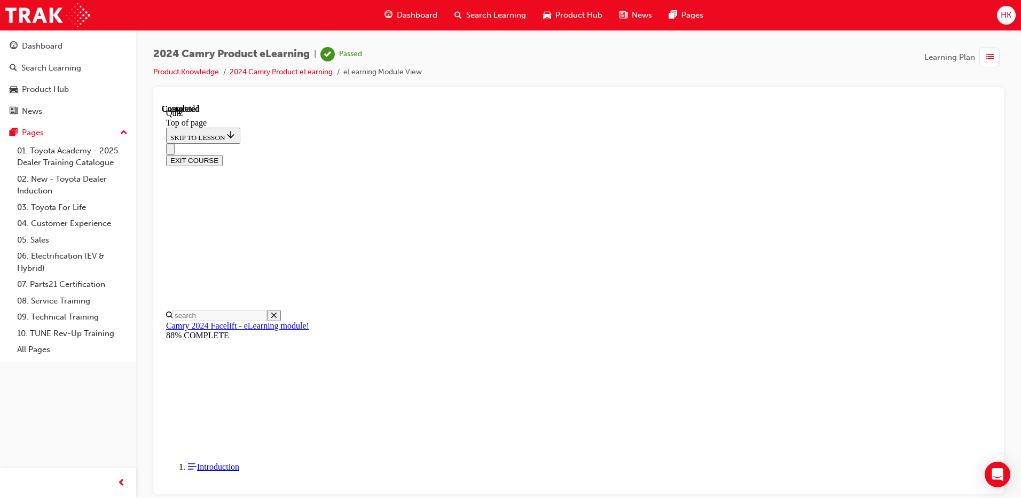
scroll to position [190, 0]
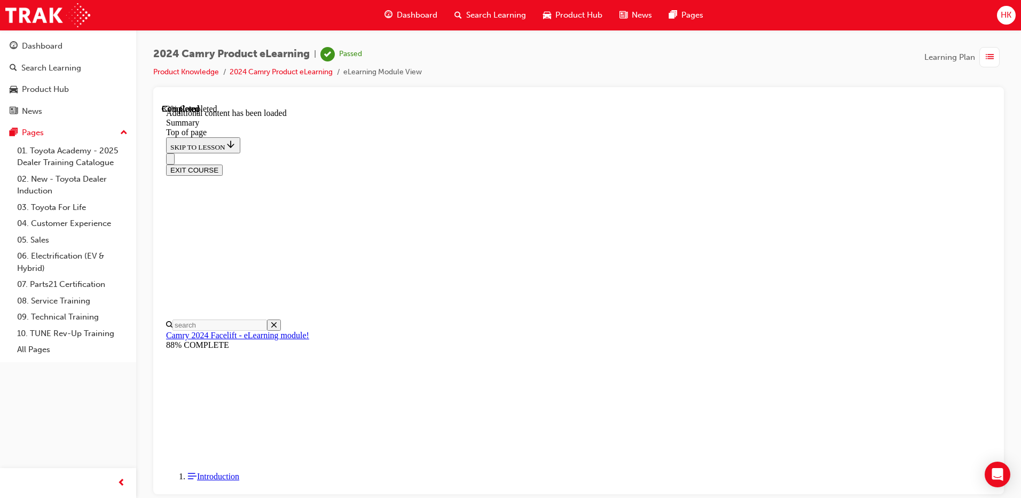
scroll to position [502, 0]
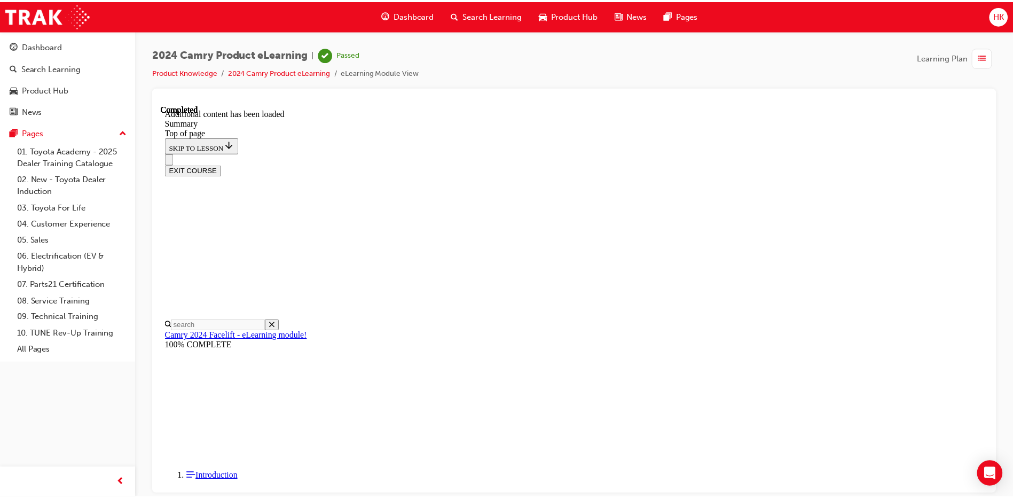
scroll to position [1189, 0]
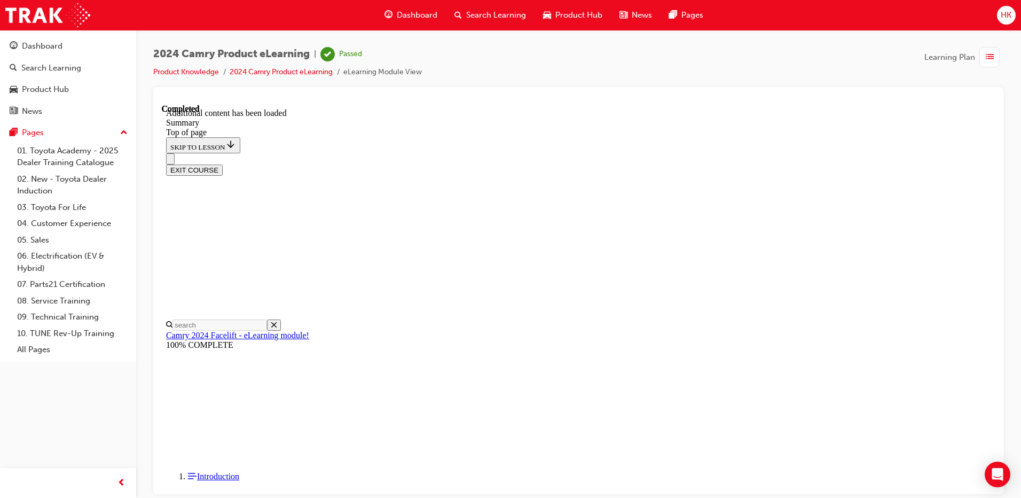
click at [420, 13] on span "Dashboard" at bounding box center [417, 15] width 41 height 12
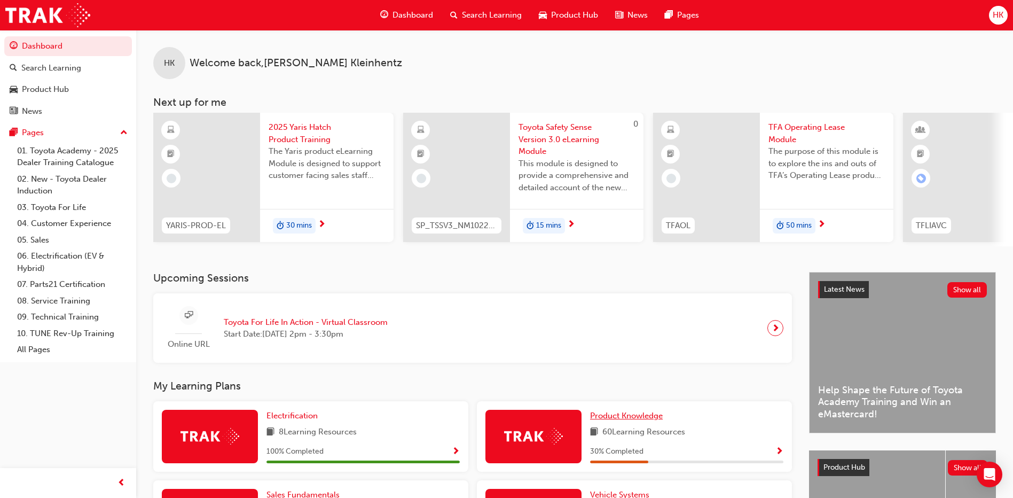
click at [615, 417] on span "Product Knowledge" at bounding box center [626, 416] width 73 height 10
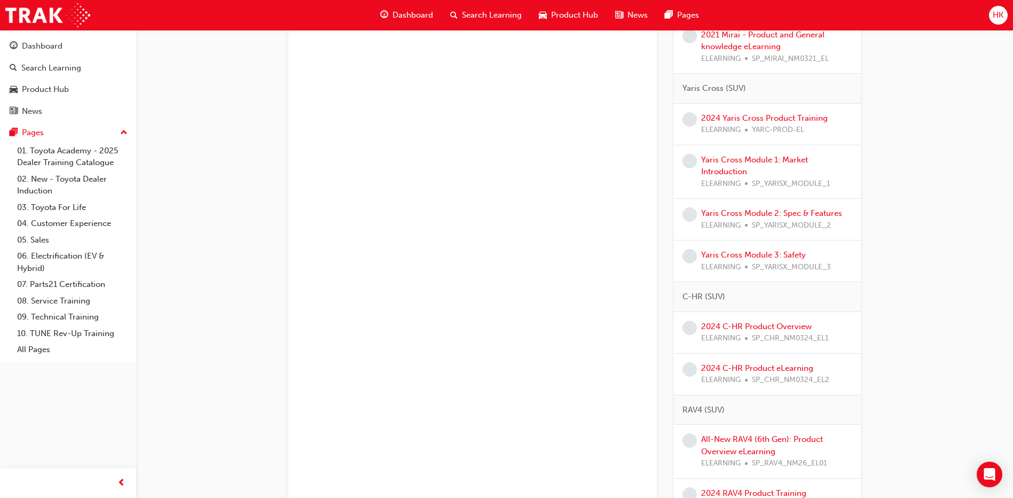
scroll to position [534, 0]
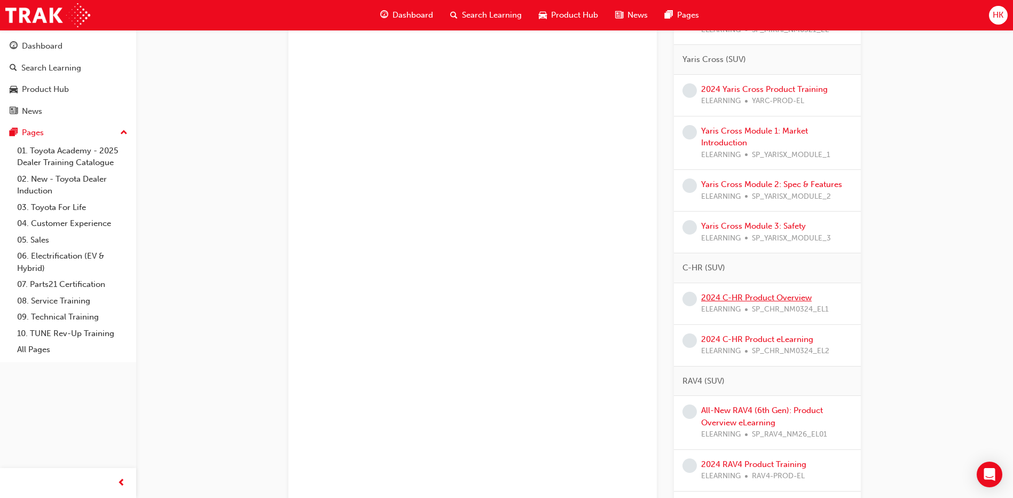
click at [746, 300] on link "2024 C-HR Product Overview" at bounding box center [756, 298] width 111 height 10
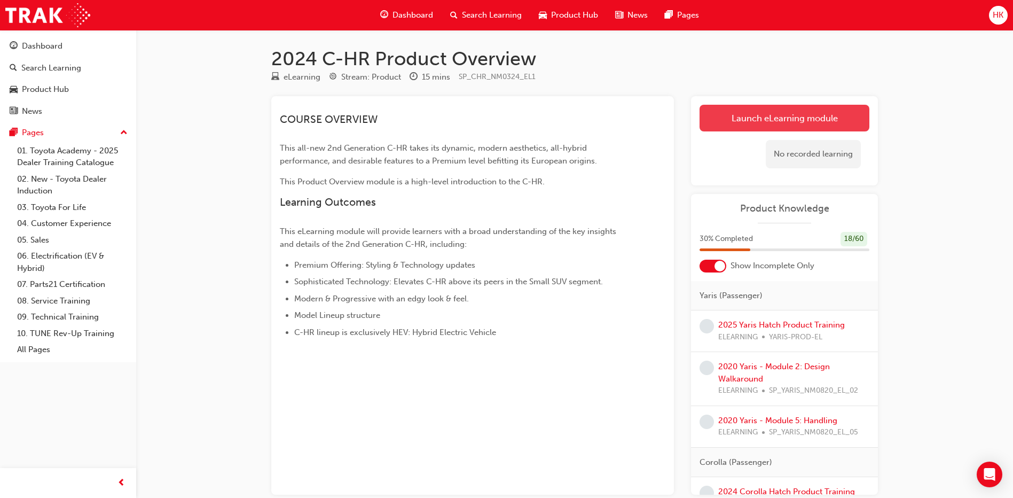
click at [784, 123] on link "Launch eLearning module" at bounding box center [785, 118] width 170 height 27
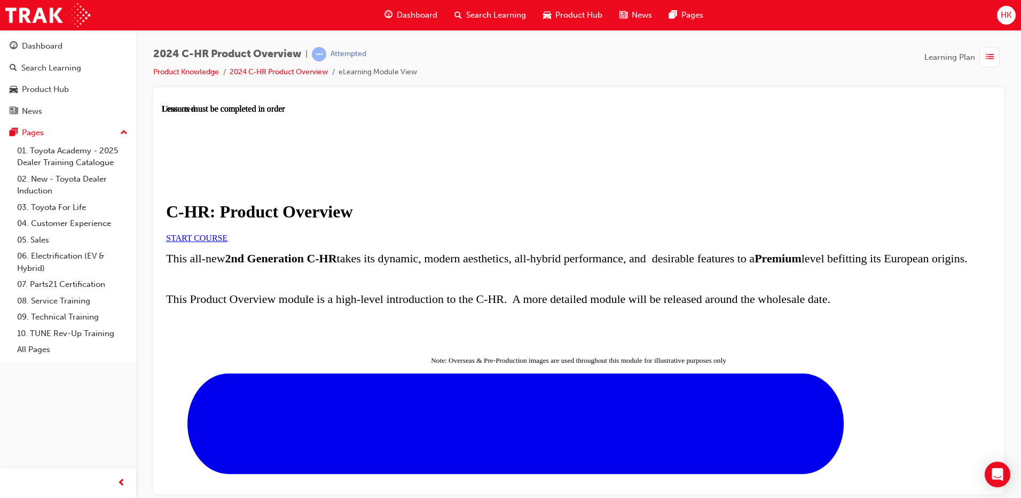
scroll to position [107, 0]
click at [228, 233] on link "START COURSE" at bounding box center [196, 237] width 61 height 9
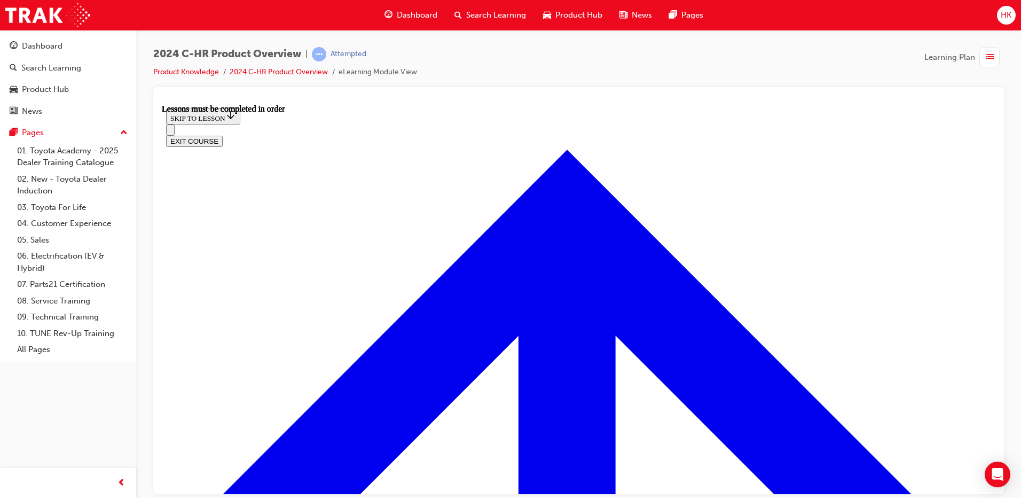
scroll to position [785, 0]
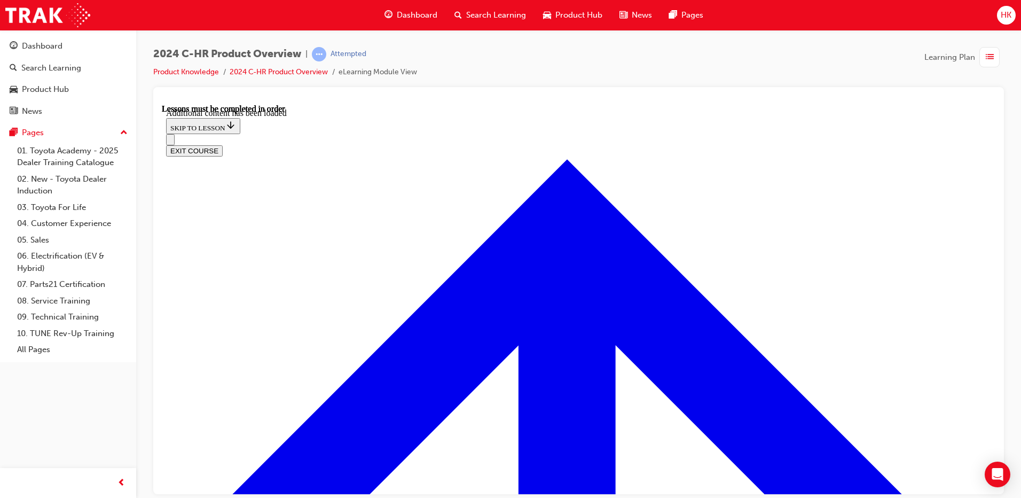
scroll to position [2815, 0]
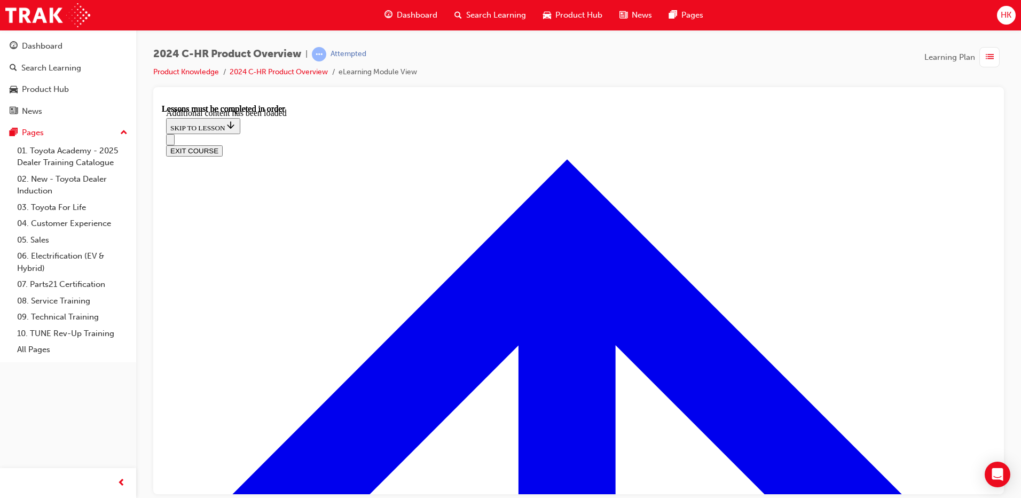
scroll to position [3029, 0]
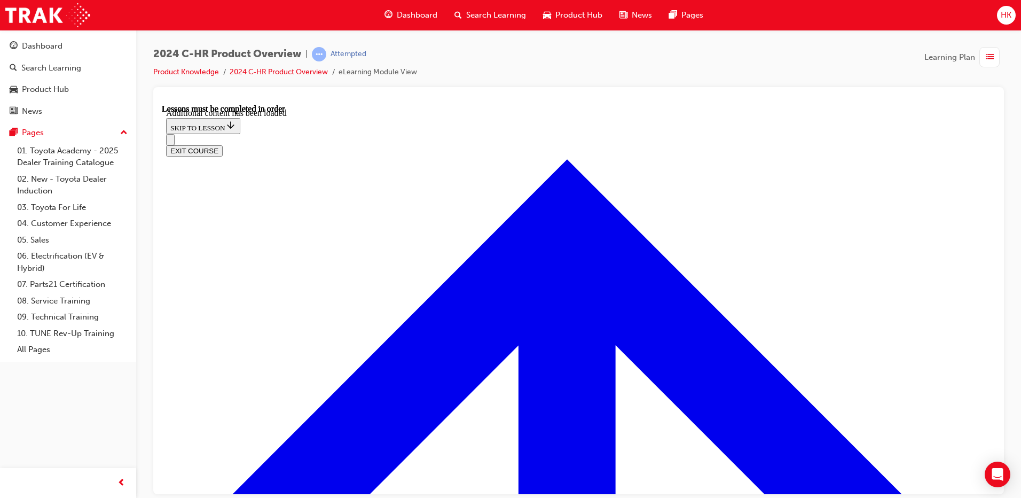
radio input "true"
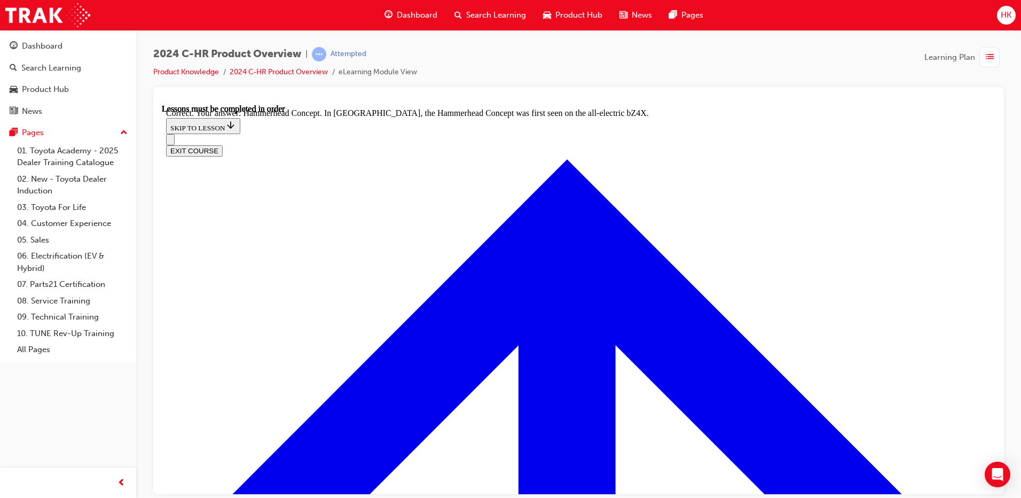
radio input "true"
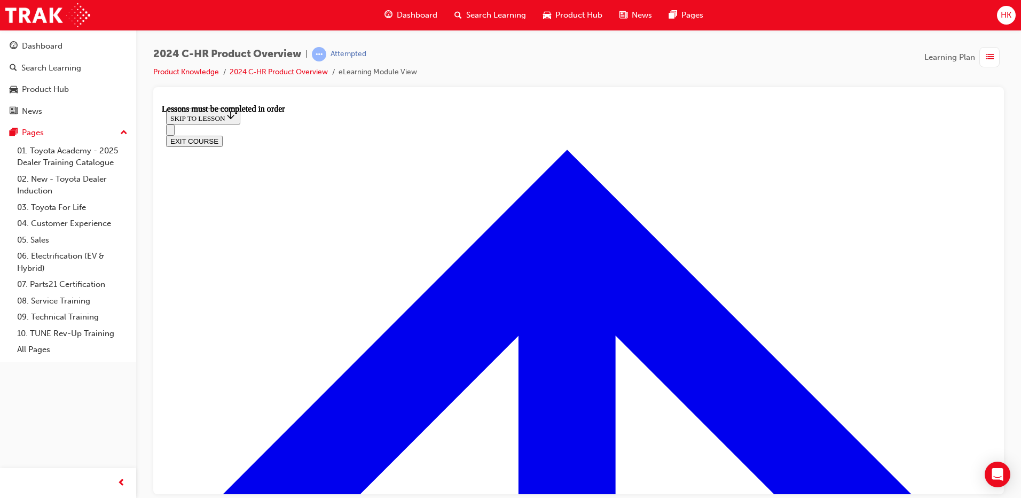
scroll to position [1823, 0]
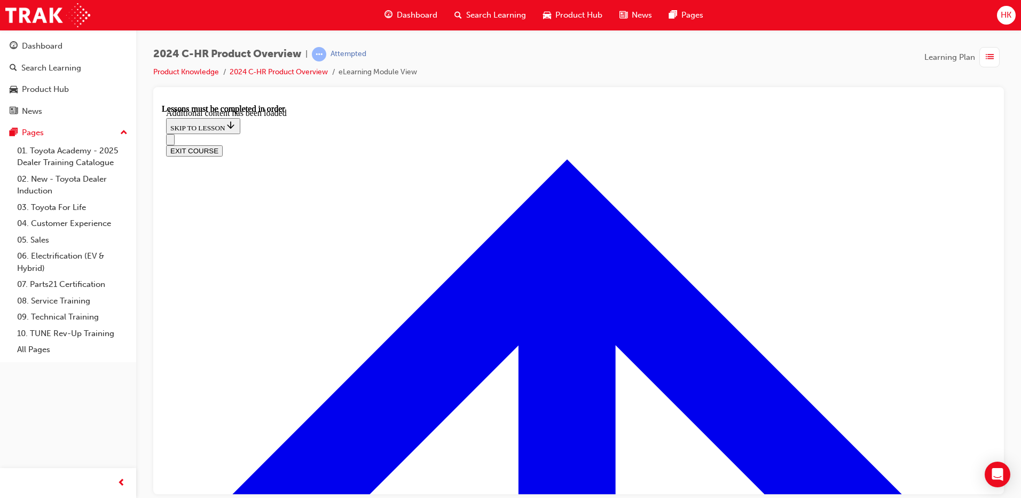
scroll to position [2086, 0]
radio input "true"
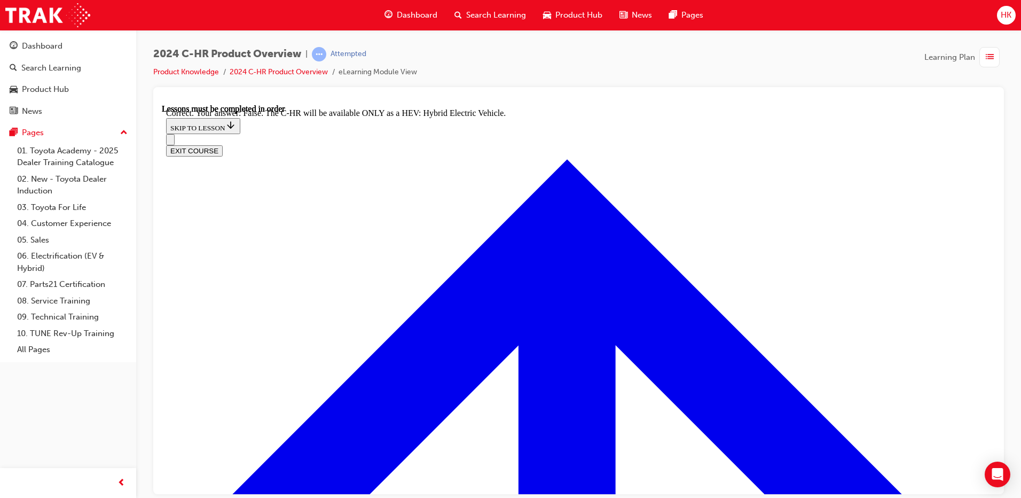
scroll to position [2514, 0]
checkbox input "true"
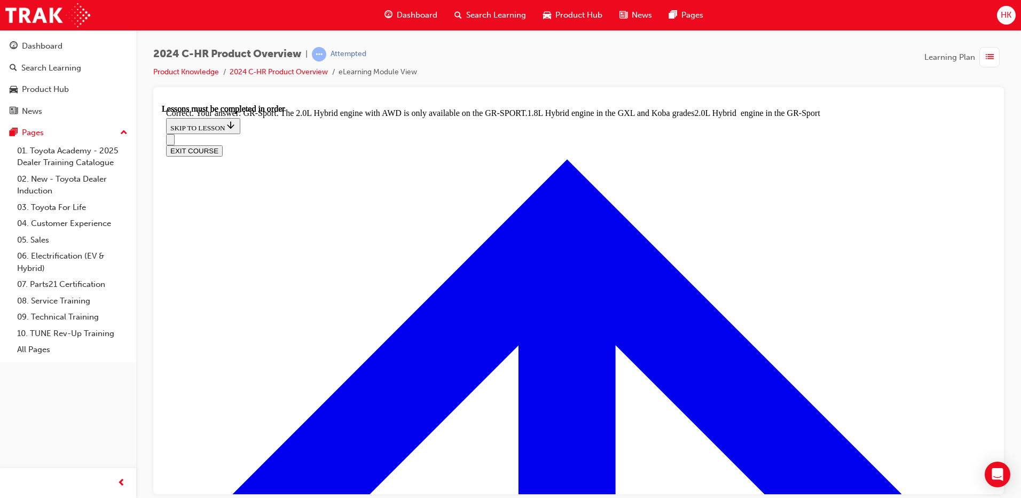
scroll to position [2941, 0]
radio input "true"
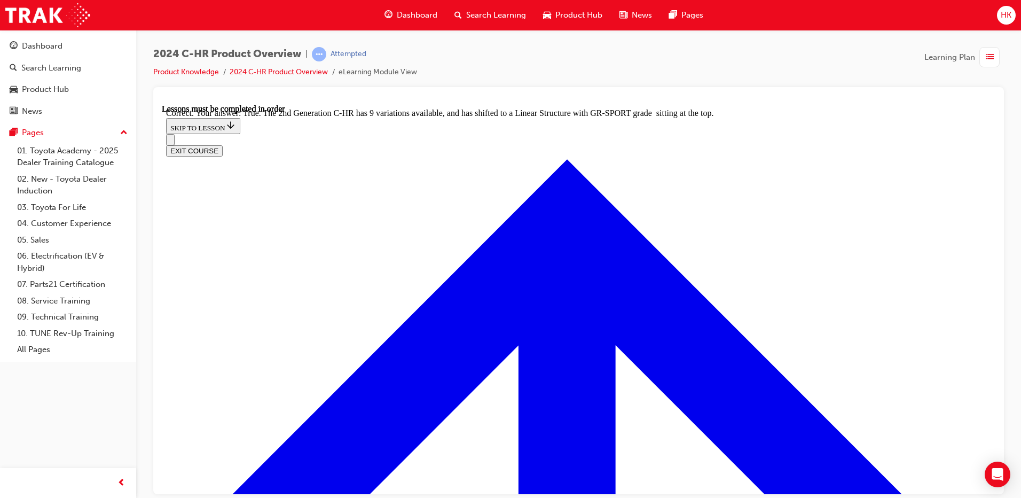
scroll to position [3103, 0]
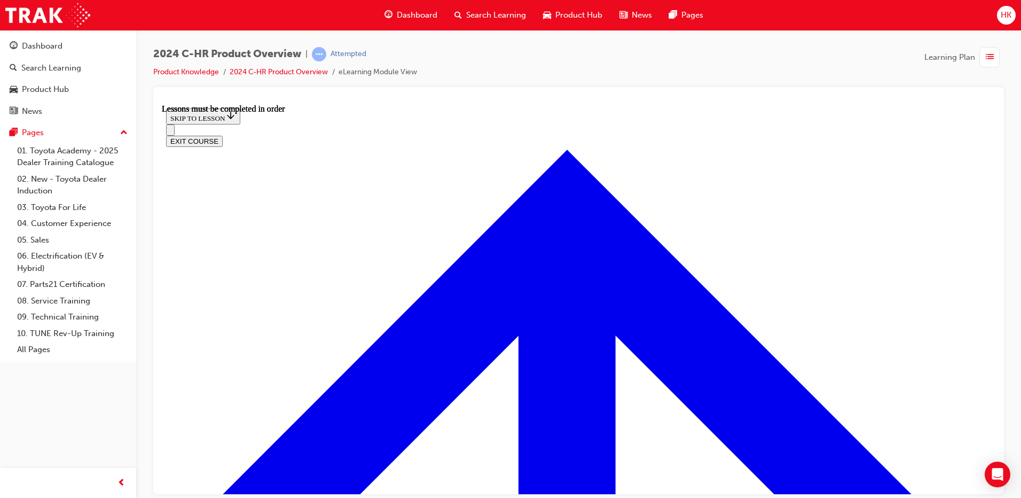
scroll to position [198, 0]
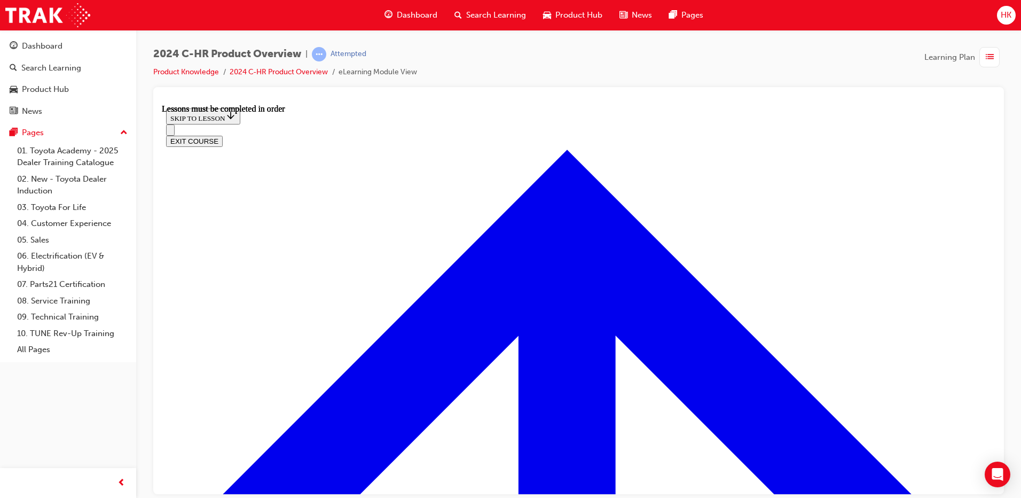
scroll to position [107, 0]
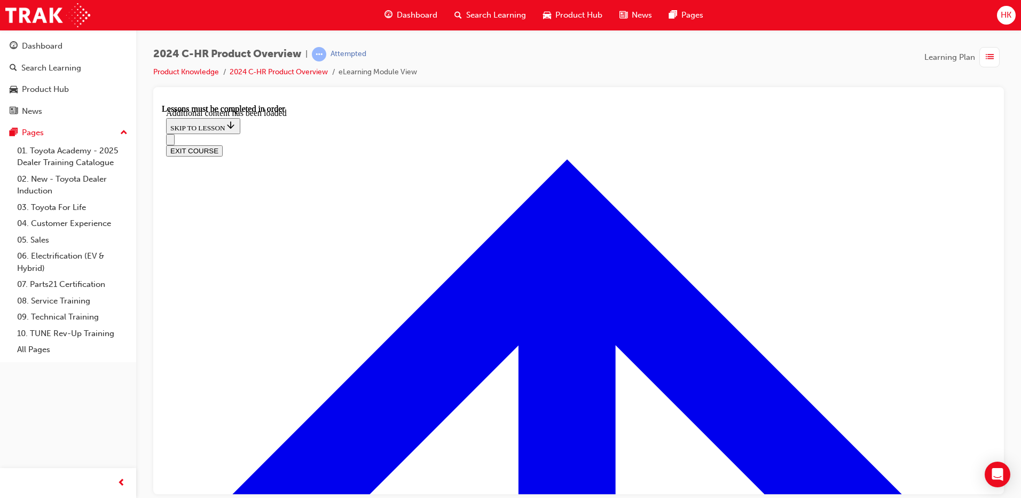
scroll to position [914, 0]
radio input "true"
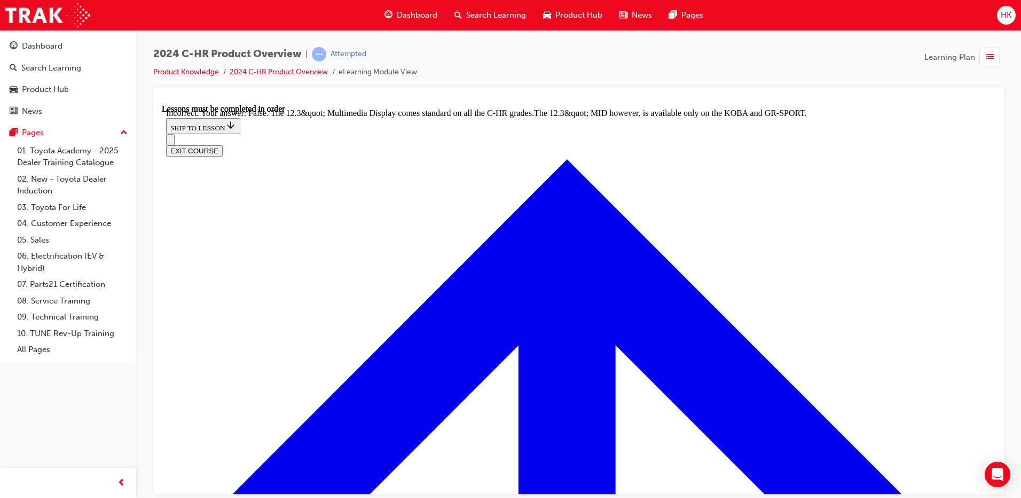
scroll to position [1021, 0]
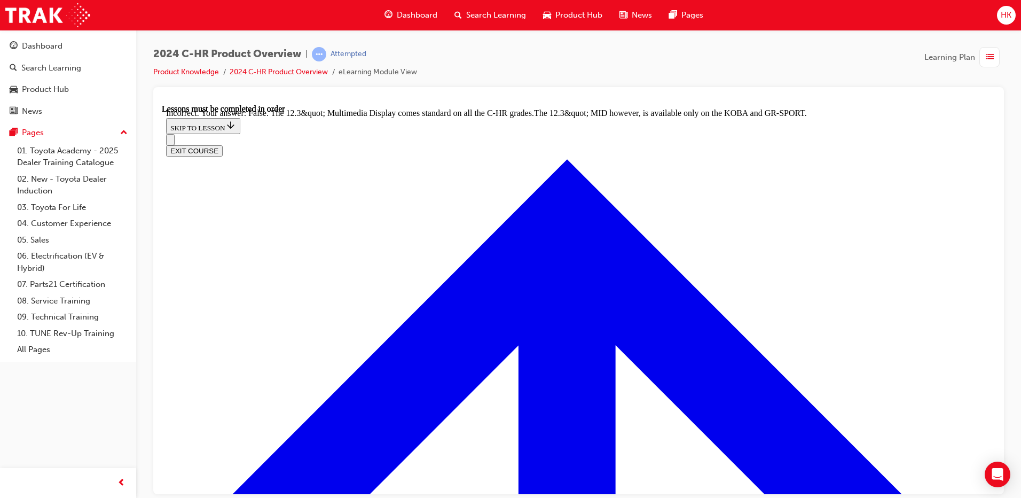
radio input "true"
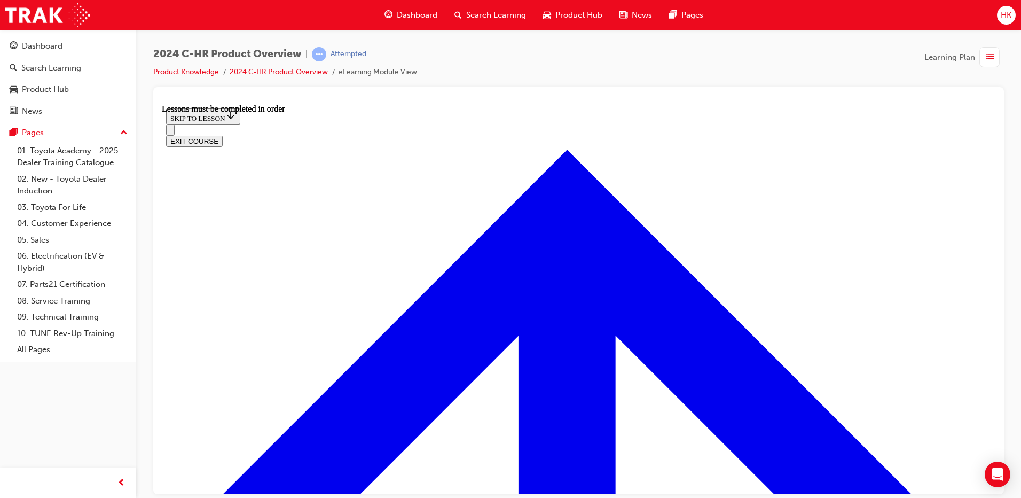
scroll to position [1868, 0]
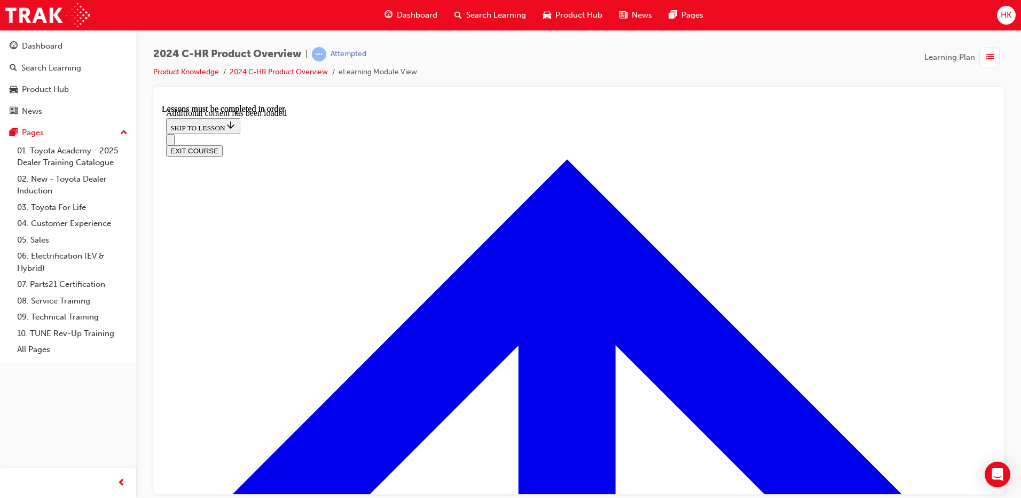
scroll to position [2145, 0]
checkbox input "true"
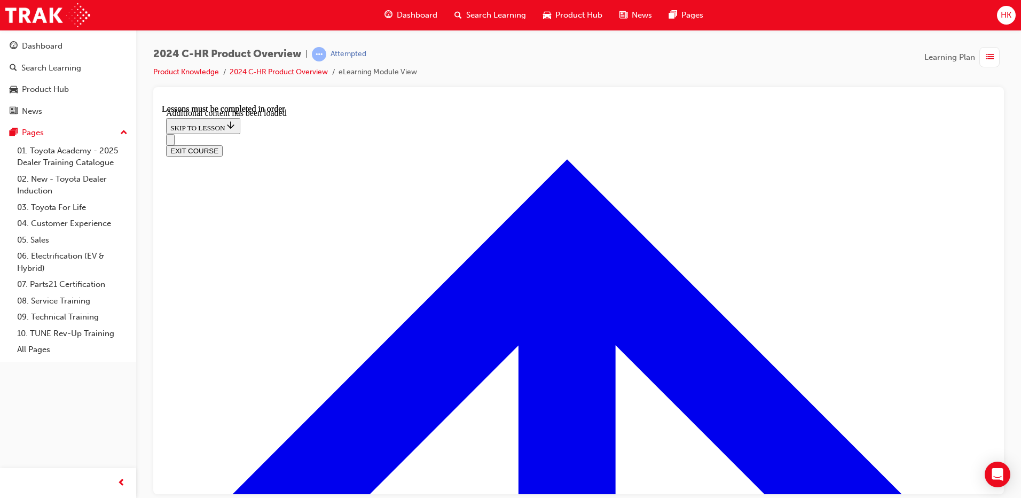
checkbox input "true"
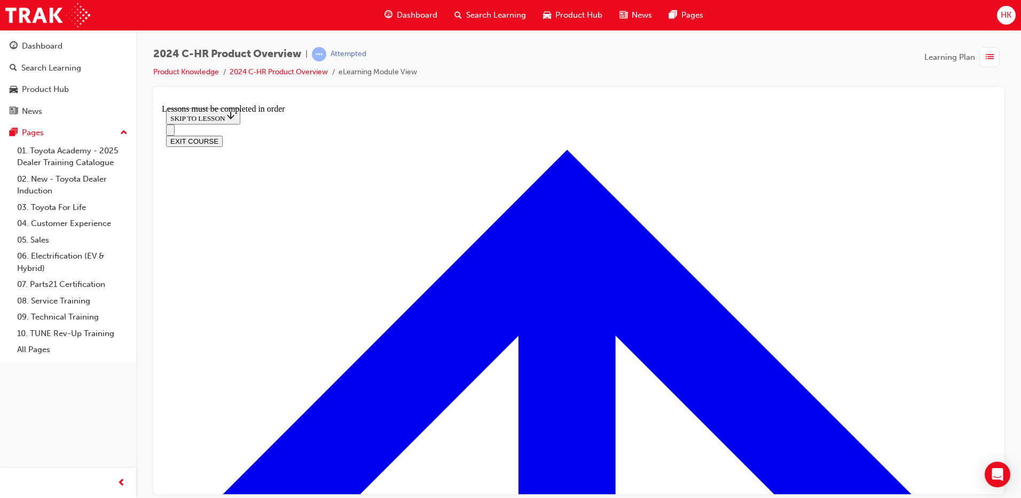
scroll to position [704, 0]
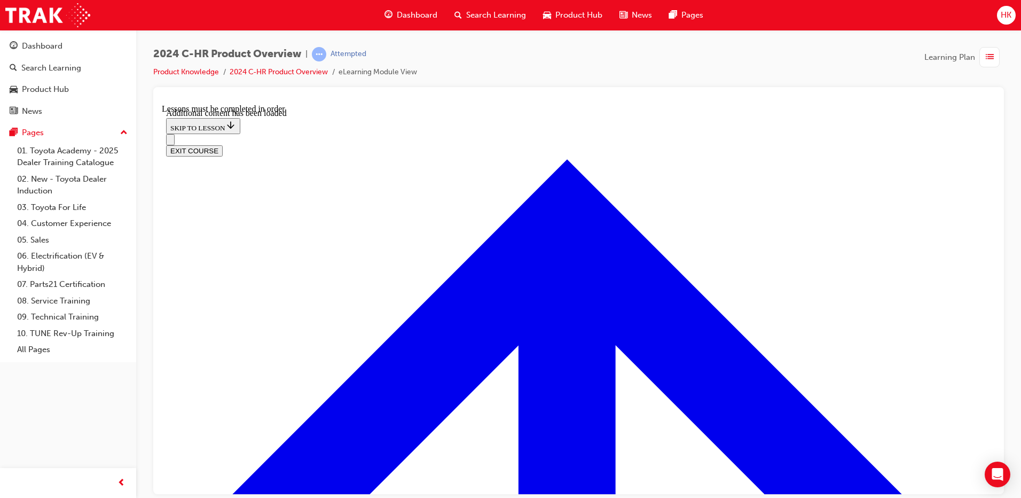
scroll to position [1034, 0]
radio input "true"
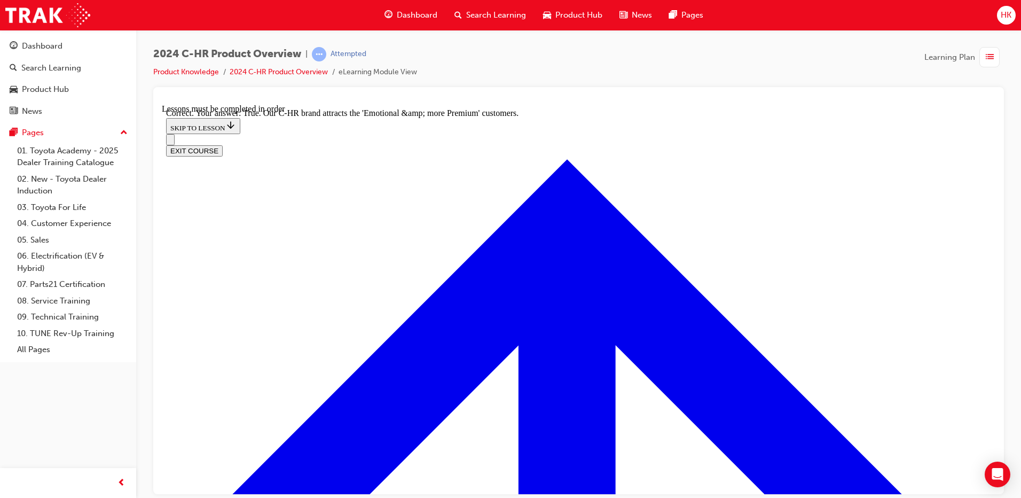
scroll to position [1204, 0]
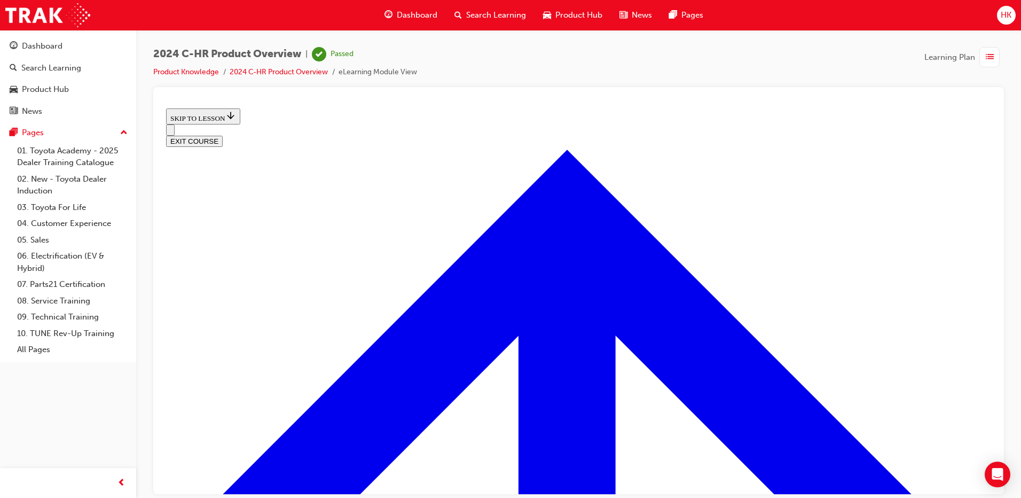
scroll to position [379, 0]
click at [223, 135] on button "EXIT COURSE" at bounding box center [194, 140] width 57 height 11
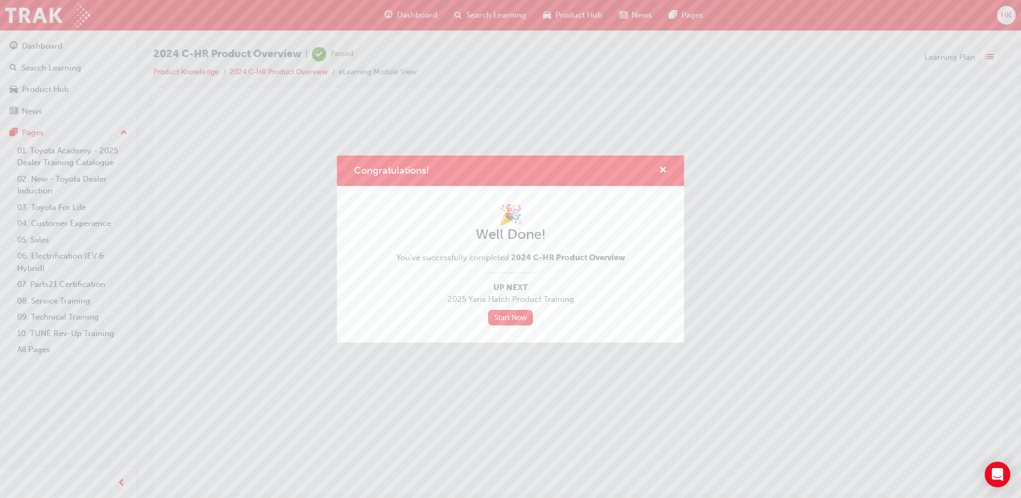
scroll to position [0, 0]
click at [661, 168] on span "cross-icon" at bounding box center [663, 171] width 8 height 10
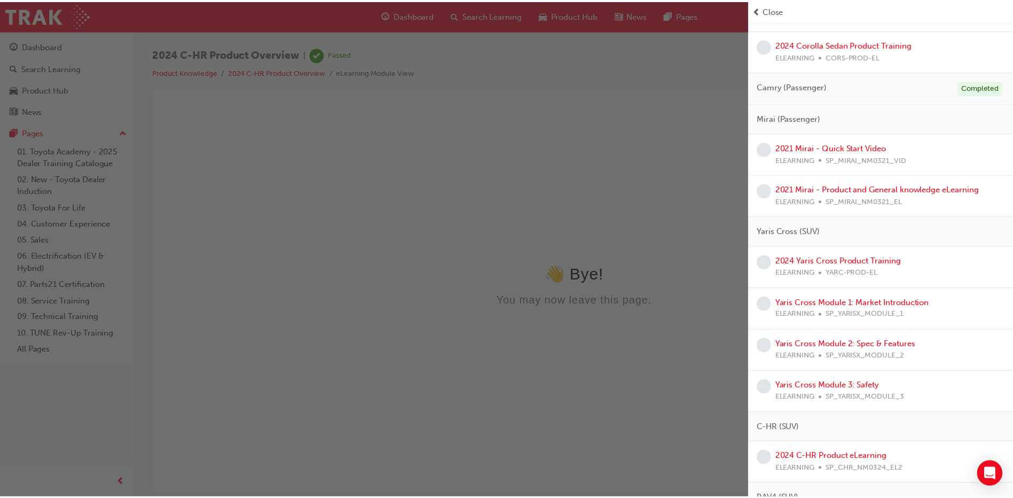
scroll to position [374, 0]
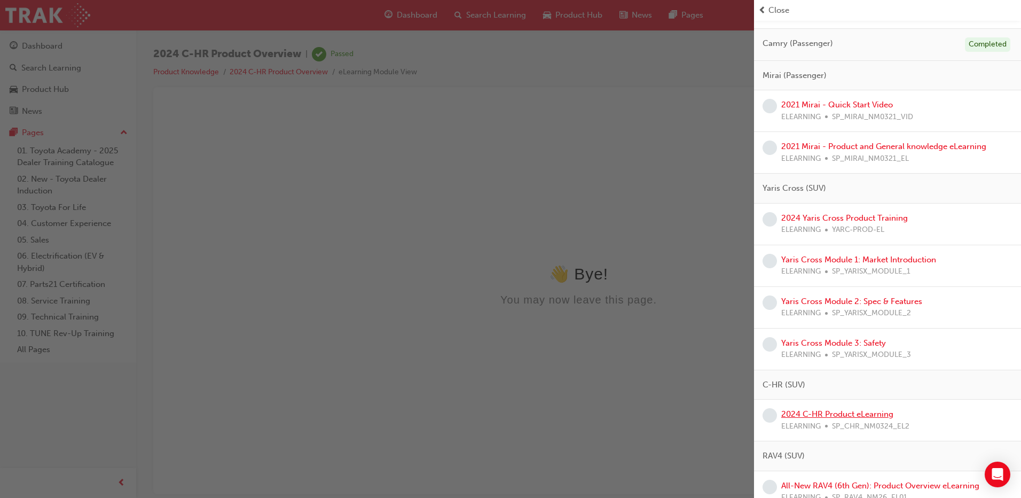
click at [844, 416] on link "2024 C-HR Product eLearning" at bounding box center [837, 414] width 112 height 10
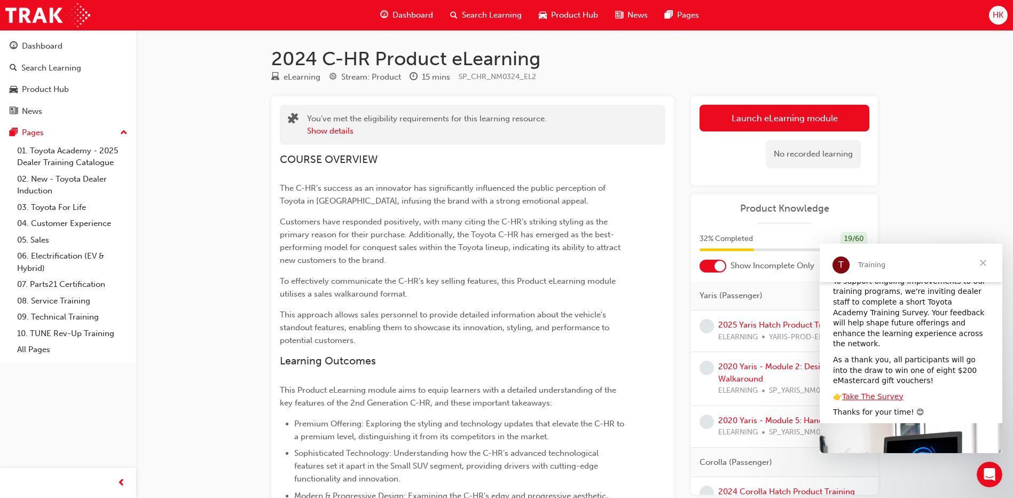
scroll to position [53, 0]
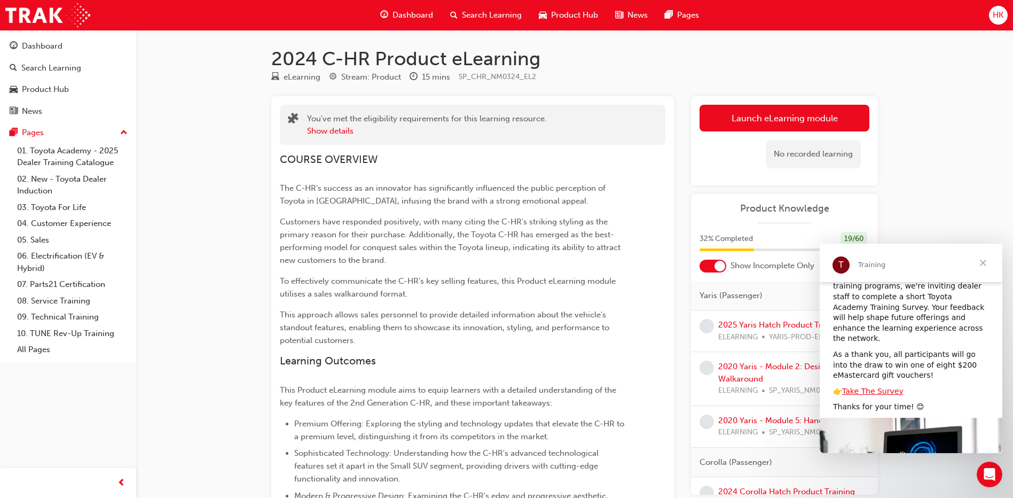
click at [985, 261] on span "Close" at bounding box center [983, 263] width 38 height 38
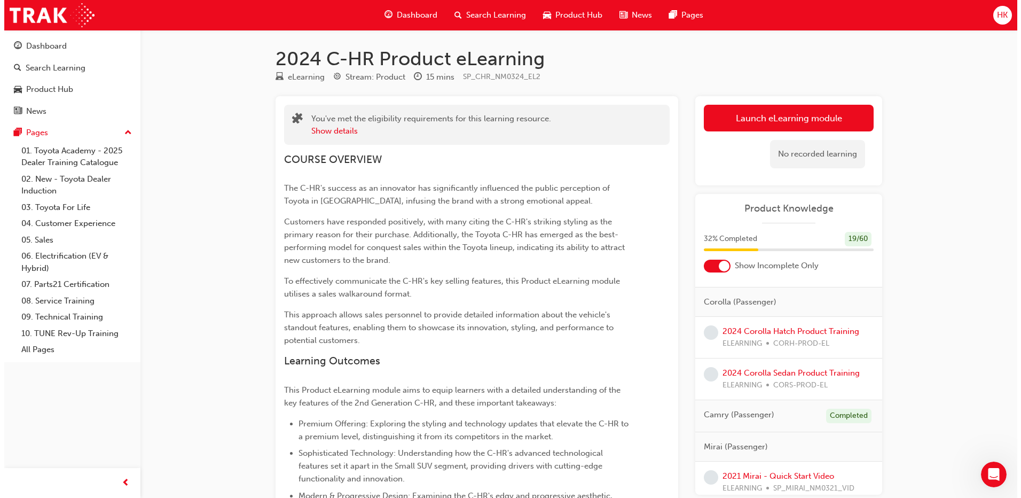
scroll to position [0, 0]
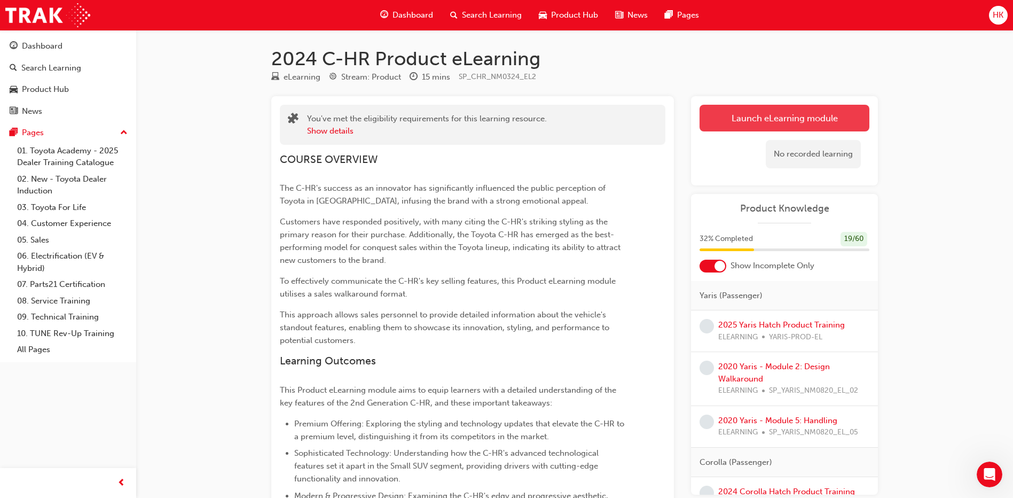
click at [772, 116] on link "Launch eLearning module" at bounding box center [785, 118] width 170 height 27
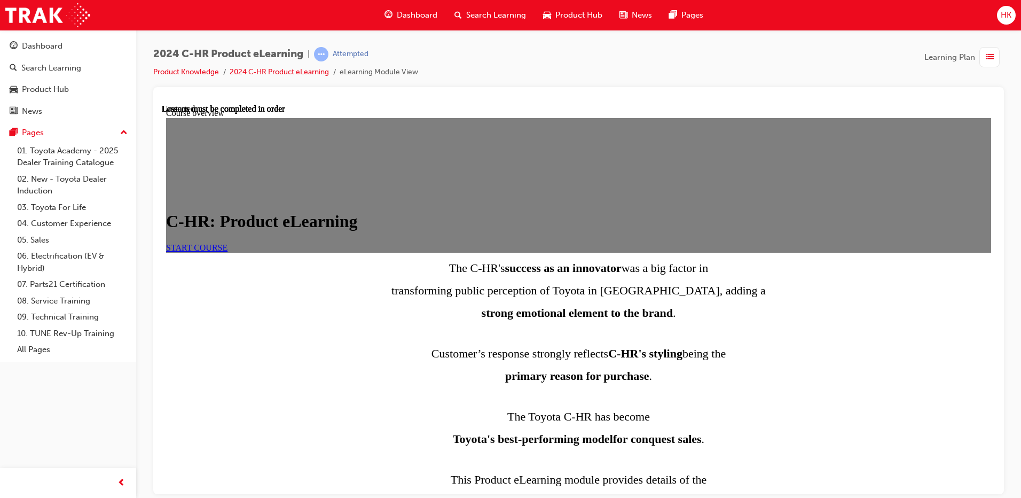
scroll to position [459, 0]
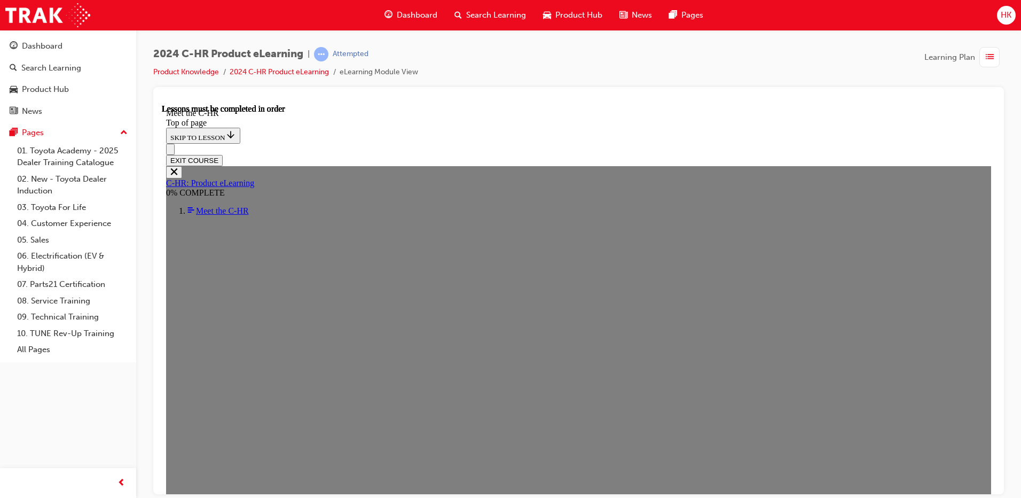
scroll to position [251, 0]
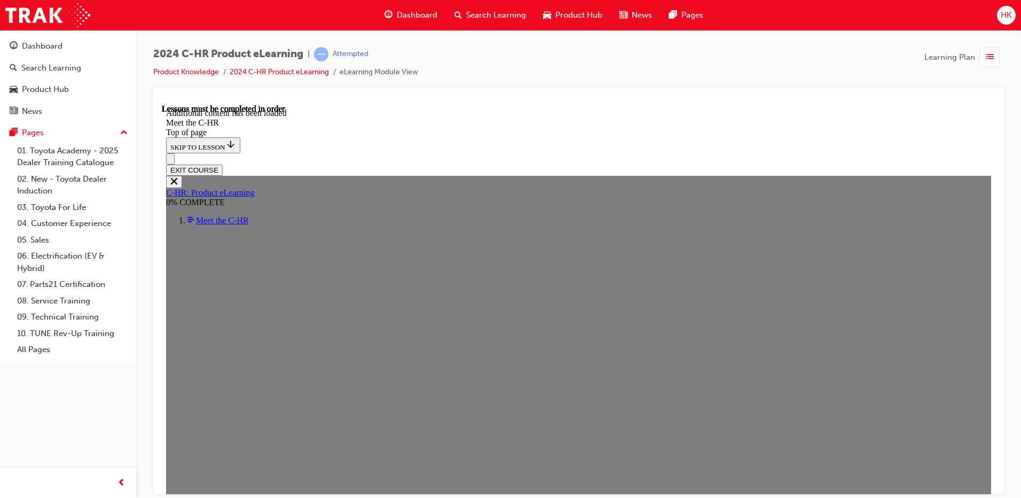
scroll to position [2854, 0]
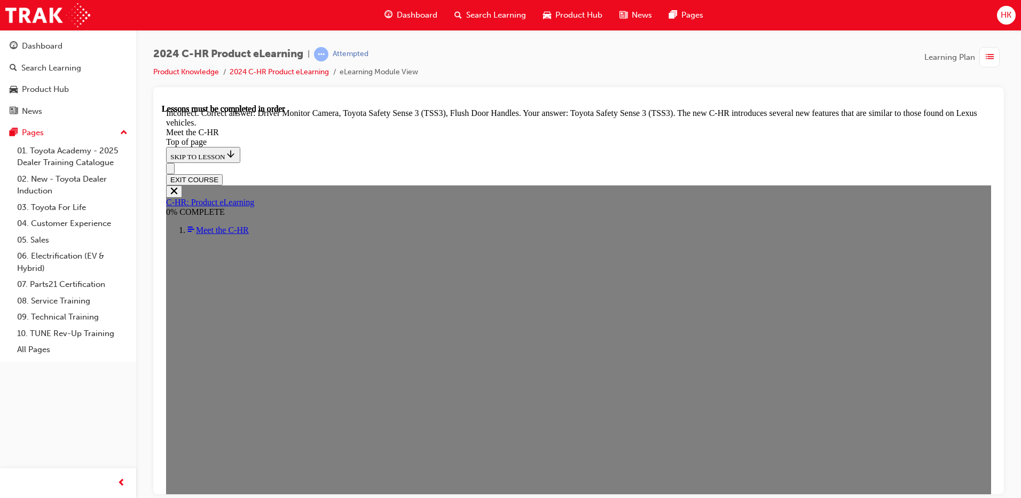
scroll to position [3527, 0]
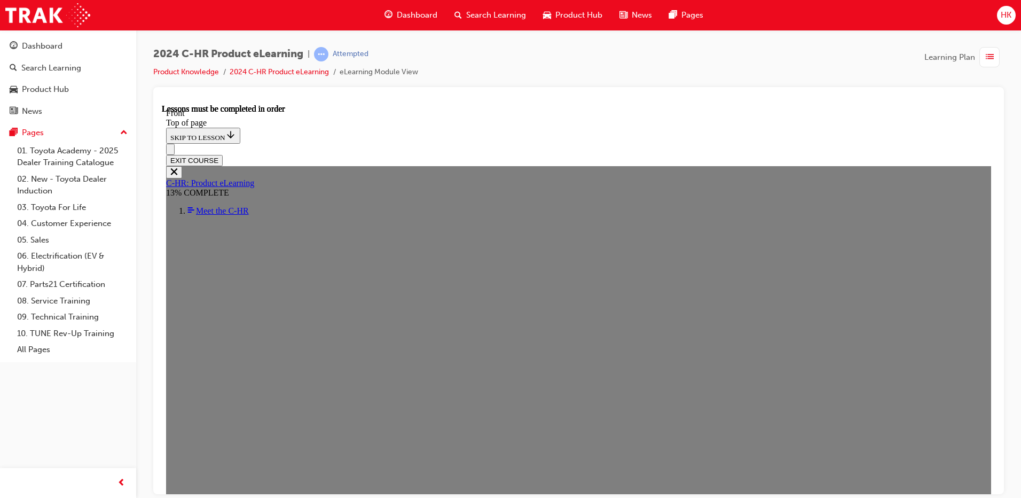
scroll to position [374, 0]
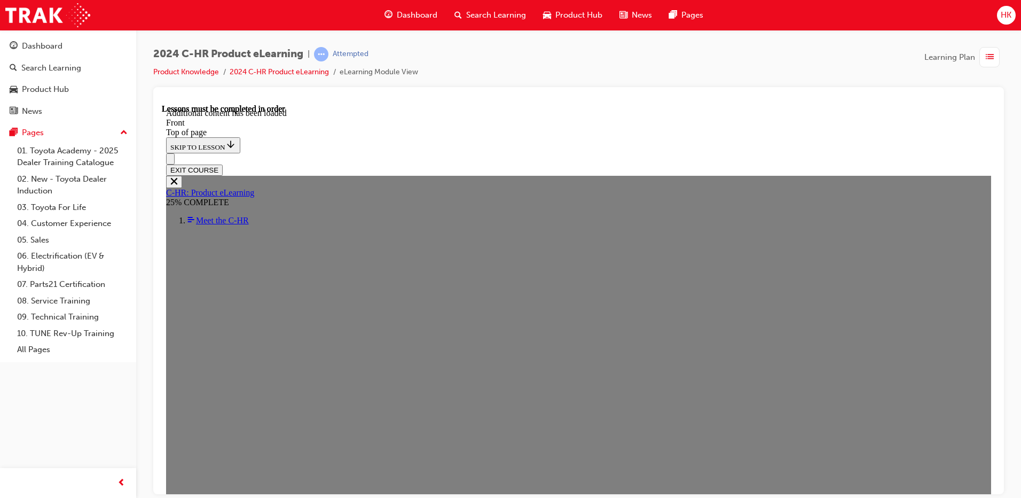
scroll to position [975, 0]
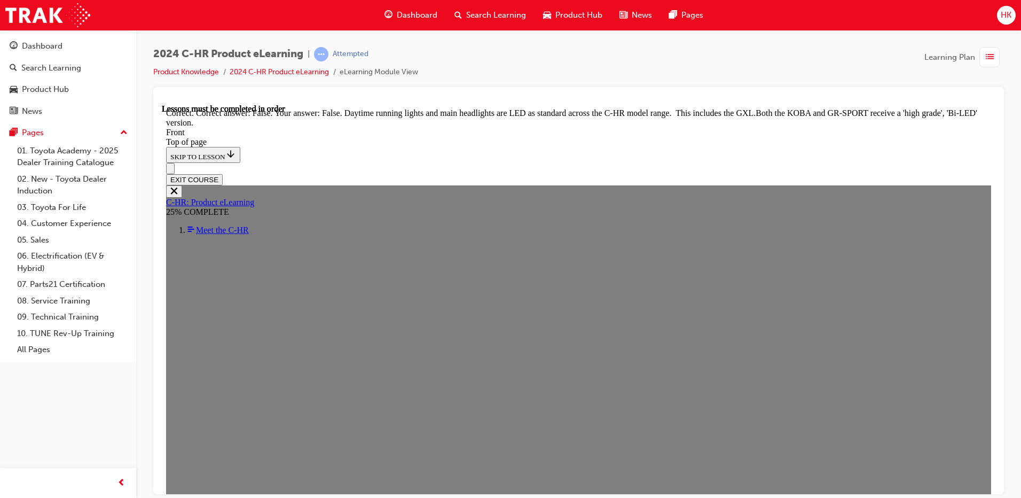
scroll to position [1285, 0]
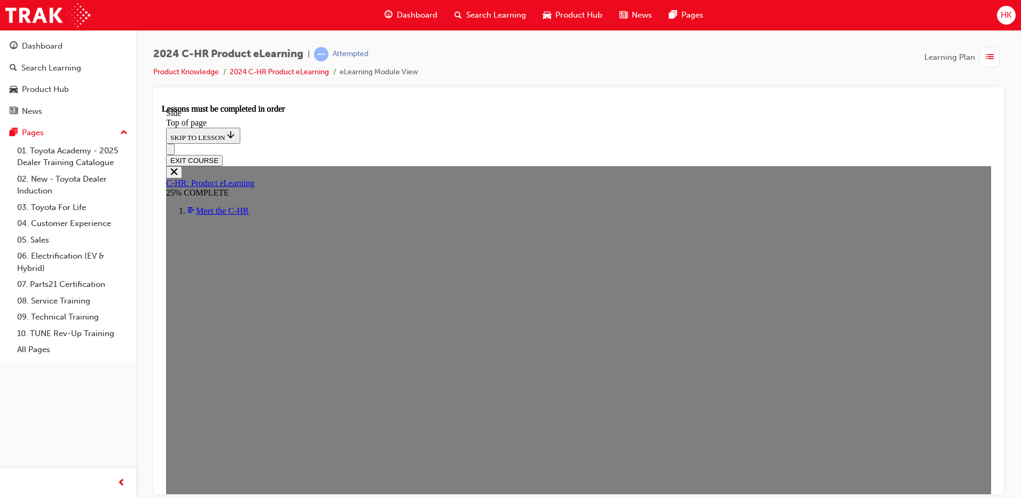
scroll to position [304, 0]
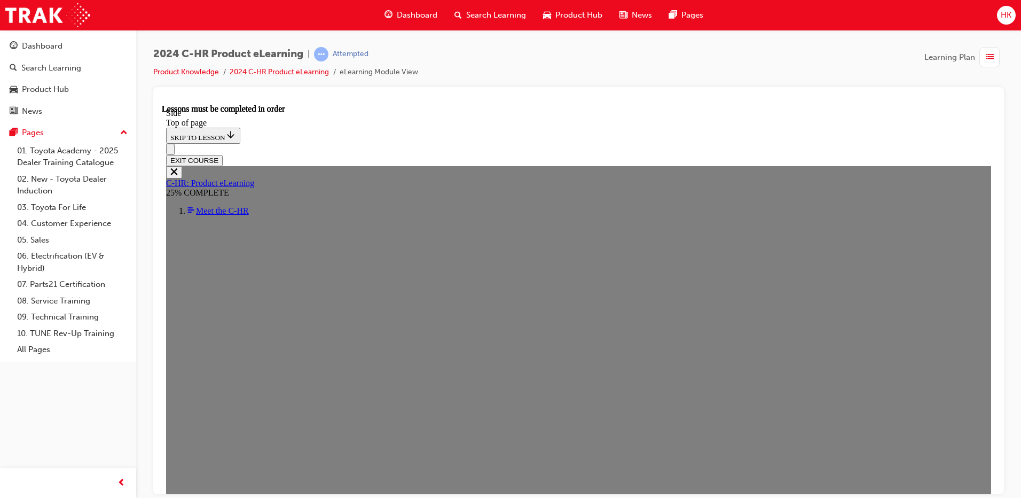
scroll to position [107, 0]
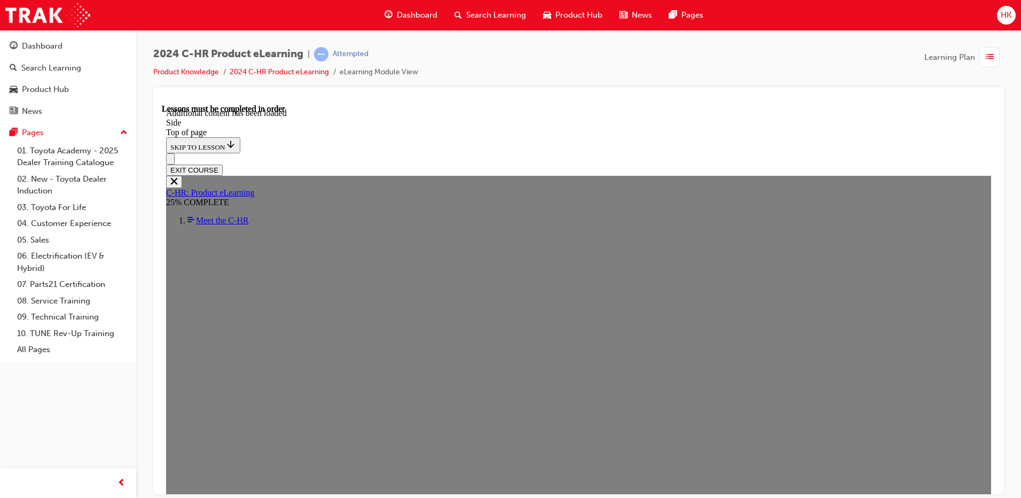
scroll to position [669, 0]
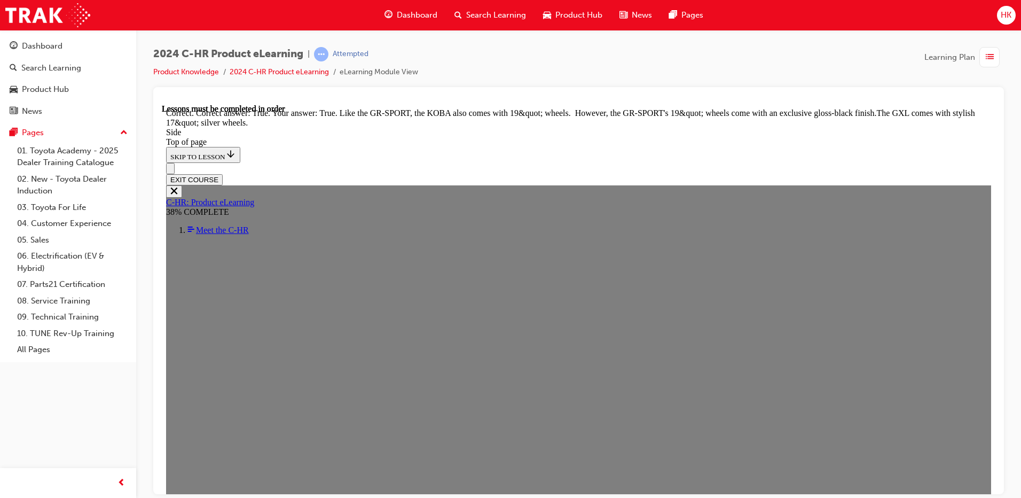
scroll to position [1320, 0]
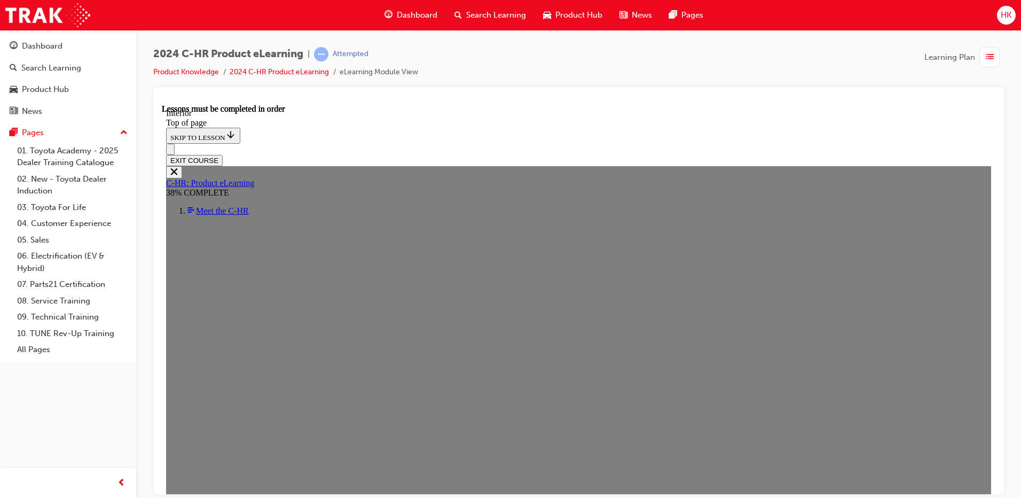
scroll to position [304, 0]
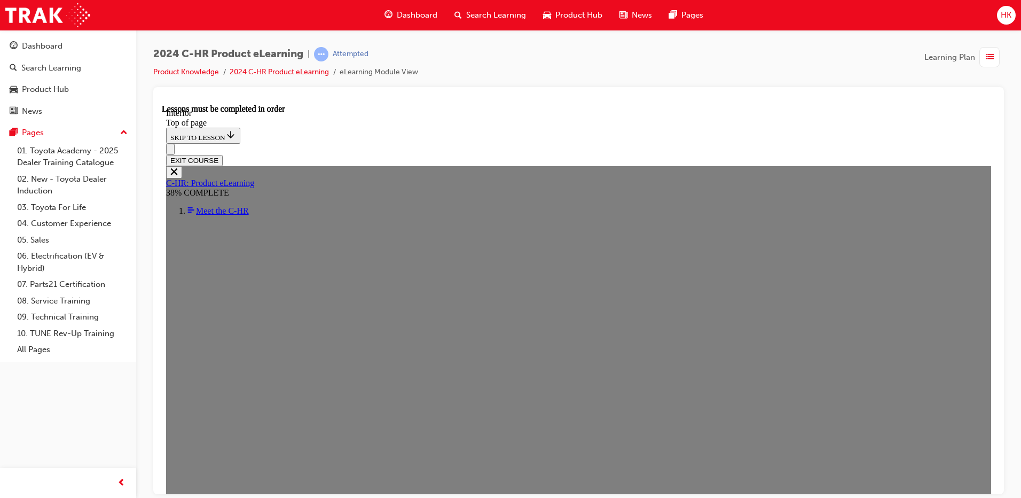
scroll to position [0, 0]
click at [200, 92] on div at bounding box center [578, 290] width 851 height 407
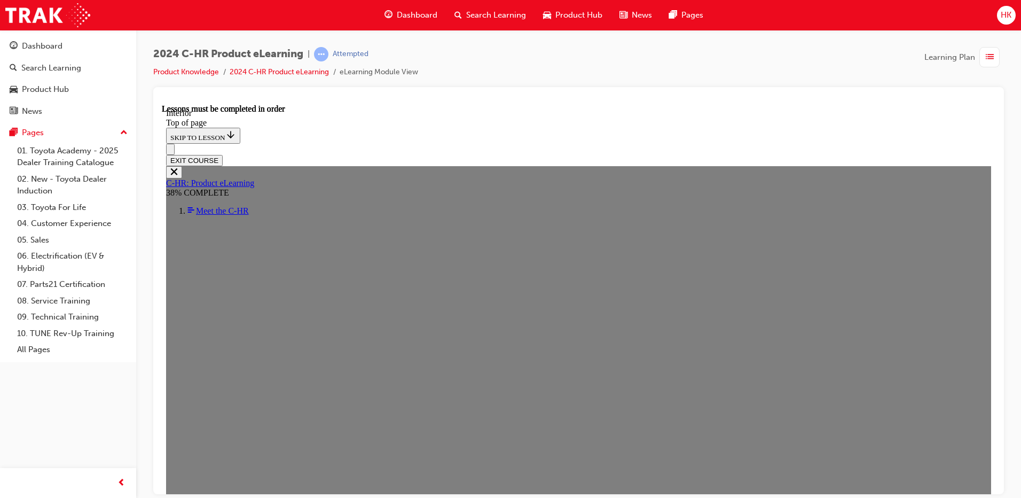
scroll to position [107, 0]
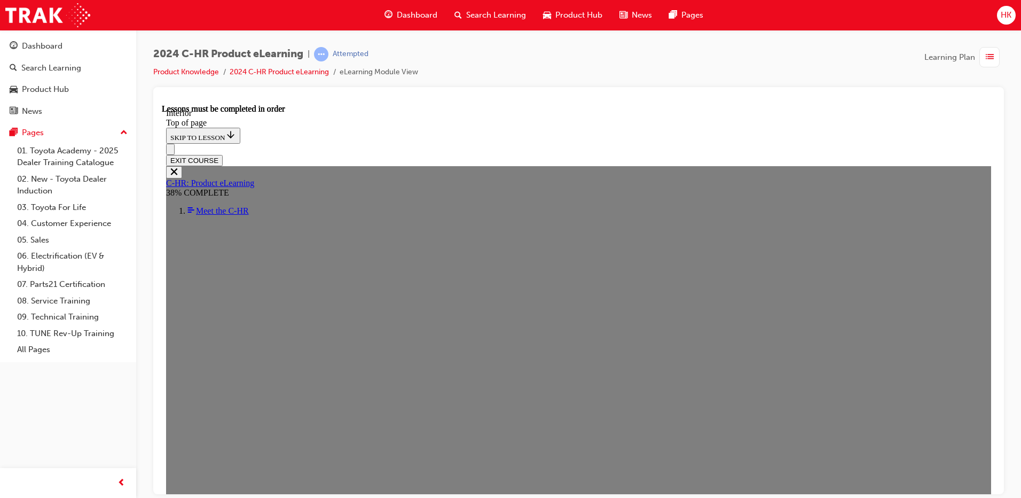
scroll to position [101, 0]
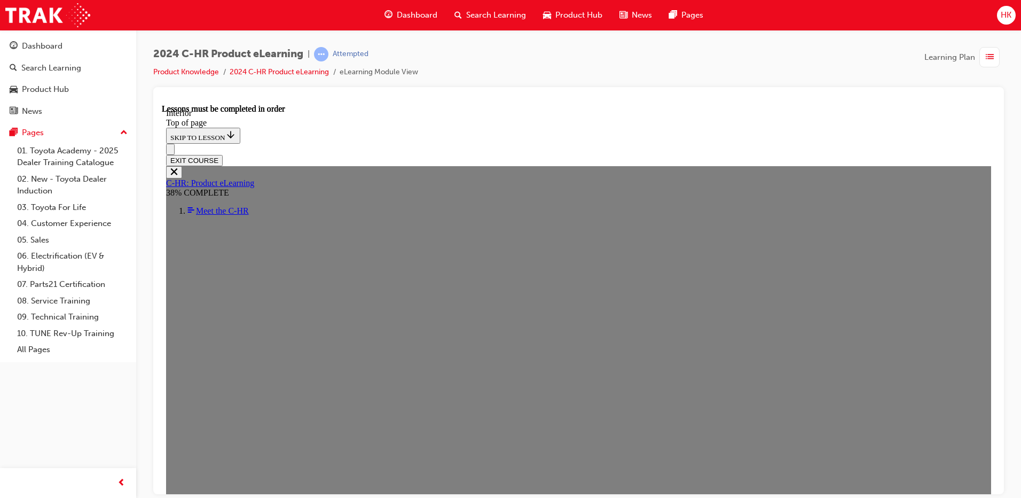
scroll to position [687, 0]
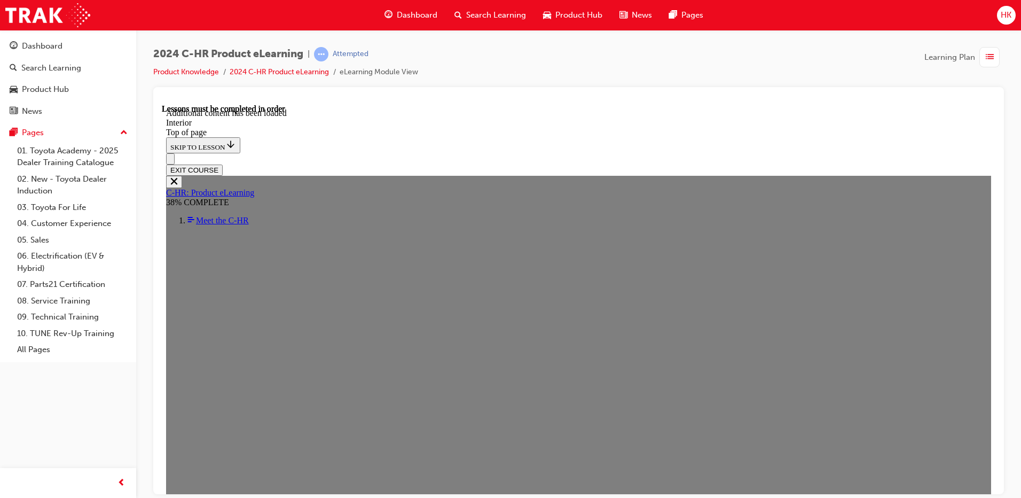
scroll to position [1189, 0]
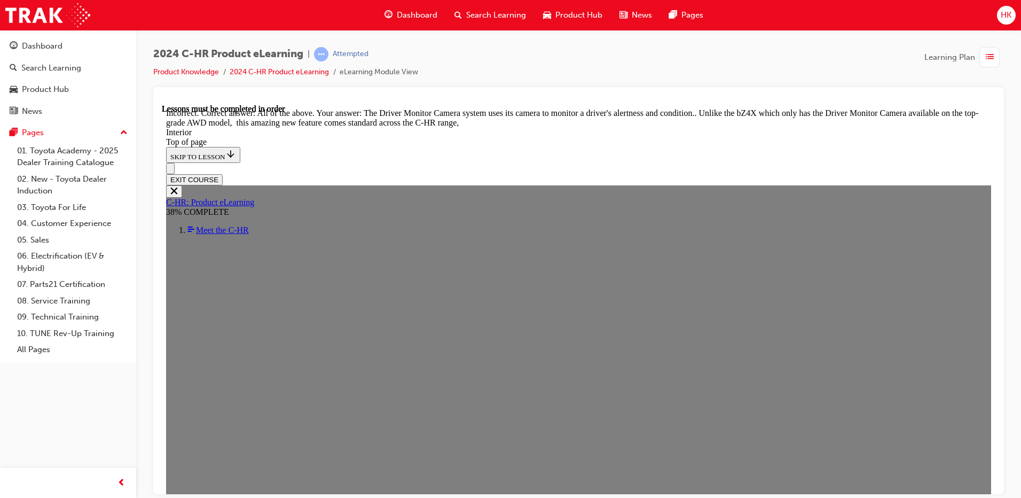
scroll to position [1411, 0]
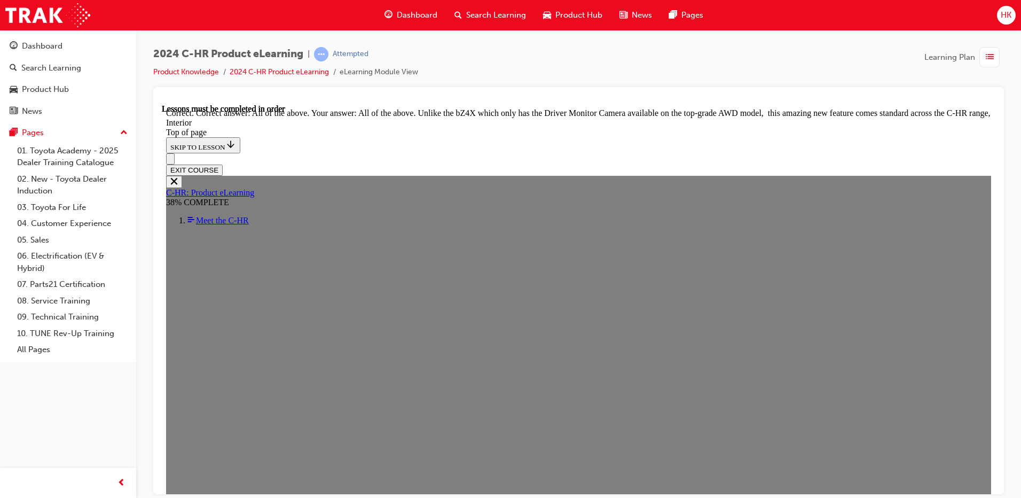
scroll to position [1732, 0]
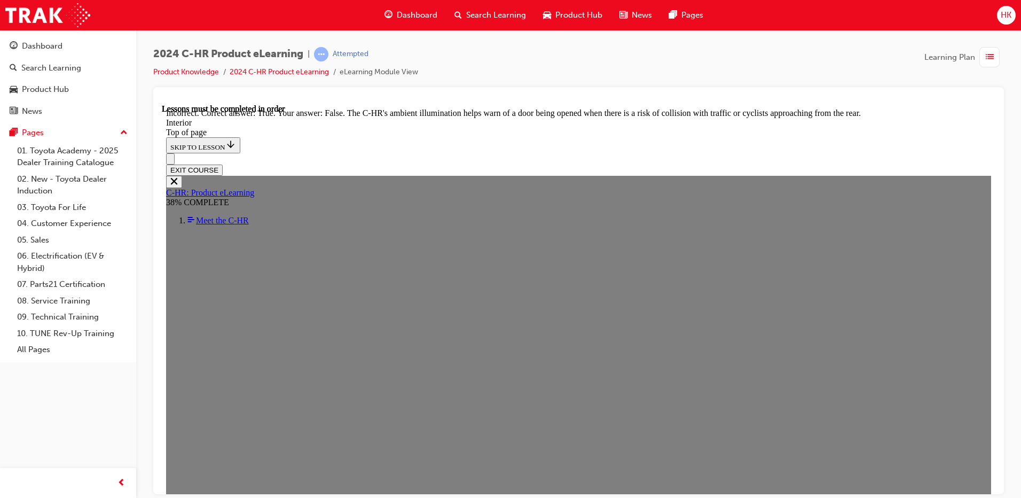
scroll to position [1818, 0]
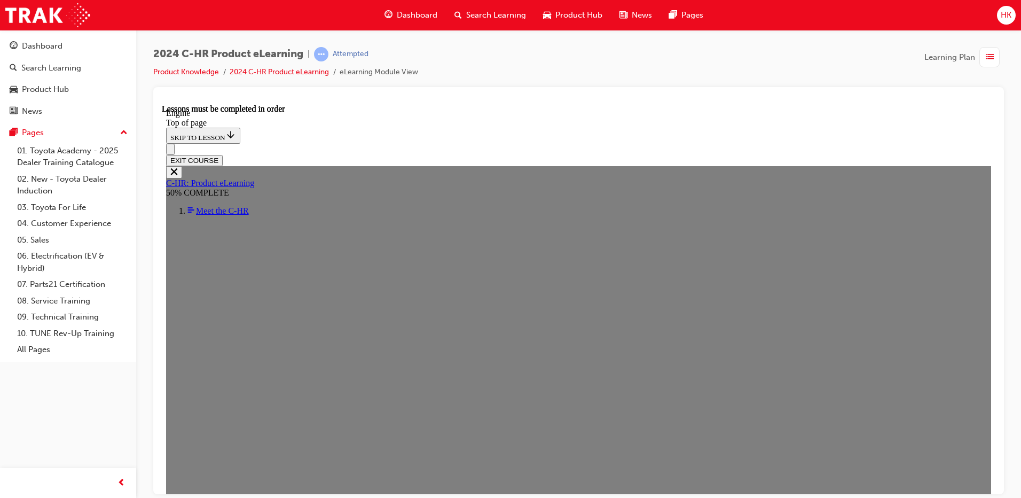
scroll to position [785, 0]
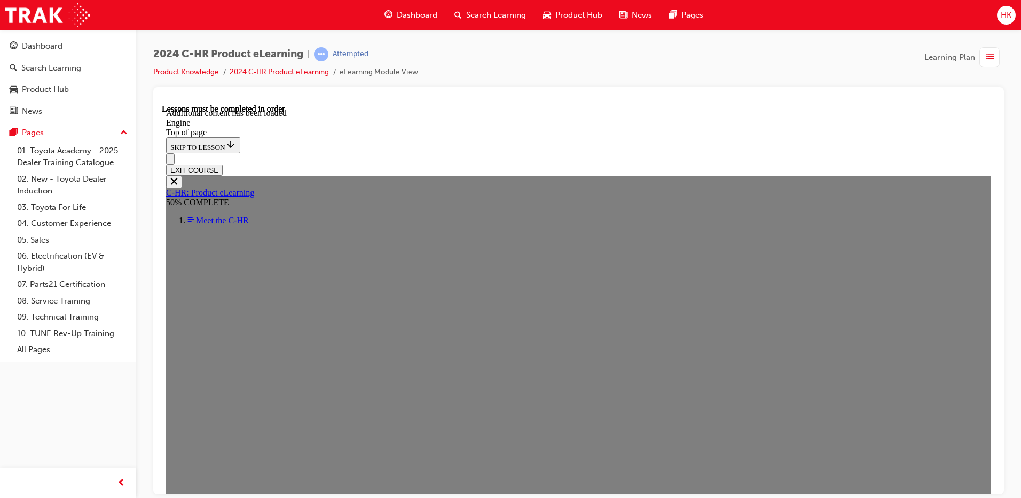
scroll to position [1479, 0]
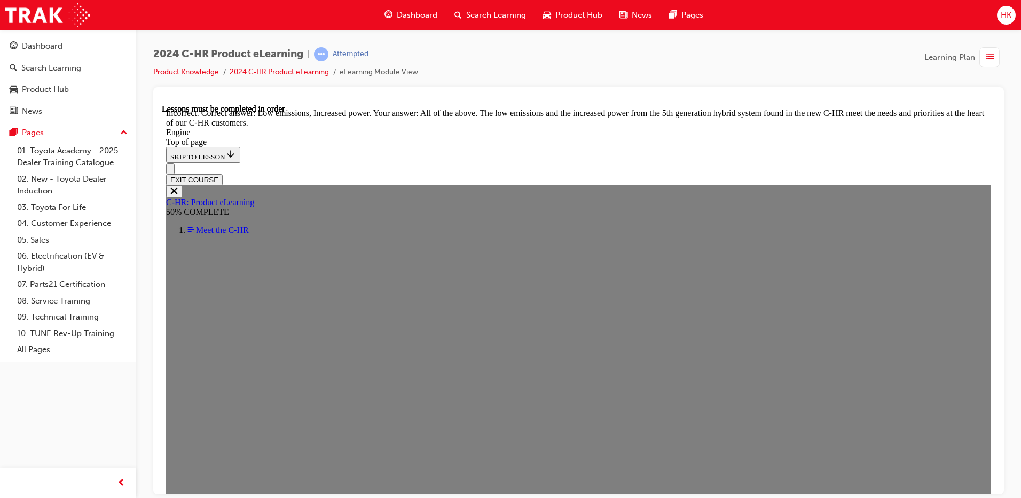
scroll to position [2120, 0]
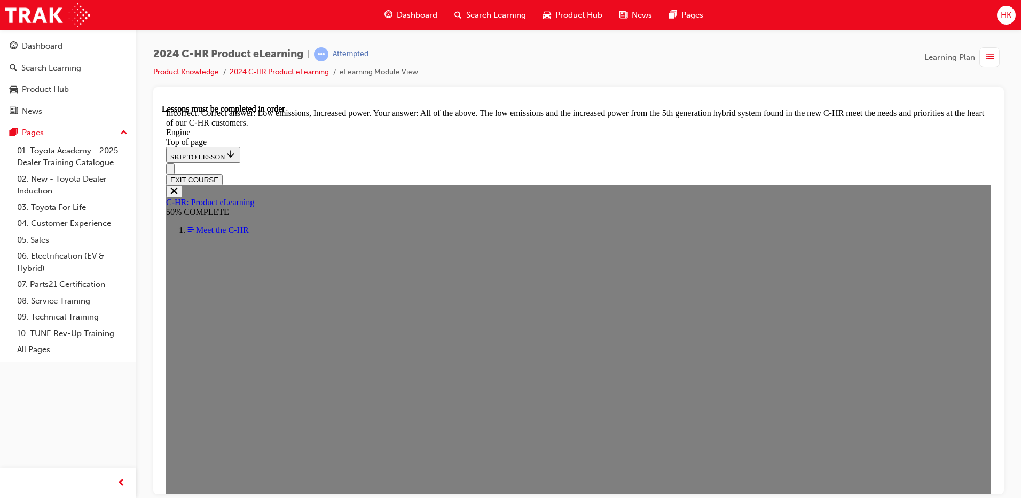
scroll to position [2034, 0]
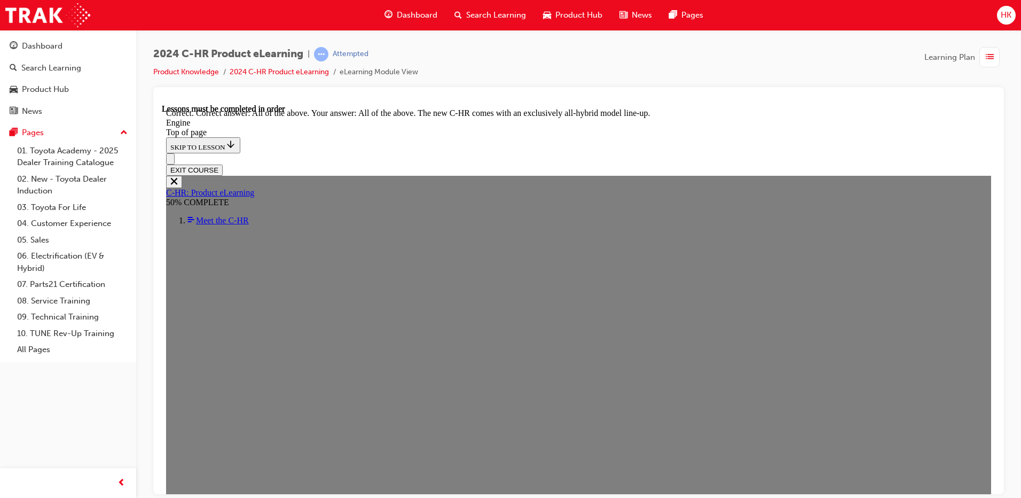
scroll to position [2931, 0]
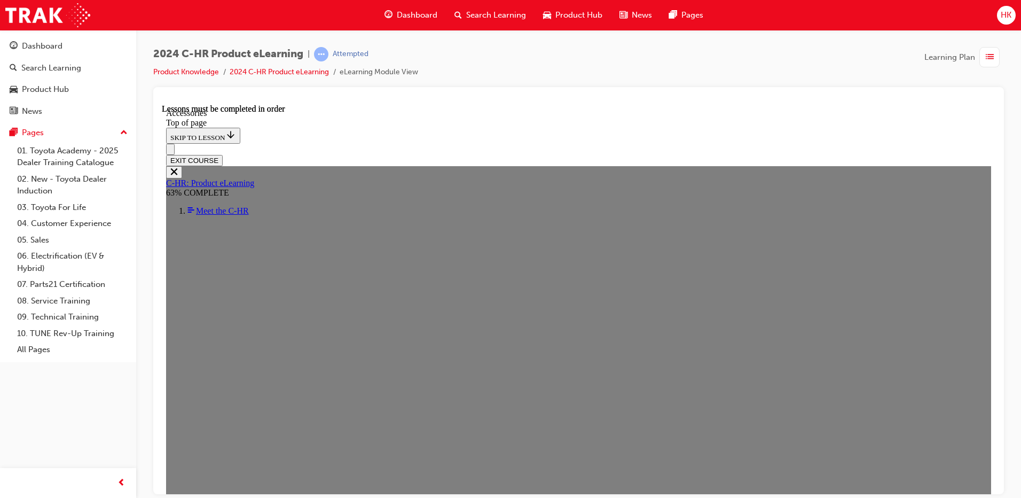
scroll to position [310, 0]
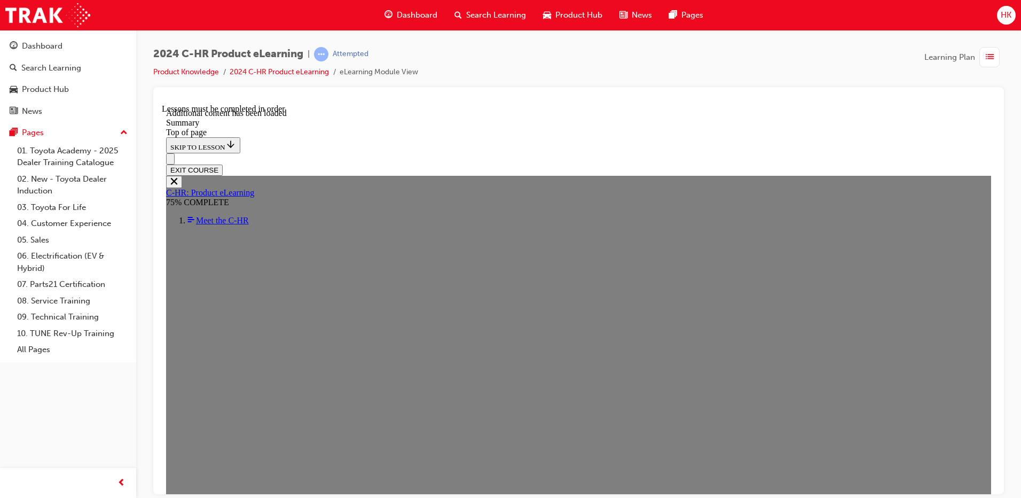
scroll to position [1715, 0]
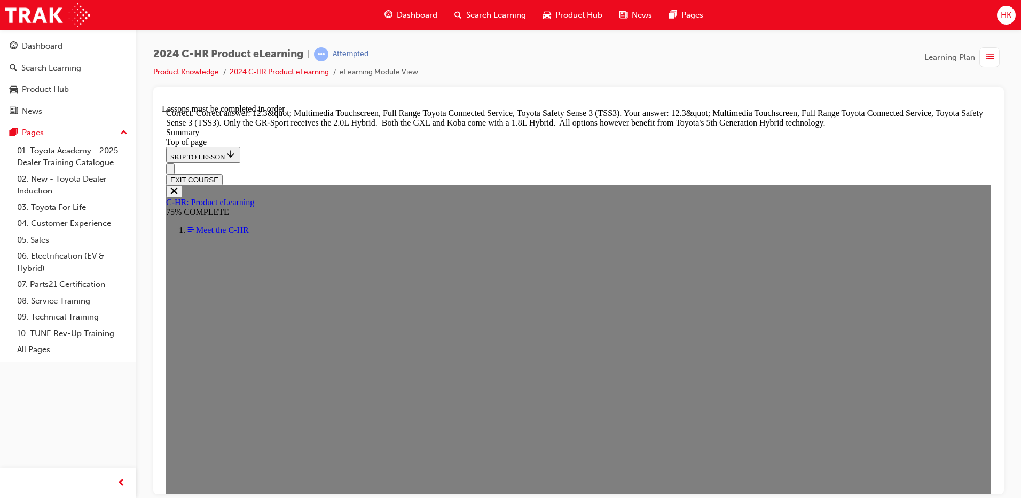
scroll to position [2064, 0]
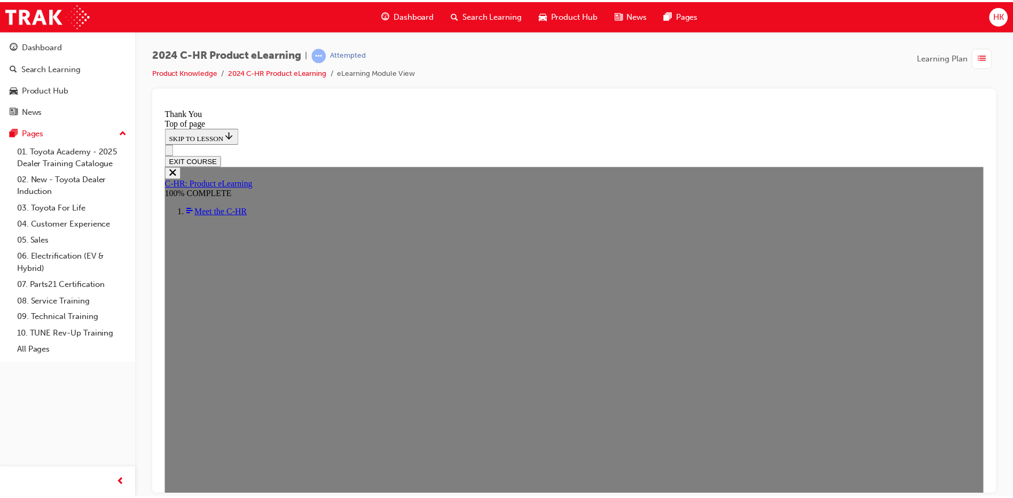
scroll to position [353, 0]
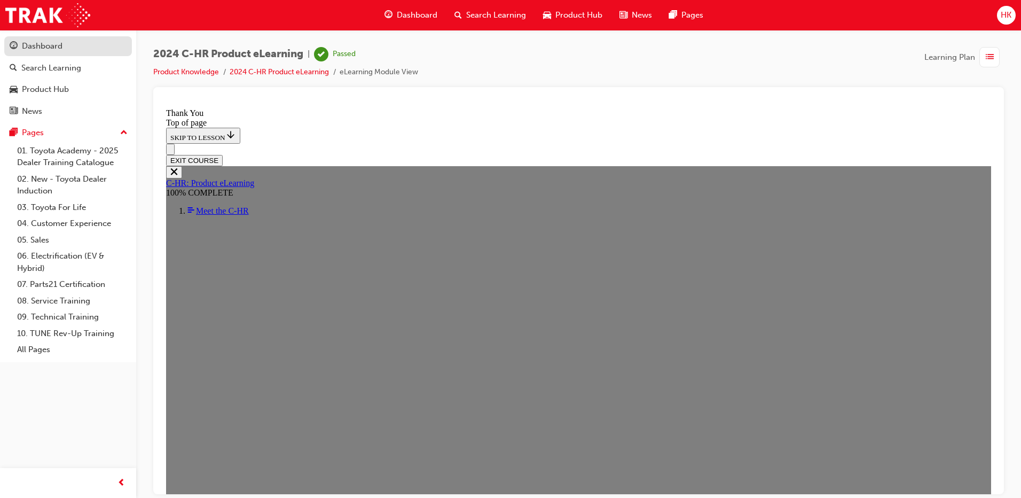
click at [38, 46] on div "Dashboard" at bounding box center [42, 46] width 41 height 12
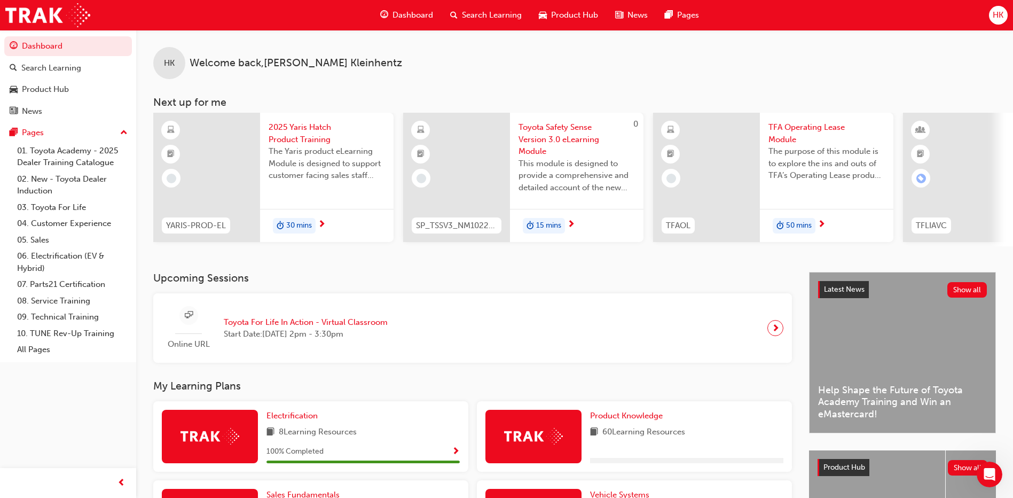
click at [995, 24] on div "HK" at bounding box center [998, 15] width 19 height 19
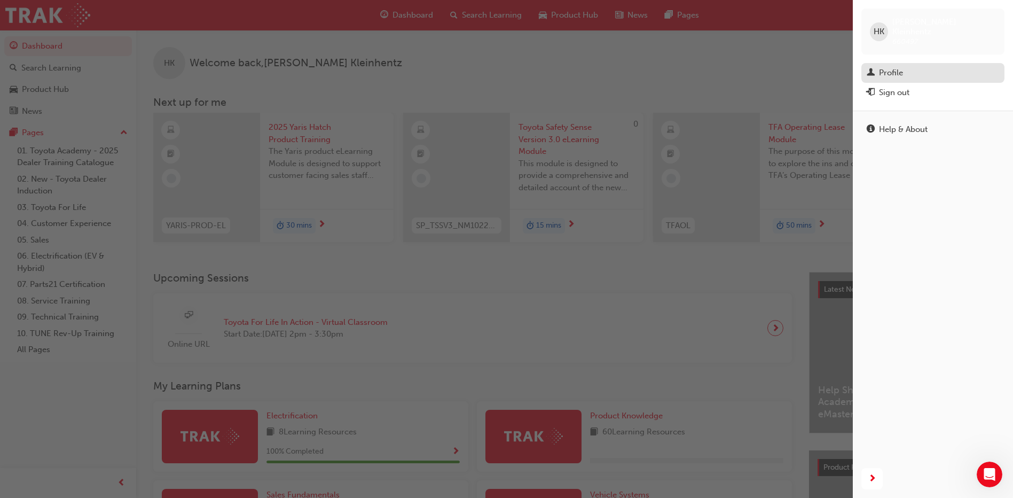
click at [901, 67] on div "Profile" at bounding box center [891, 73] width 24 height 12
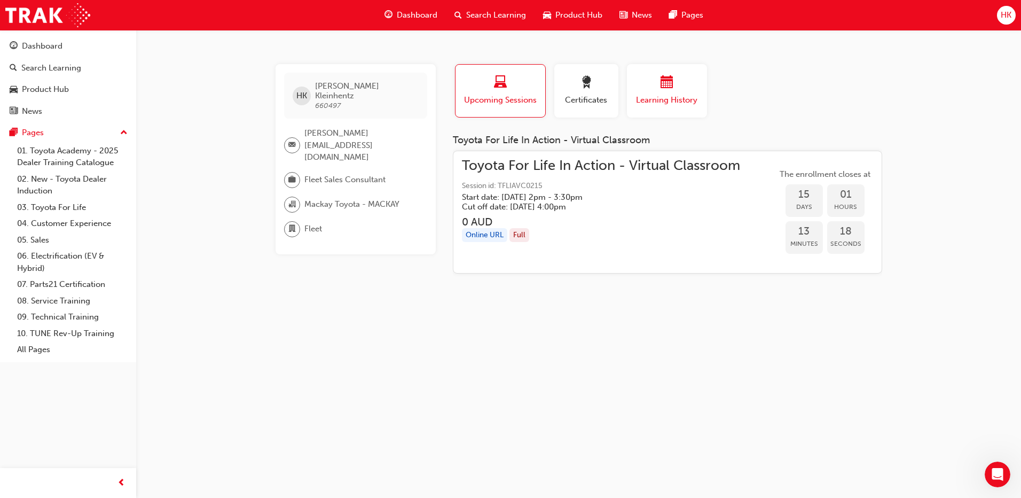
click at [683, 90] on div "button" at bounding box center [667, 84] width 64 height 17
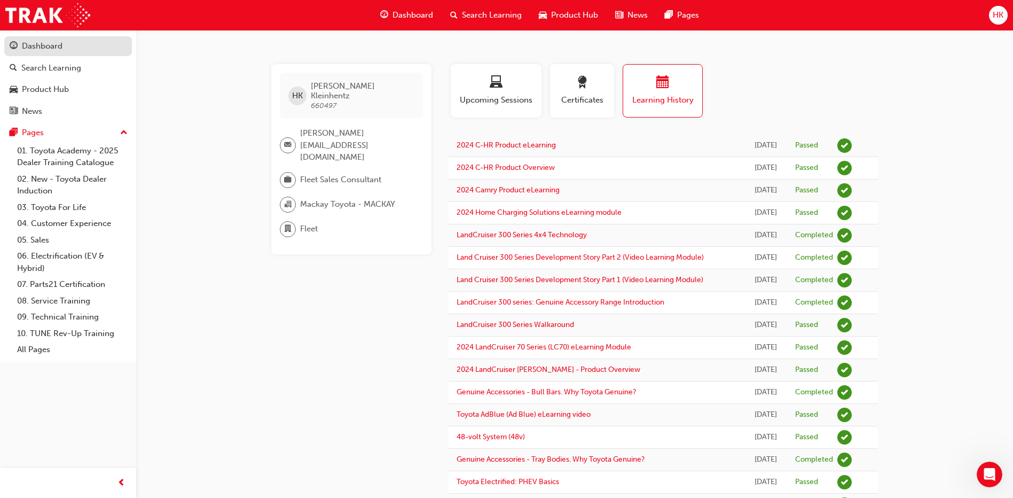
click at [59, 44] on div "Dashboard" at bounding box center [42, 46] width 41 height 12
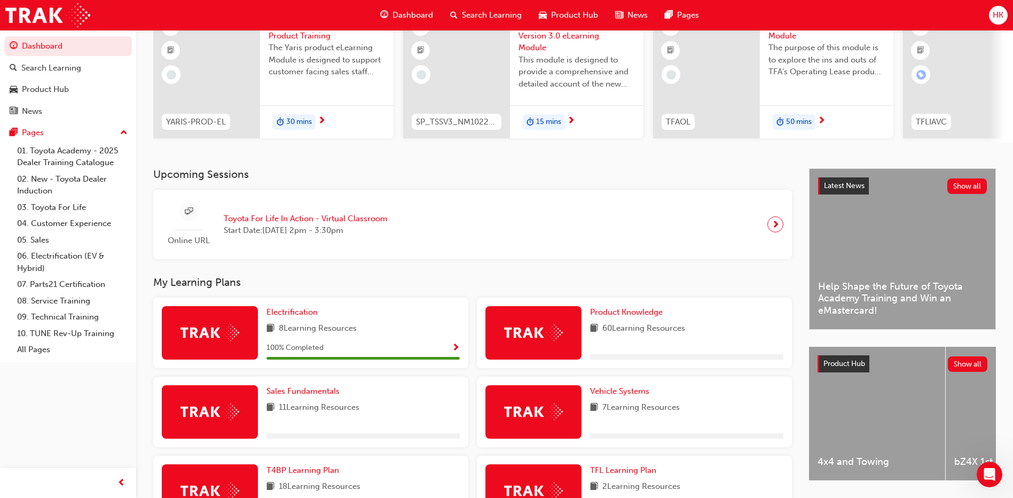
scroll to position [107, 0]
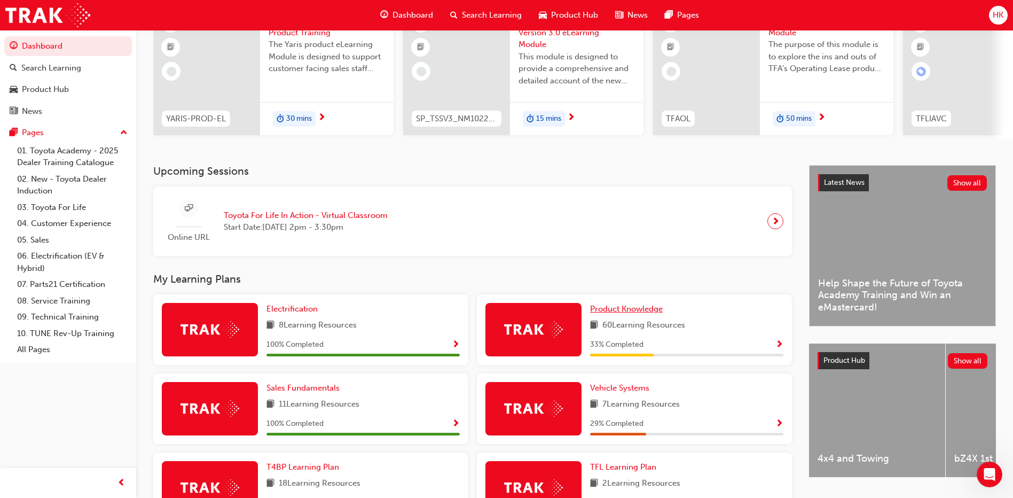
click at [638, 309] on span "Product Knowledge" at bounding box center [626, 309] width 73 height 10
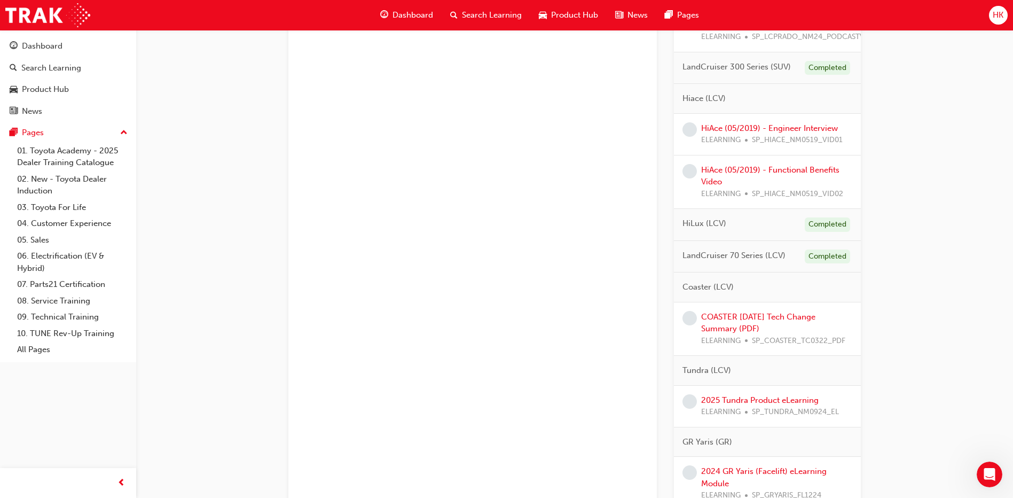
scroll to position [1656, 0]
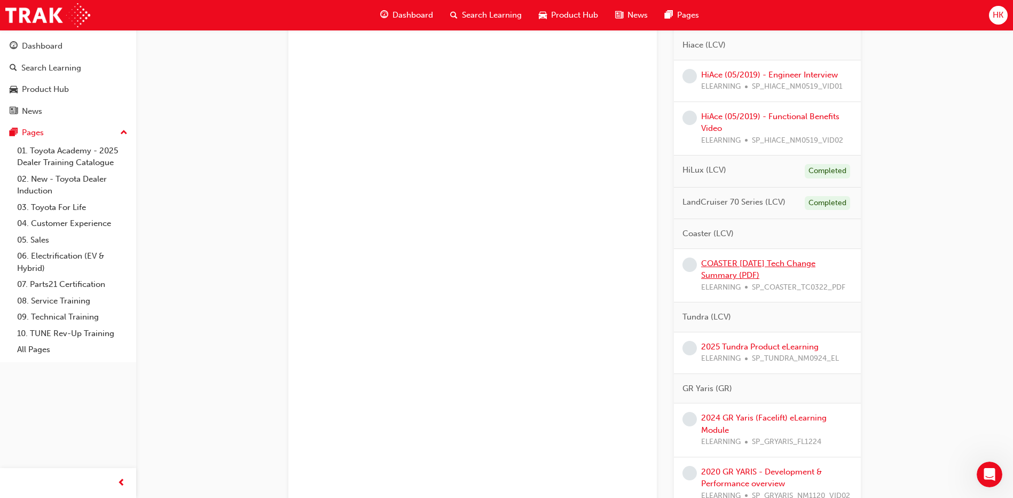
click at [732, 263] on link "COASTER [DATE] Tech Change Summary (PDF)" at bounding box center [758, 270] width 114 height 22
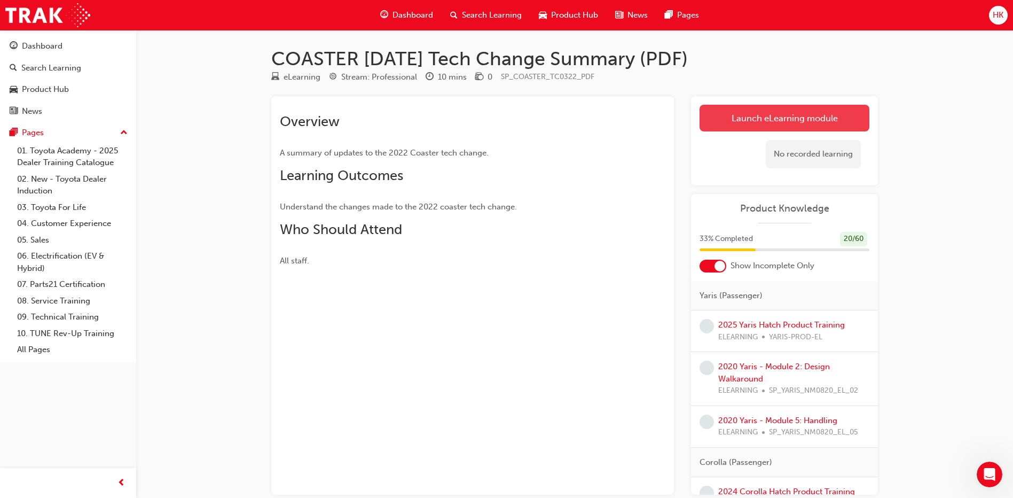
click at [786, 115] on link "Launch eLearning module" at bounding box center [785, 118] width 170 height 27
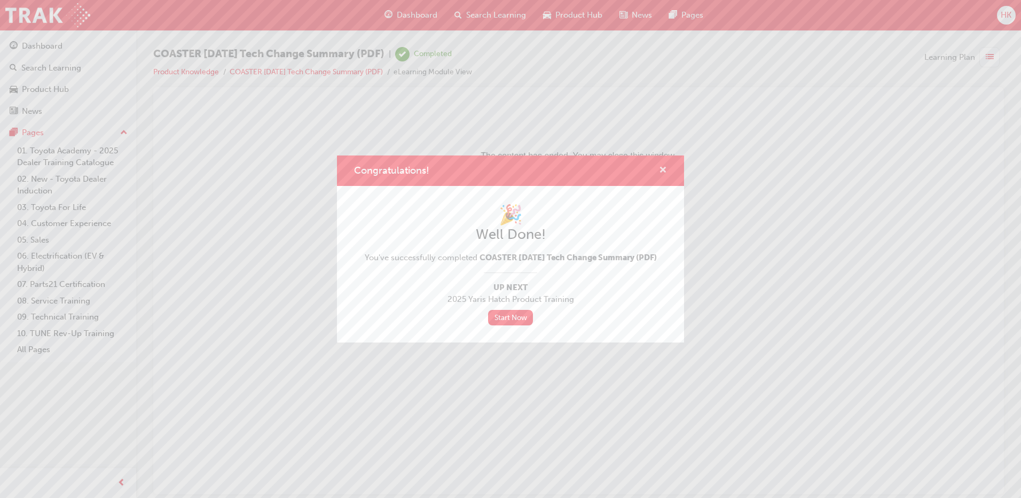
click at [664, 166] on span "cross-icon" at bounding box center [663, 171] width 8 height 10
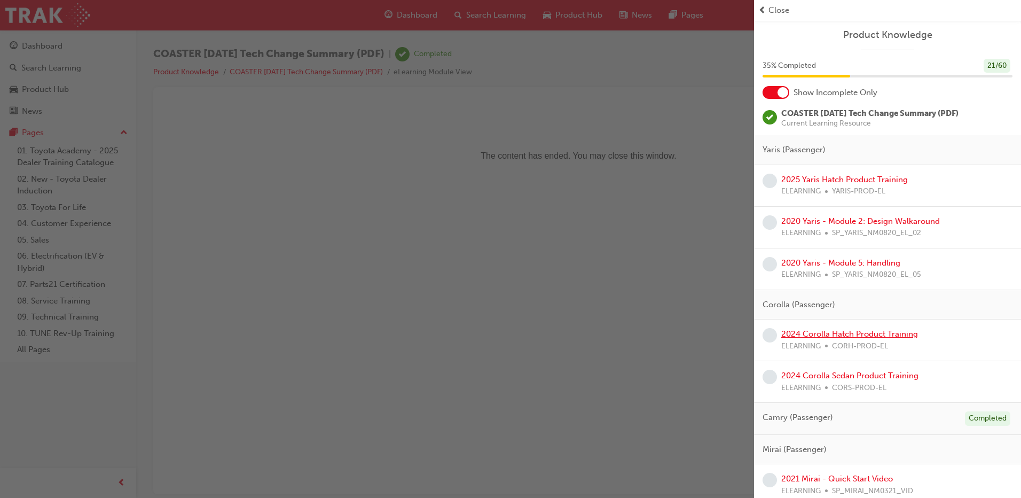
click at [868, 333] on link "2024 Corolla Hatch Product Training" at bounding box center [849, 334] width 137 height 10
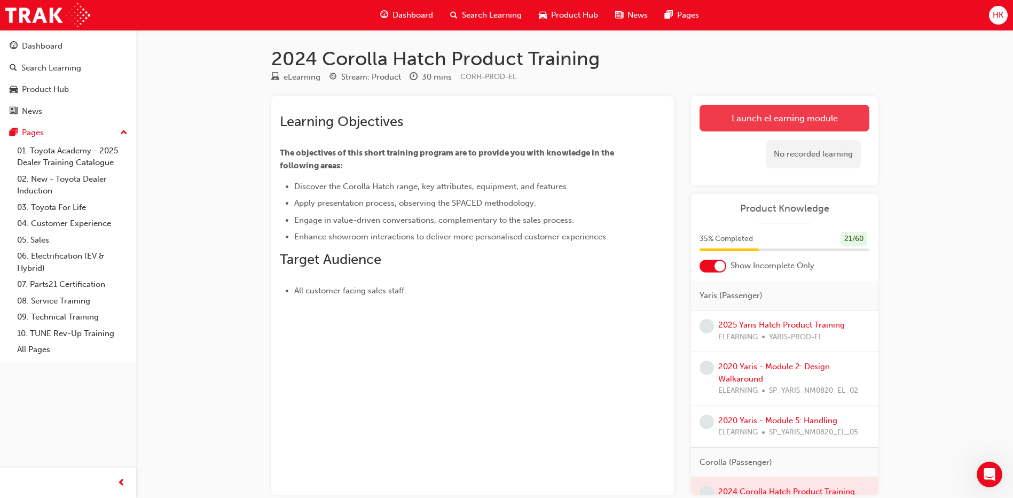
click at [820, 122] on link "Launch eLearning module" at bounding box center [785, 118] width 170 height 27
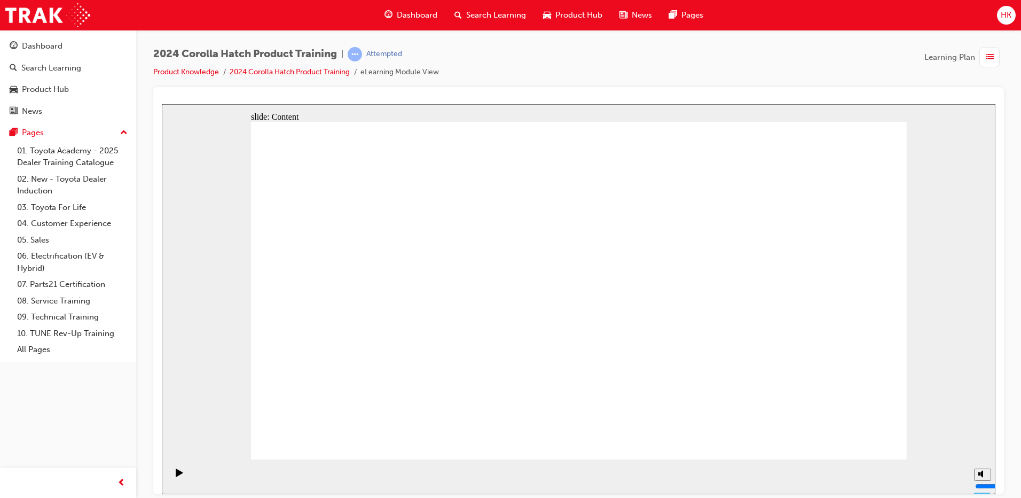
radio input "true"
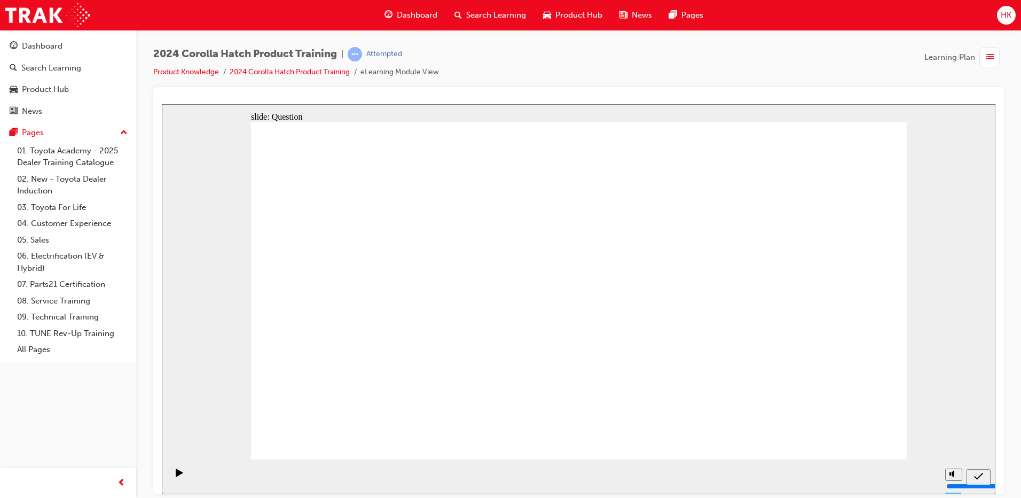
drag, startPoint x: 463, startPoint y: 248, endPoint x: 291, endPoint y: 220, distance: 174.3
drag, startPoint x: 279, startPoint y: 220, endPoint x: 455, endPoint y: 220, distance: 175.7
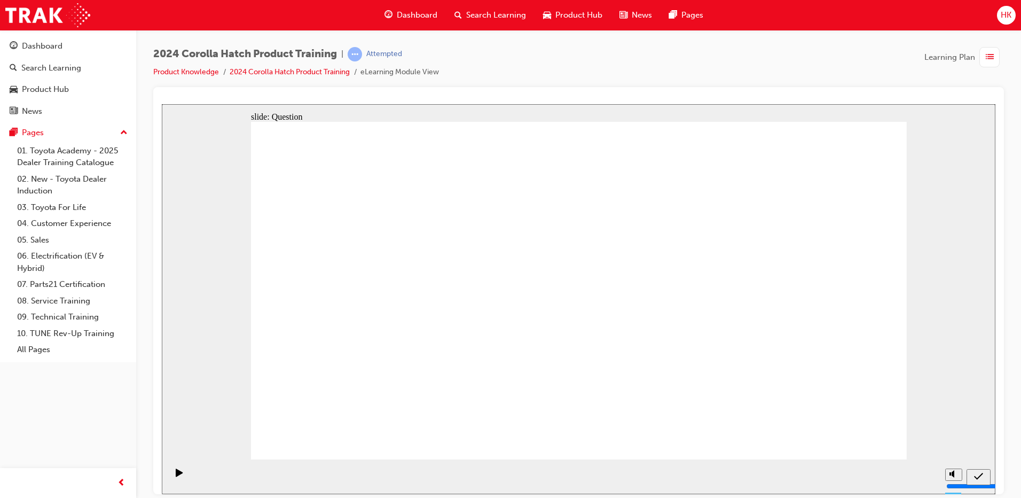
radio input "true"
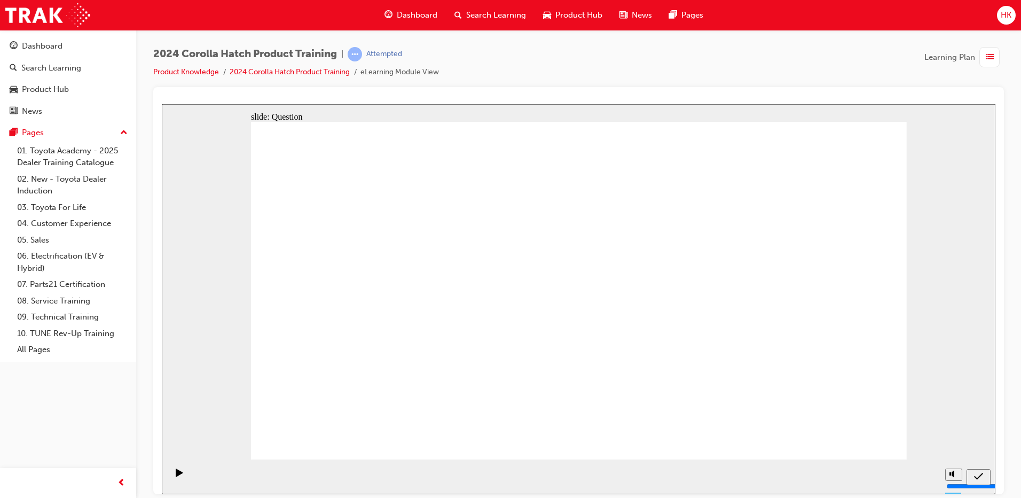
radio input "true"
drag, startPoint x: 284, startPoint y: 218, endPoint x: 392, endPoint y: 258, distance: 115.4
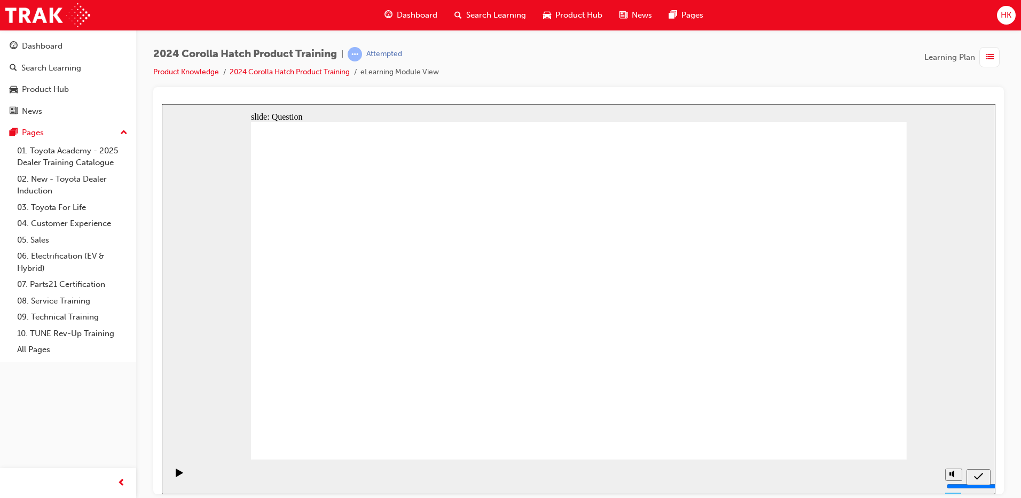
radio input "true"
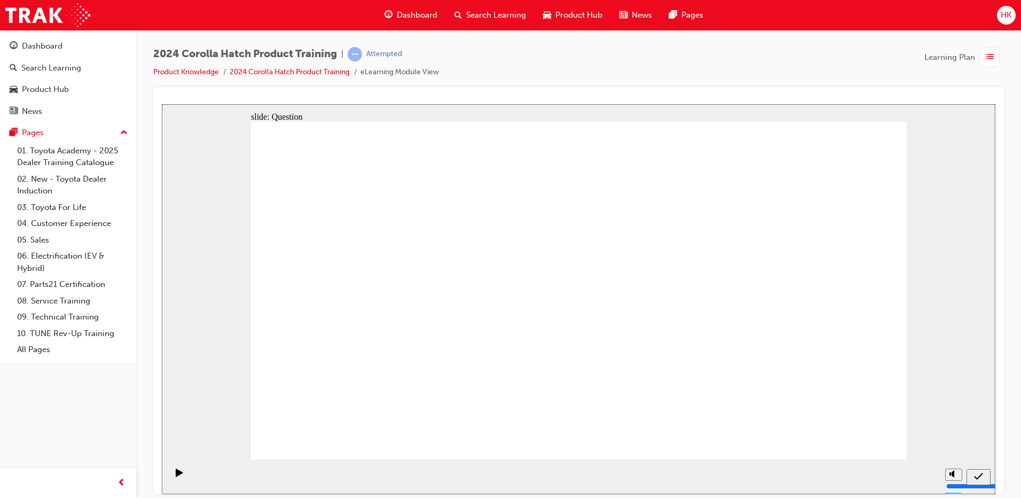
drag, startPoint x: 803, startPoint y: 374, endPoint x: 785, endPoint y: 275, distance: 101.0
drag, startPoint x: 796, startPoint y: 258, endPoint x: 796, endPoint y: 349, distance: 90.8
drag, startPoint x: 577, startPoint y: 275, endPoint x: 575, endPoint y: 373, distance: 98.3
drag, startPoint x: 468, startPoint y: 265, endPoint x: 354, endPoint y: 374, distance: 158.3
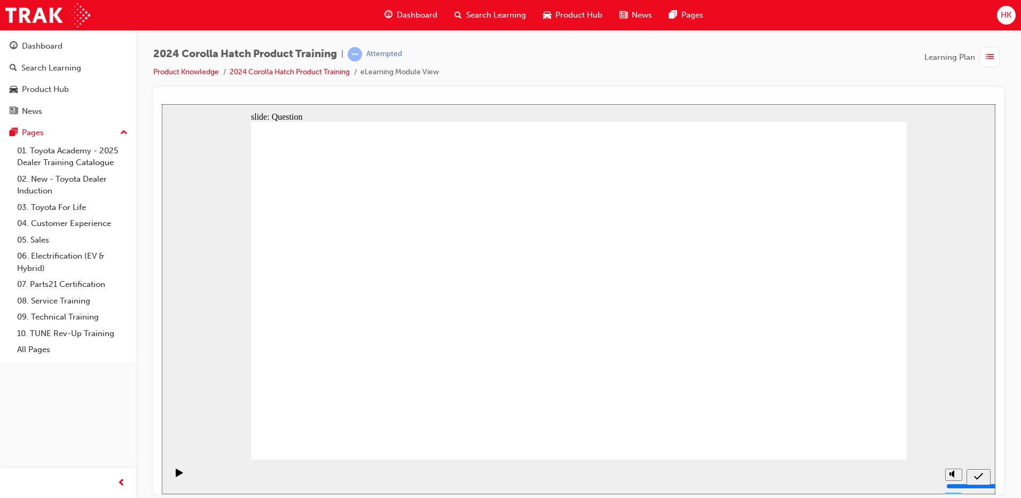
drag, startPoint x: 356, startPoint y: 266, endPoint x: 442, endPoint y: 370, distance: 134.7
drag, startPoint x: 714, startPoint y: 300, endPoint x: 714, endPoint y: 382, distance: 82.3
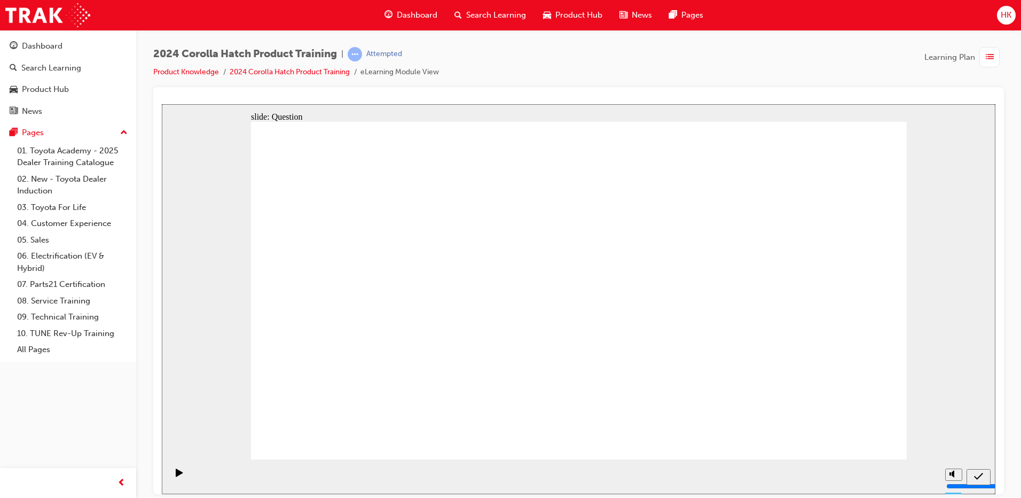
radio input "true"
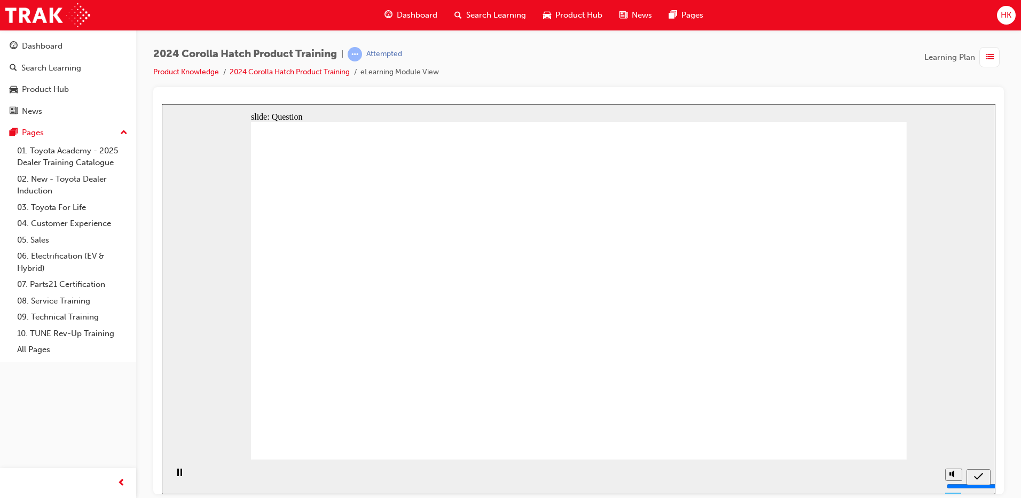
radio input "true"
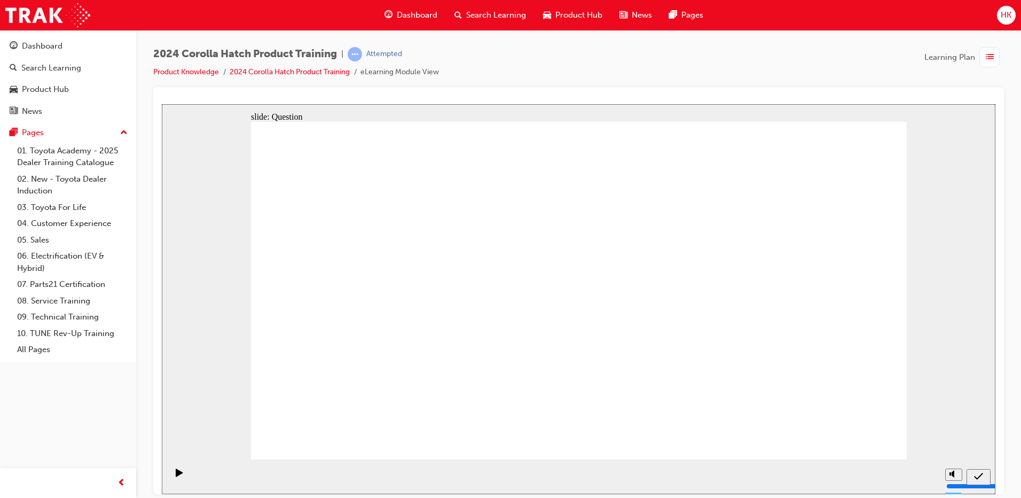
radio input "true"
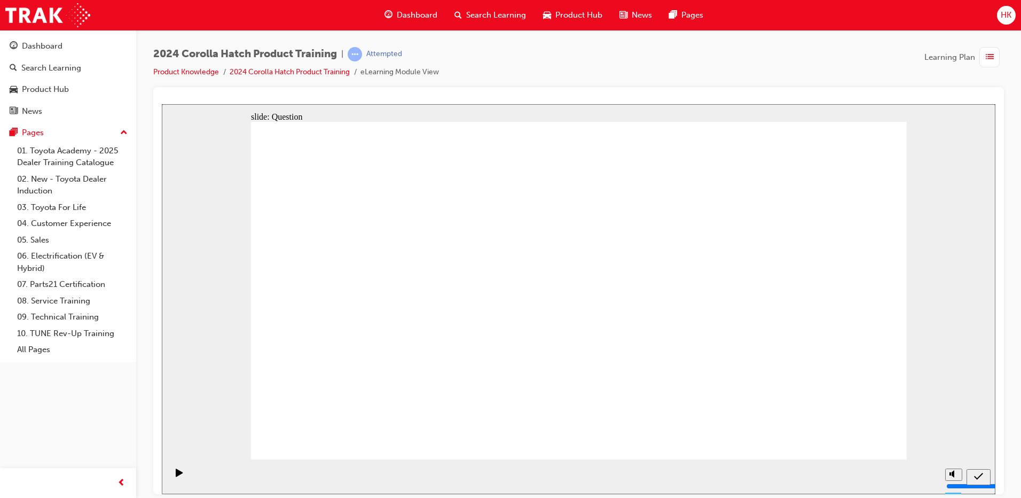
drag, startPoint x: 700, startPoint y: 266, endPoint x: 594, endPoint y: 369, distance: 147.7
drag, startPoint x: 560, startPoint y: 262, endPoint x: 670, endPoint y: 376, distance: 158.7
drag, startPoint x: 466, startPoint y: 254, endPoint x: 371, endPoint y: 362, distance: 143.5
drag, startPoint x: 362, startPoint y: 275, endPoint x: 445, endPoint y: 366, distance: 123.6
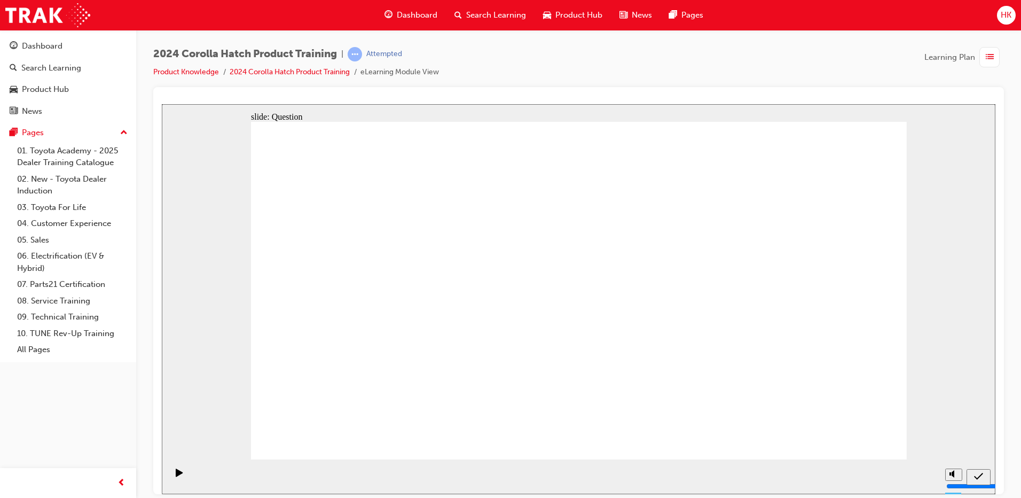
drag, startPoint x: 820, startPoint y: 268, endPoint x: 819, endPoint y: 384, distance: 115.9
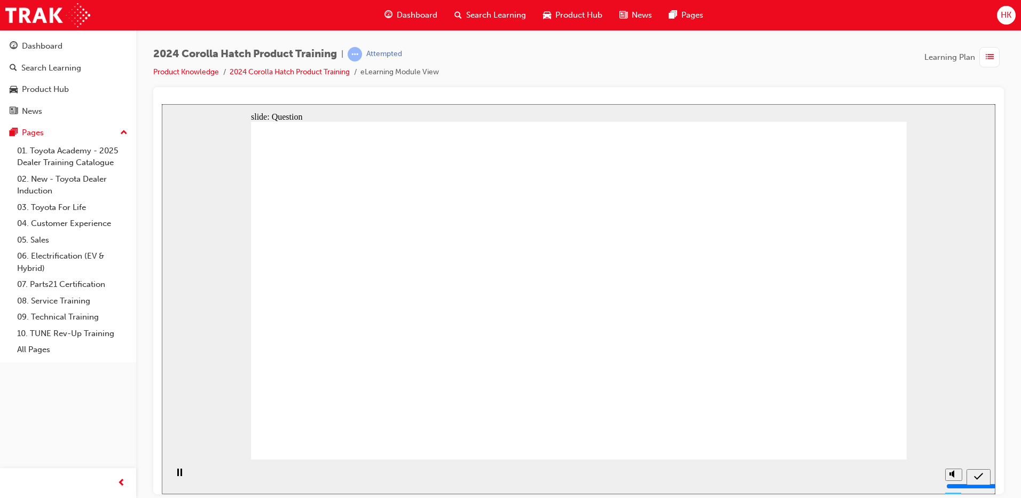
radio input "true"
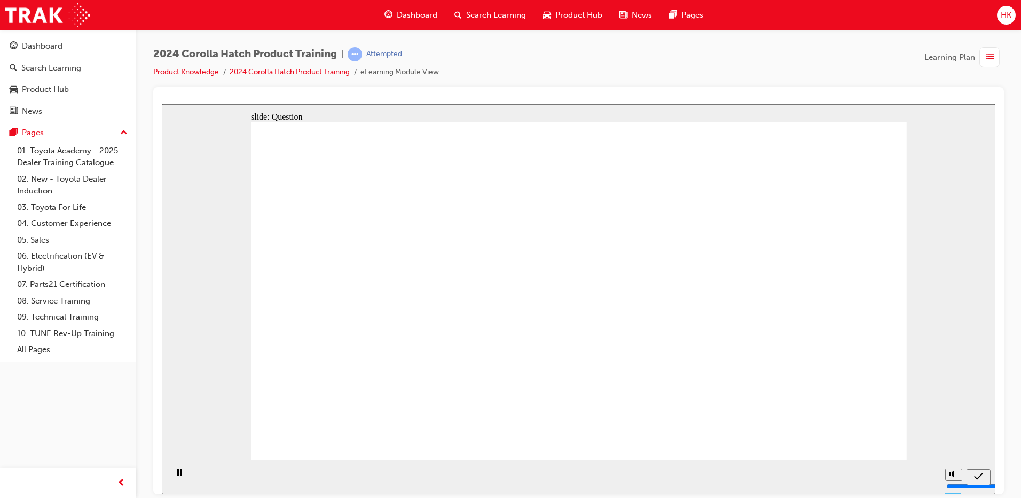
radio input "true"
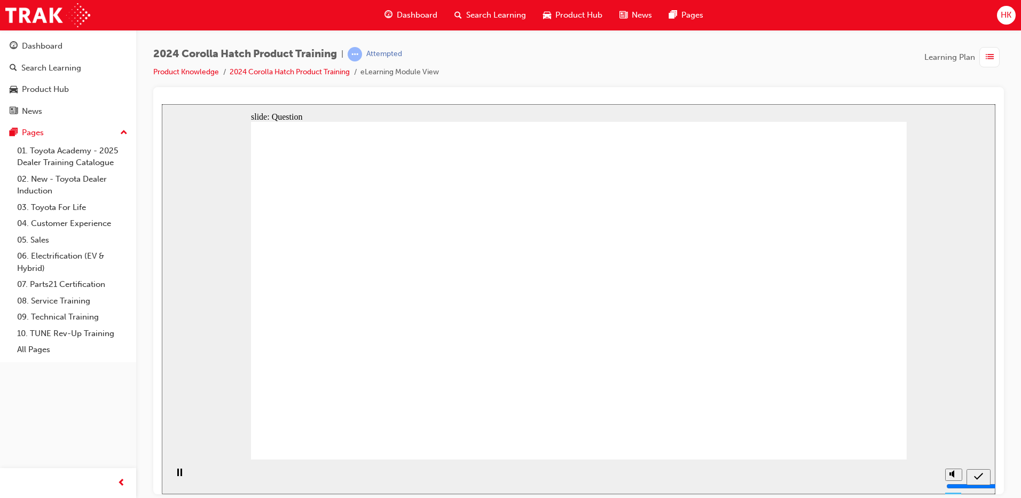
radio input "true"
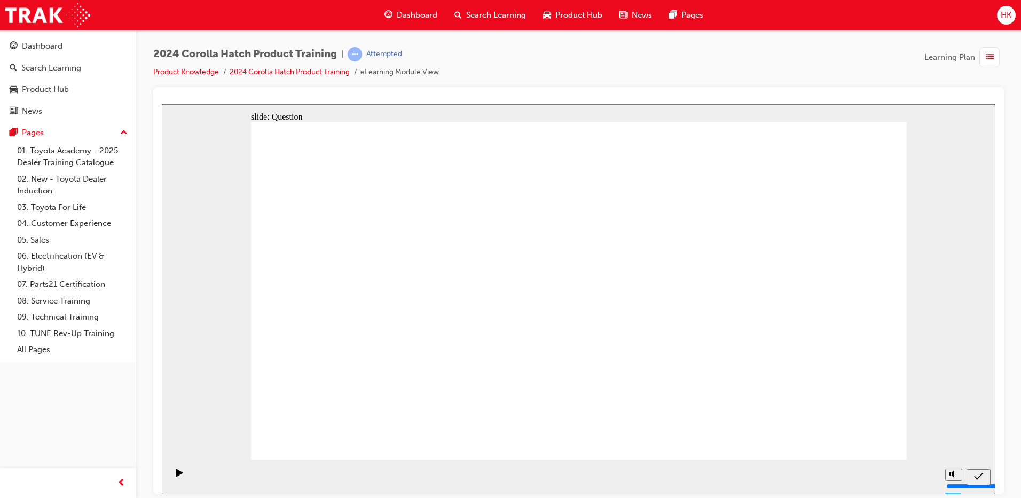
drag, startPoint x: 683, startPoint y: 281, endPoint x: 580, endPoint y: 388, distance: 148.8
drag, startPoint x: 589, startPoint y: 295, endPoint x: 707, endPoint y: 393, distance: 153.3
drag, startPoint x: 475, startPoint y: 265, endPoint x: 357, endPoint y: 390, distance: 171.9
drag, startPoint x: 372, startPoint y: 274, endPoint x: 488, endPoint y: 377, distance: 154.7
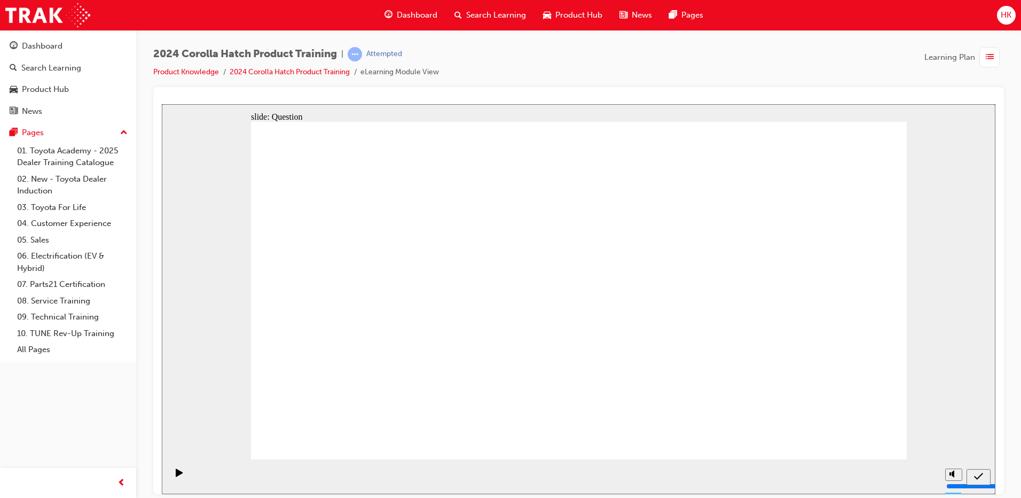
drag, startPoint x: 802, startPoint y: 286, endPoint x: 809, endPoint y: 370, distance: 84.7
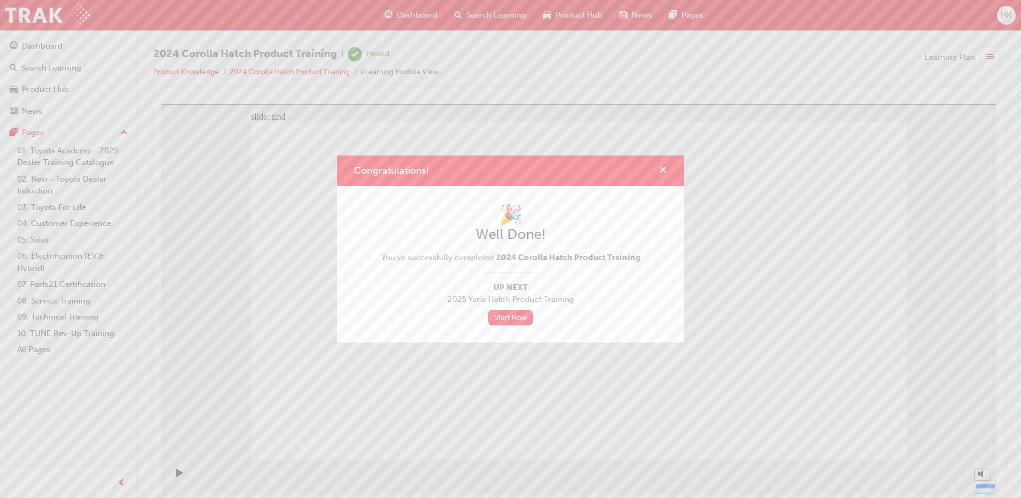
click at [662, 170] on span "cross-icon" at bounding box center [663, 171] width 8 height 10
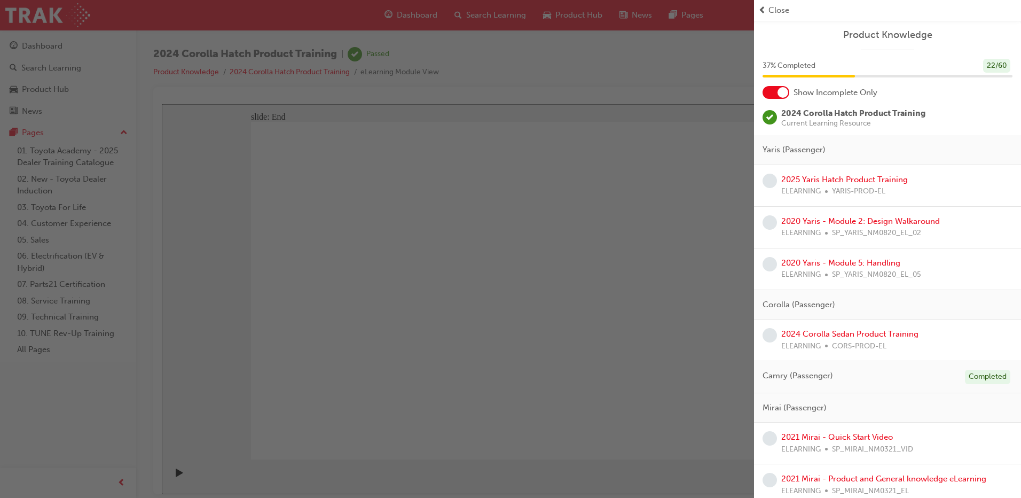
click at [650, 113] on div "button" at bounding box center [377, 249] width 754 height 498
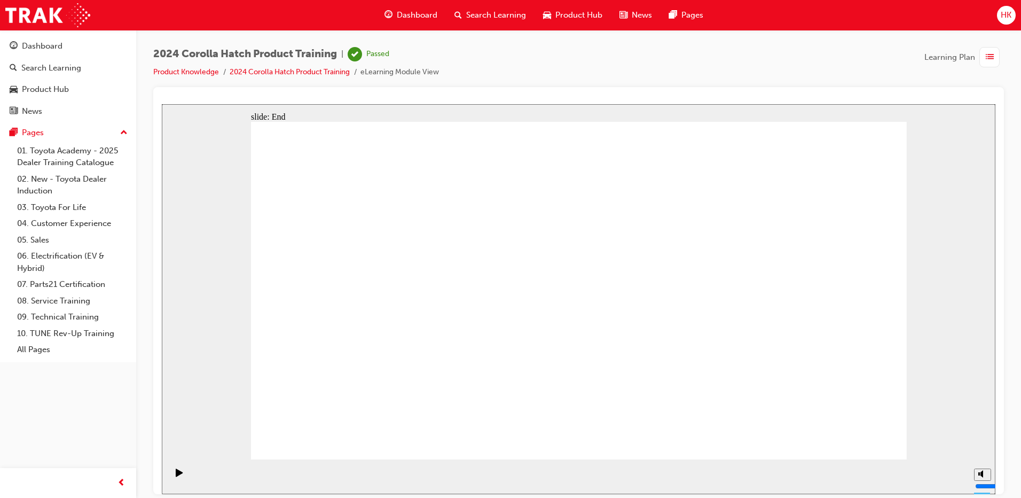
click at [1003, 13] on span "HK" at bounding box center [1006, 15] width 11 height 12
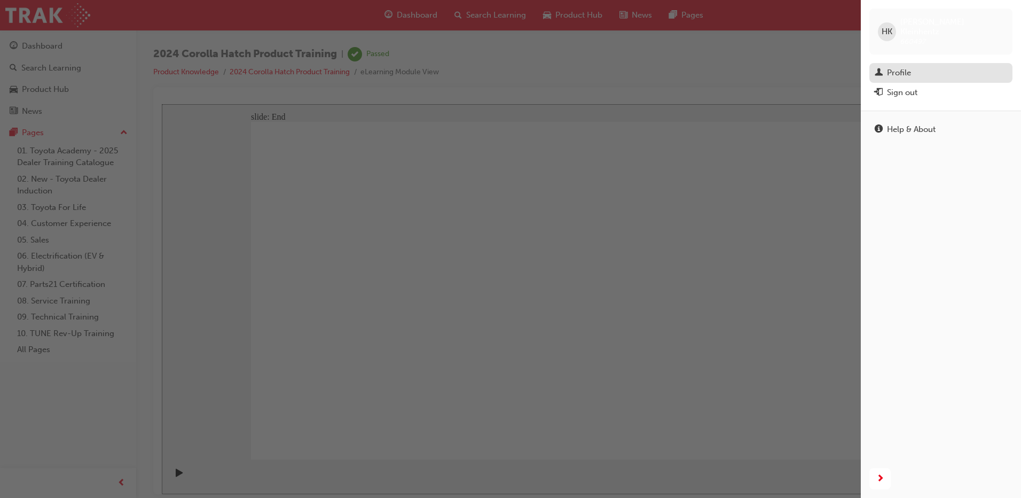
click at [904, 67] on div "Profile" at bounding box center [899, 73] width 24 height 12
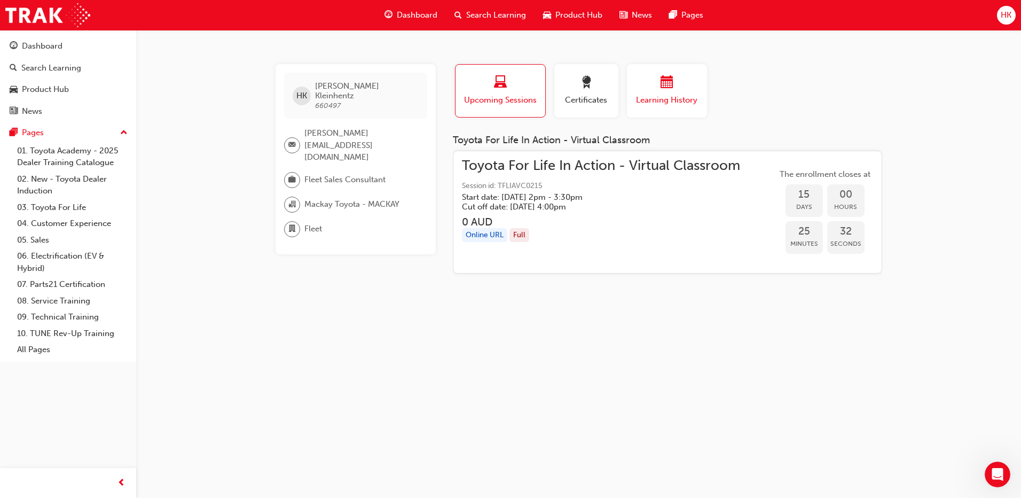
click at [672, 97] on span "Learning History" at bounding box center [667, 100] width 64 height 12
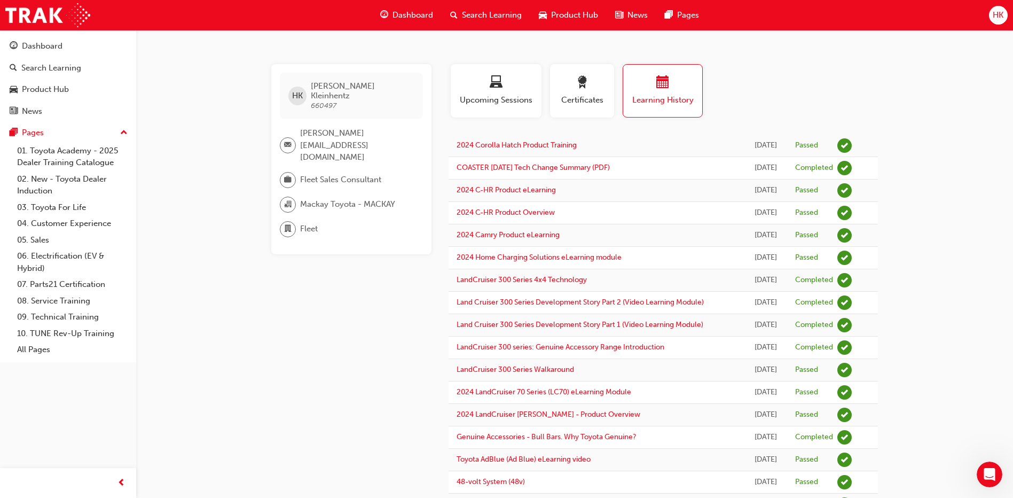
click at [589, 88] on div "button" at bounding box center [582, 84] width 48 height 17
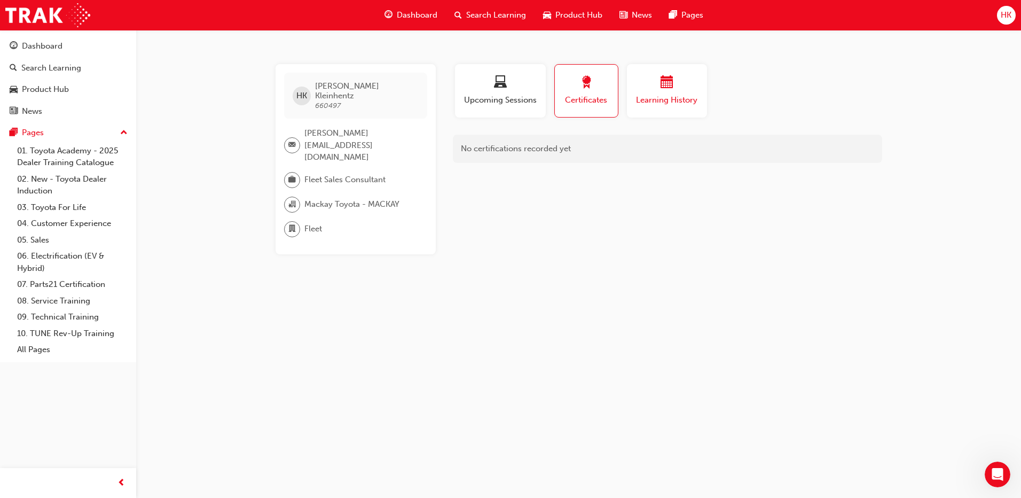
click at [650, 84] on div "button" at bounding box center [667, 84] width 64 height 17
